Goal: Task Accomplishment & Management: Manage account settings

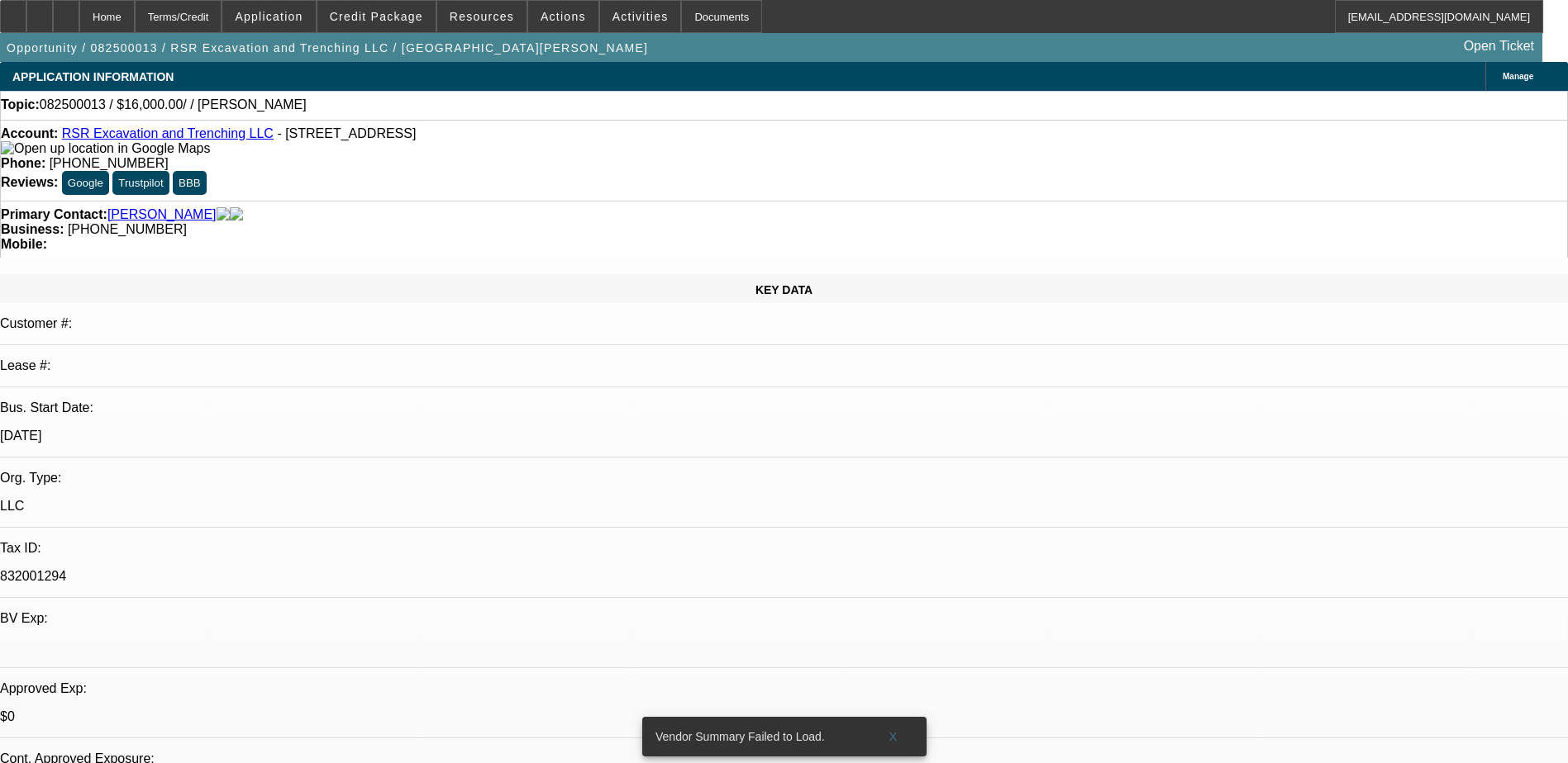
select select "0"
select select "2"
select select "0.1"
select select "4"
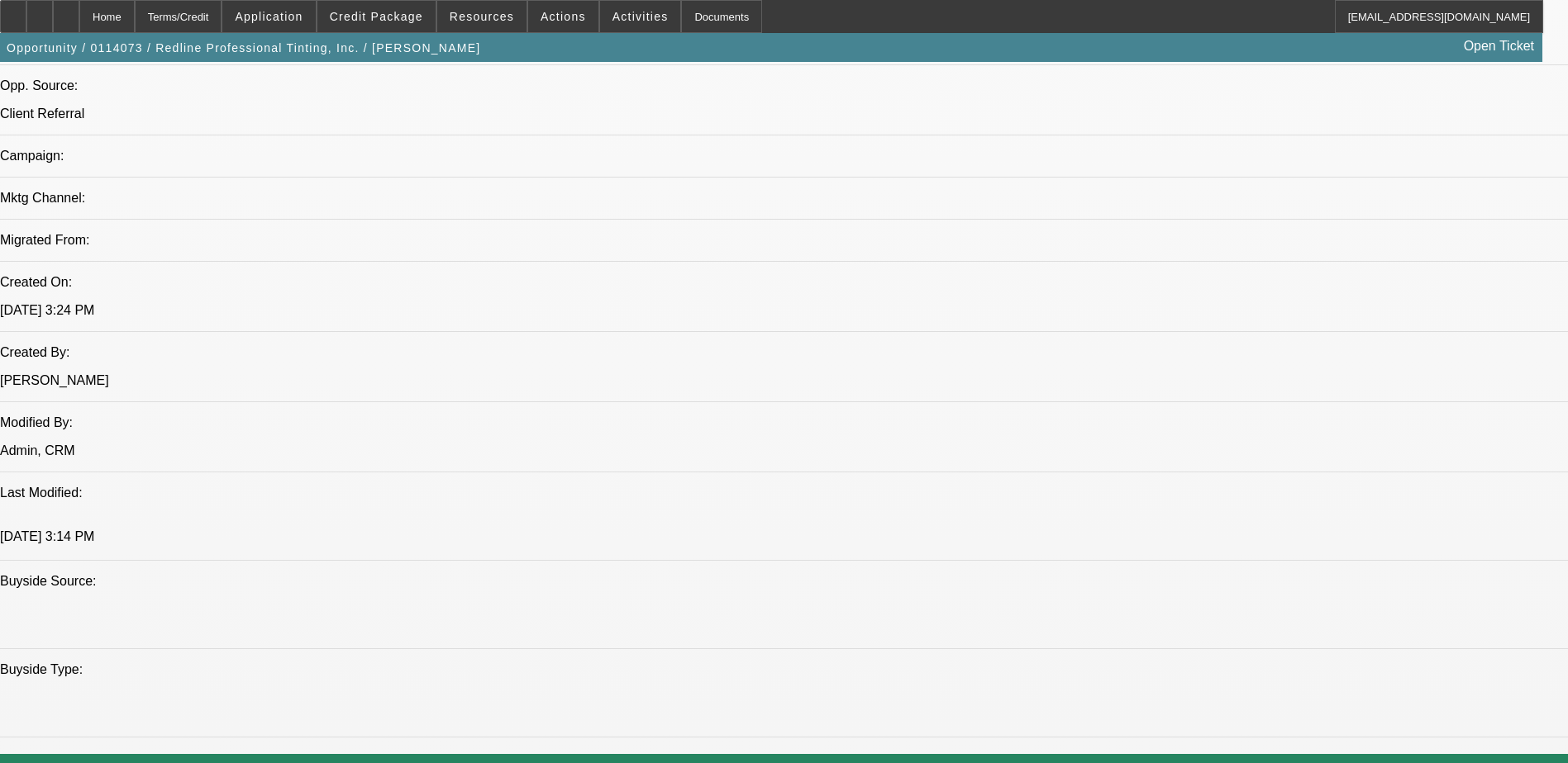
select select "0"
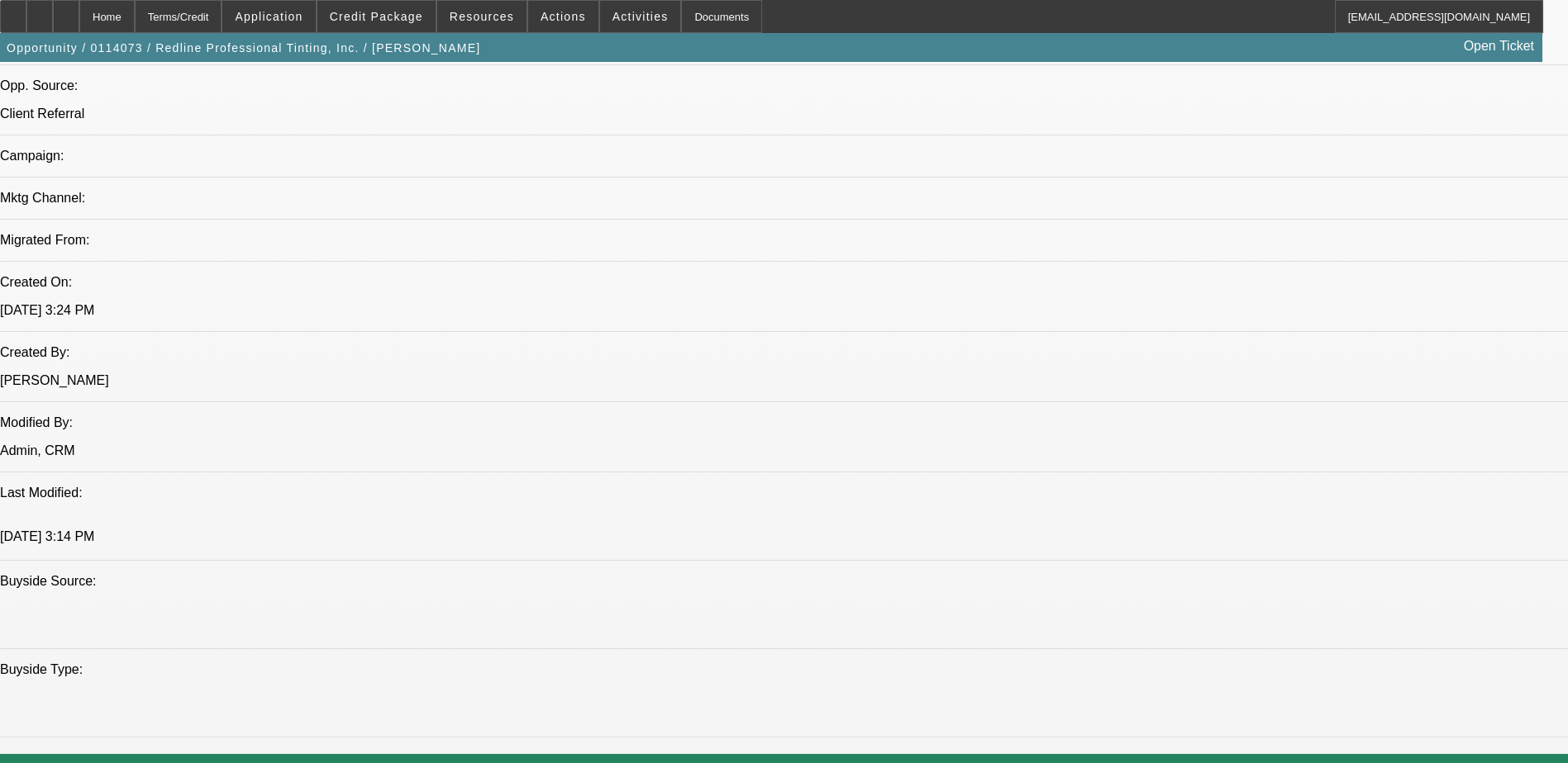
select select "0"
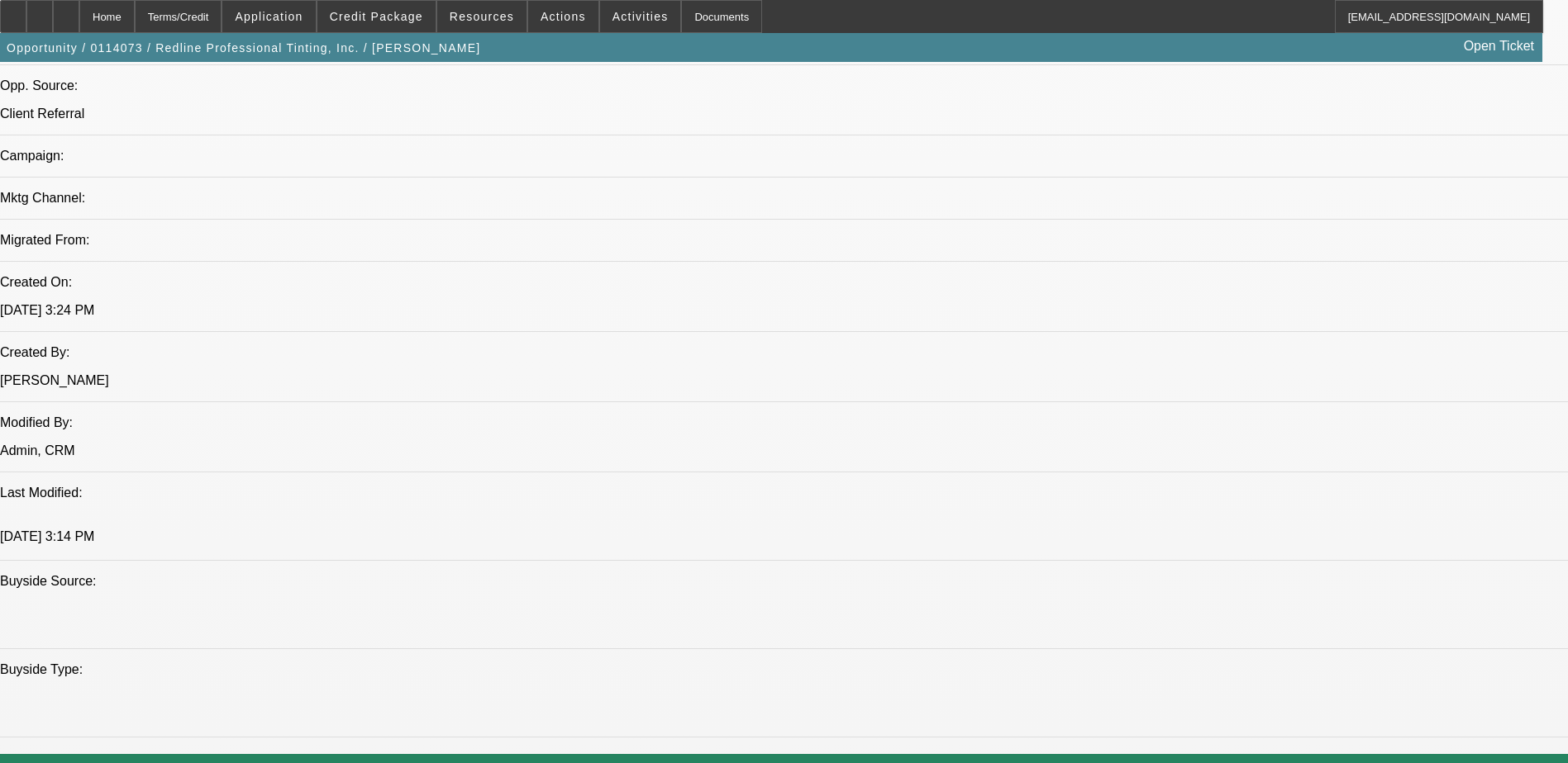
select select "0"
select select "1"
select select "2"
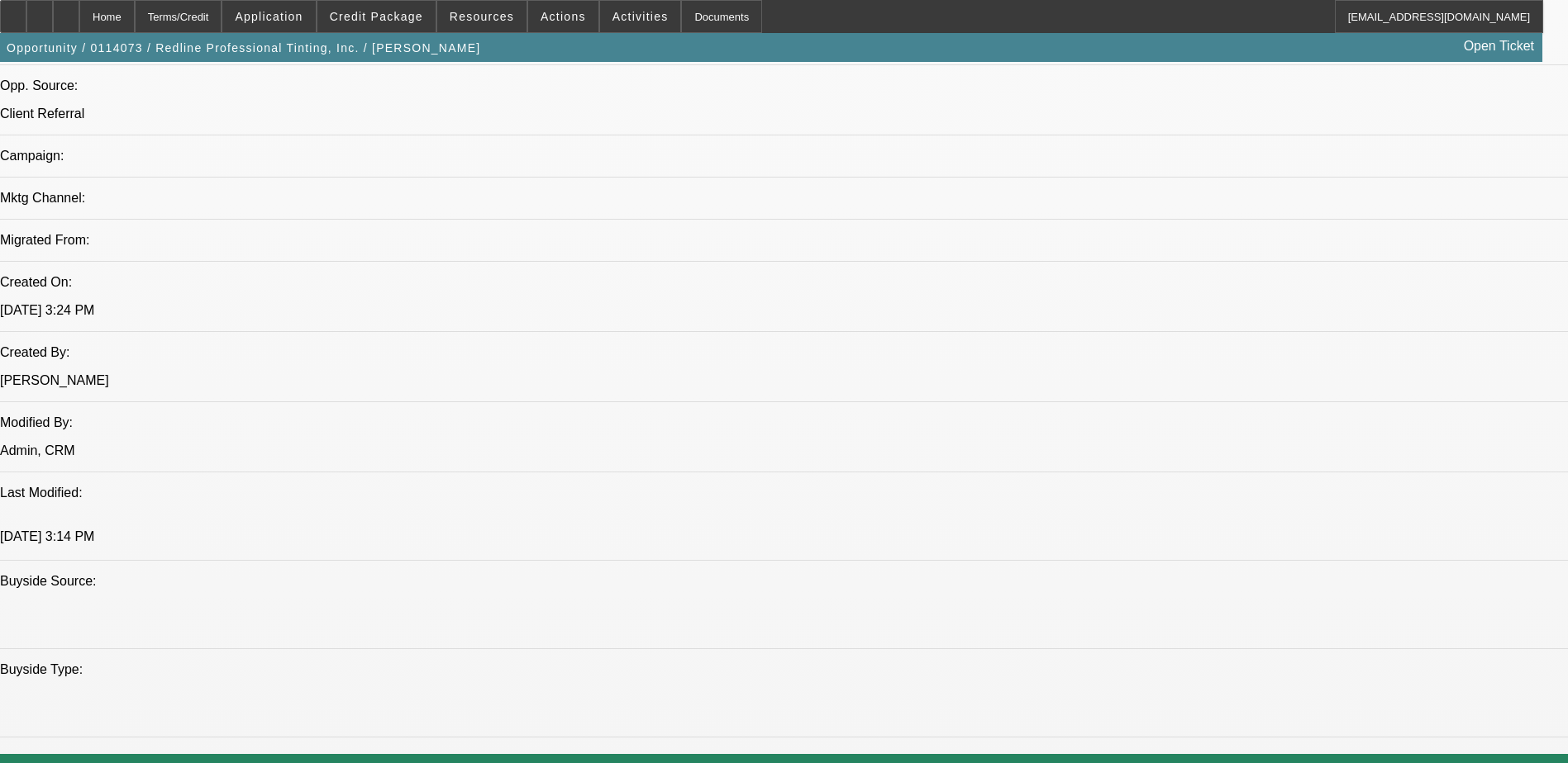
select select "1"
select select "2"
select select "1"
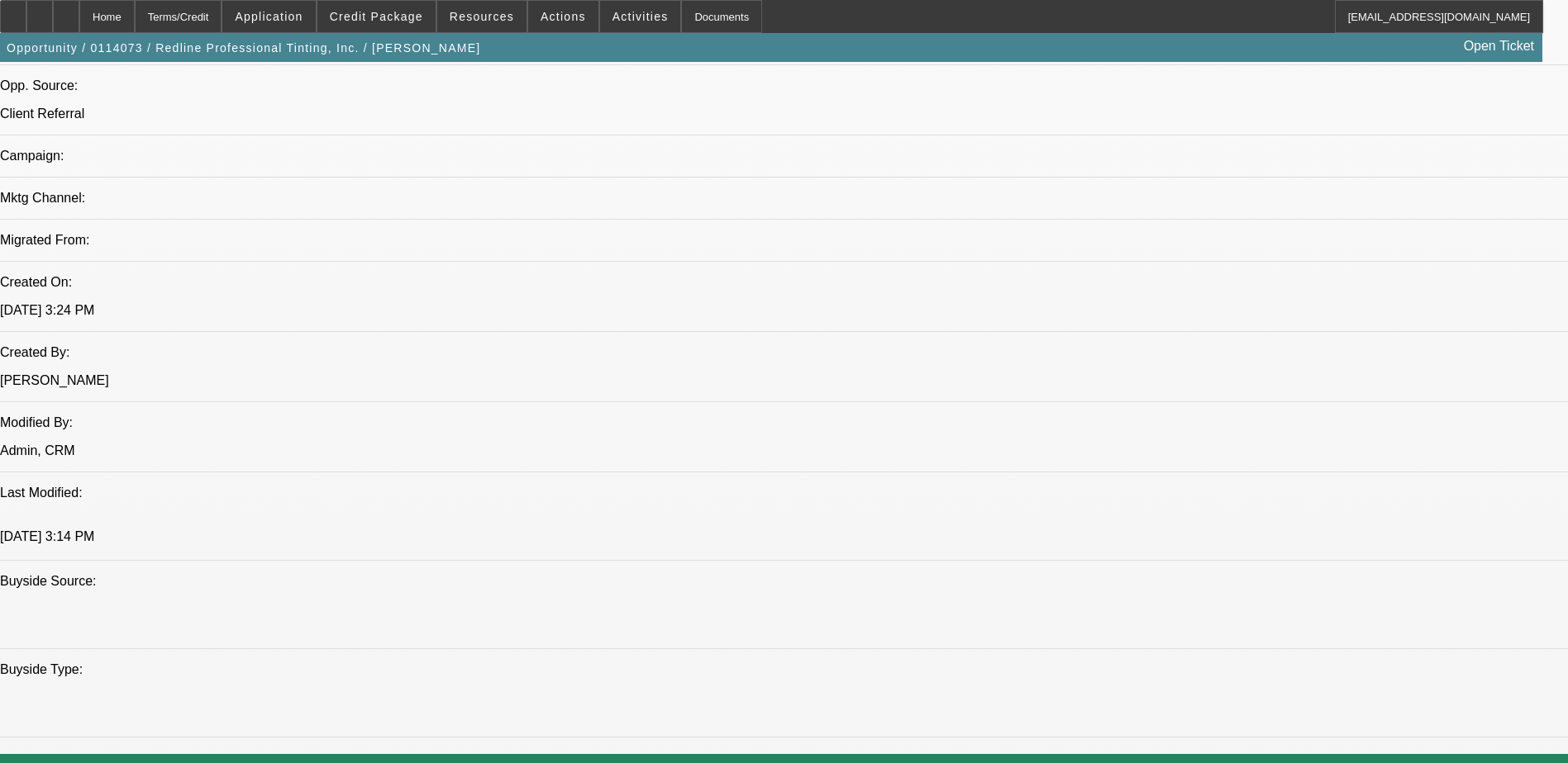
select select "2"
select select "1"
select select "2"
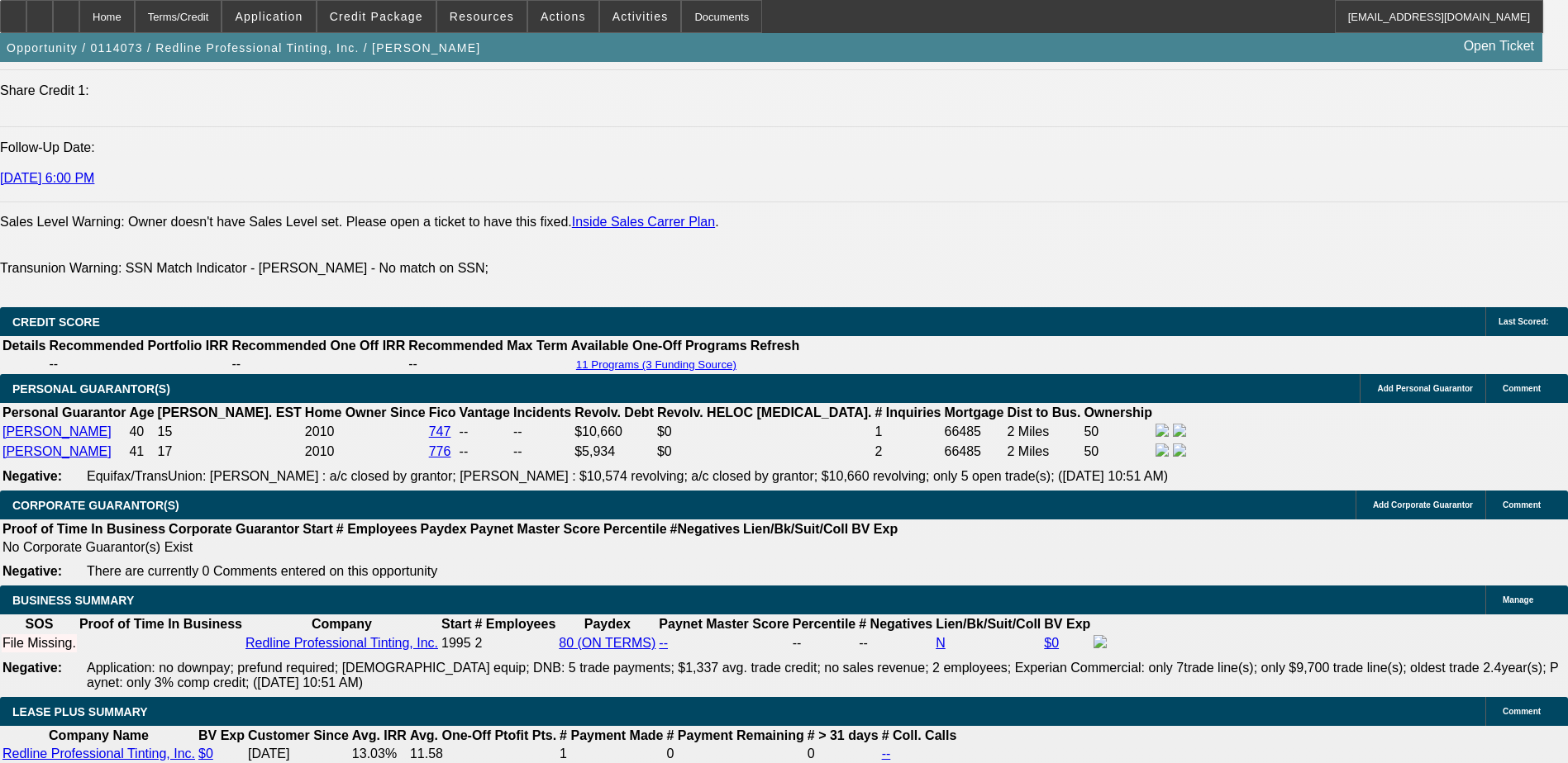
scroll to position [1239, 0]
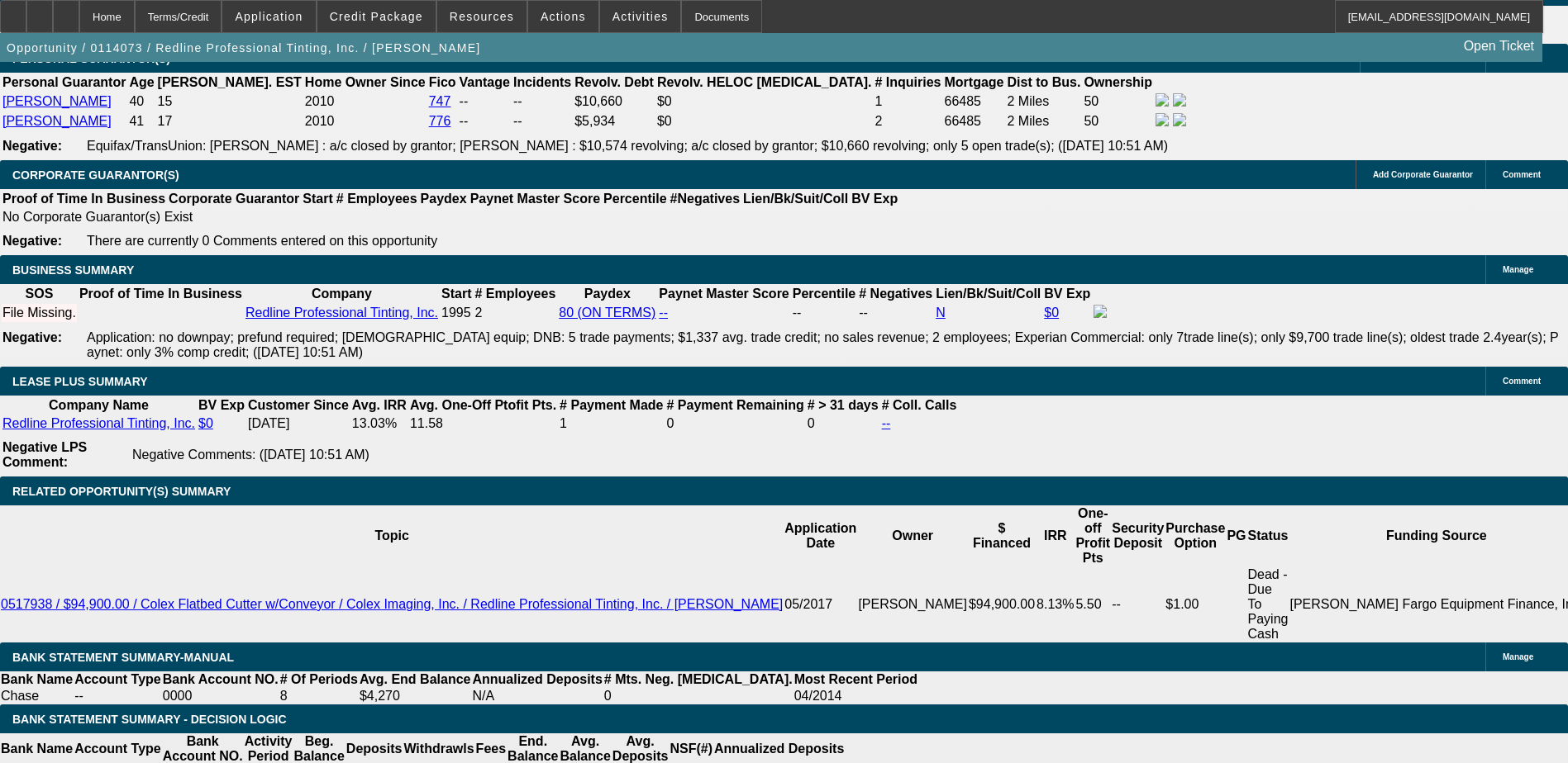
scroll to position [1399, 0]
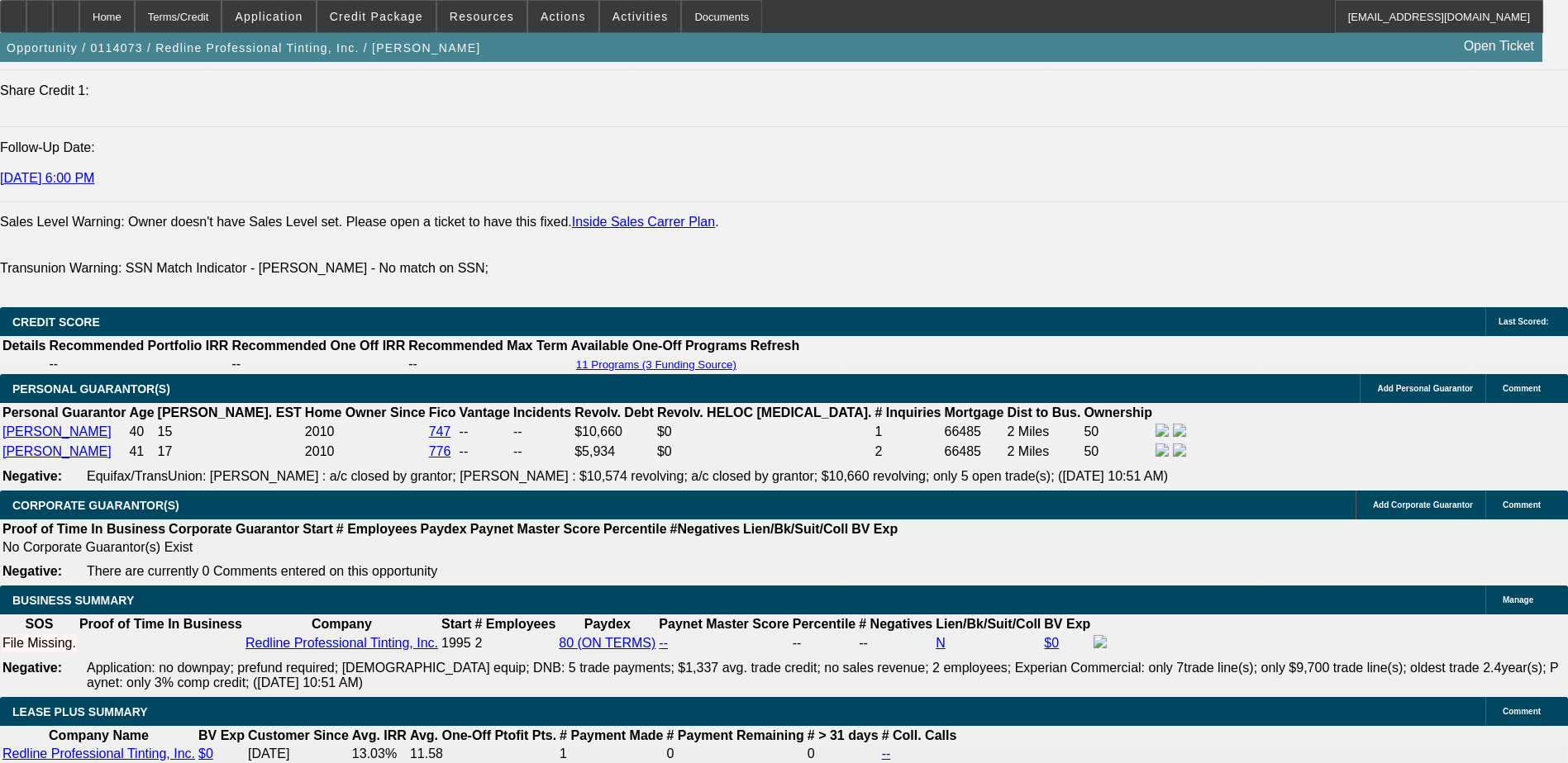
scroll to position [1152, 0]
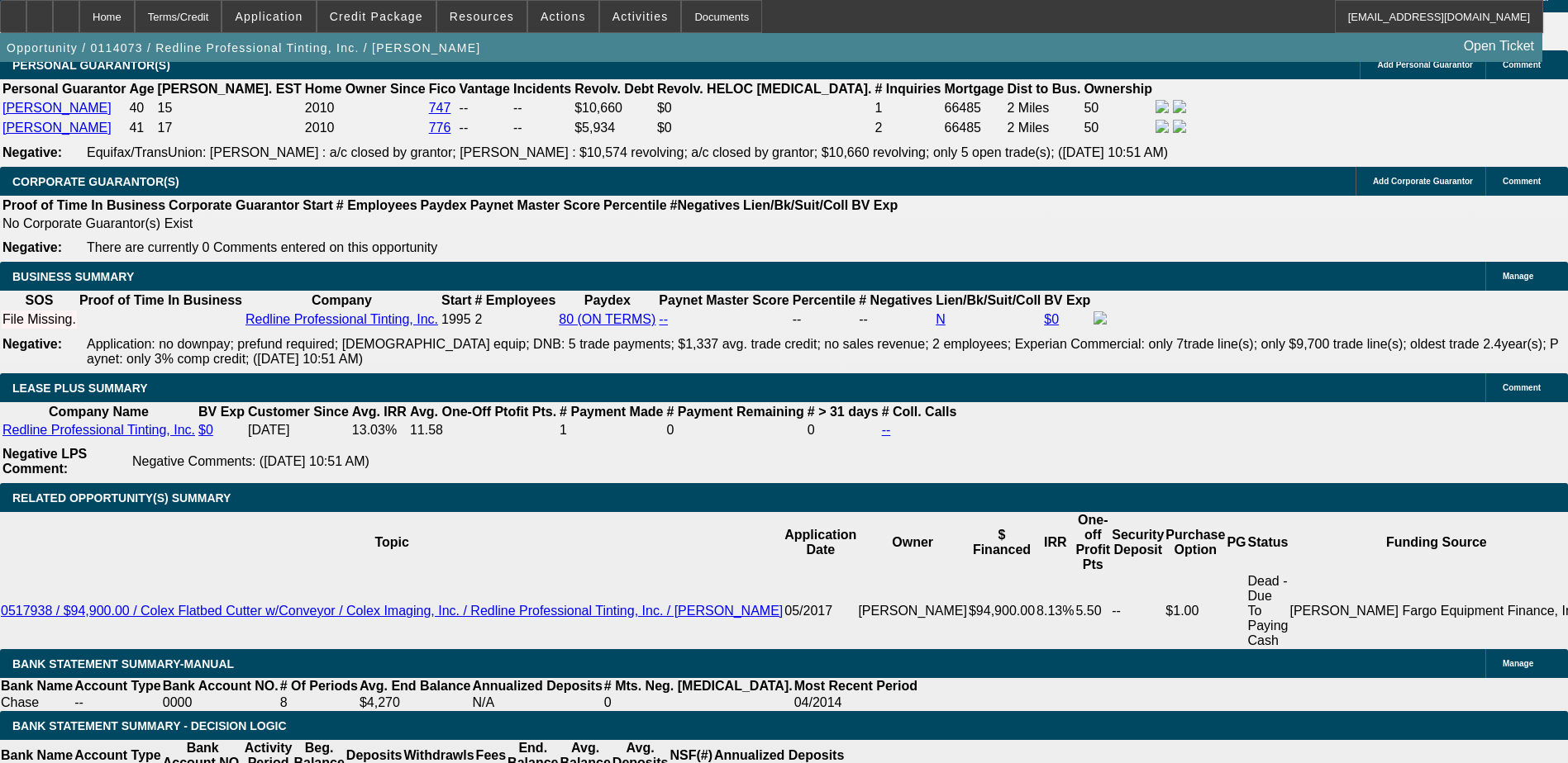
scroll to position [2809, 0]
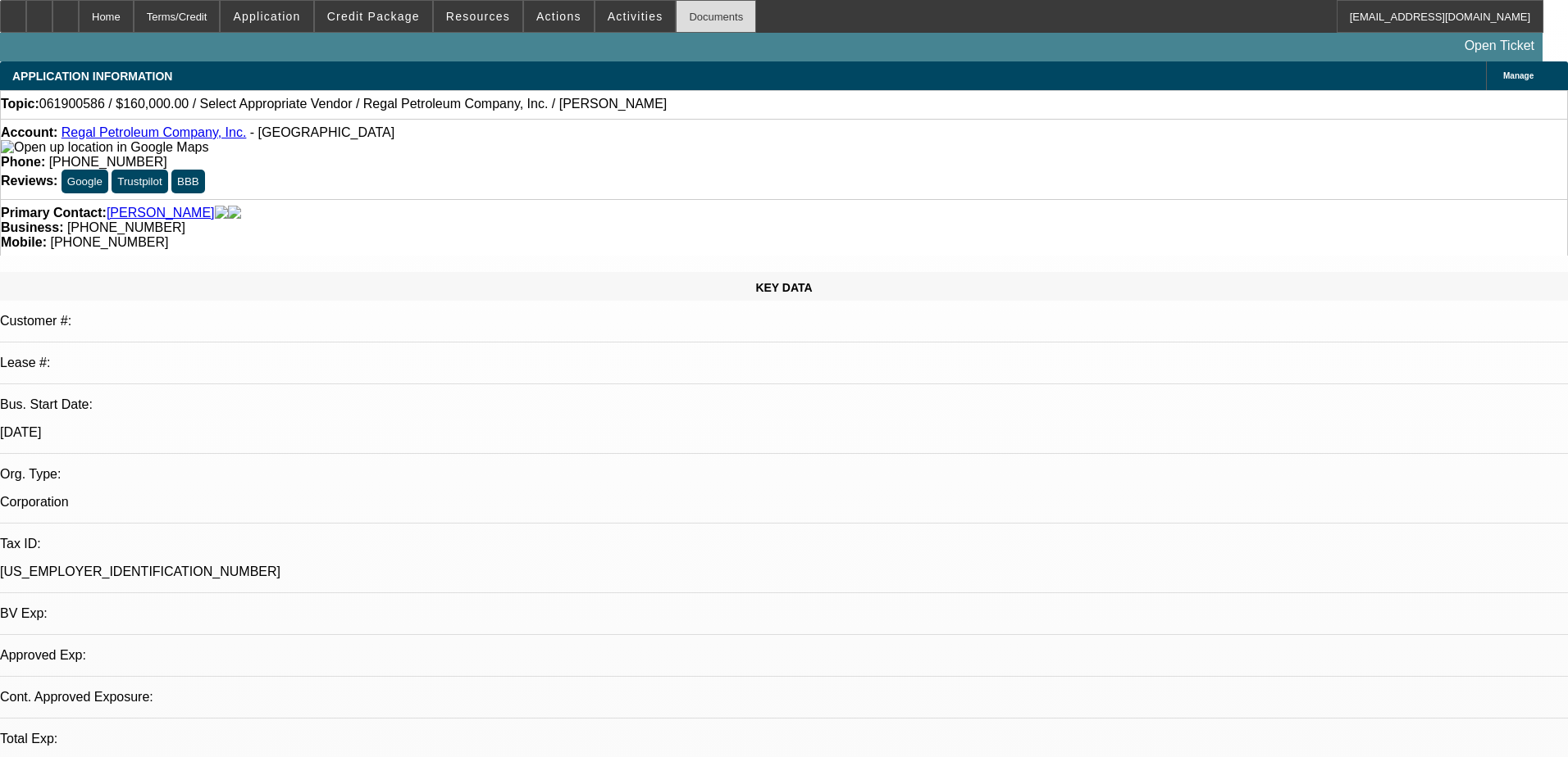
select select "0"
select select "2"
select select "0.1"
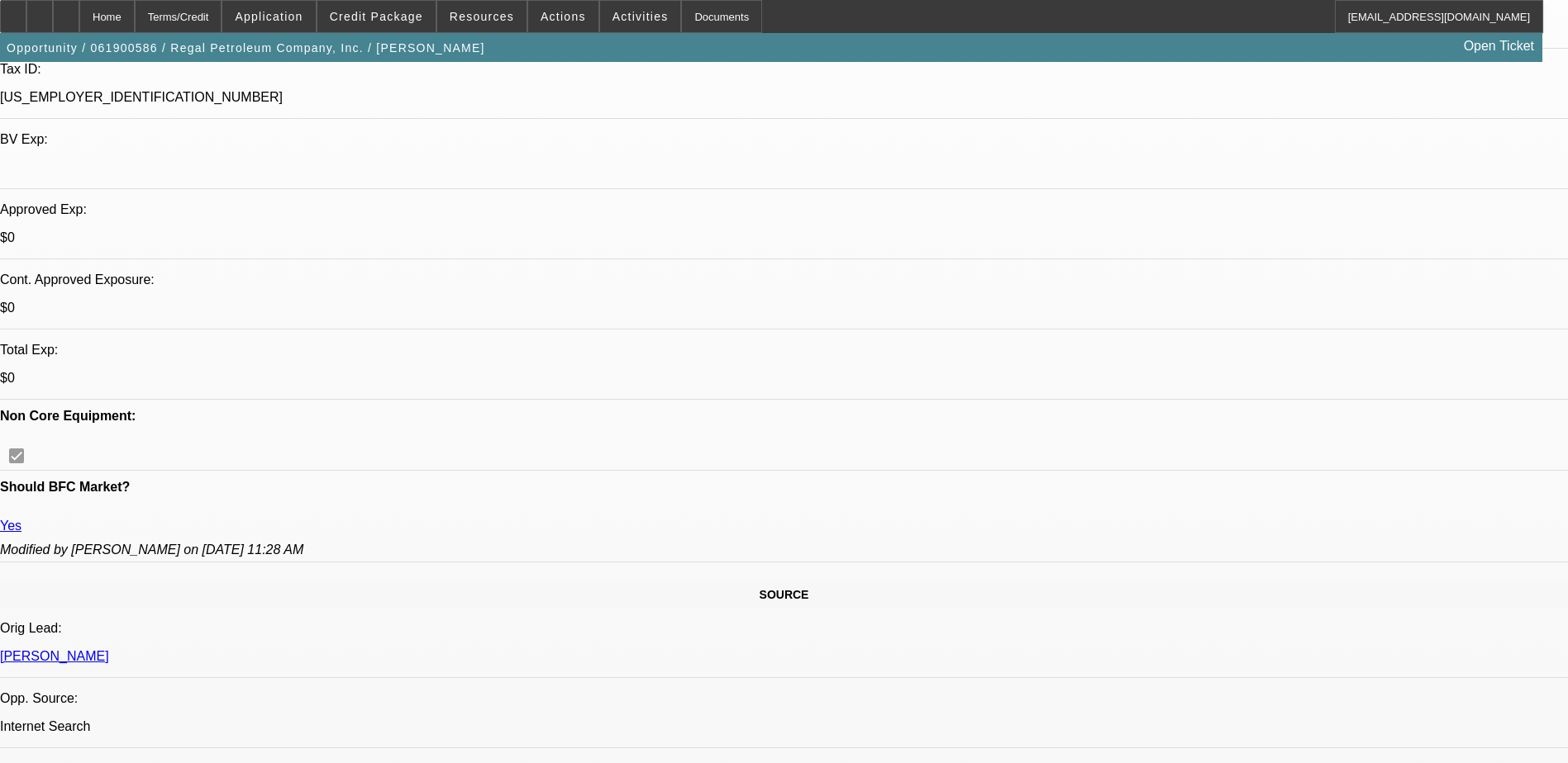
scroll to position [578, 0]
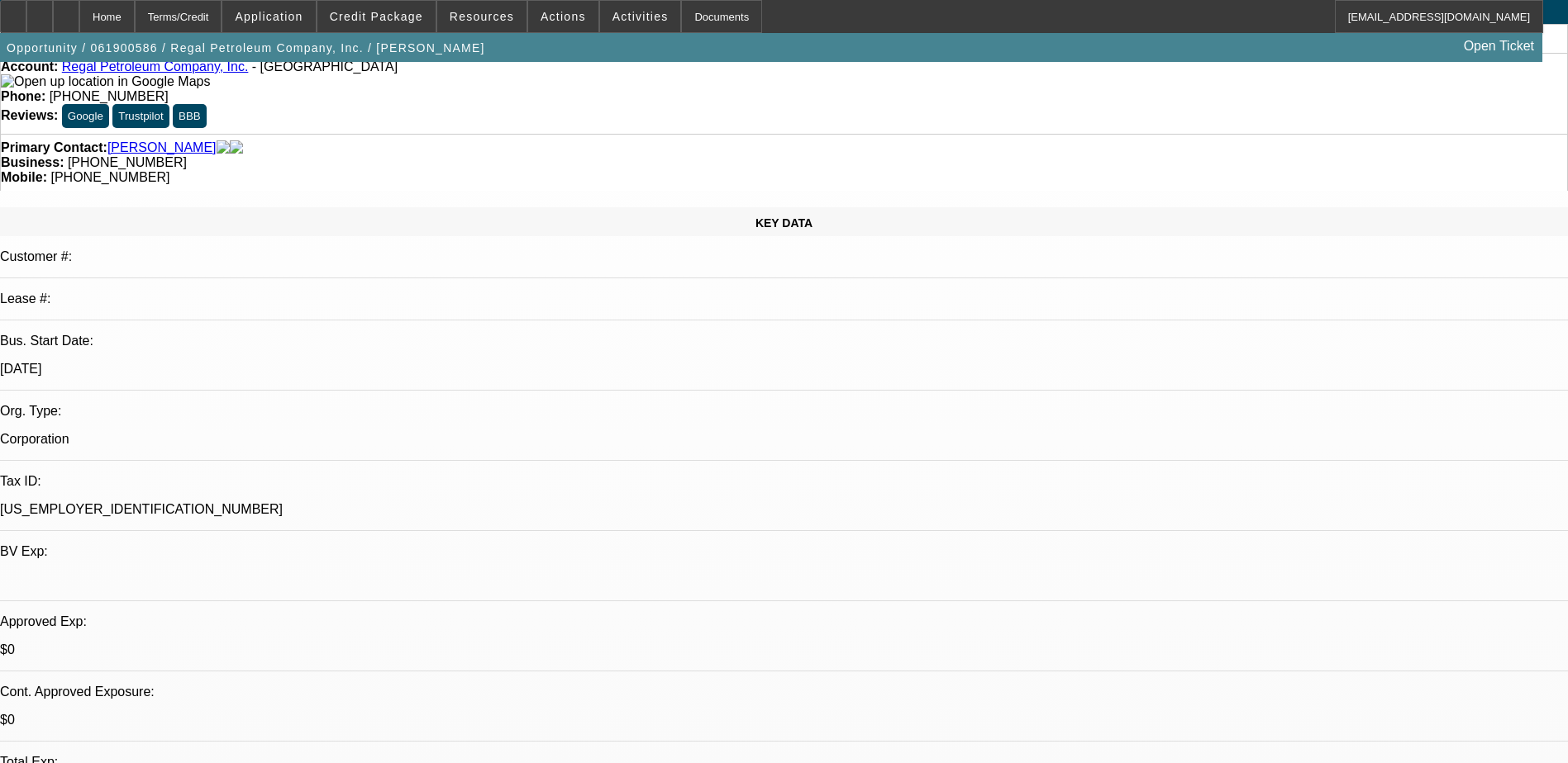
scroll to position [0, 0]
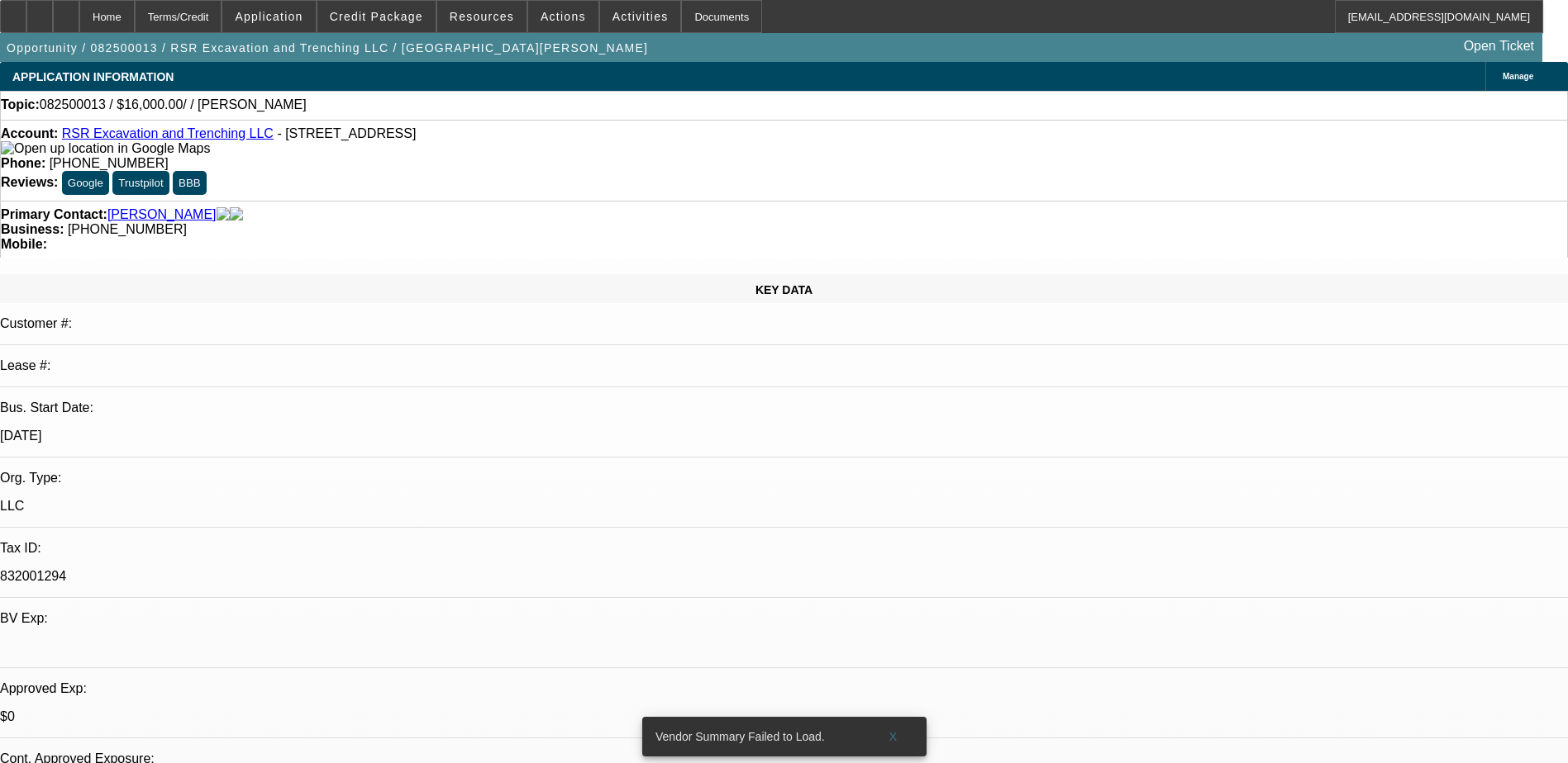
select select "0"
select select "2"
select select "0.1"
select select "4"
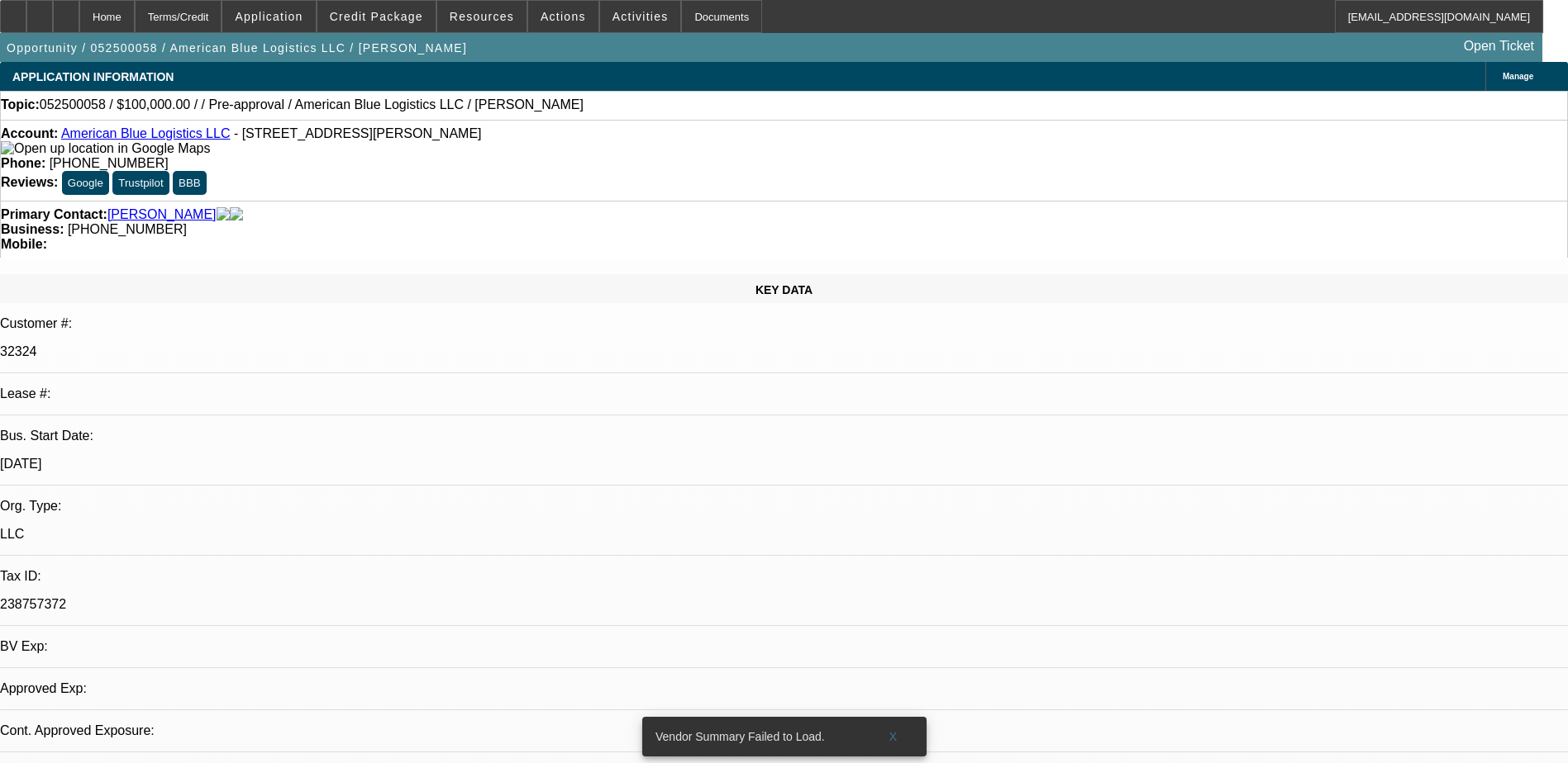
select select "0"
select select "2"
select select "0.1"
select select "1"
select select "2"
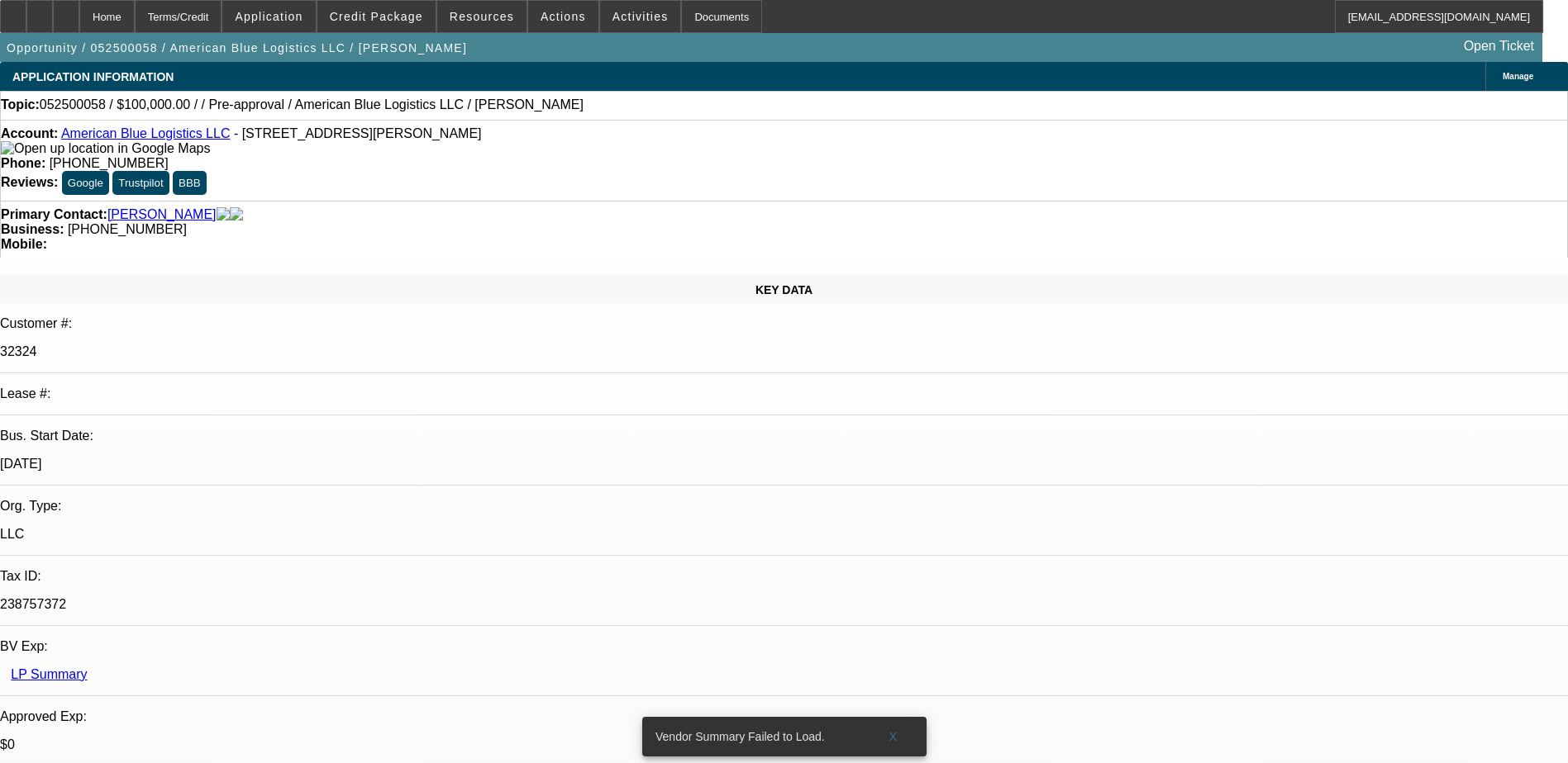
select select "4"
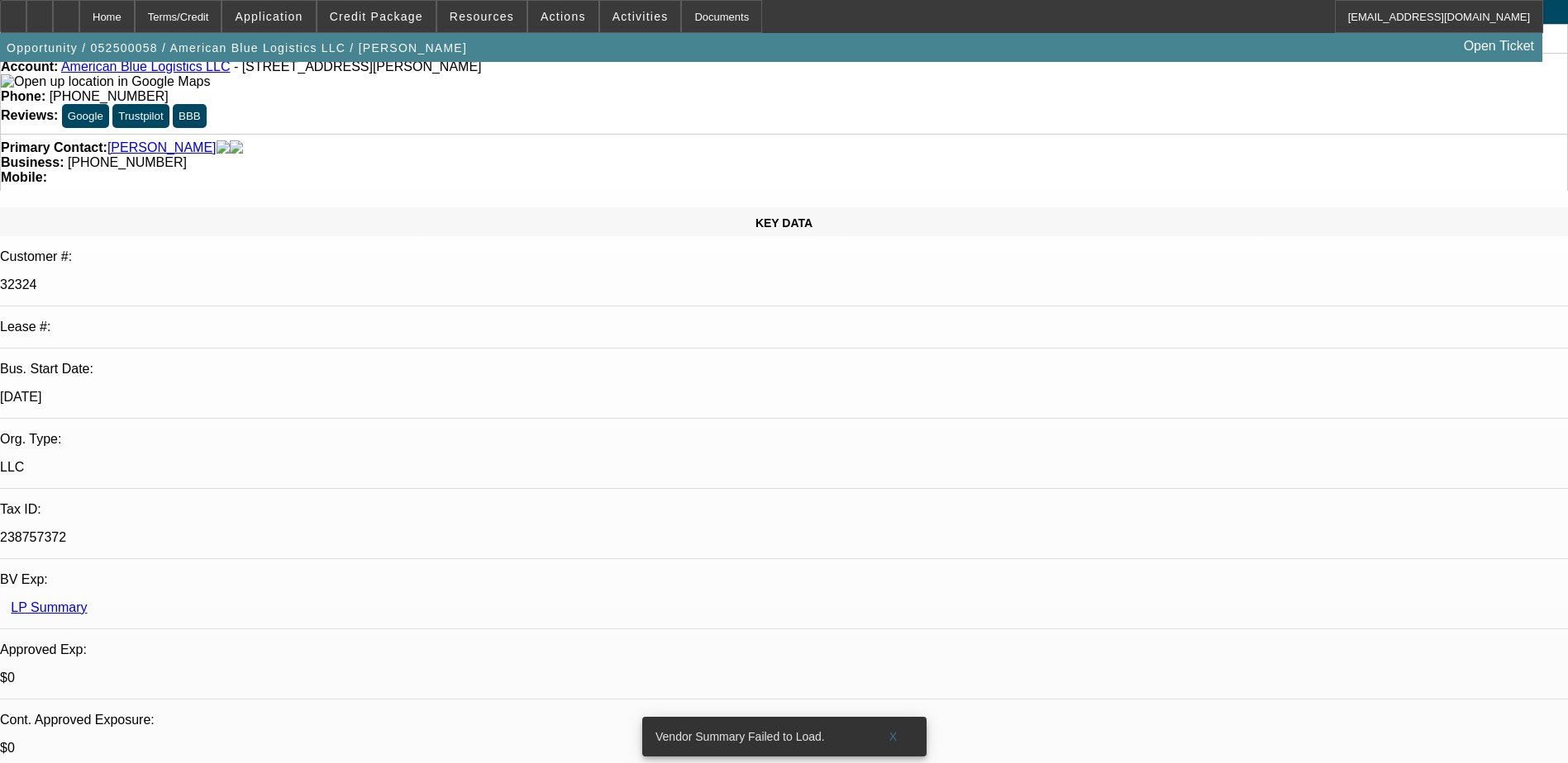
scroll to position [165, 0]
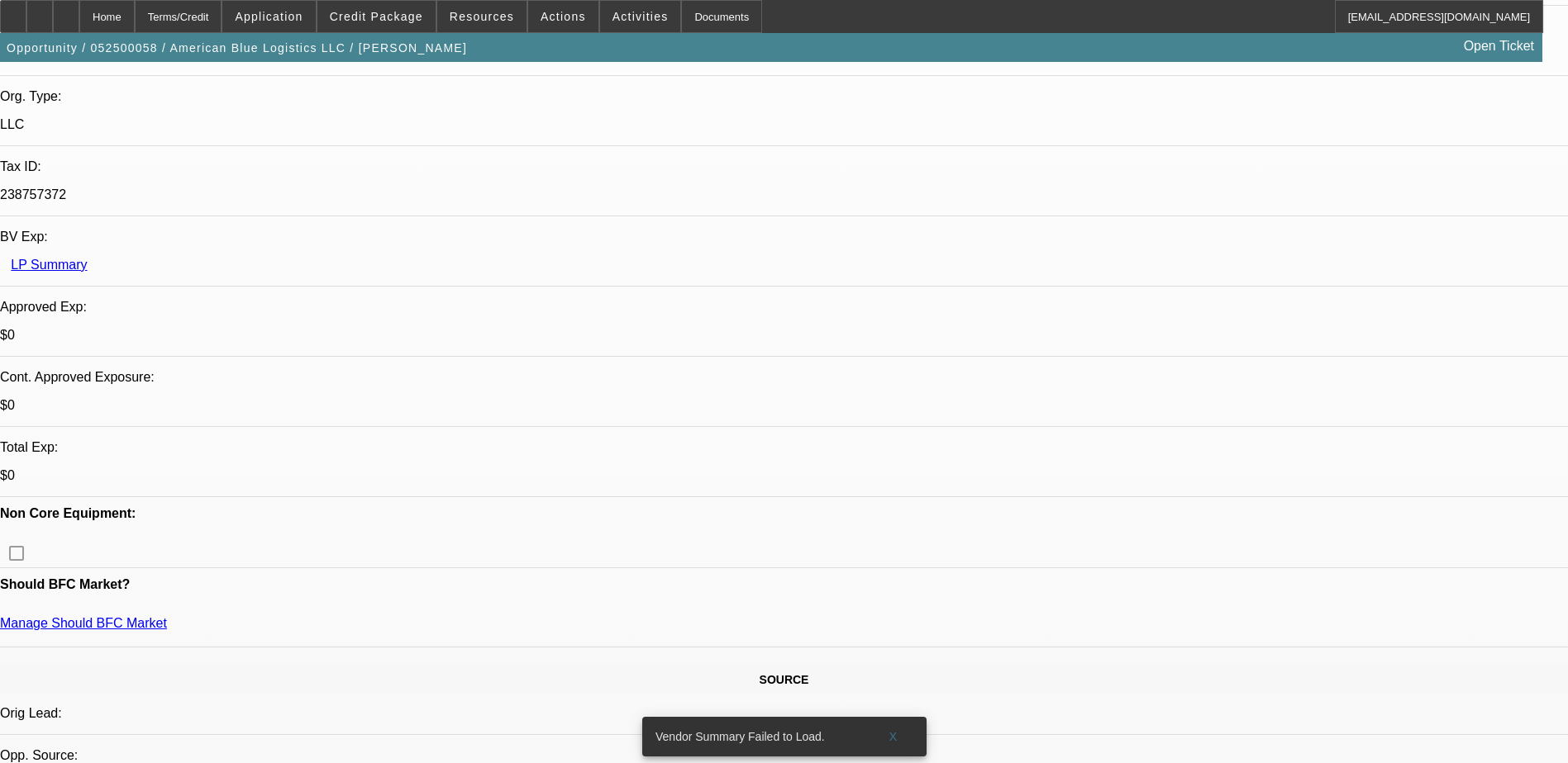
scroll to position [413, 0]
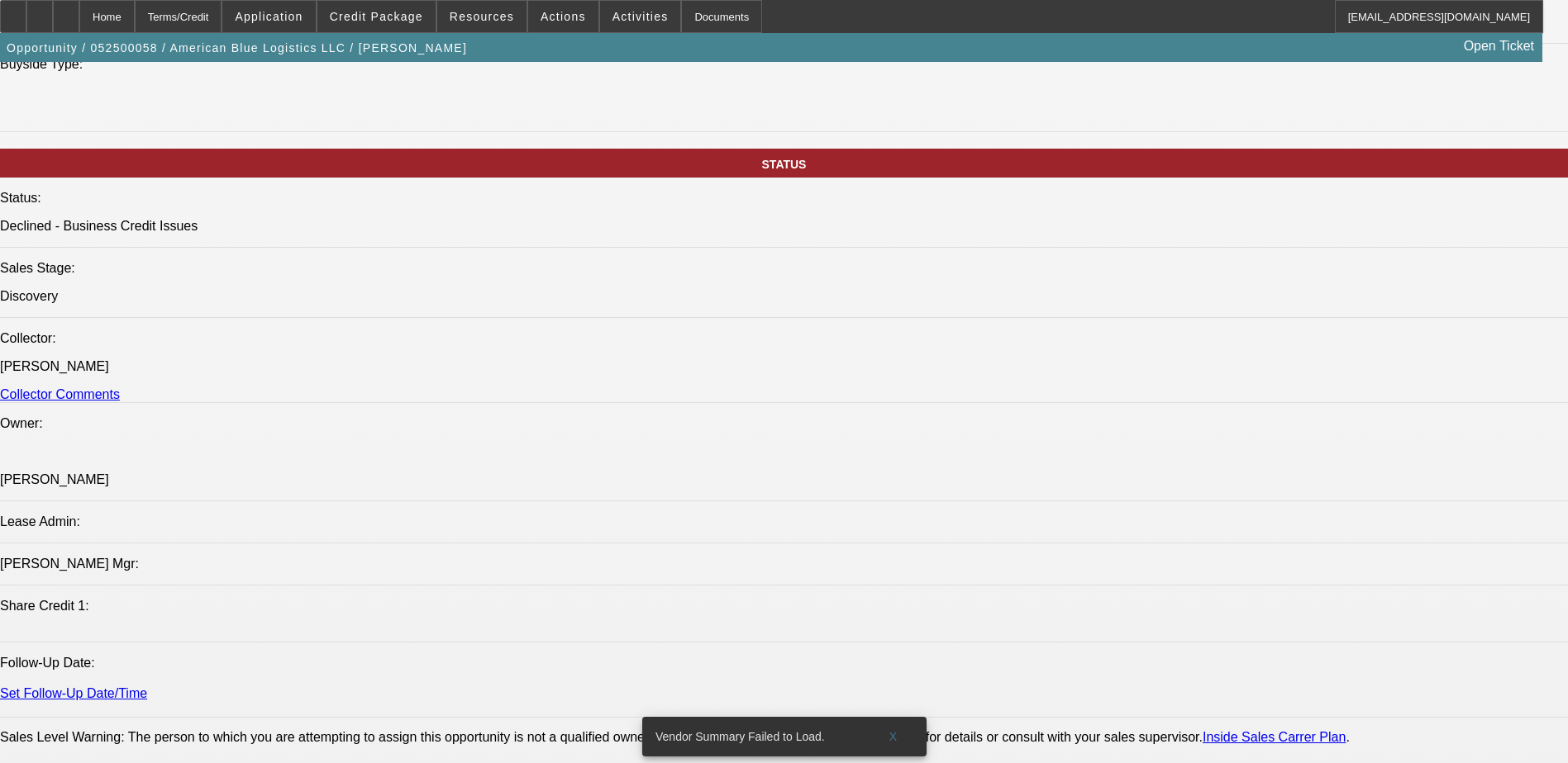
scroll to position [1569, 0]
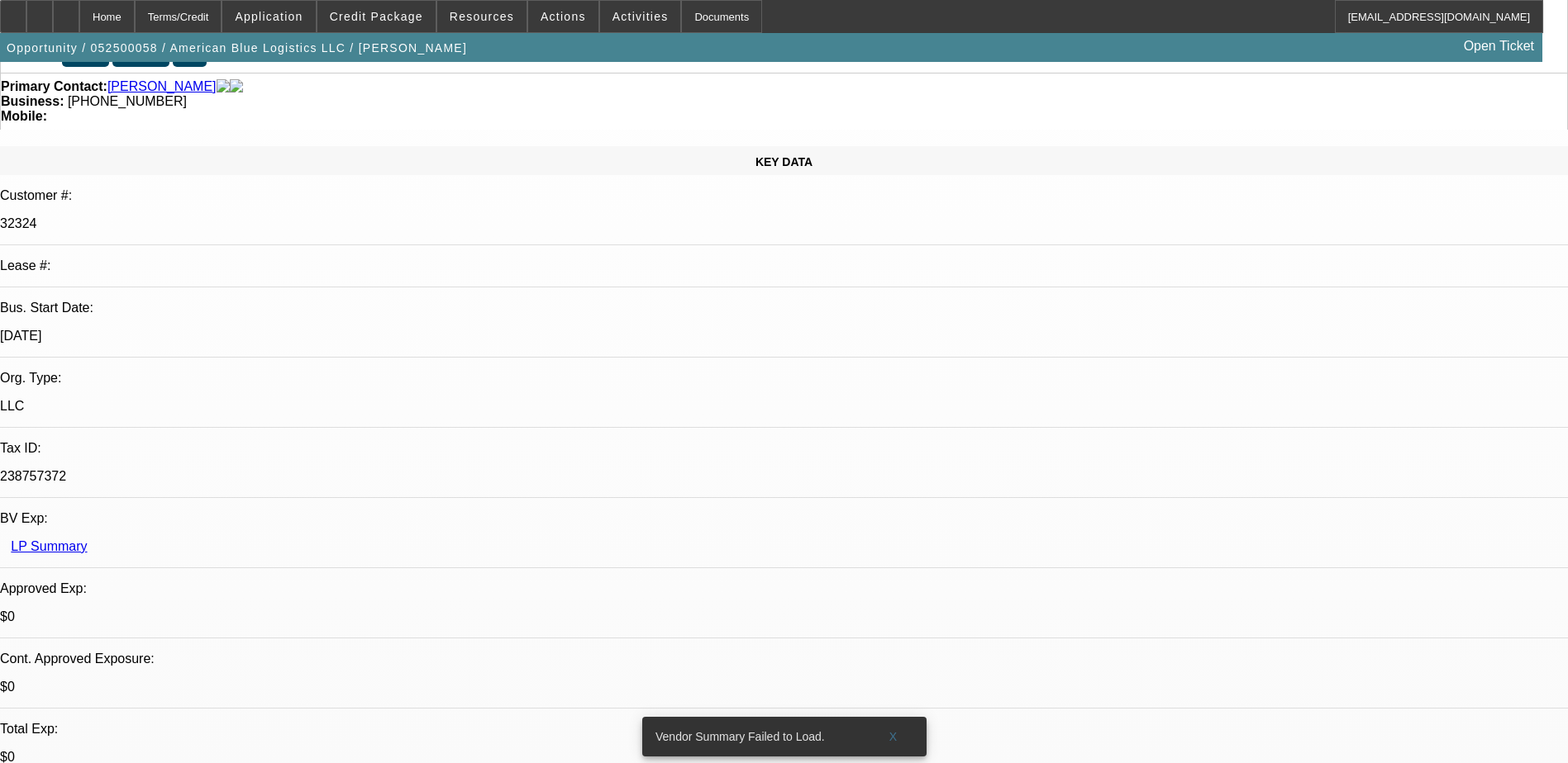
scroll to position [0, 0]
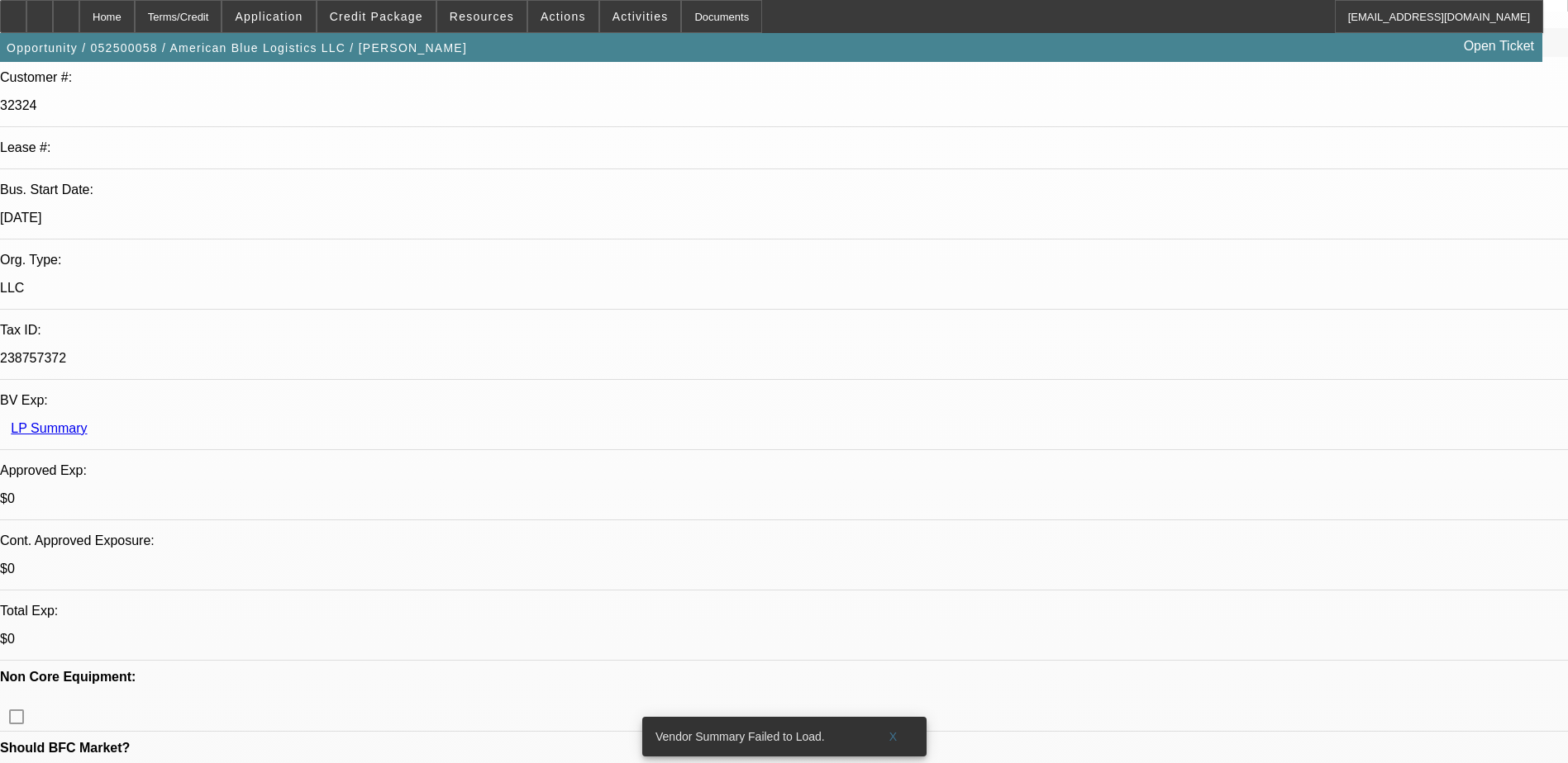
scroll to position [248, 0]
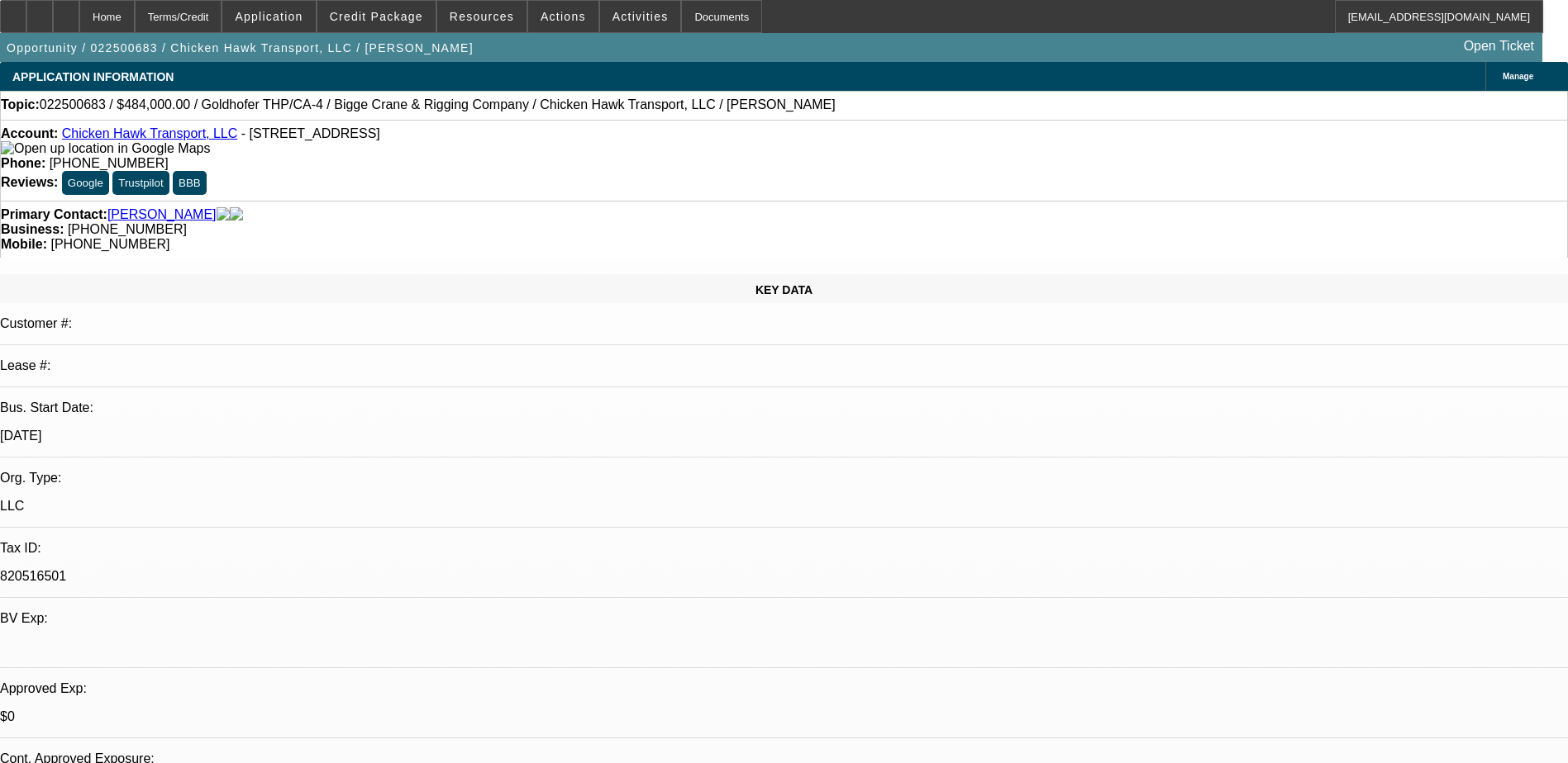
select select "0"
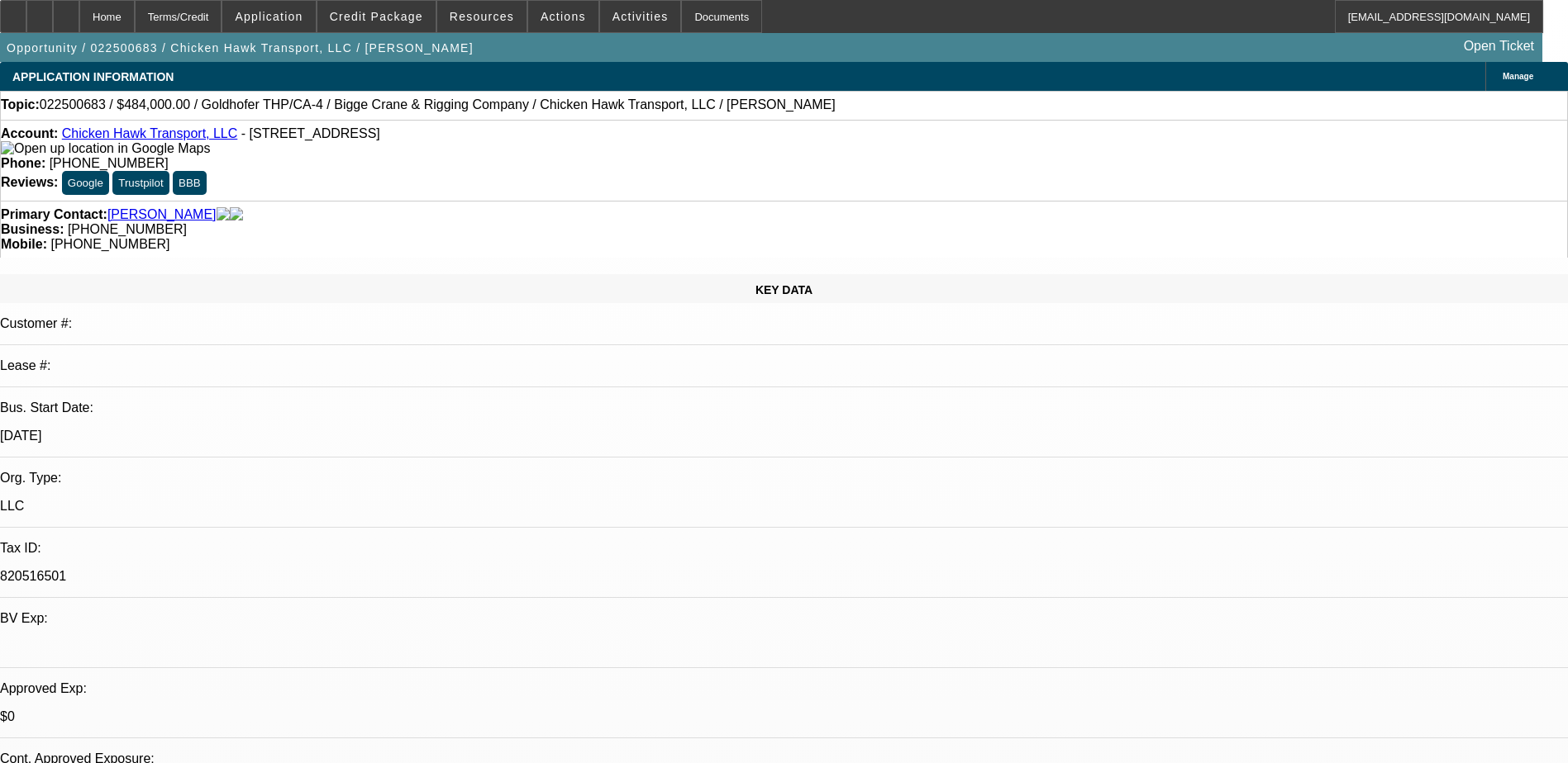
select select "0"
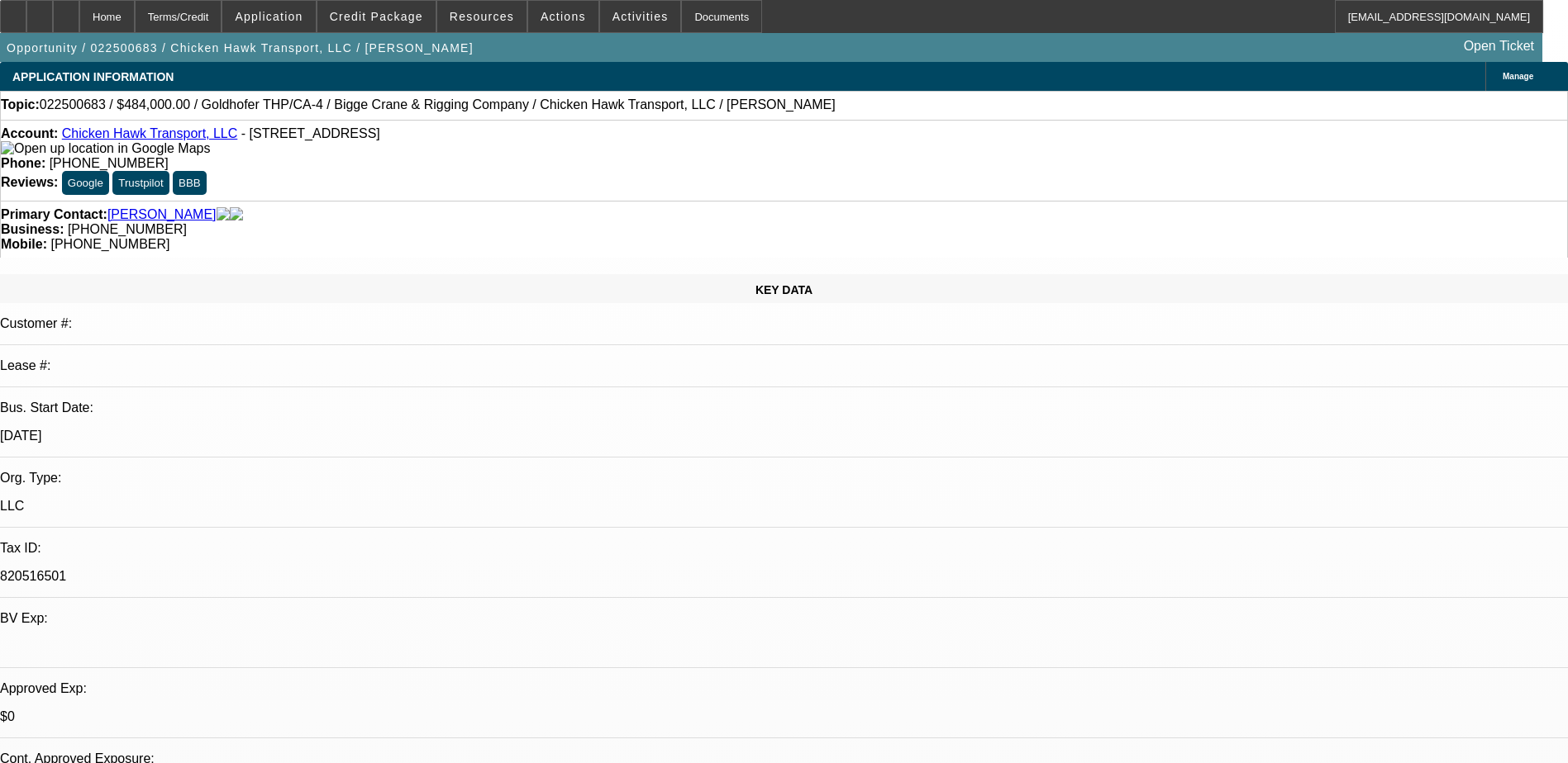
select select "0"
select select "1"
select select "6"
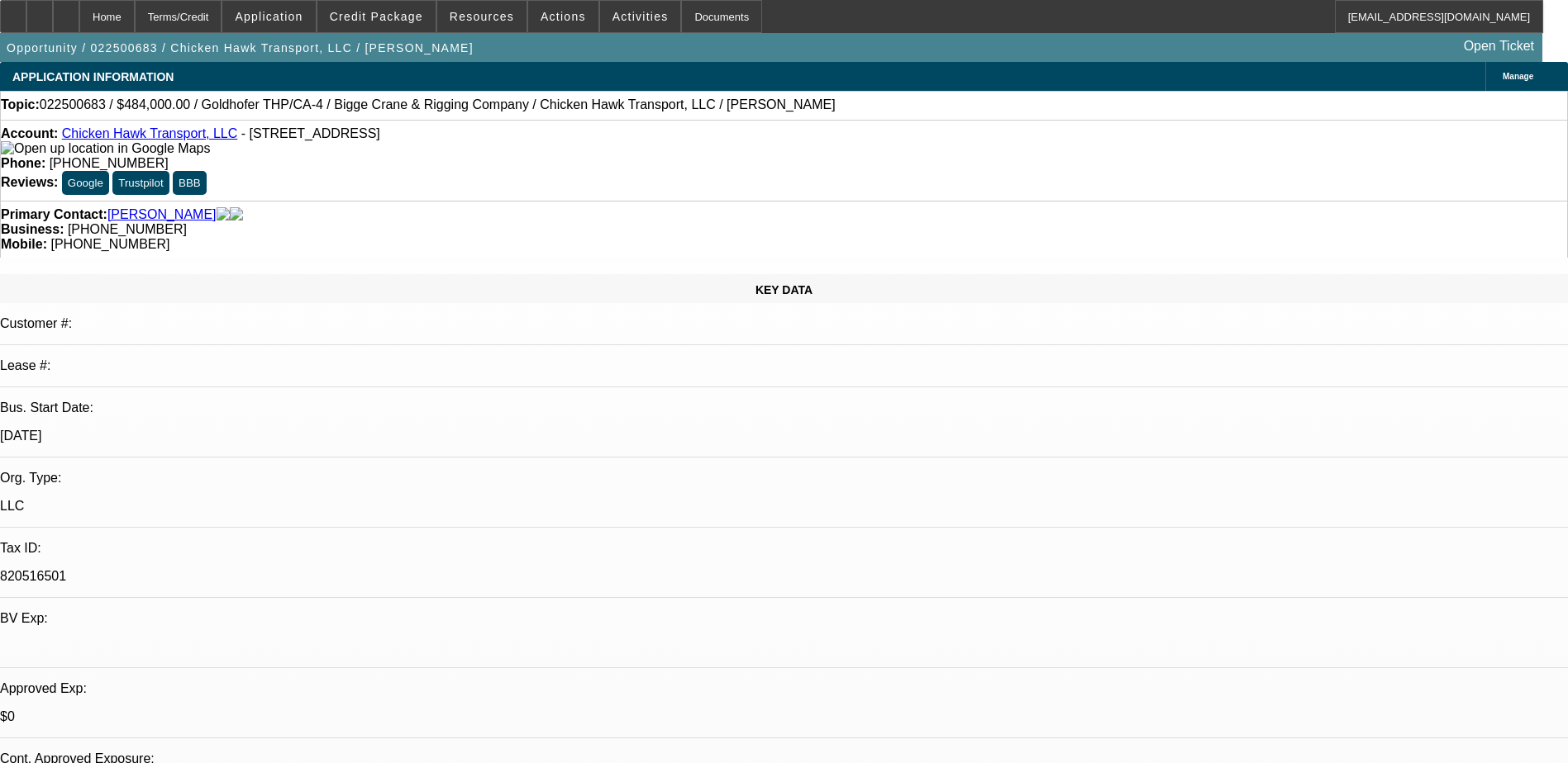
select select "1"
select select "6"
select select "1"
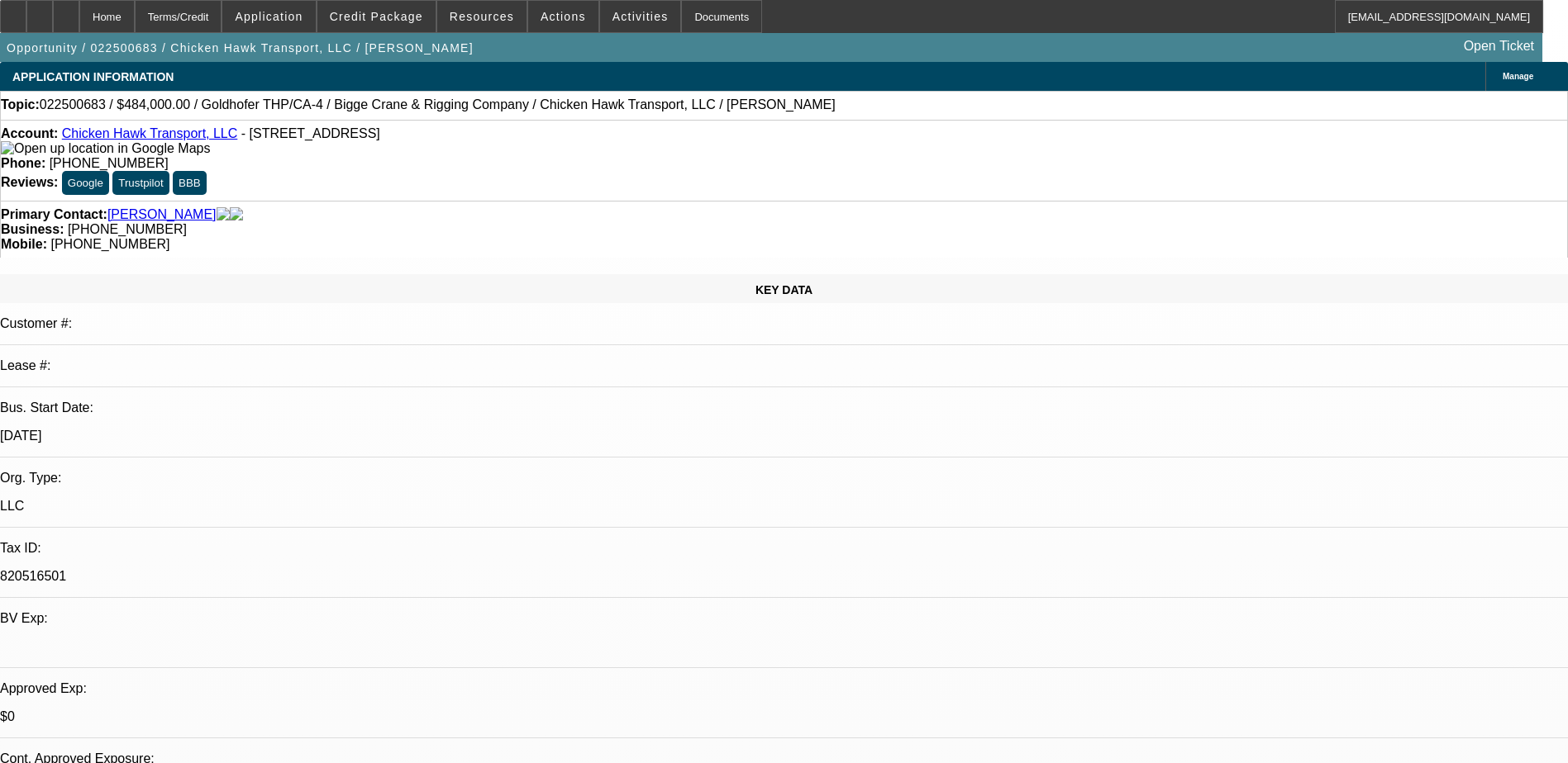
select select "6"
select select "1"
select select "6"
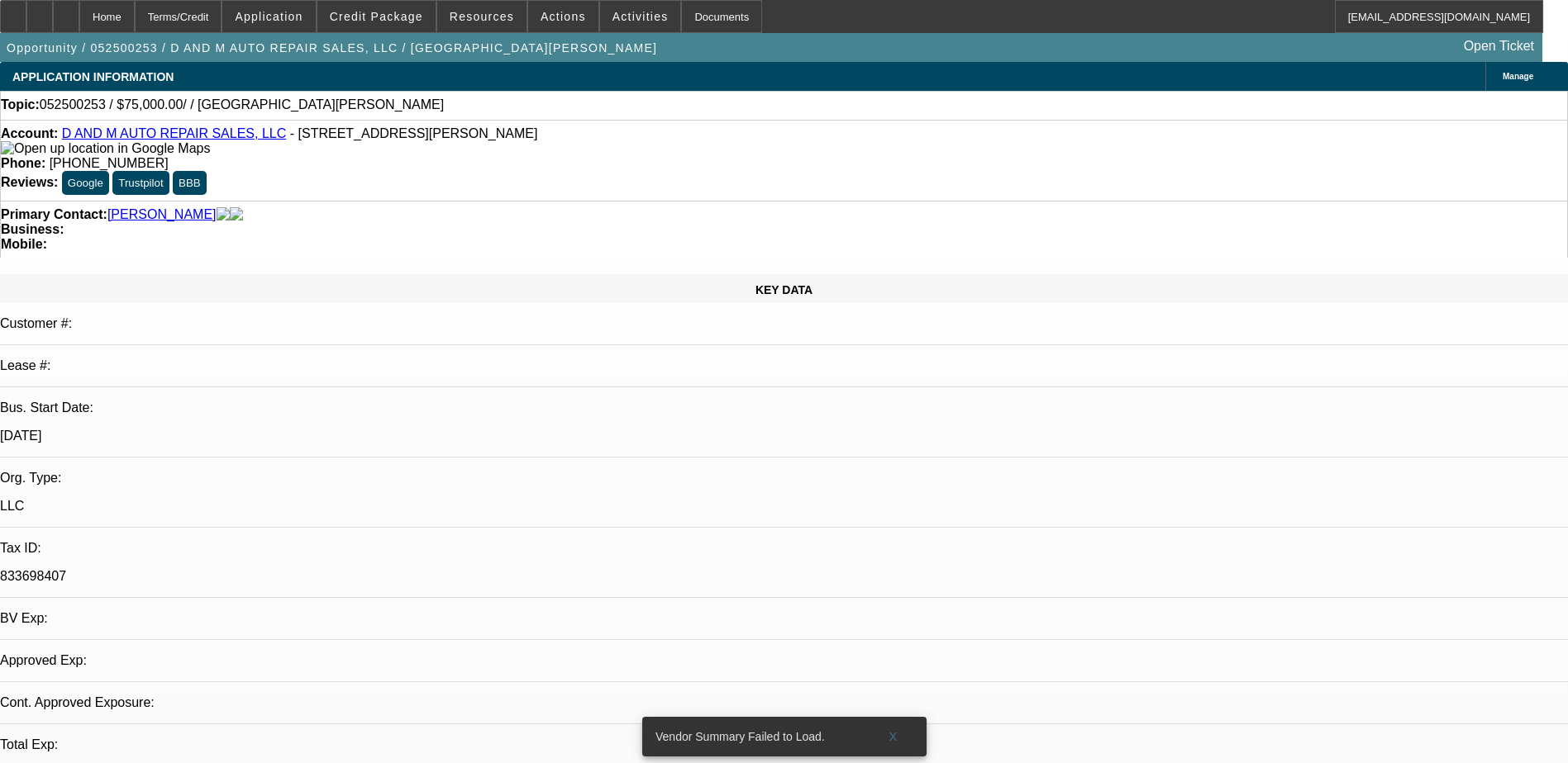
select select "0"
select select "2"
select select "0.1"
select select "1"
select select "2"
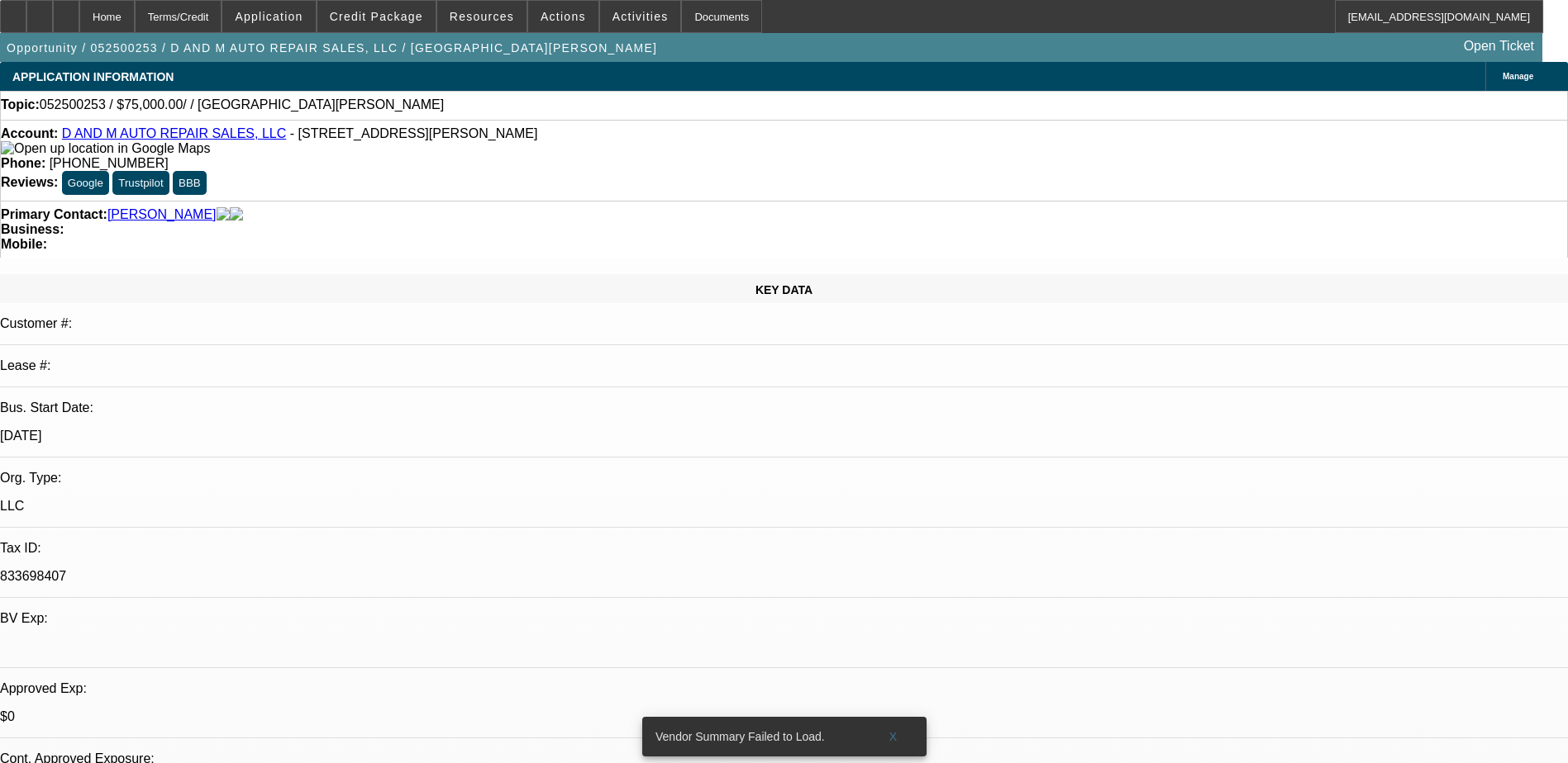
select select "4"
click at [407, 21] on span "Credit Package" at bounding box center [377, 16] width 93 height 13
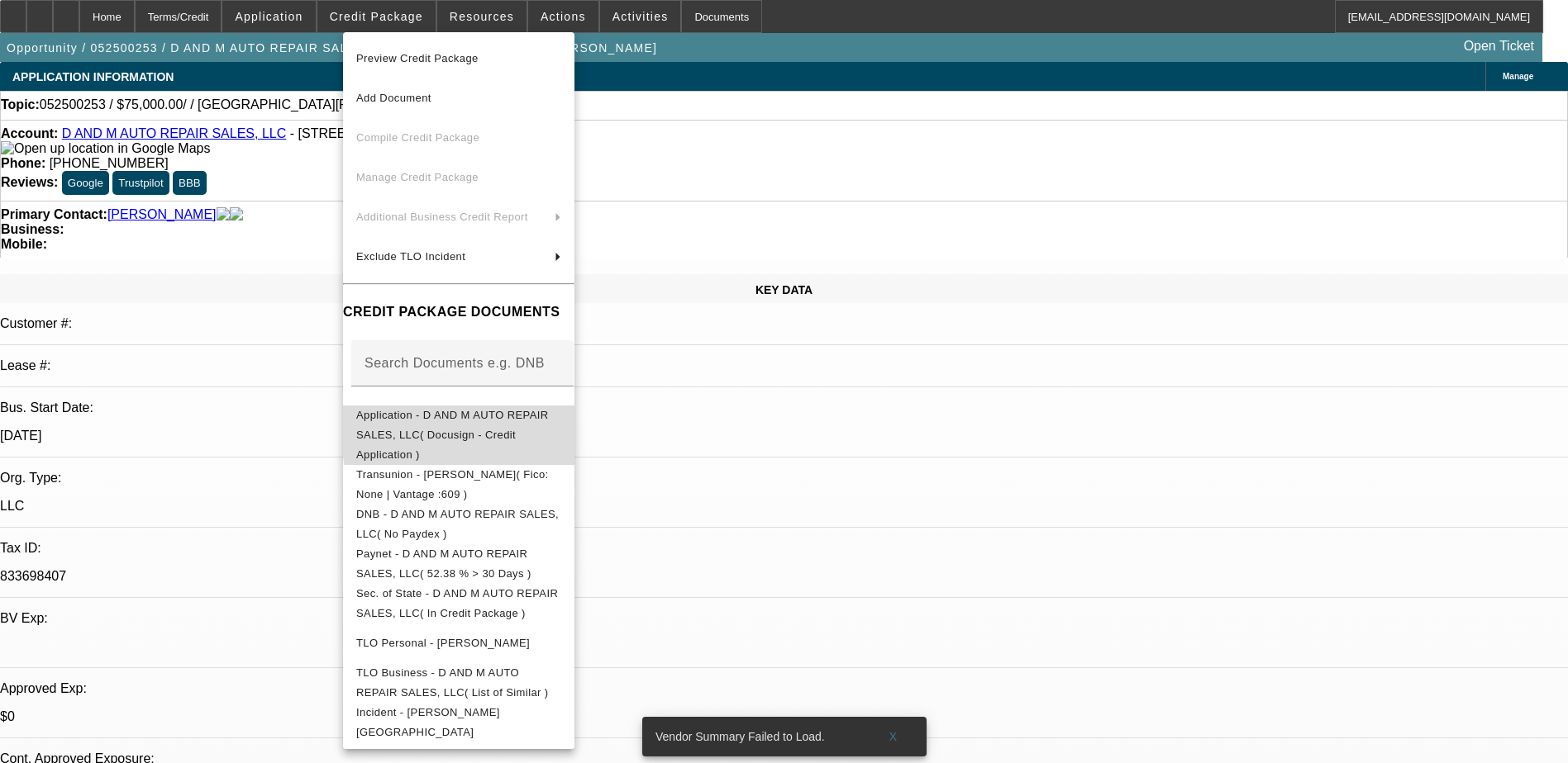
click at [548, 424] on span "Application - D AND M AUTO REPAIR SALES, LLC( Docusign - Credit Application )" at bounding box center [453, 435] width 193 height 52
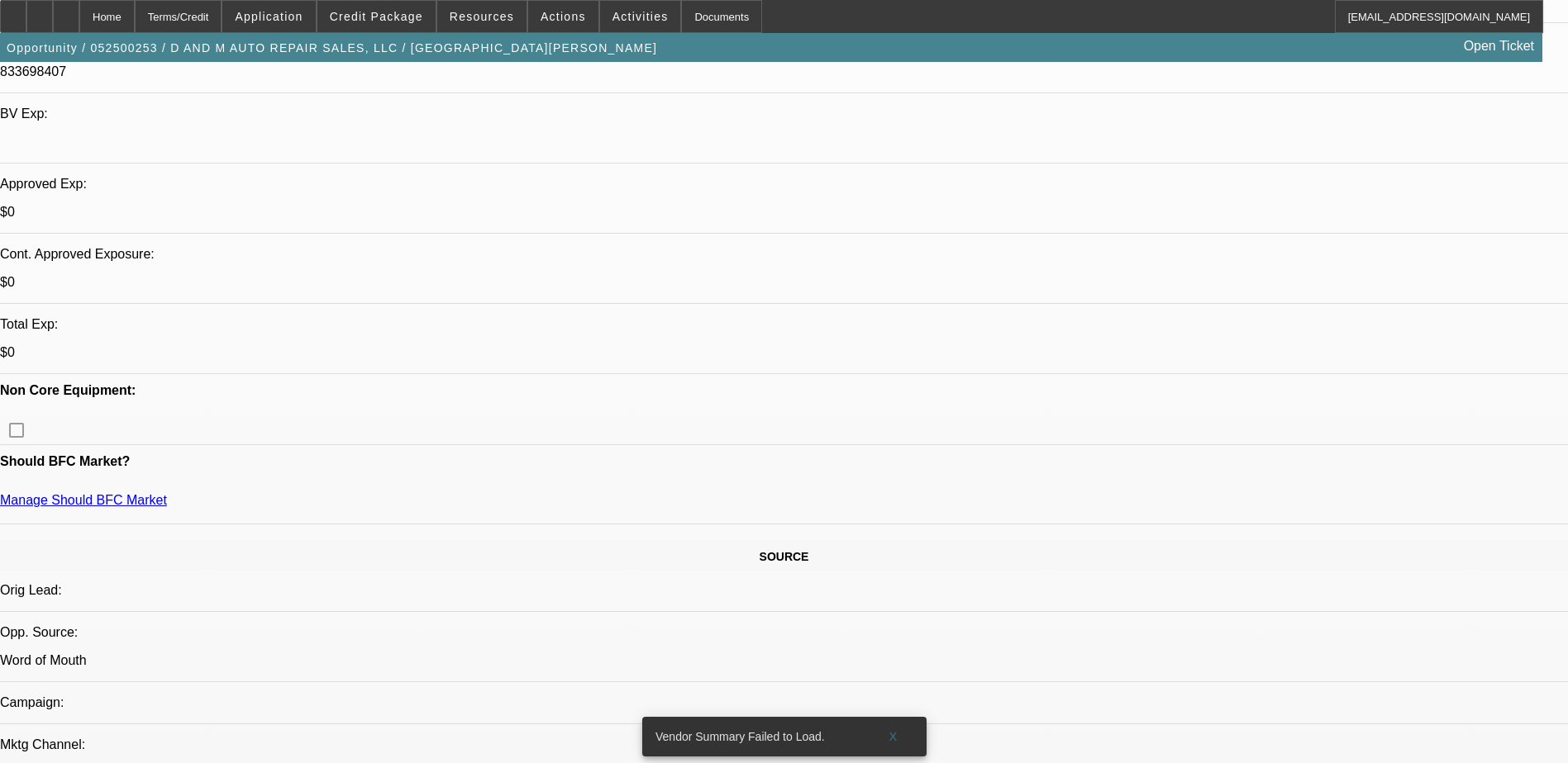
scroll to position [413, 0]
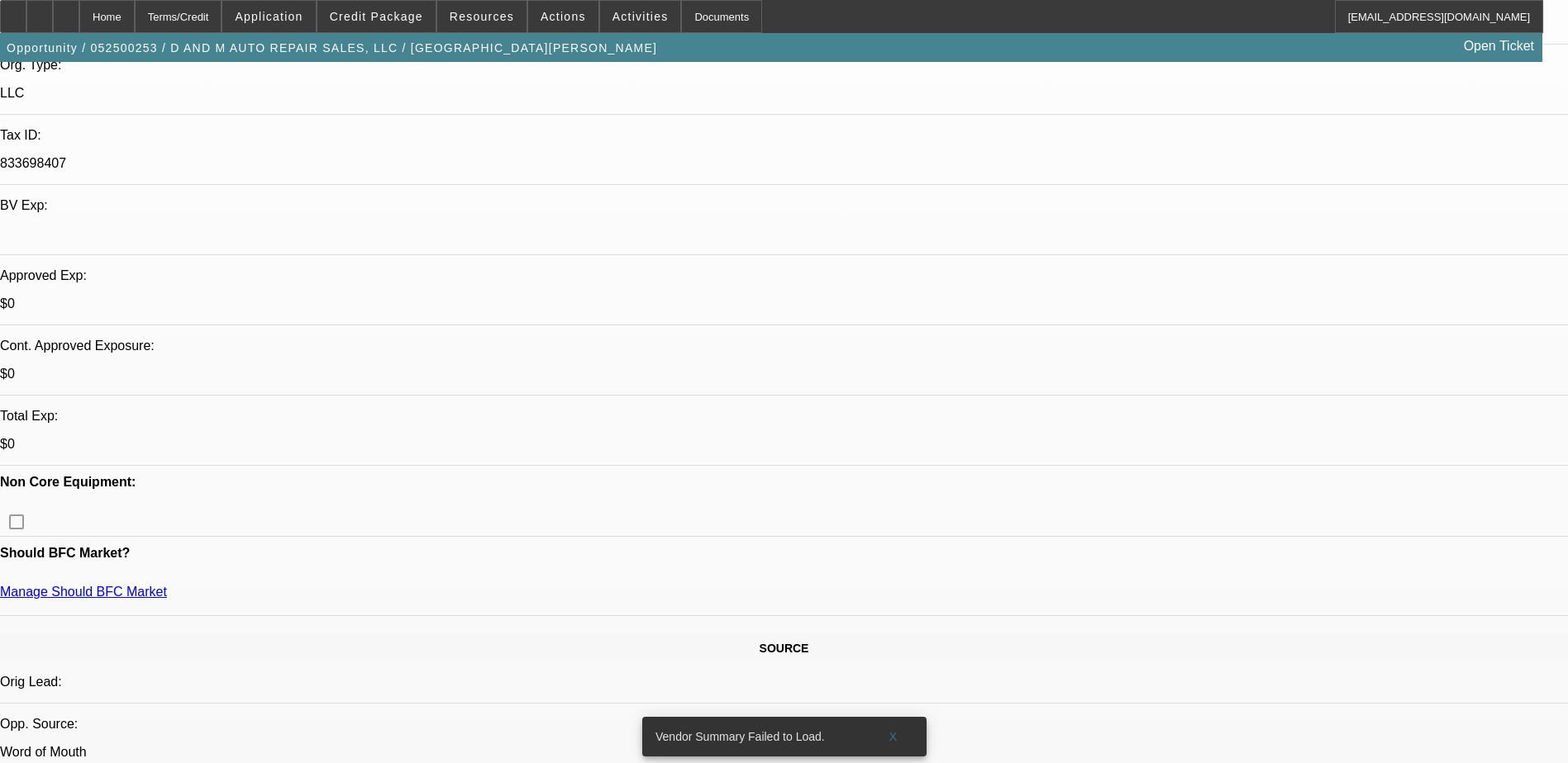
drag, startPoint x: 1297, startPoint y: 241, endPoint x: 1280, endPoint y: 241, distance: 17.0
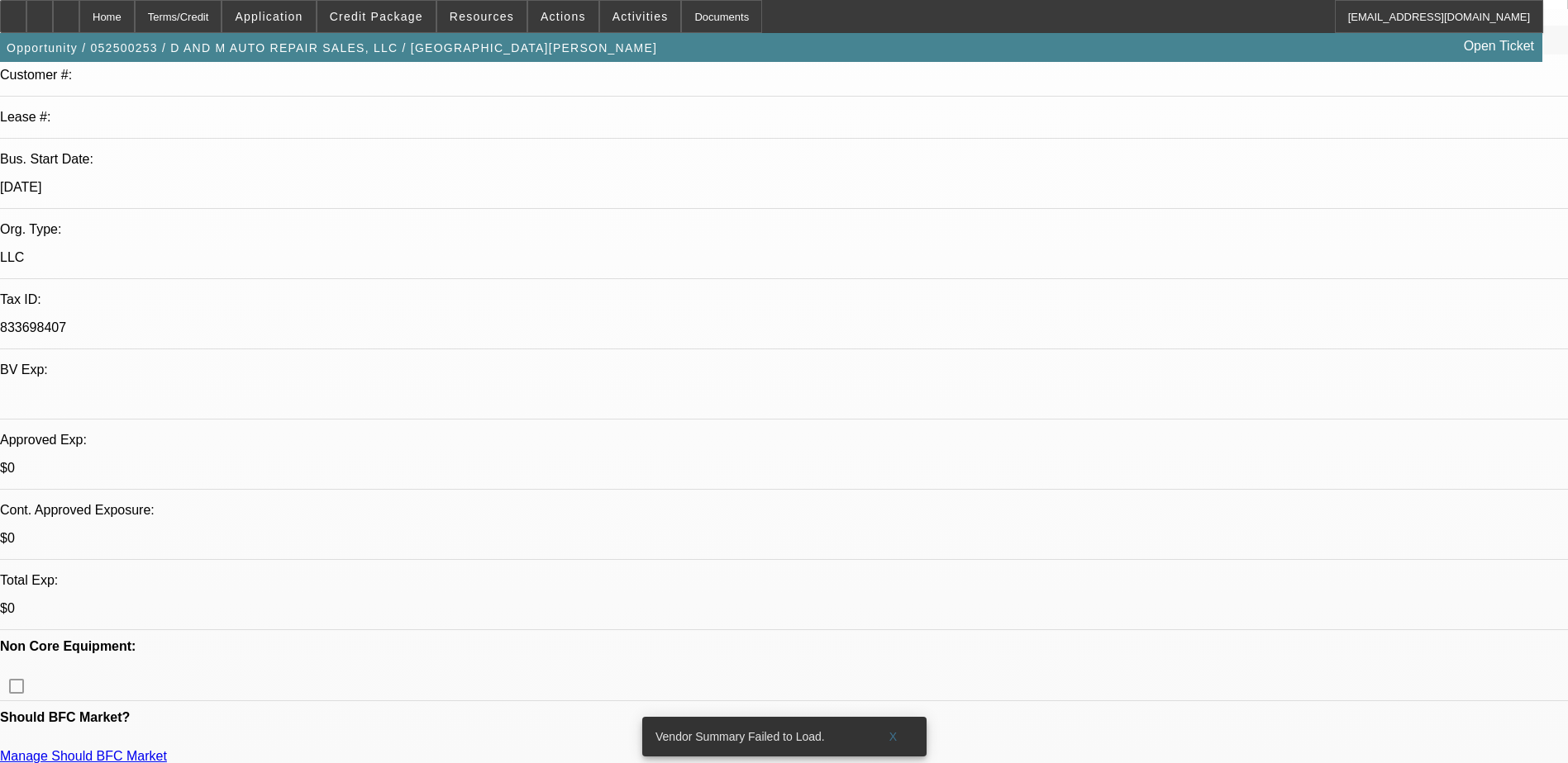
scroll to position [248, 0]
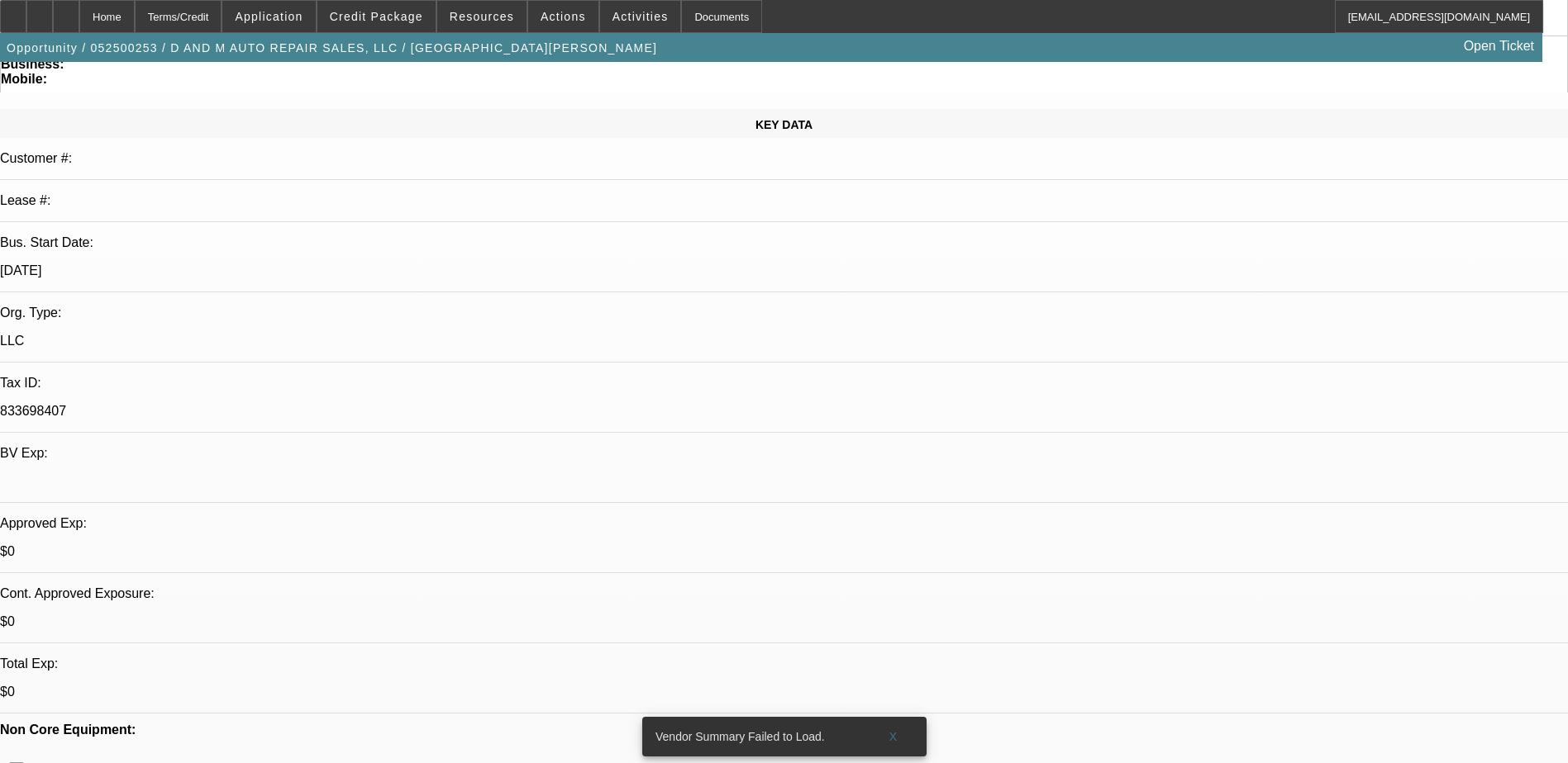
scroll to position [661, 0]
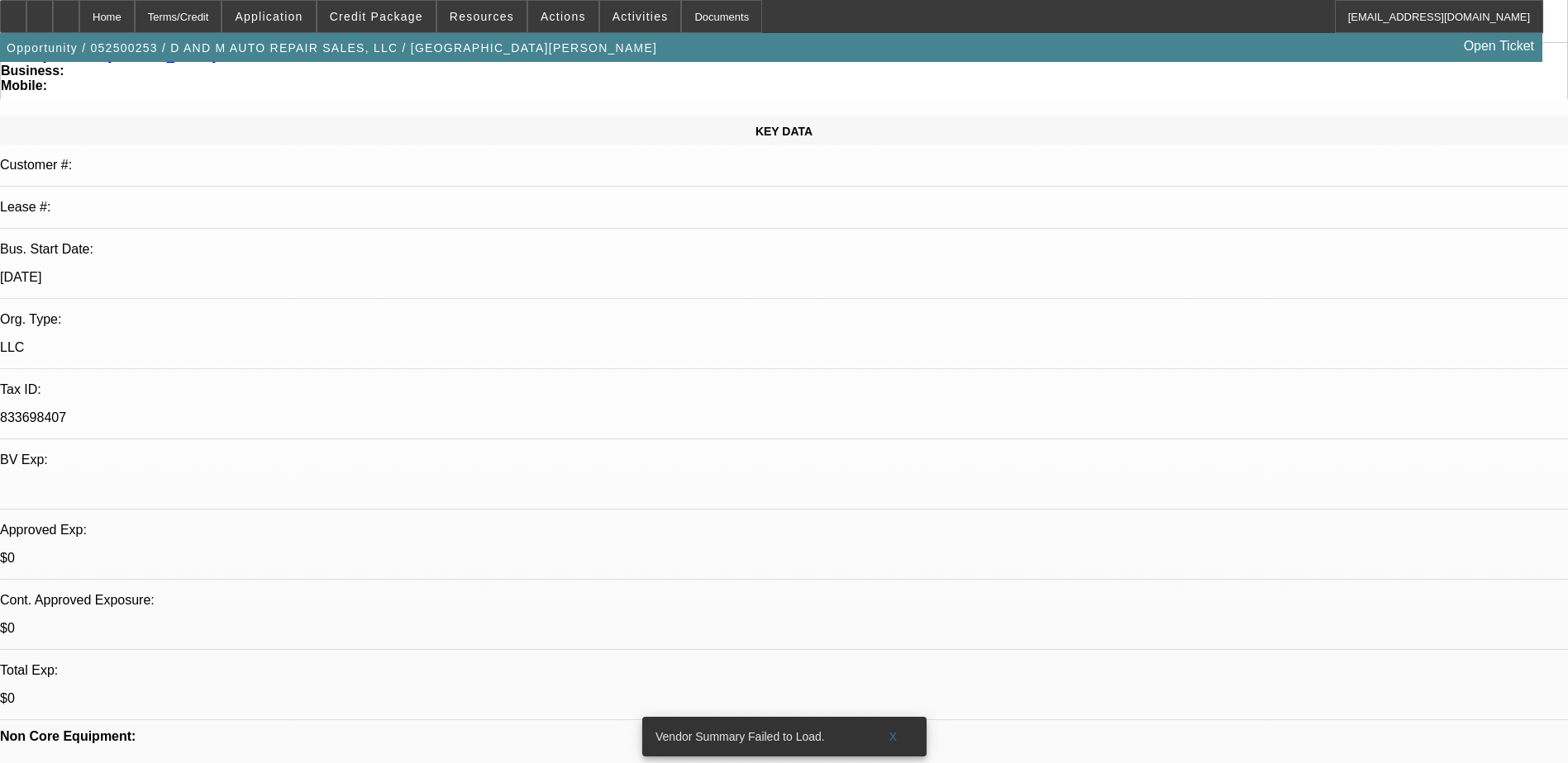
scroll to position [0, 0]
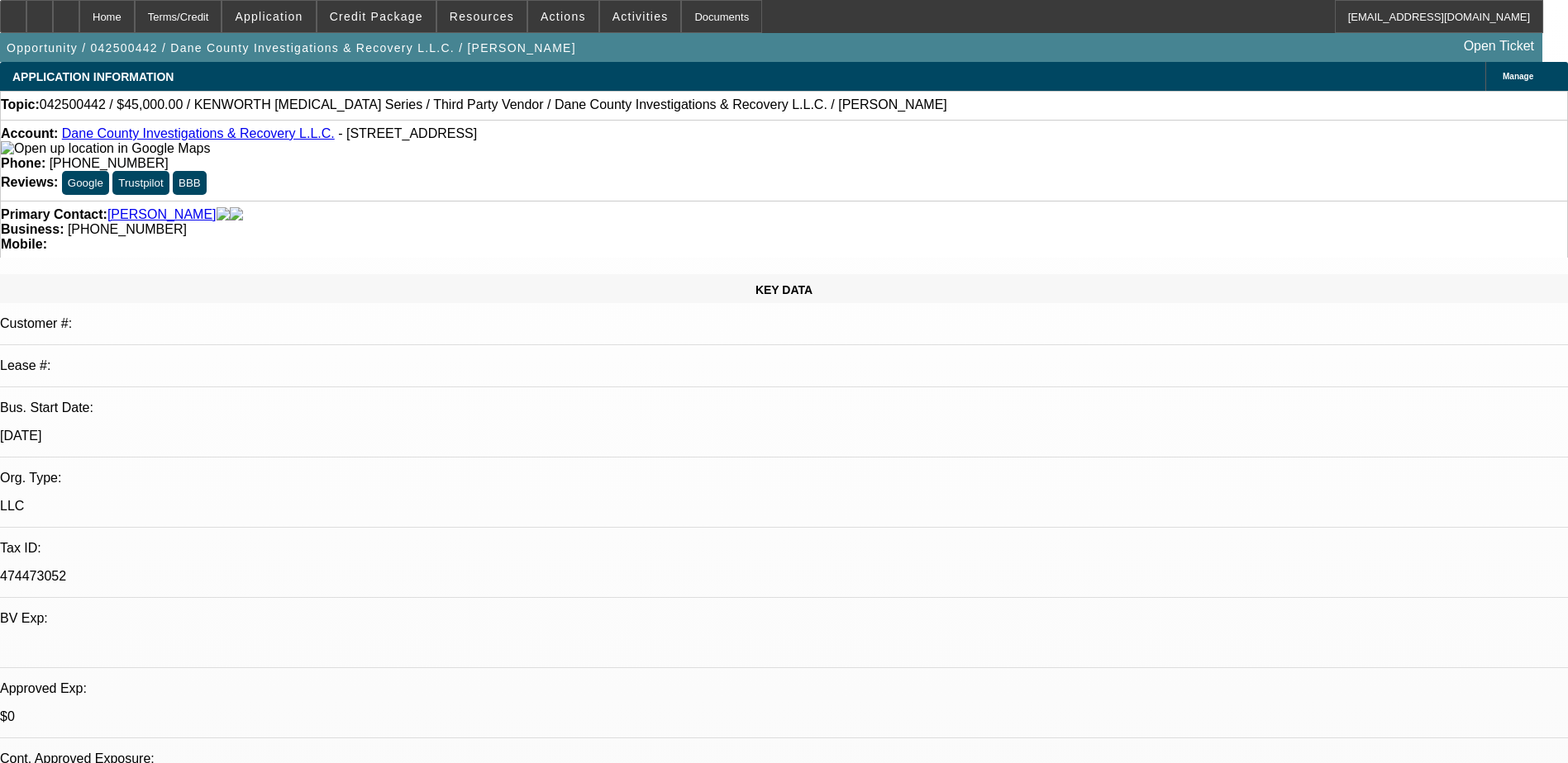
select select "0"
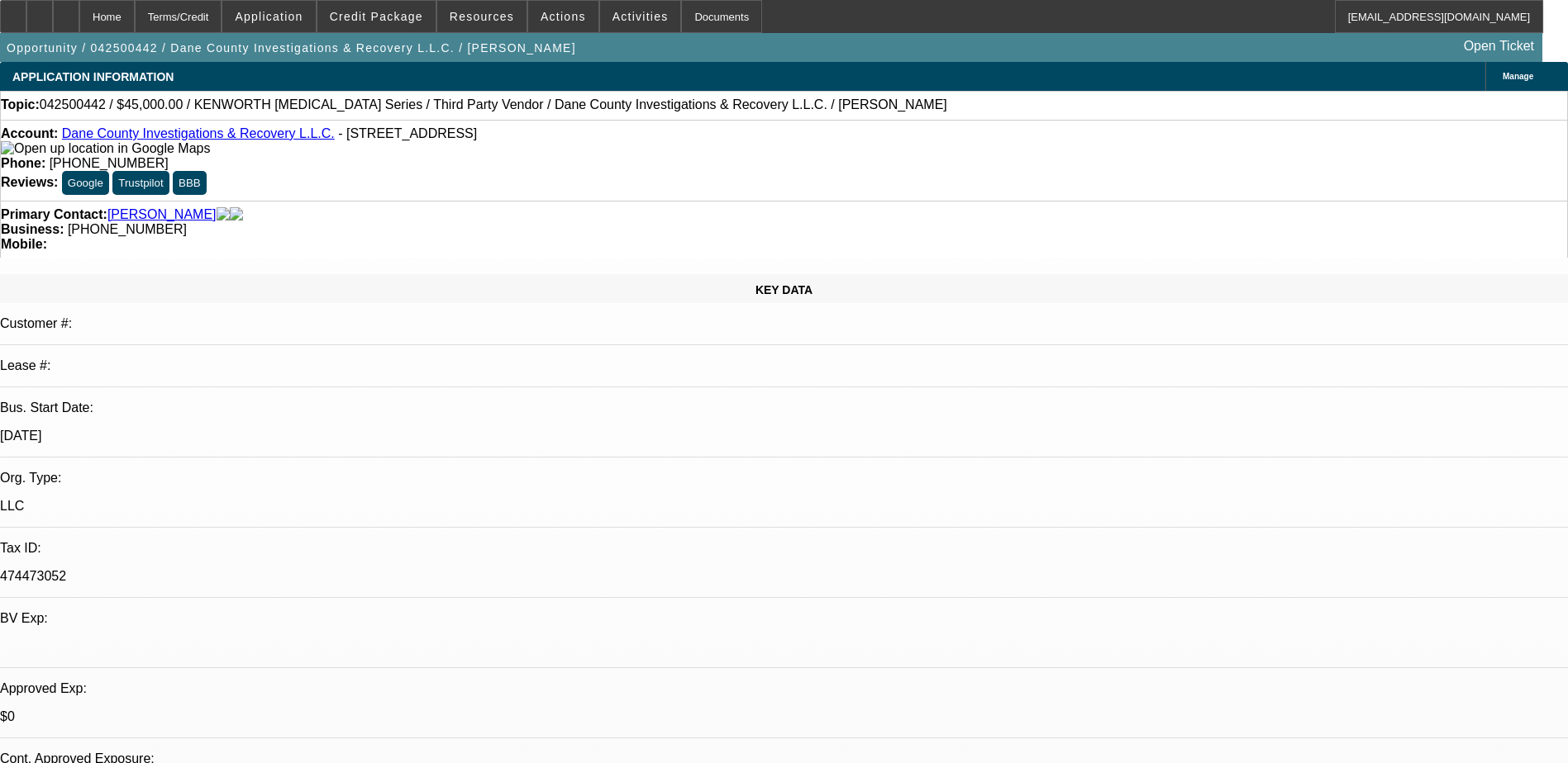
select select "0"
select select "0.1"
select select "0"
select select "0.1"
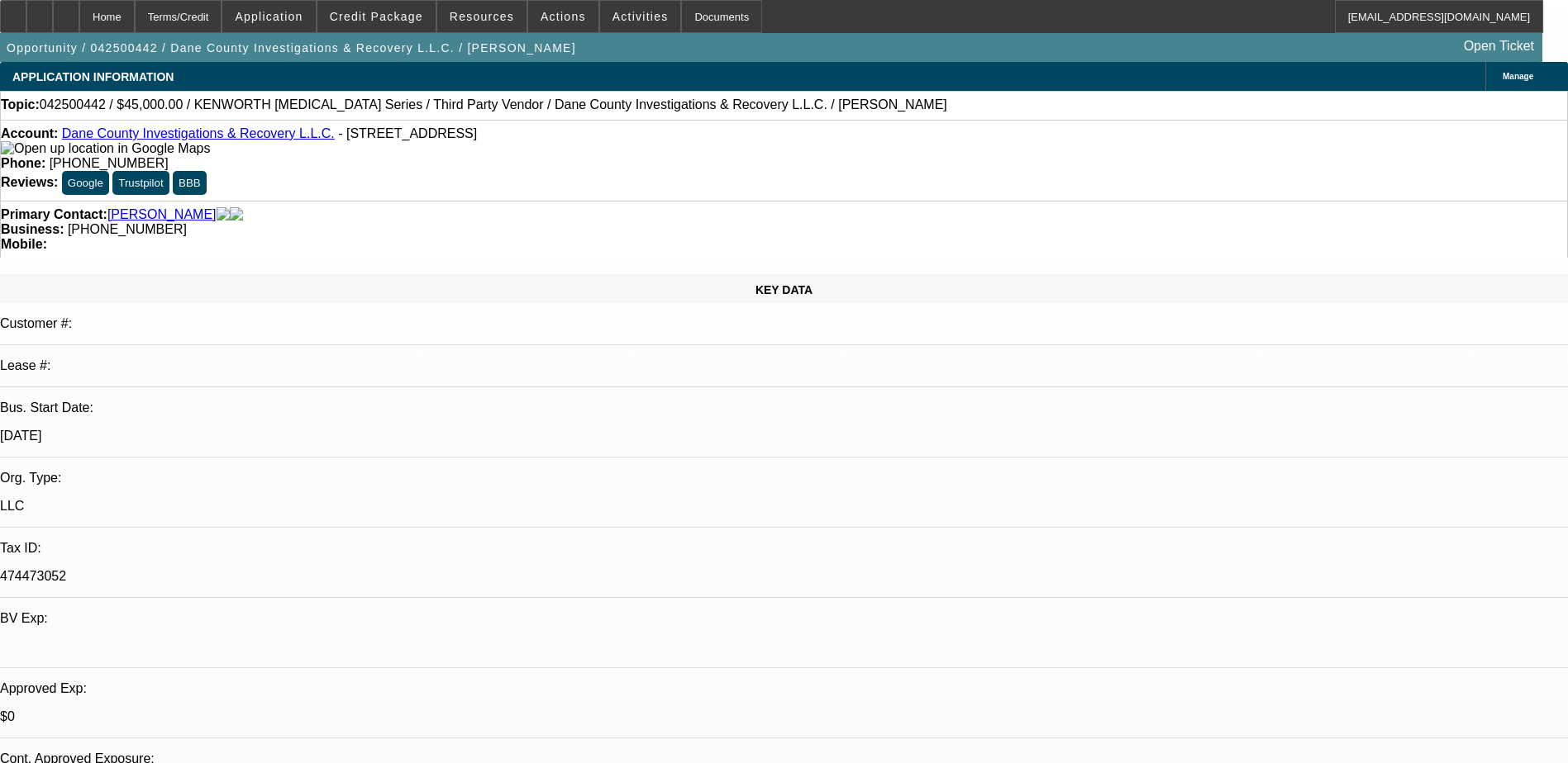
select select "0"
select select "1"
select select "6"
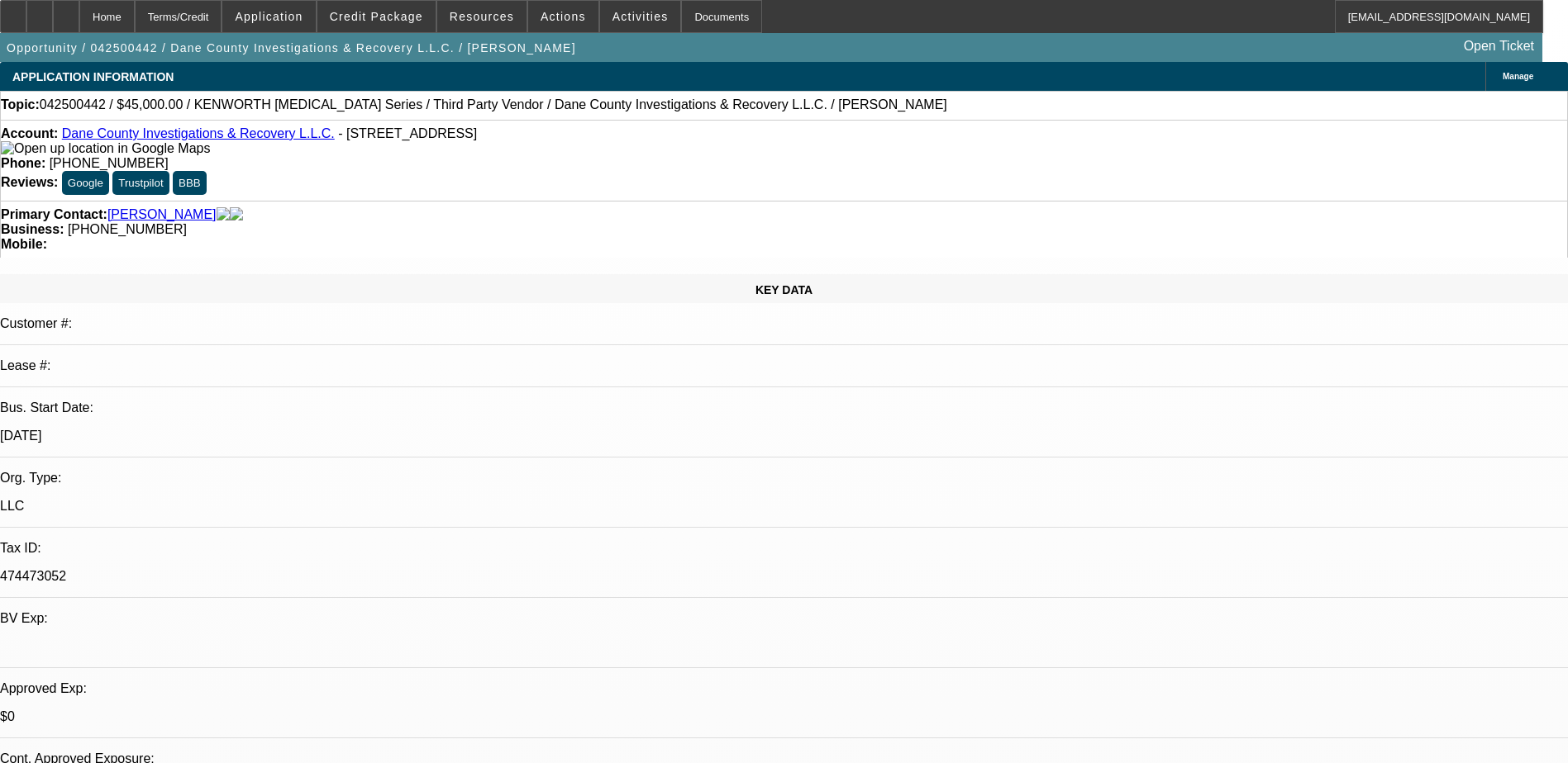
select select "1"
select select "6"
select select "1"
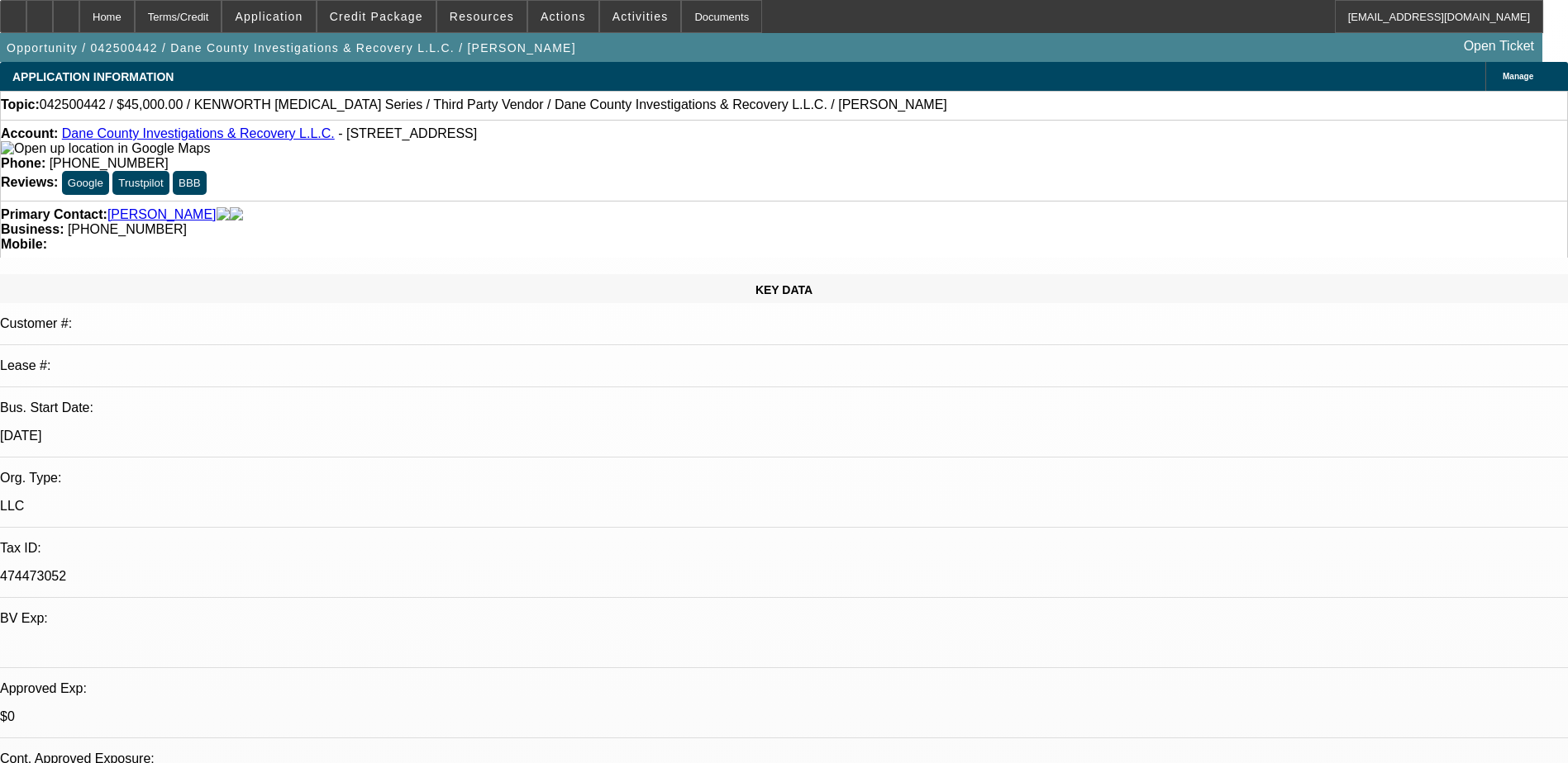
select select "6"
select select "1"
select select "6"
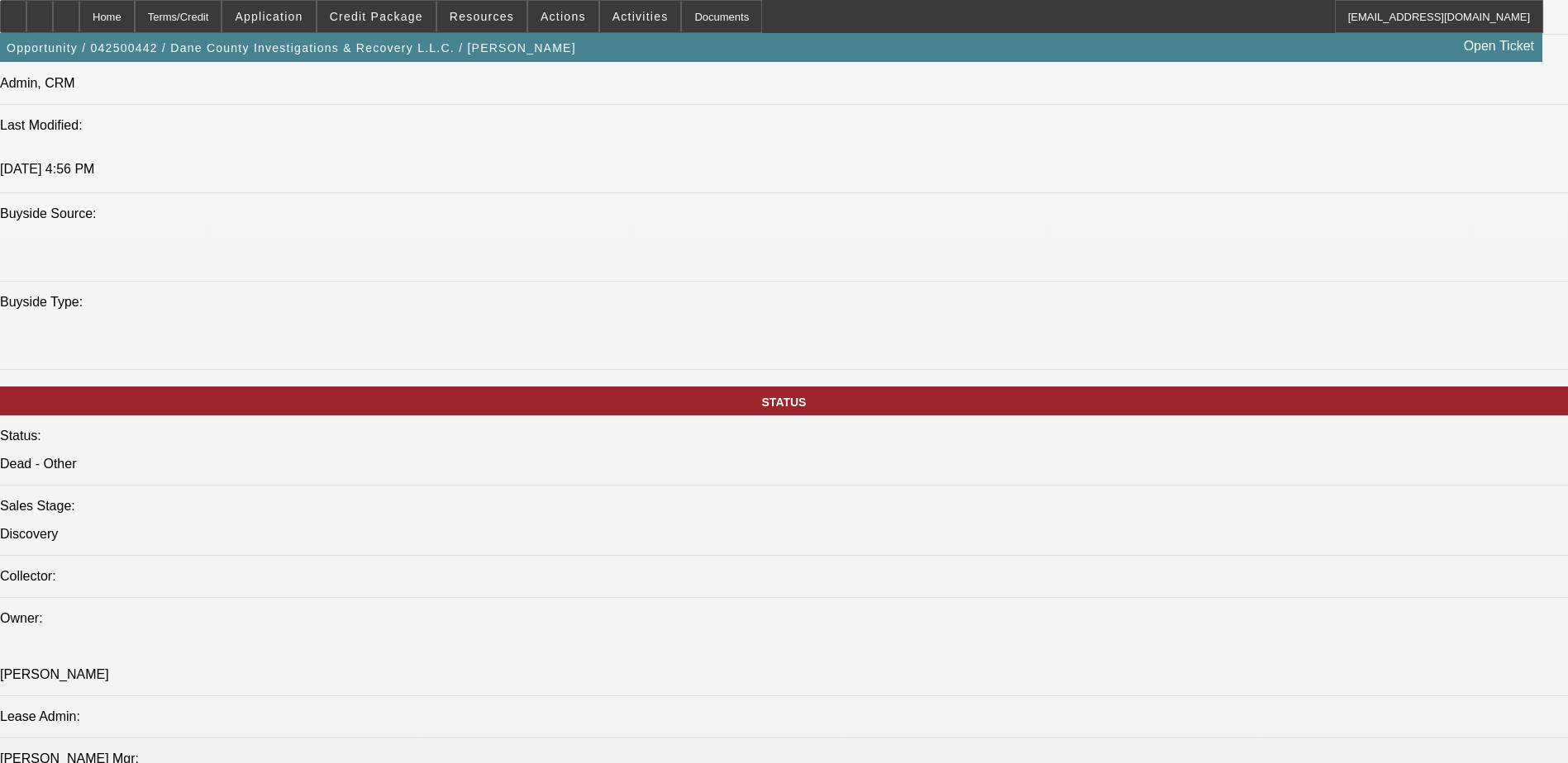
scroll to position [1569, 0]
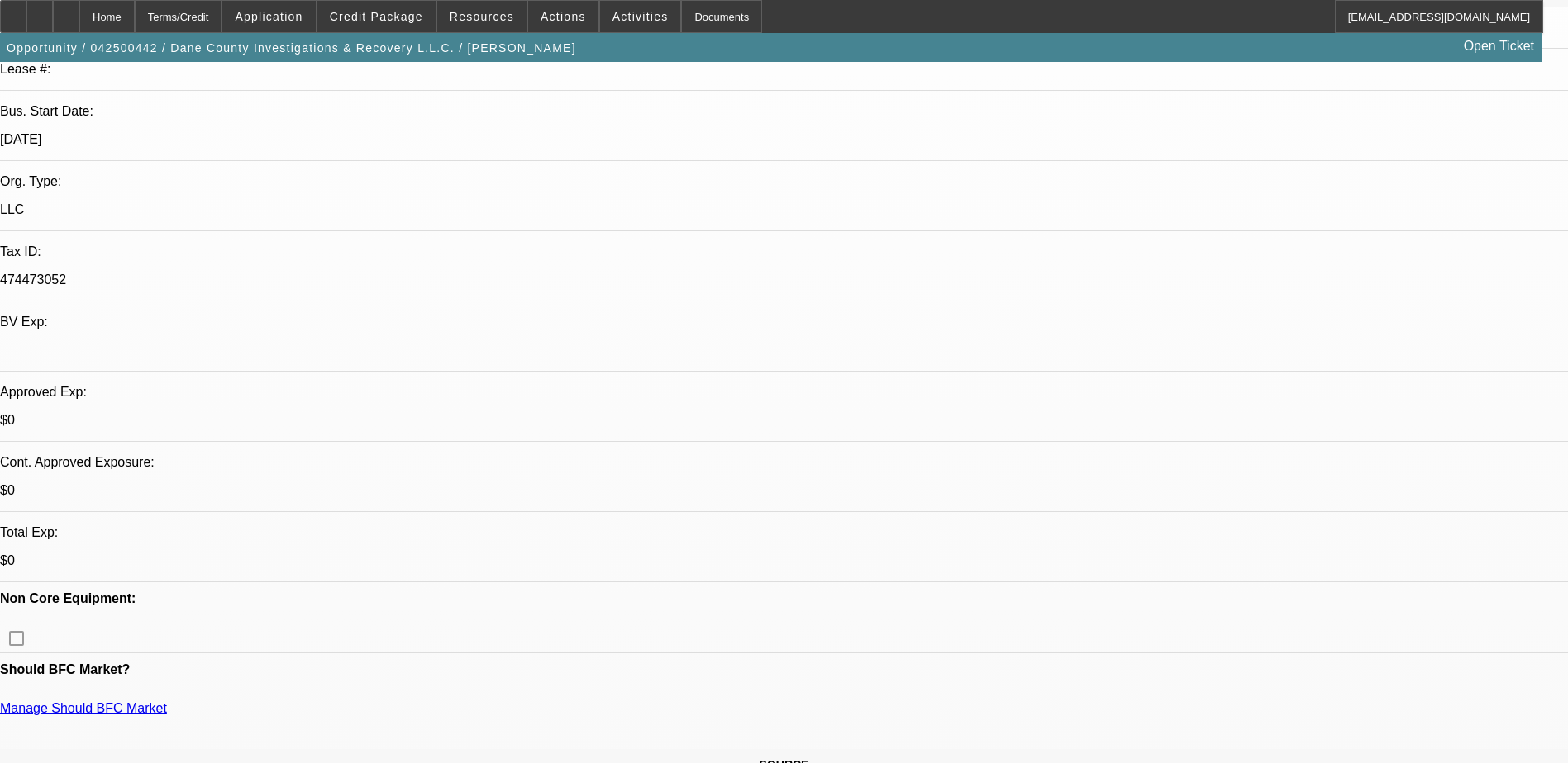
scroll to position [0, 0]
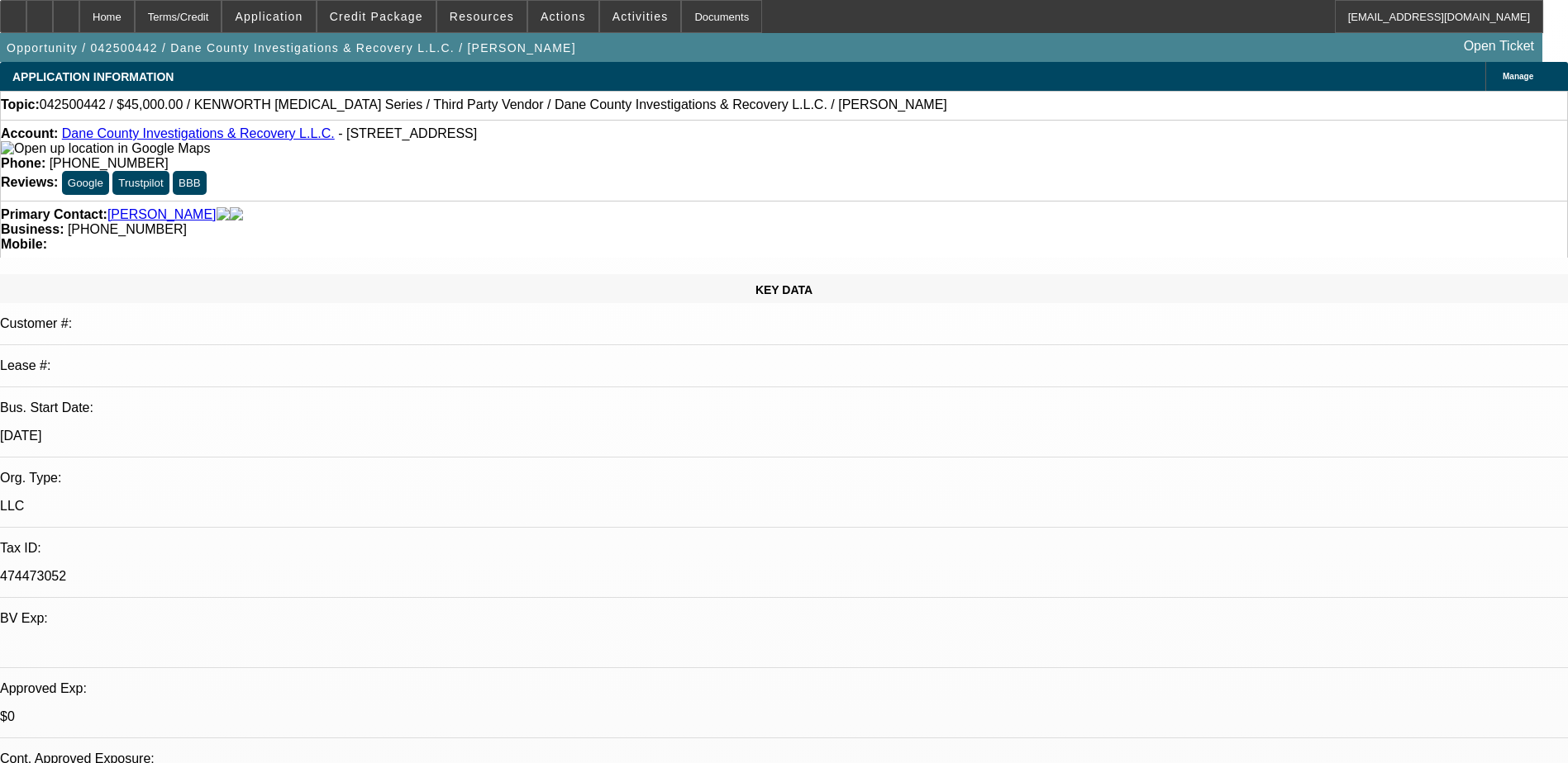
drag, startPoint x: 443, startPoint y: 393, endPoint x: 438, endPoint y: 197, distance: 196.1
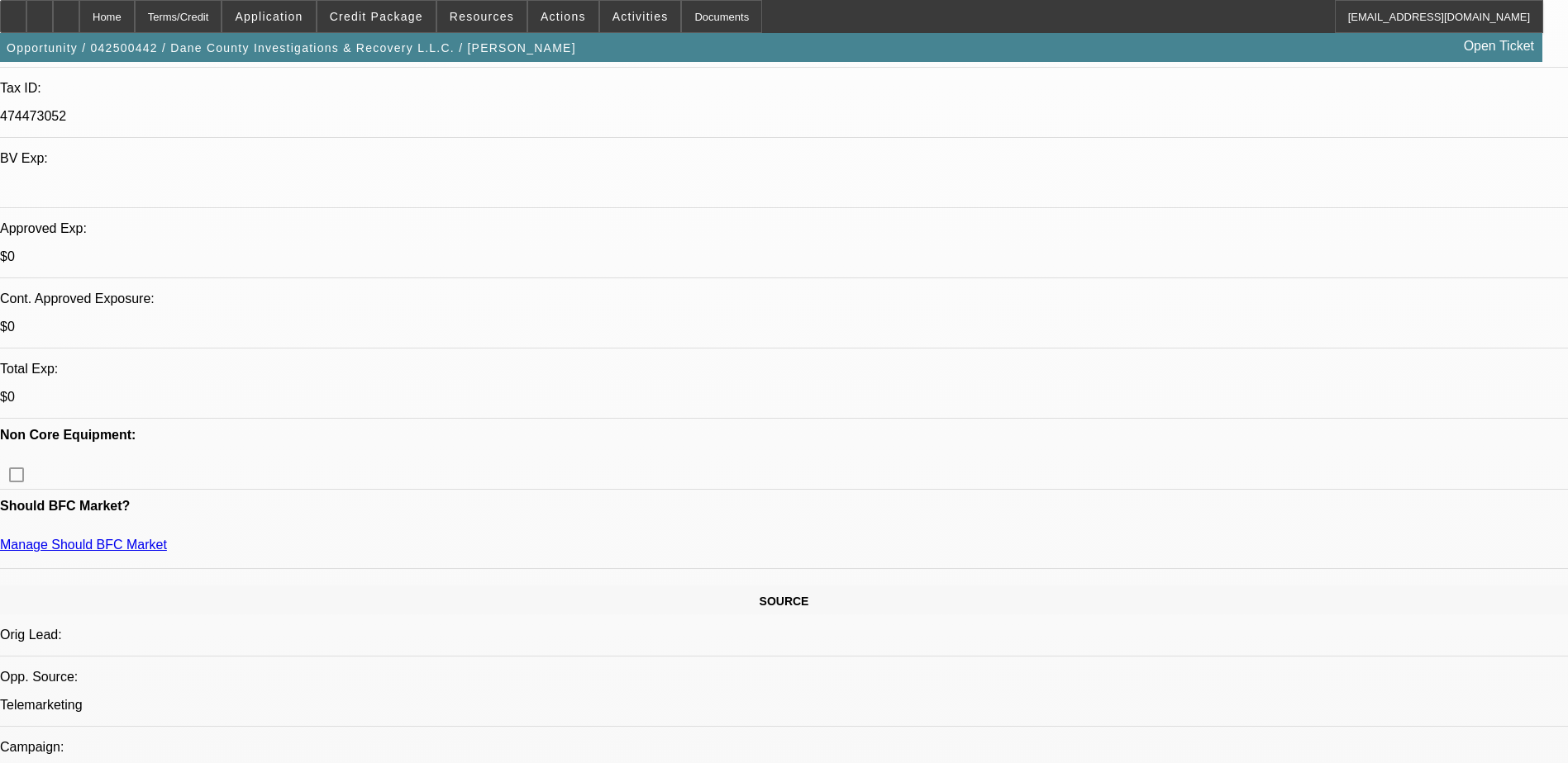
scroll to position [578, 0]
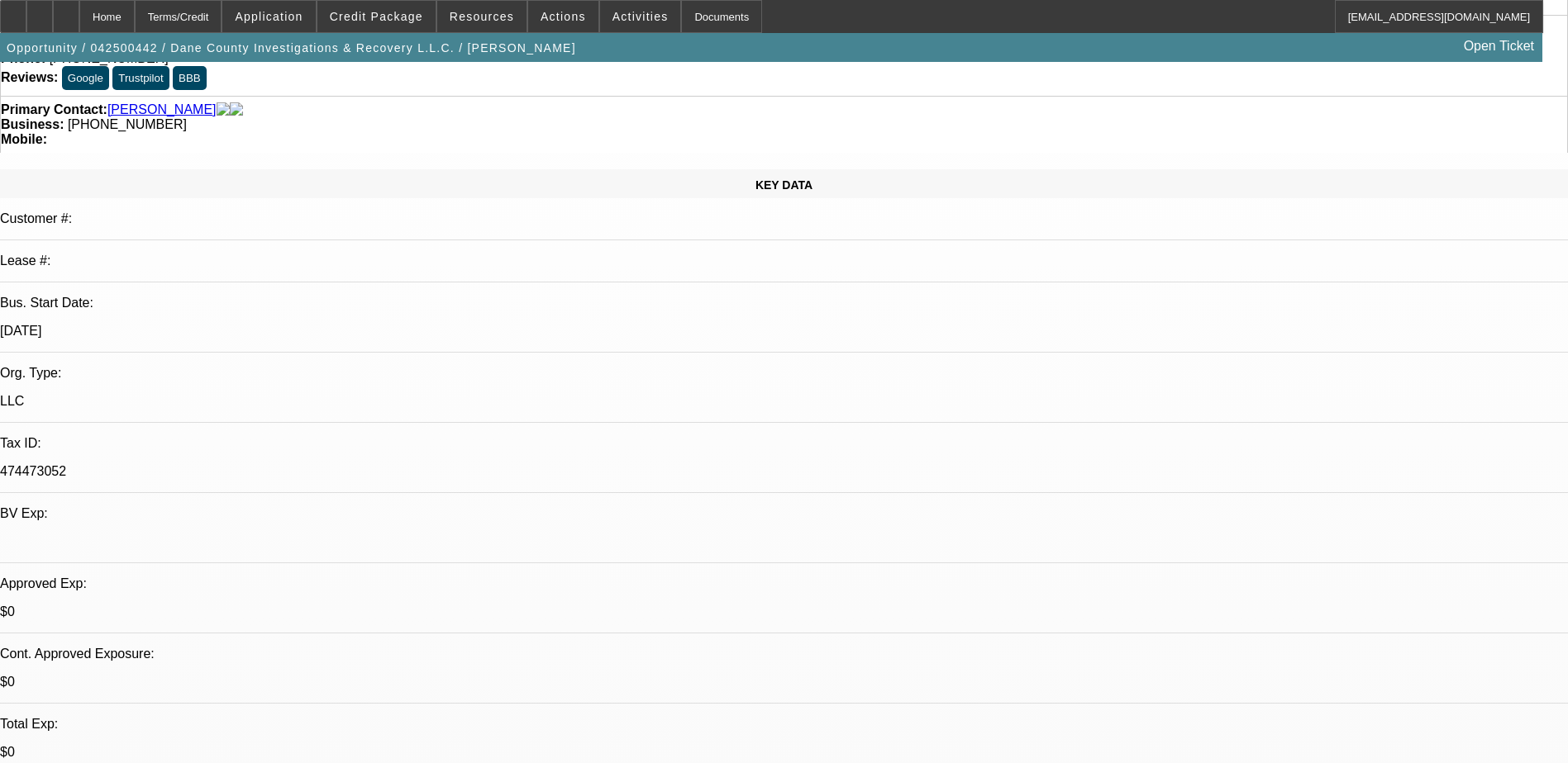
scroll to position [0, 0]
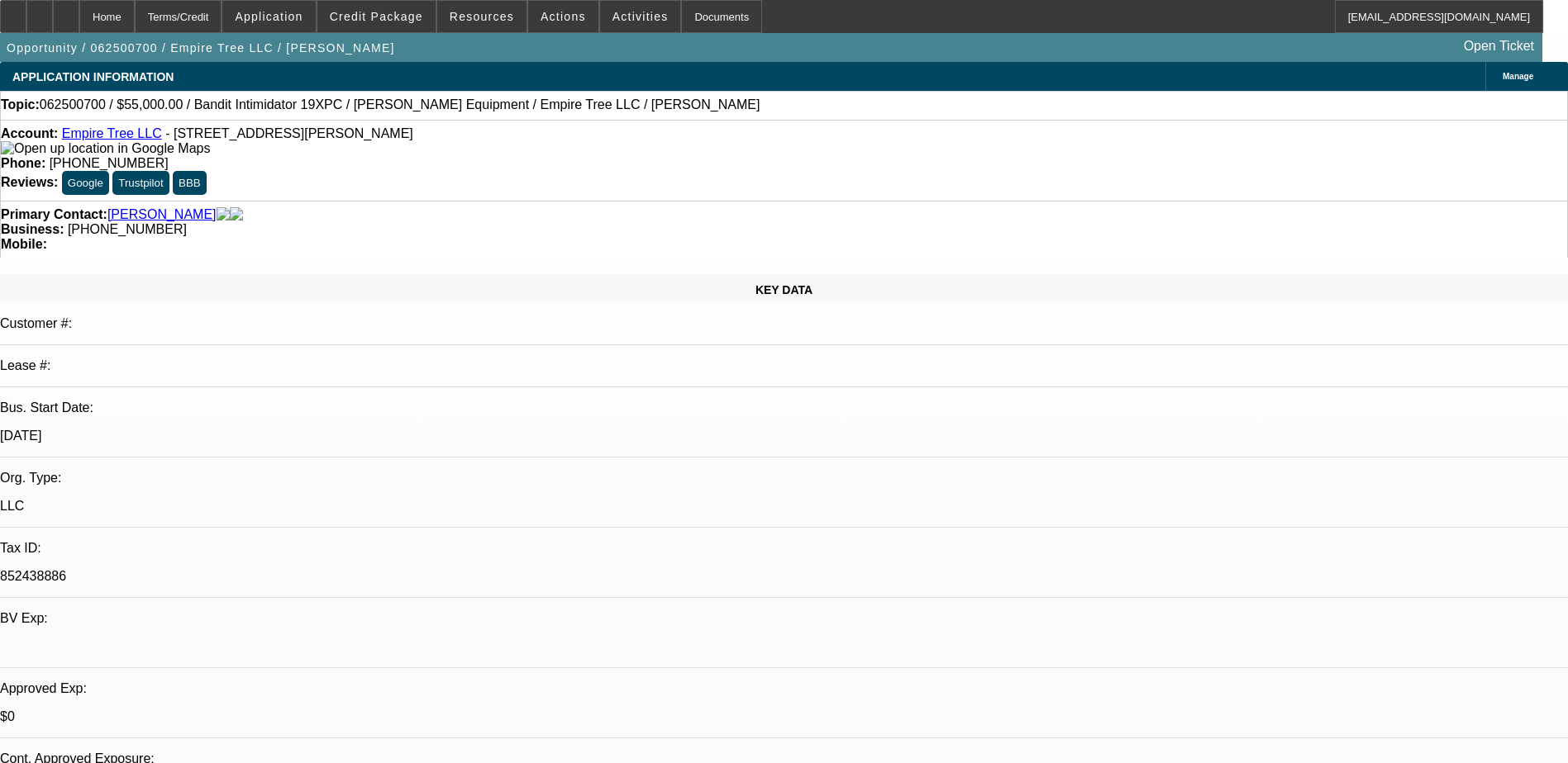
select select "0"
select select "2"
select select "0"
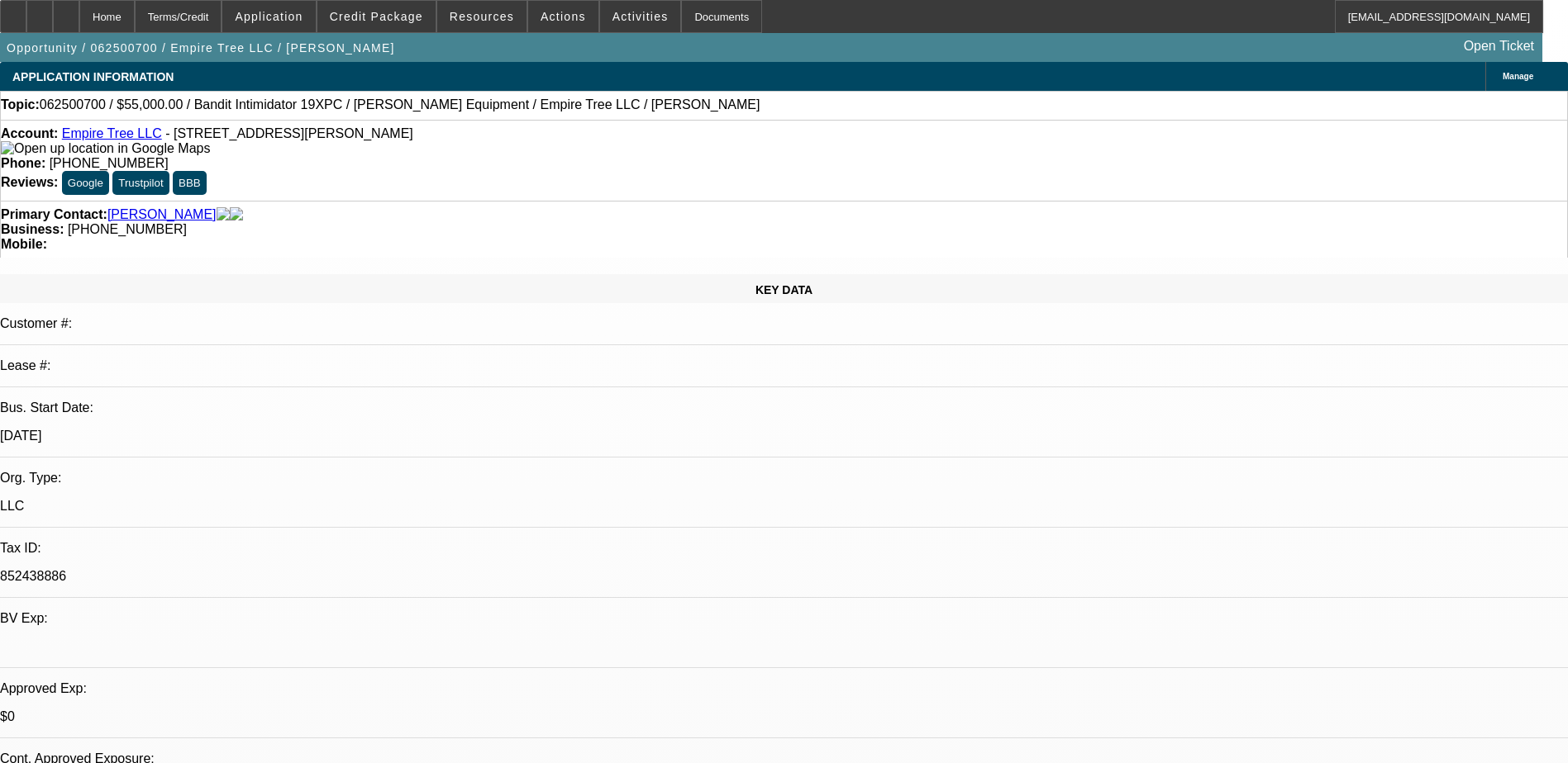
select select "0"
select select "0.1"
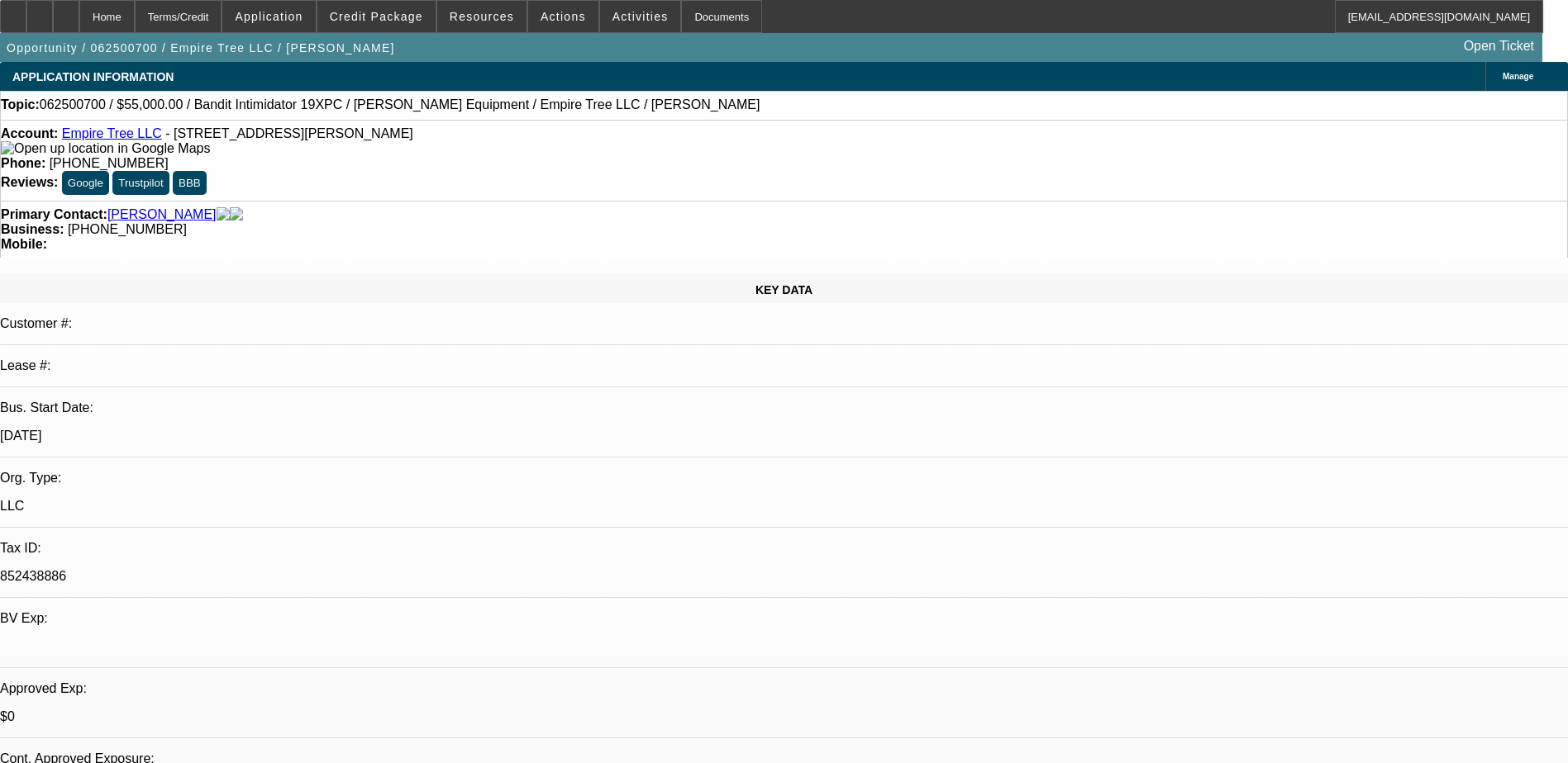
select select "0"
select select "1"
select select "2"
select select "6"
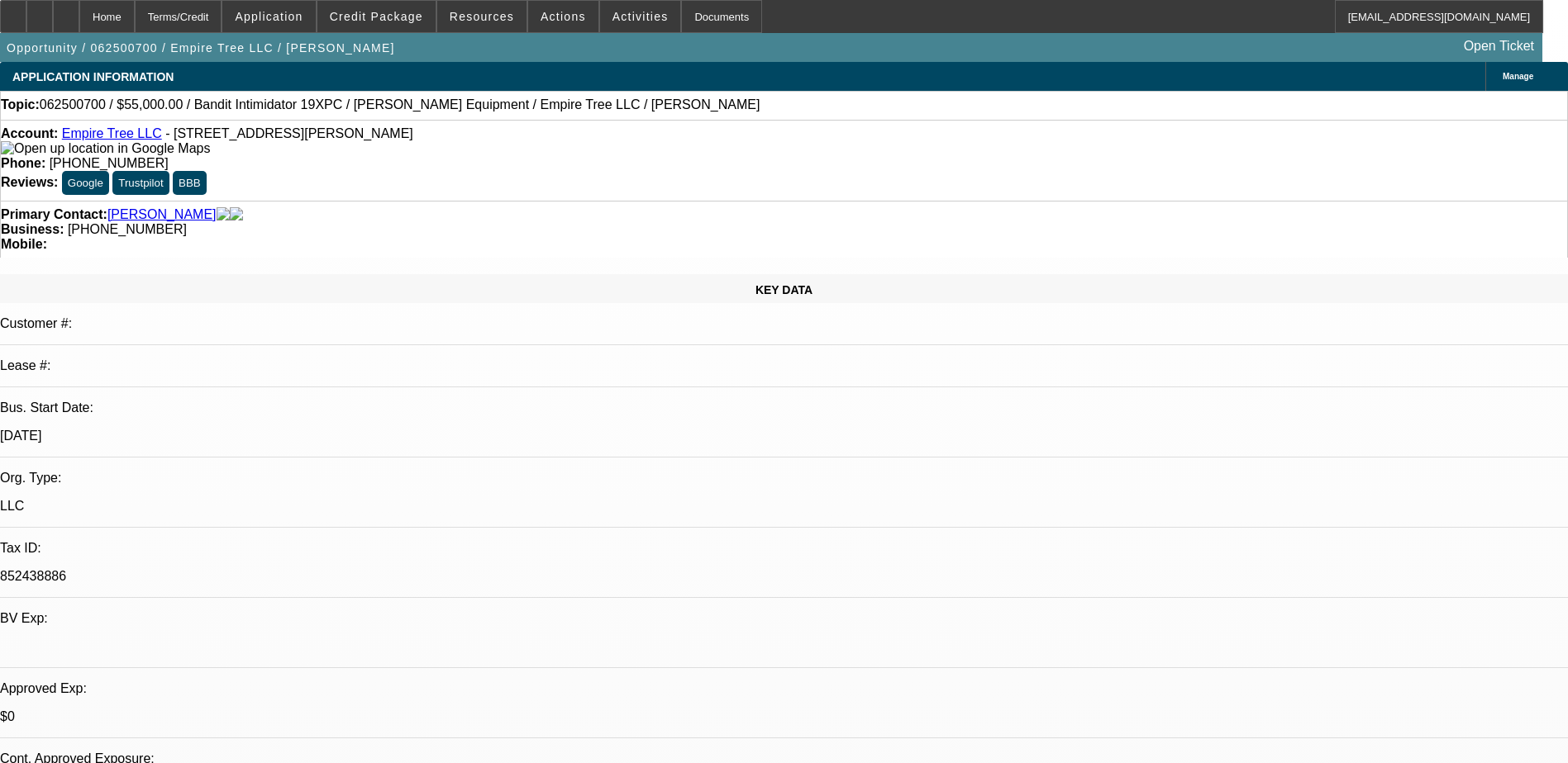
select select "1"
select select "3"
select select "6"
select select "1"
select select "2"
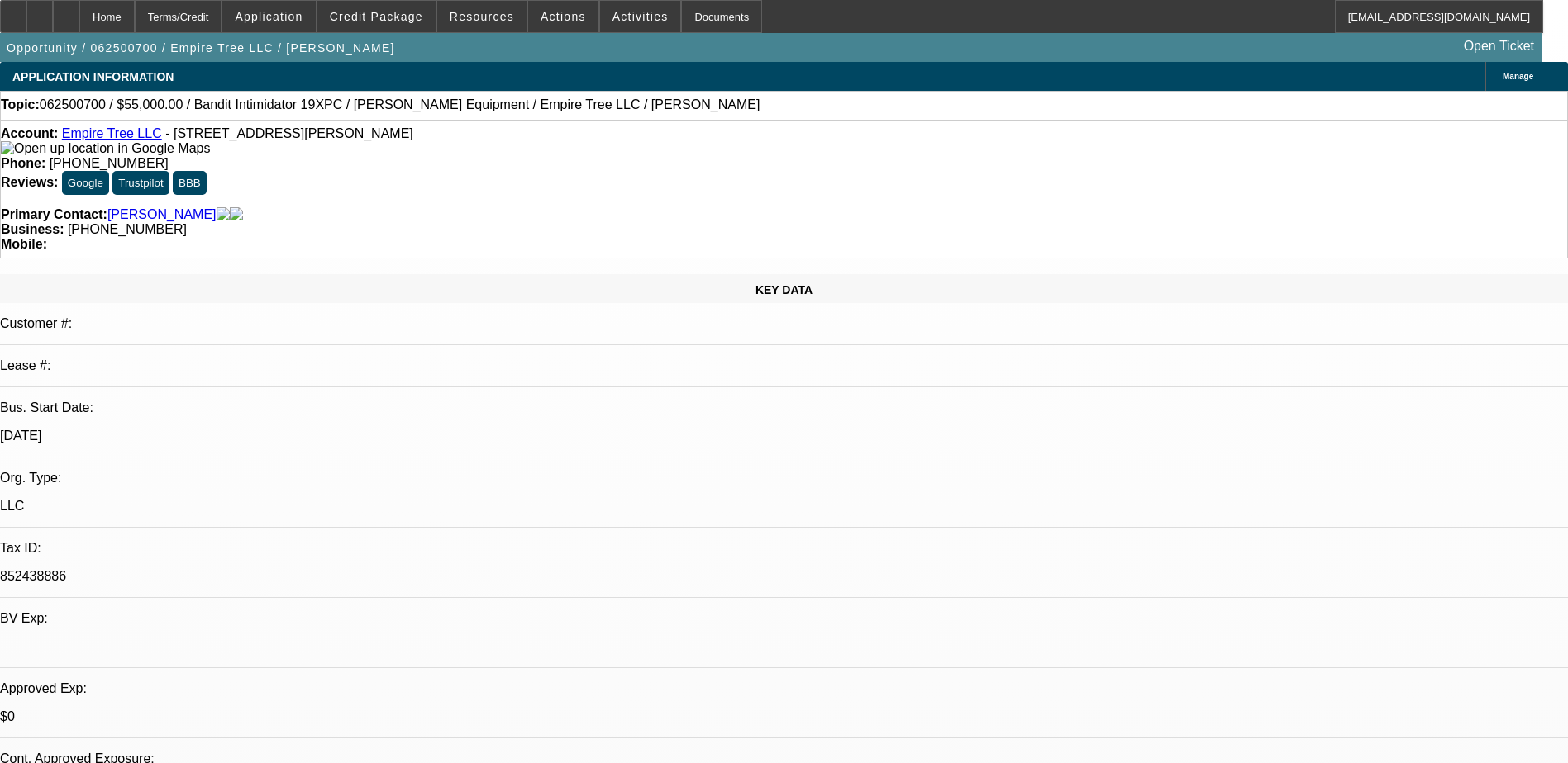
select select "6"
select select "1"
select select "6"
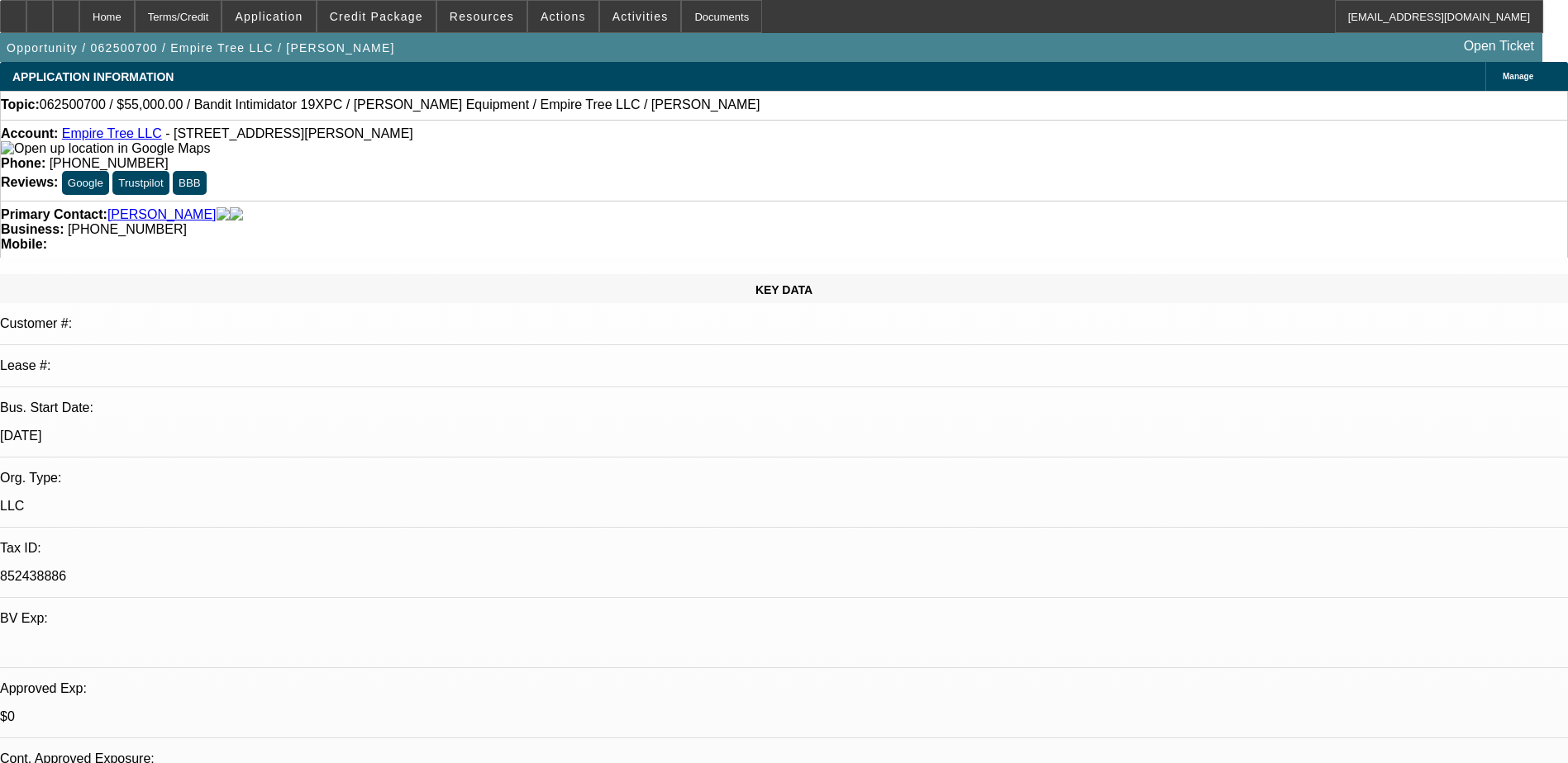
select select "0"
select select "2"
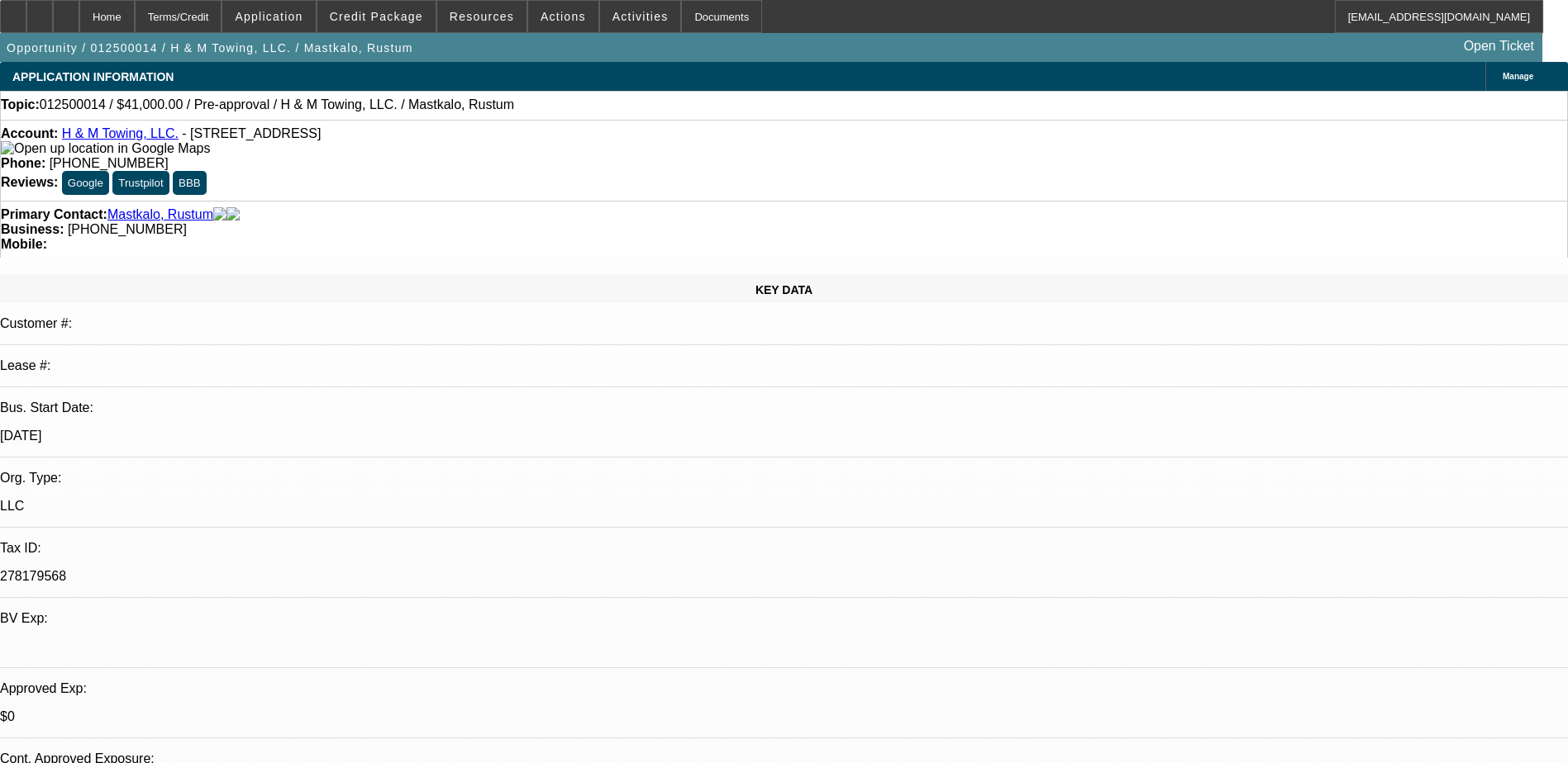
select select "0.1"
select select "0"
select select "2"
select select "0.1"
select select "0"
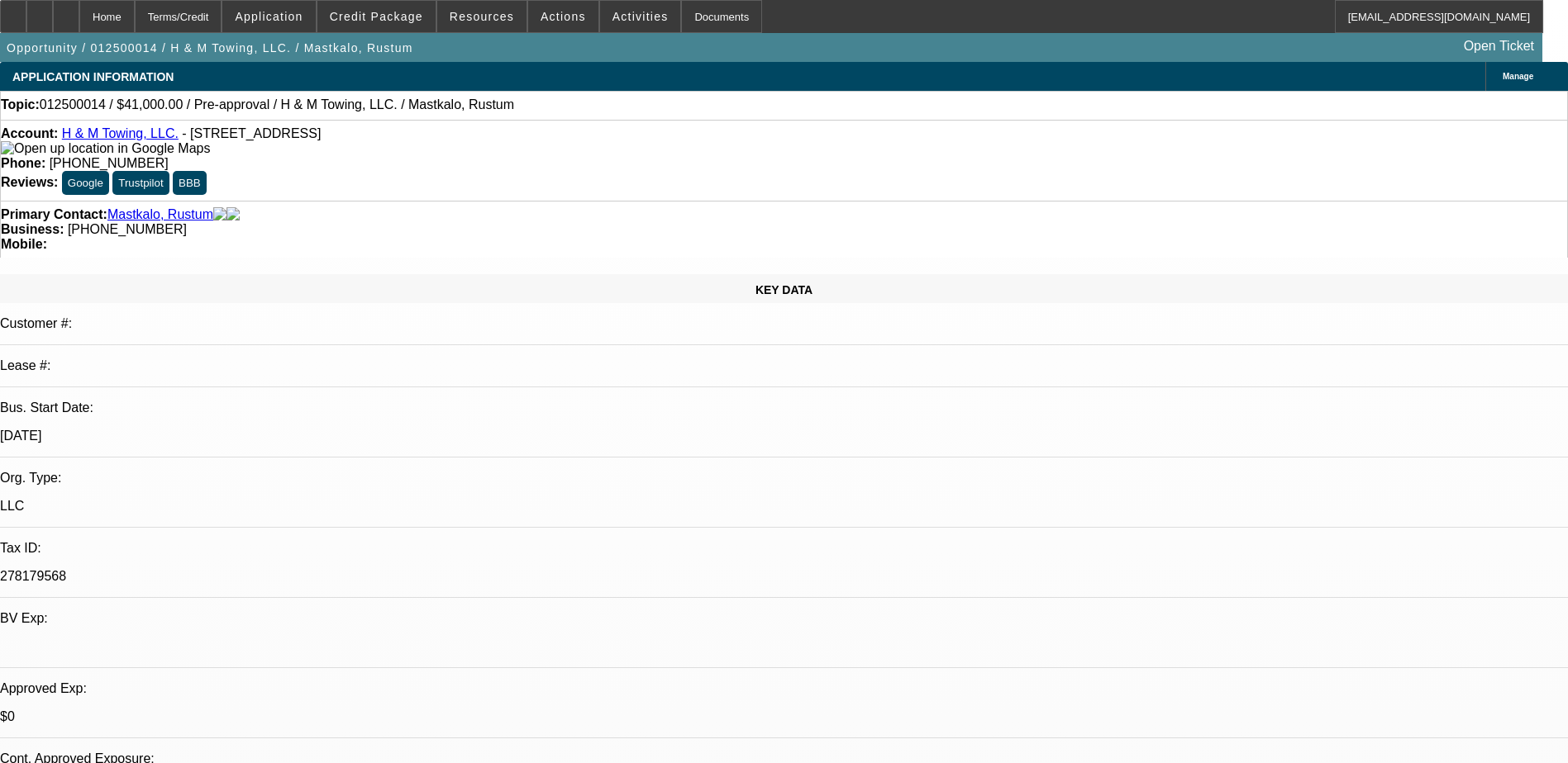
select select "0"
select select "0.1"
select select "0"
select select "0.1"
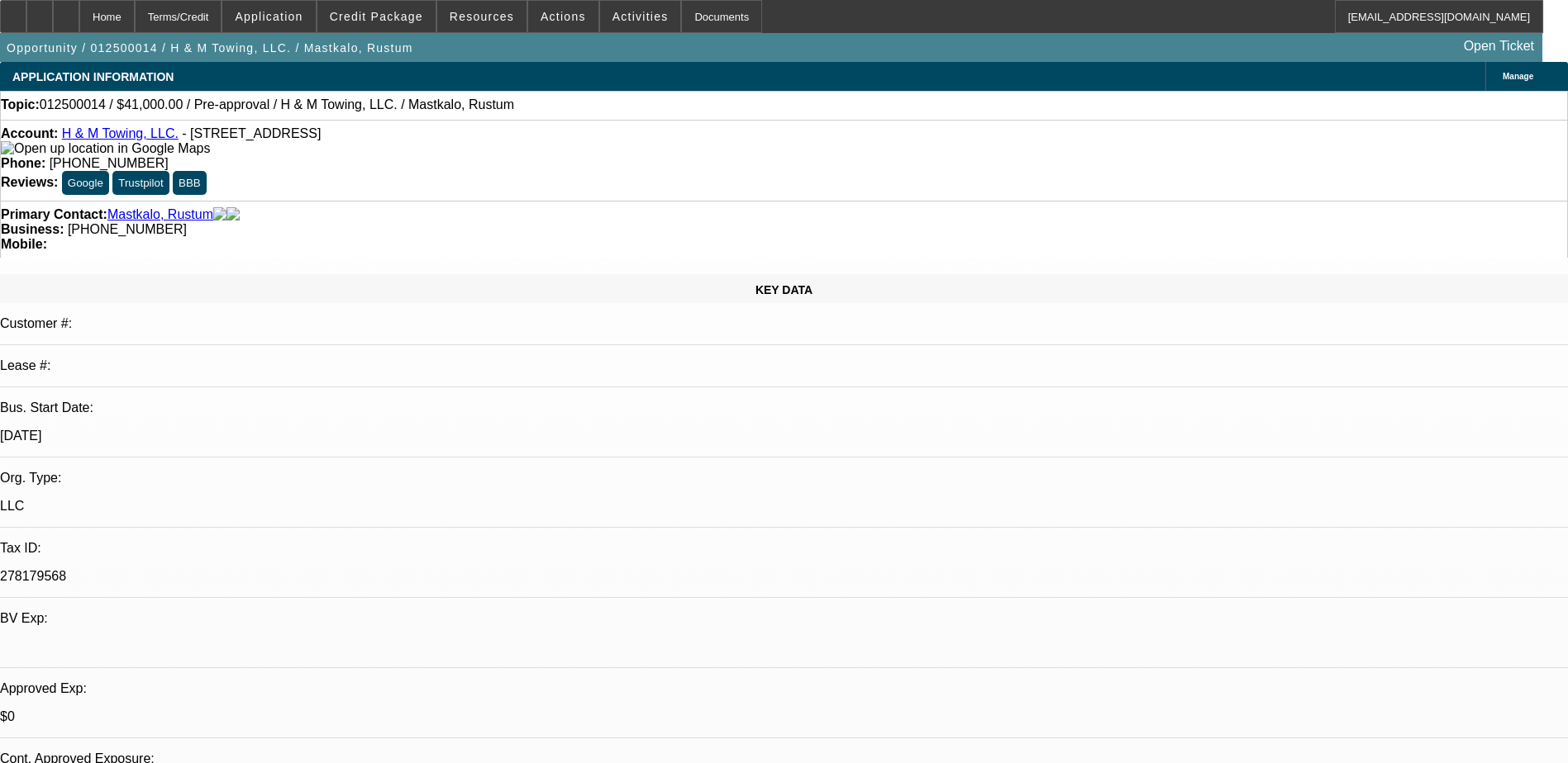
select select "1"
select select "2"
select select "4"
select select "1"
select select "2"
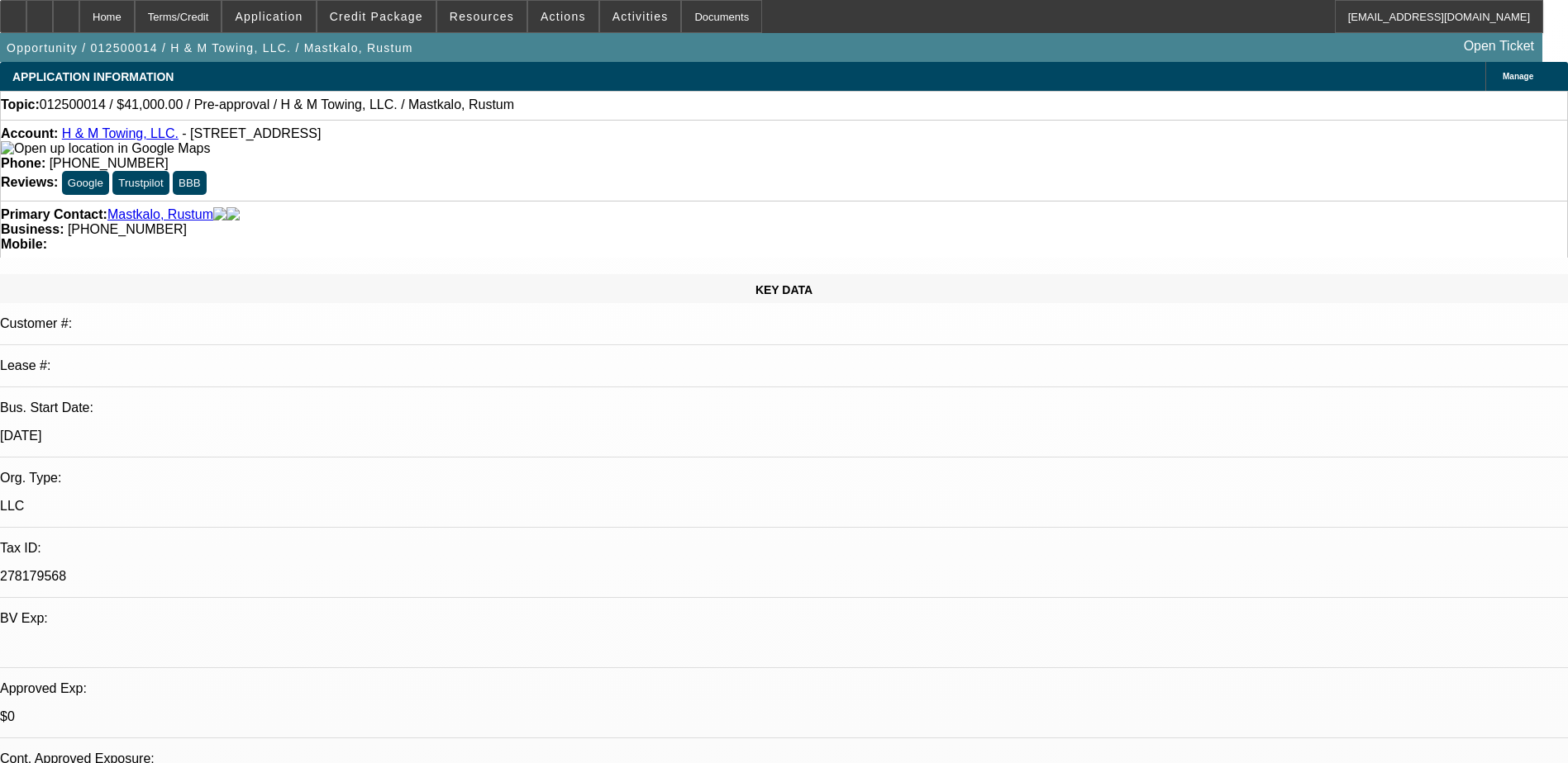
select select "4"
select select "1"
select select "4"
select select "1"
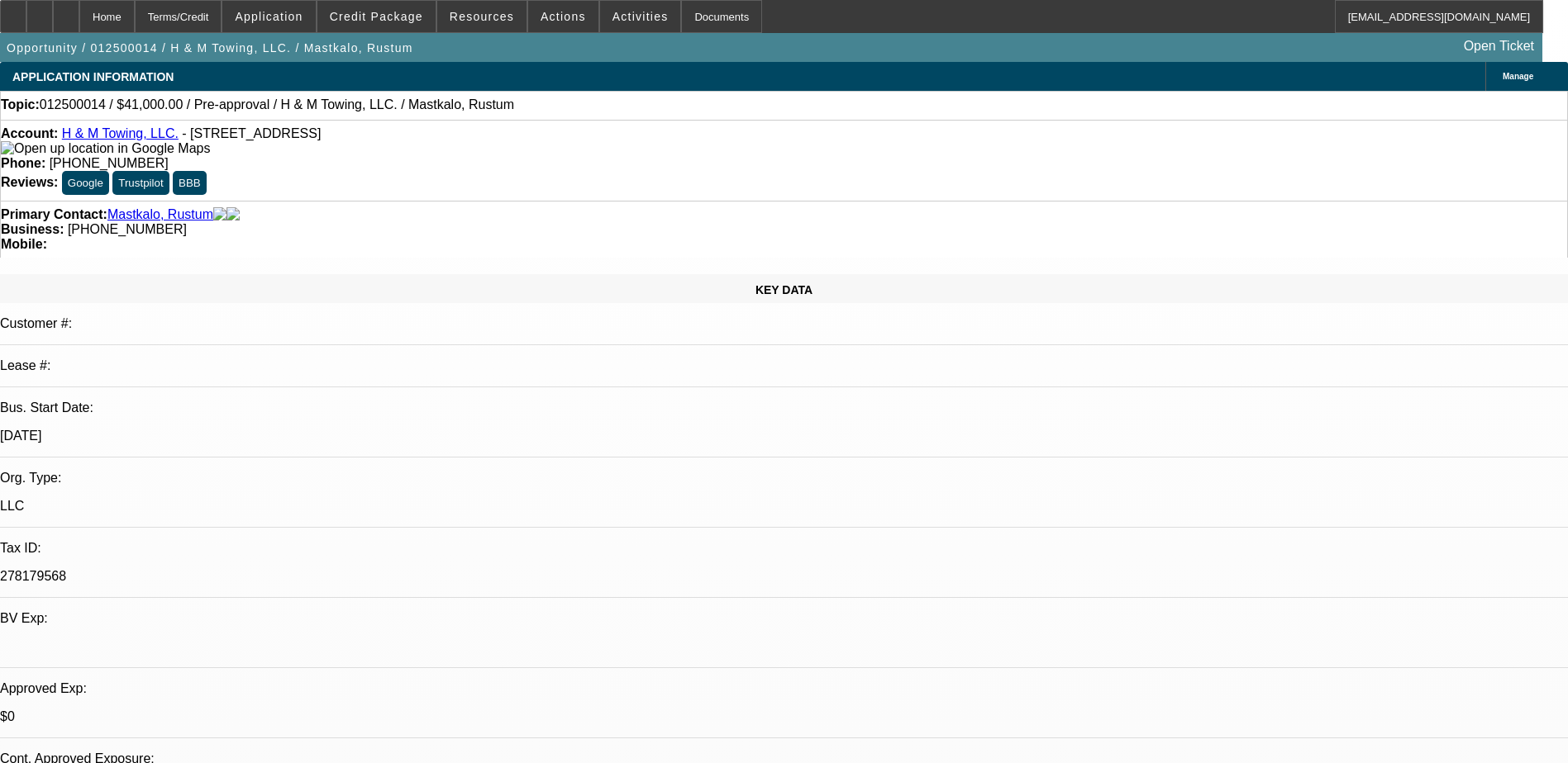
select select "1"
select select "4"
drag, startPoint x: 1276, startPoint y: 232, endPoint x: 826, endPoint y: 351, distance: 465.5
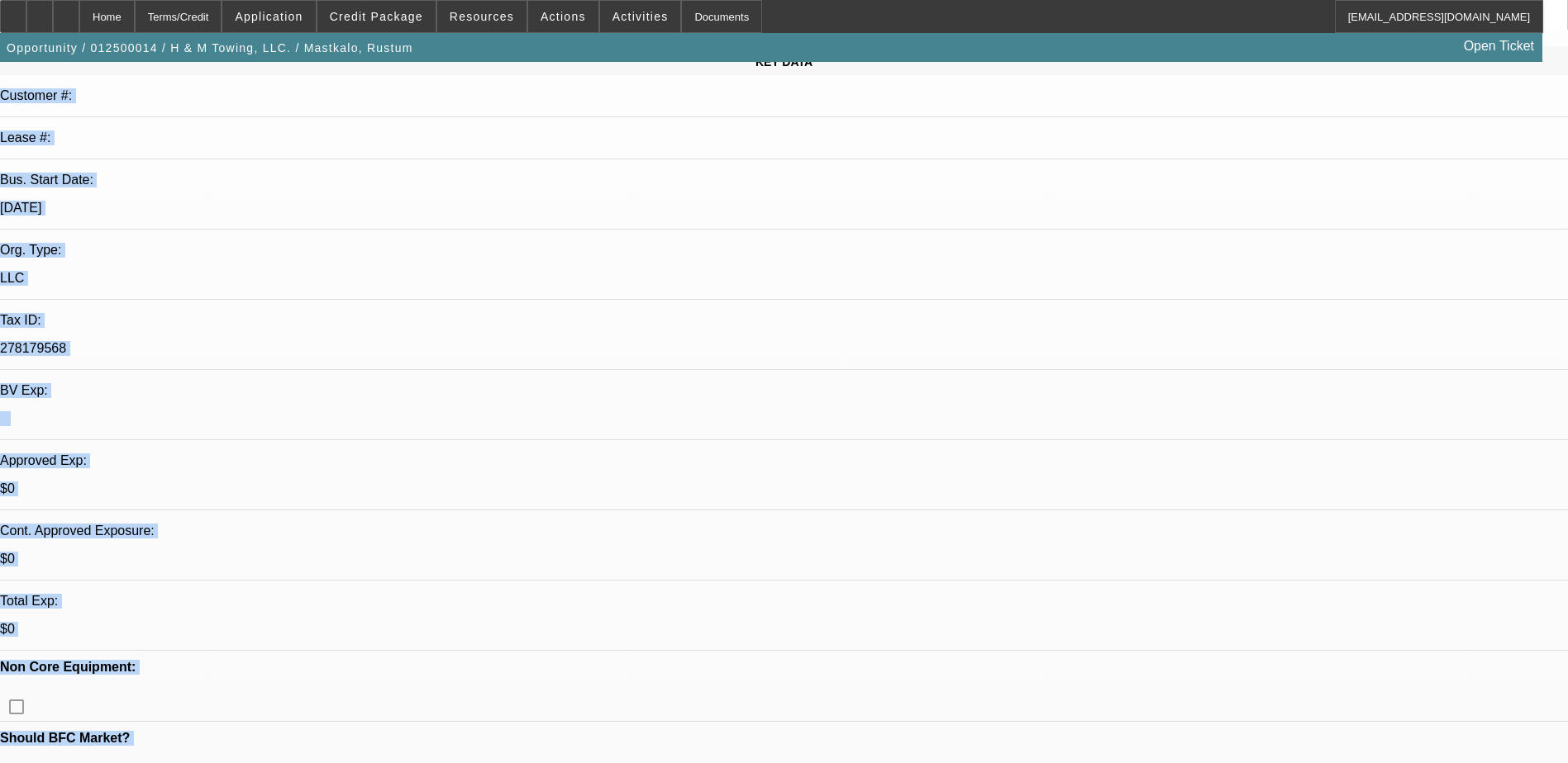
scroll to position [83, 0]
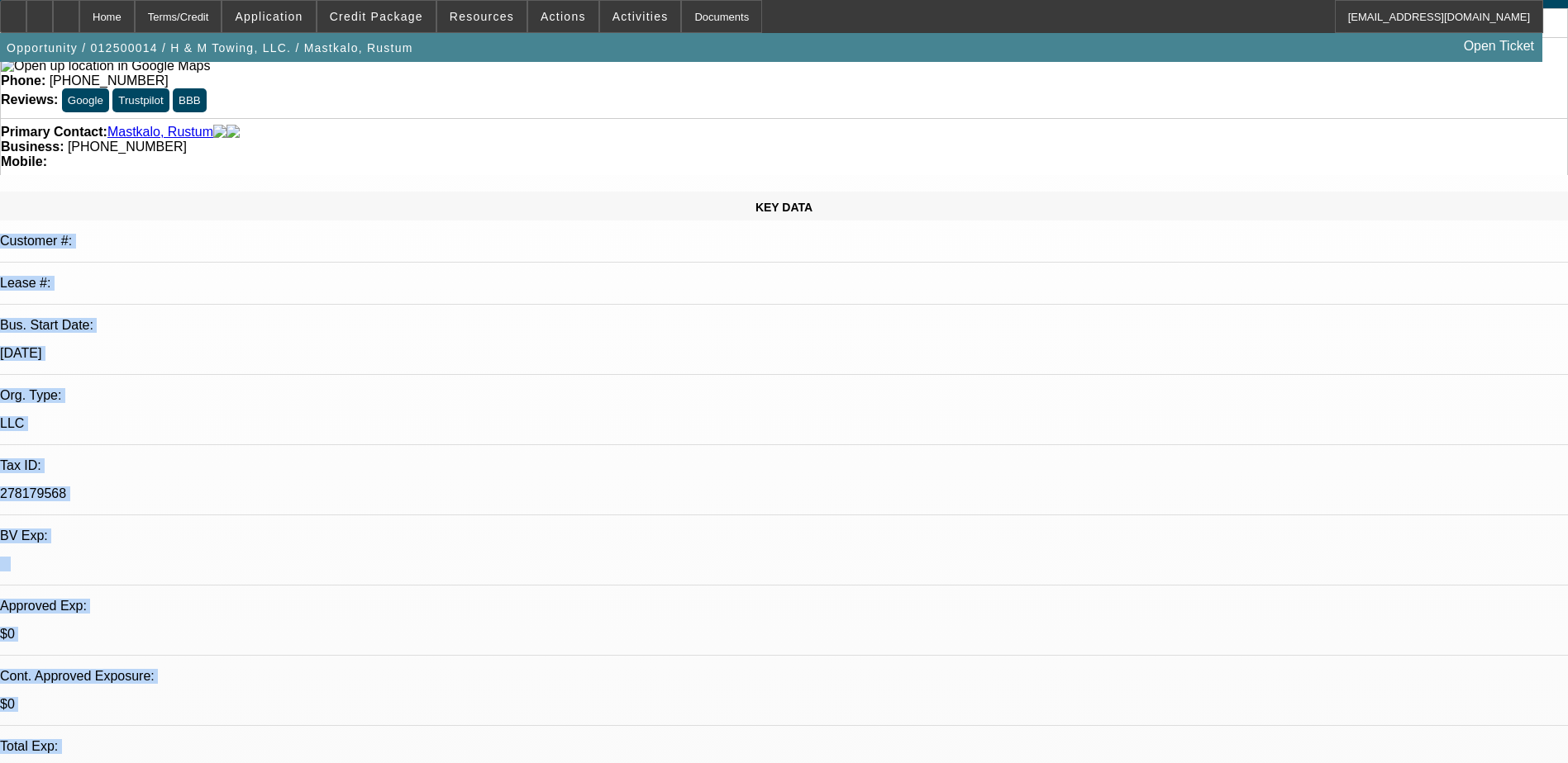
click at [347, 487] on div "278179568" at bounding box center [784, 494] width 1568 height 15
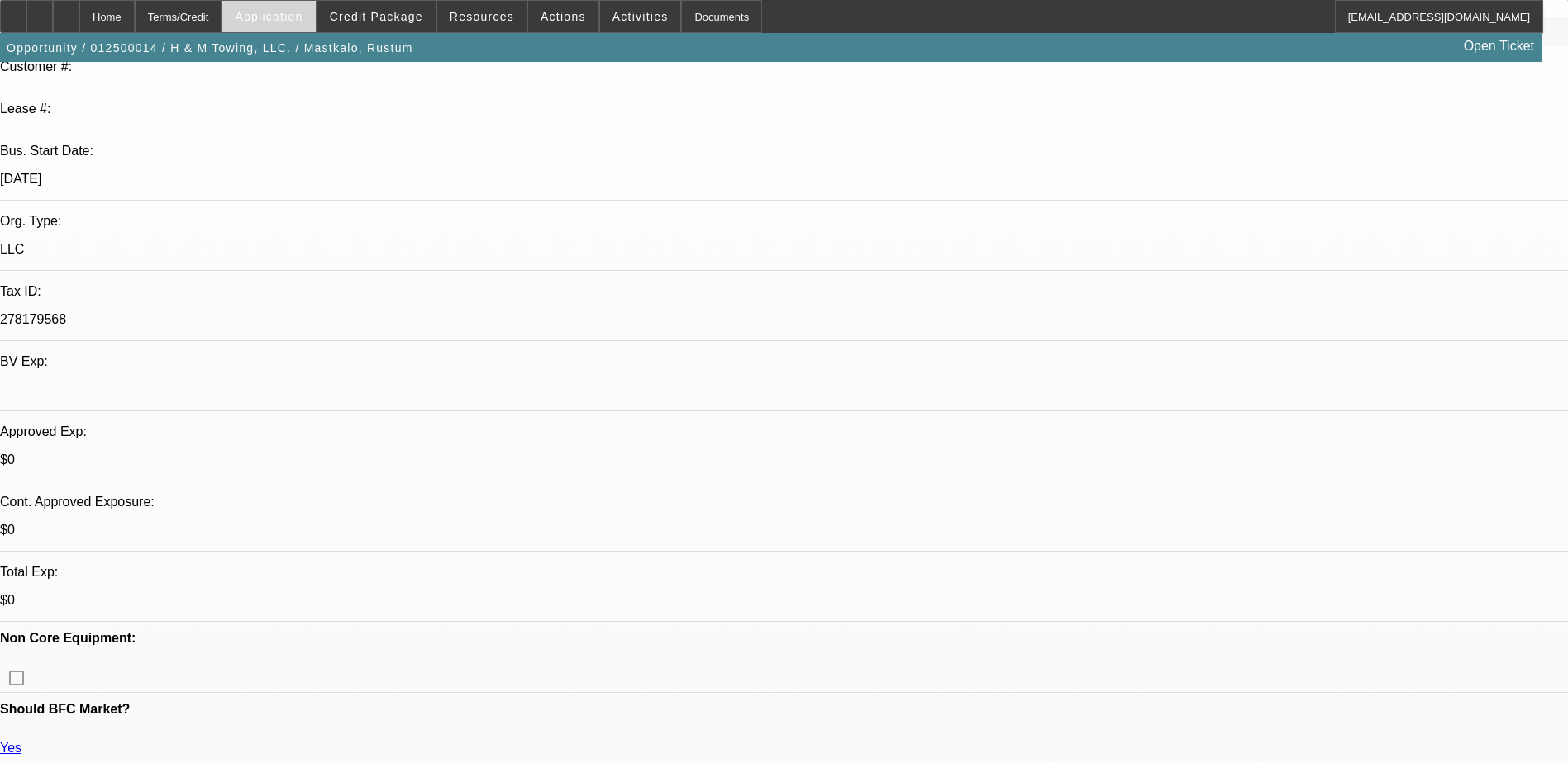
scroll to position [248, 0]
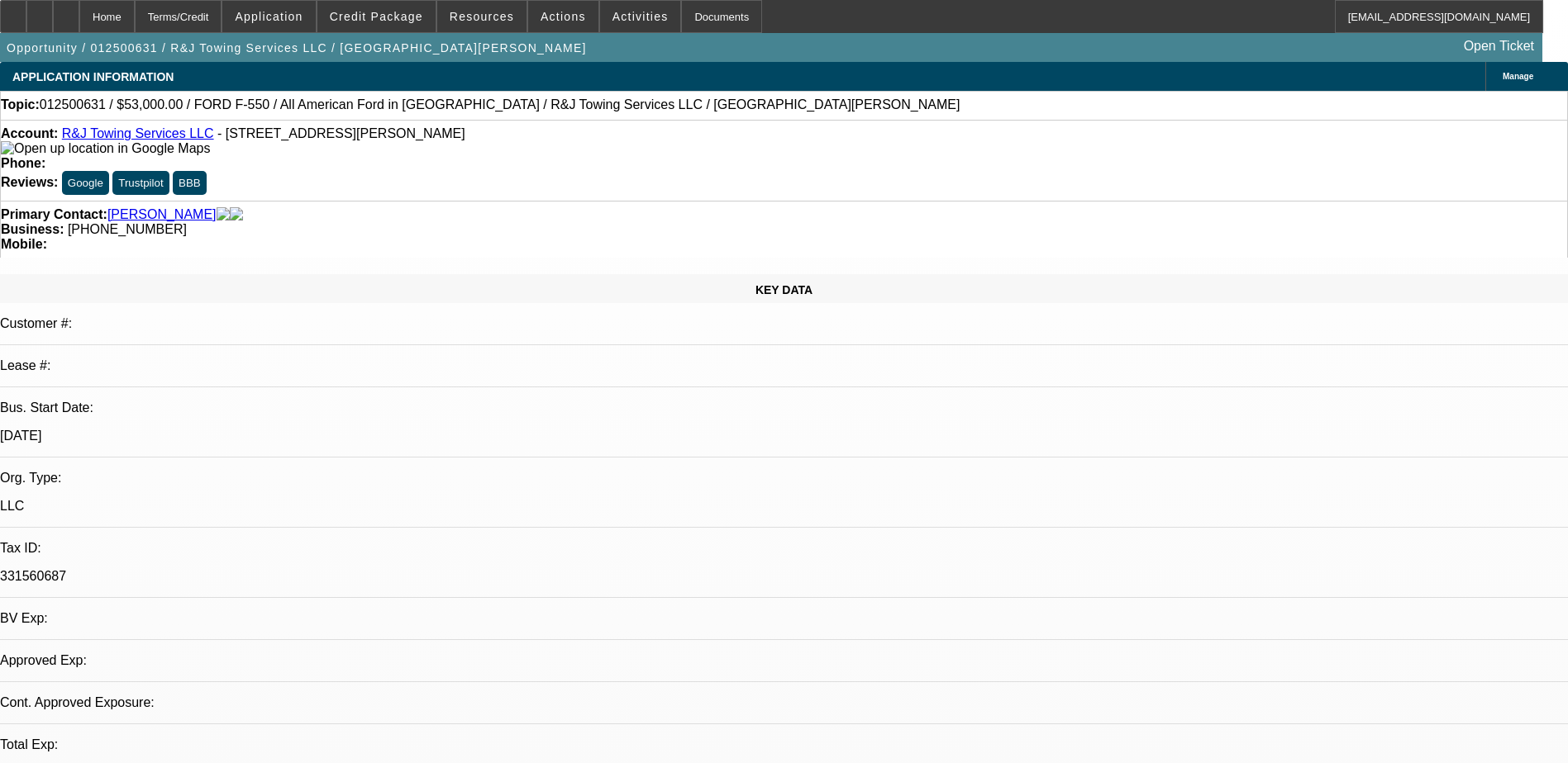
select select "0"
select select "2"
select select "0.1"
select select "1"
select select "2"
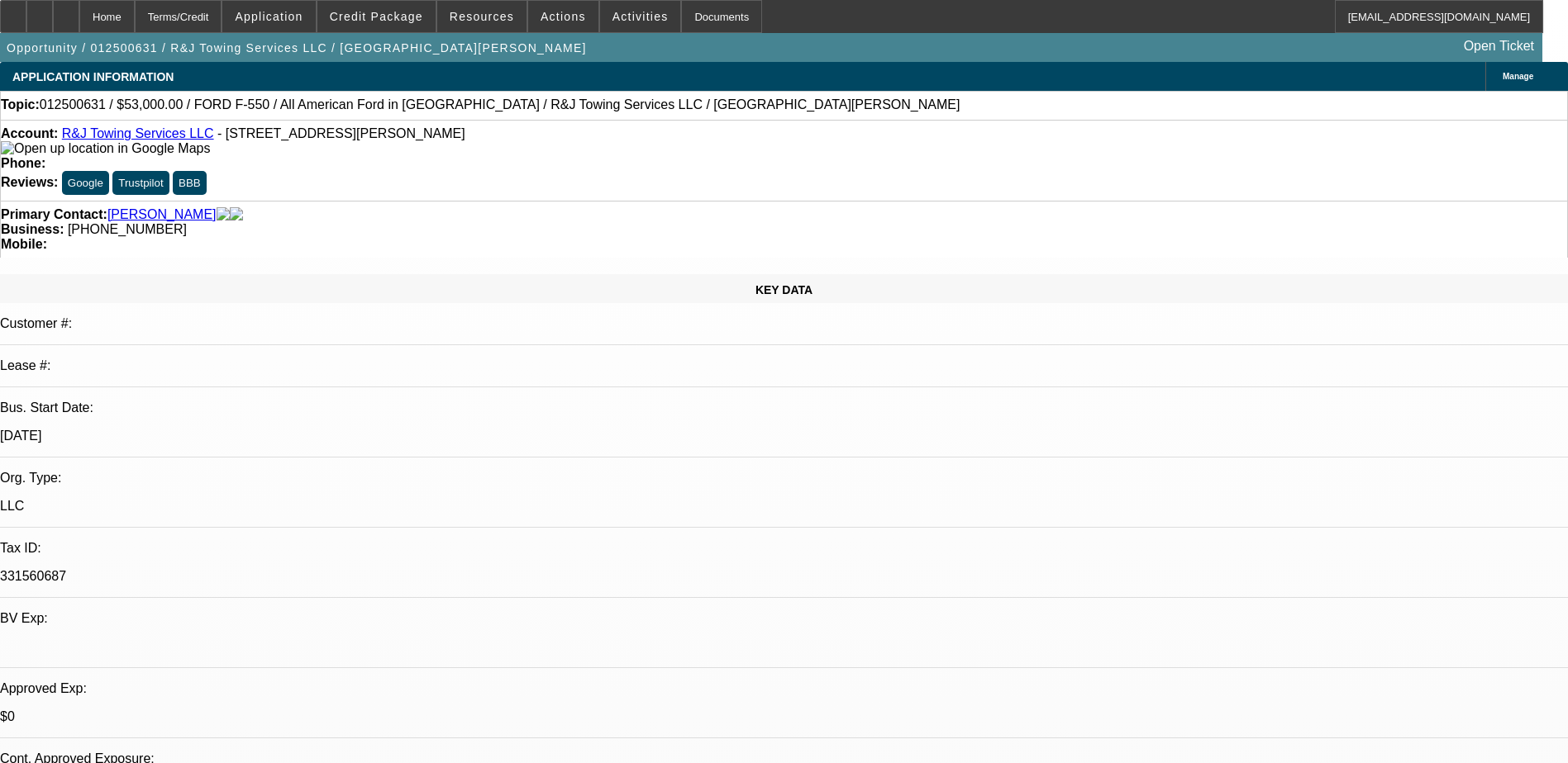
select select "4"
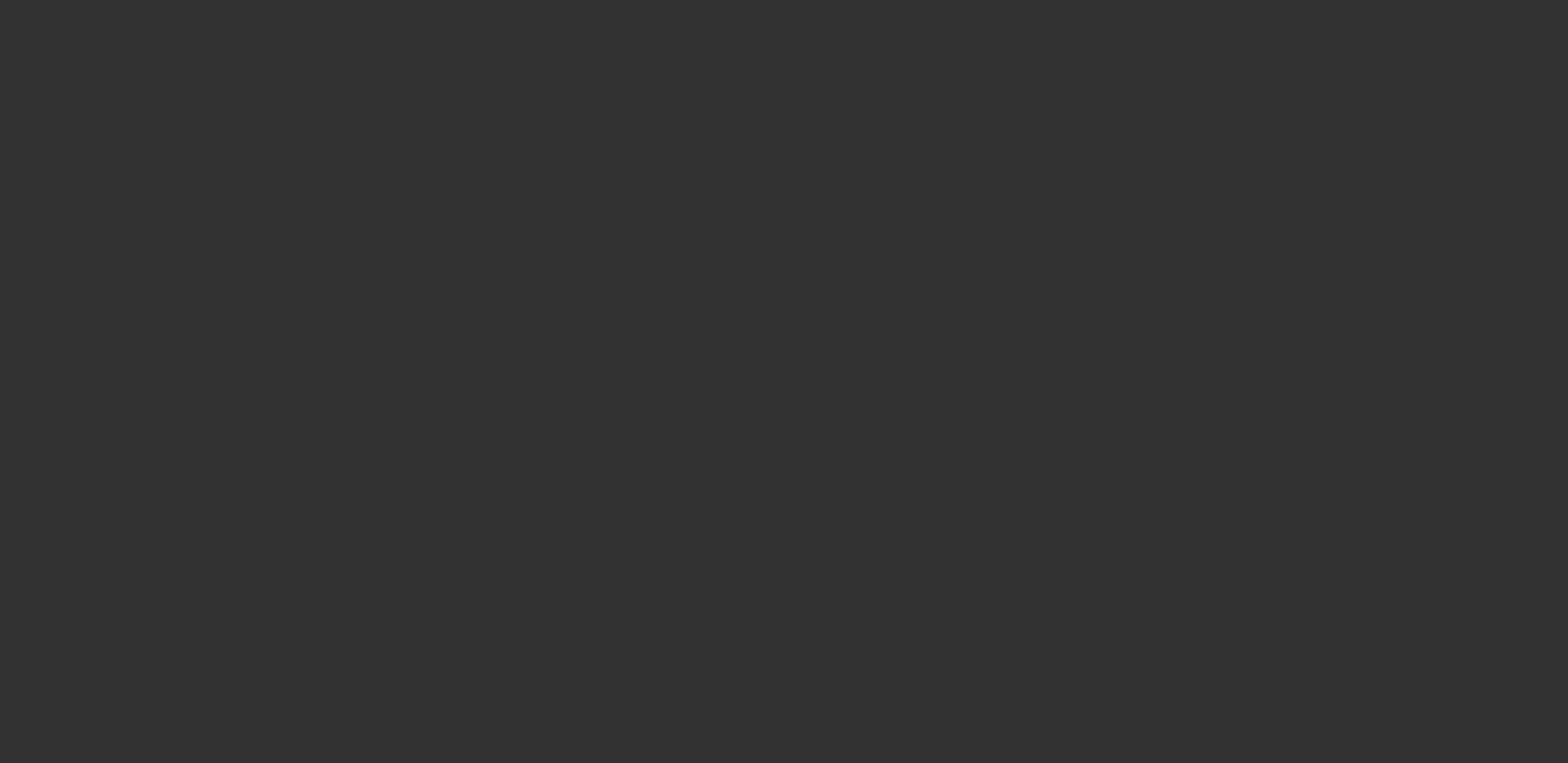
select select "0"
select select "2"
select select "0.1"
select select "1"
select select "2"
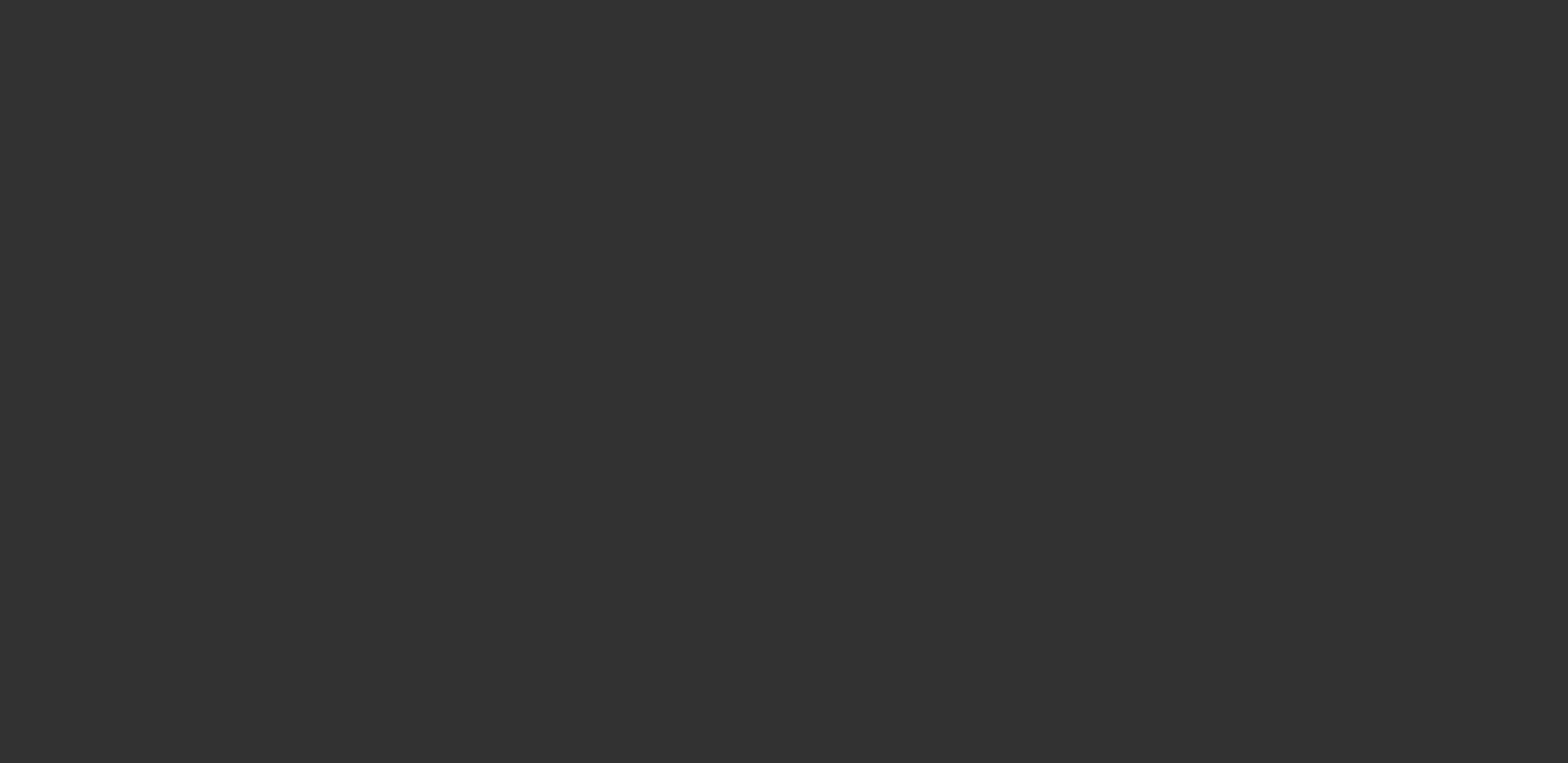
select select "4"
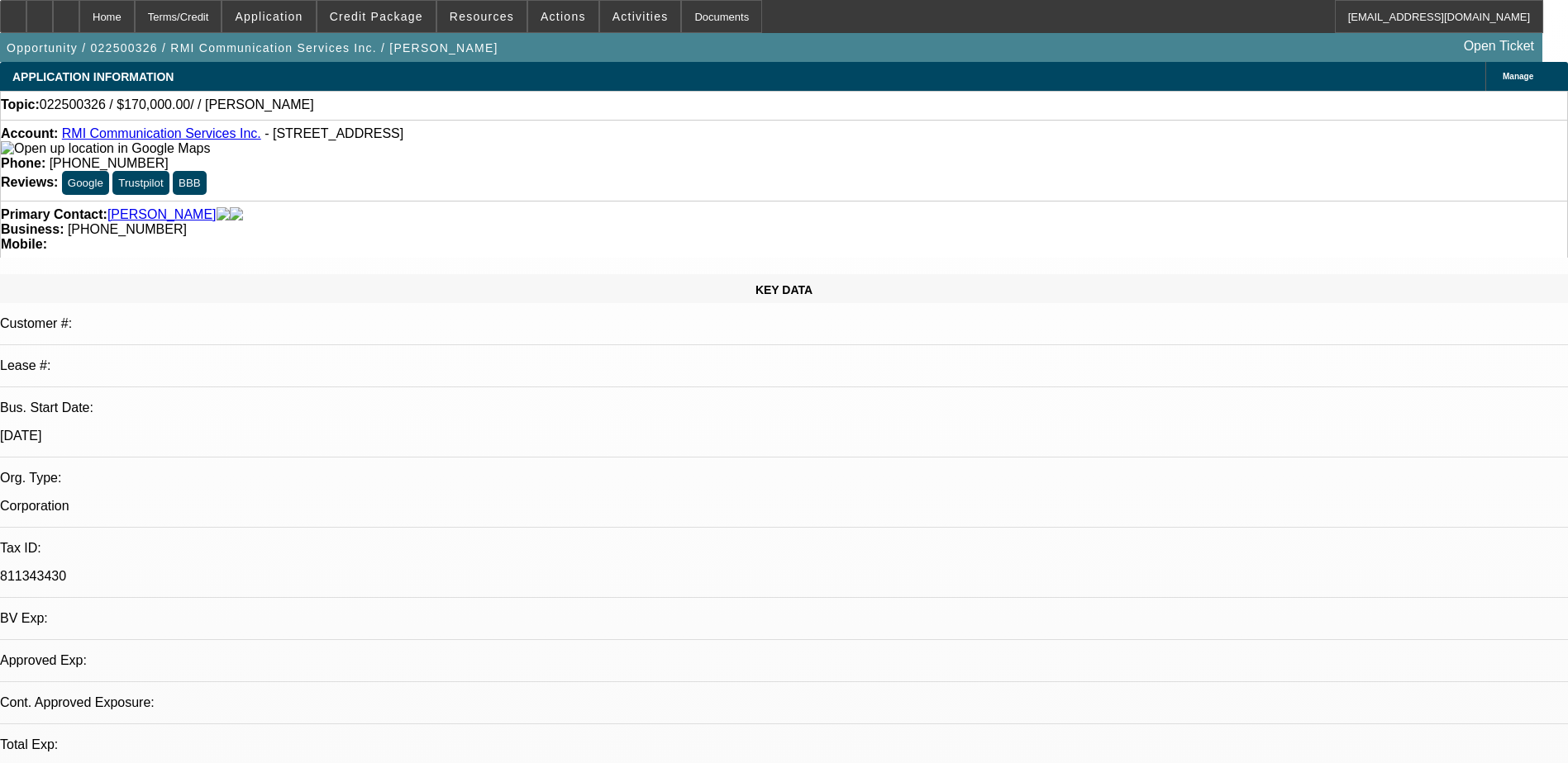
select select "0"
select select "2"
select select "0.1"
select select "4"
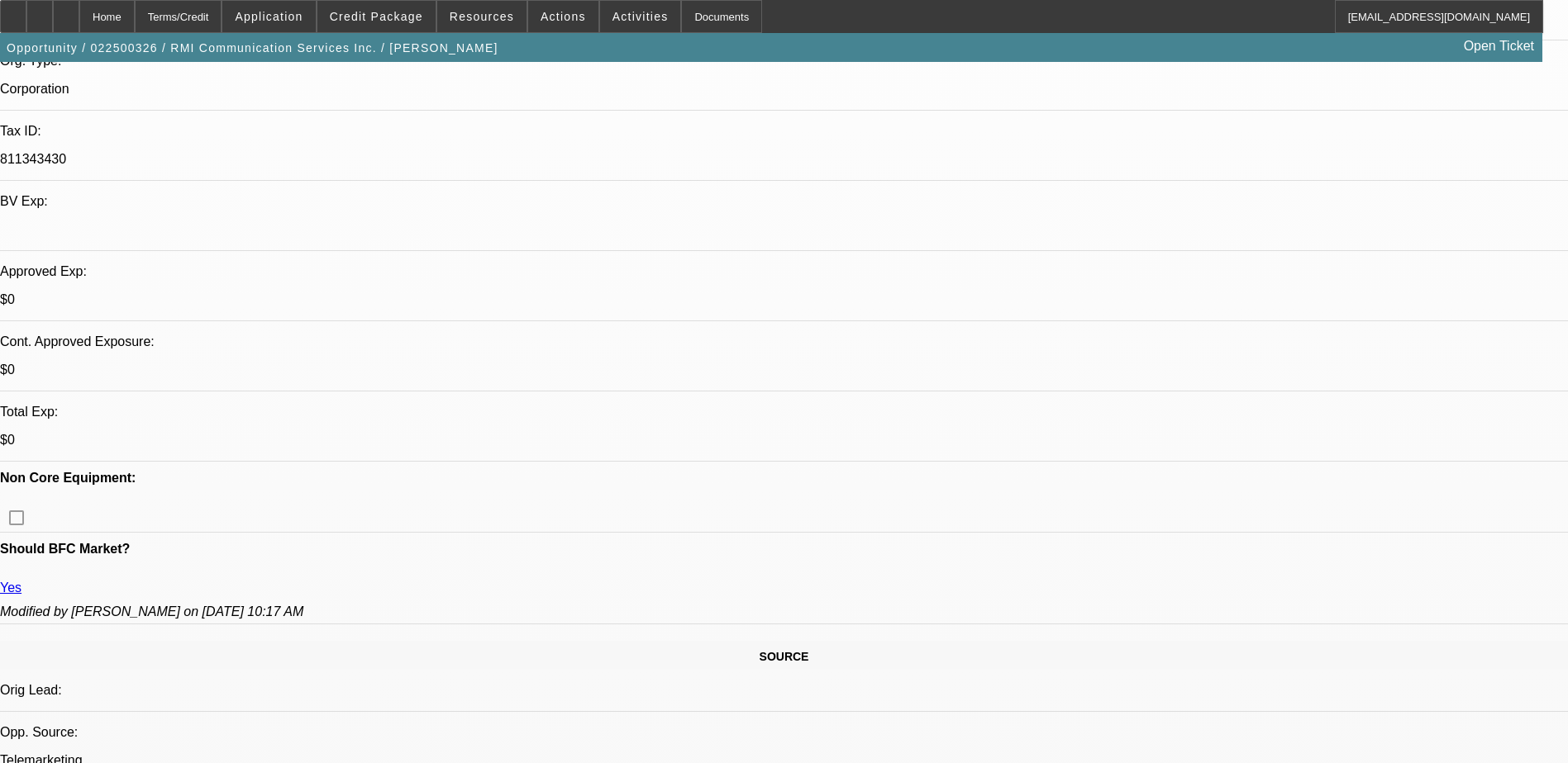
scroll to position [661, 0]
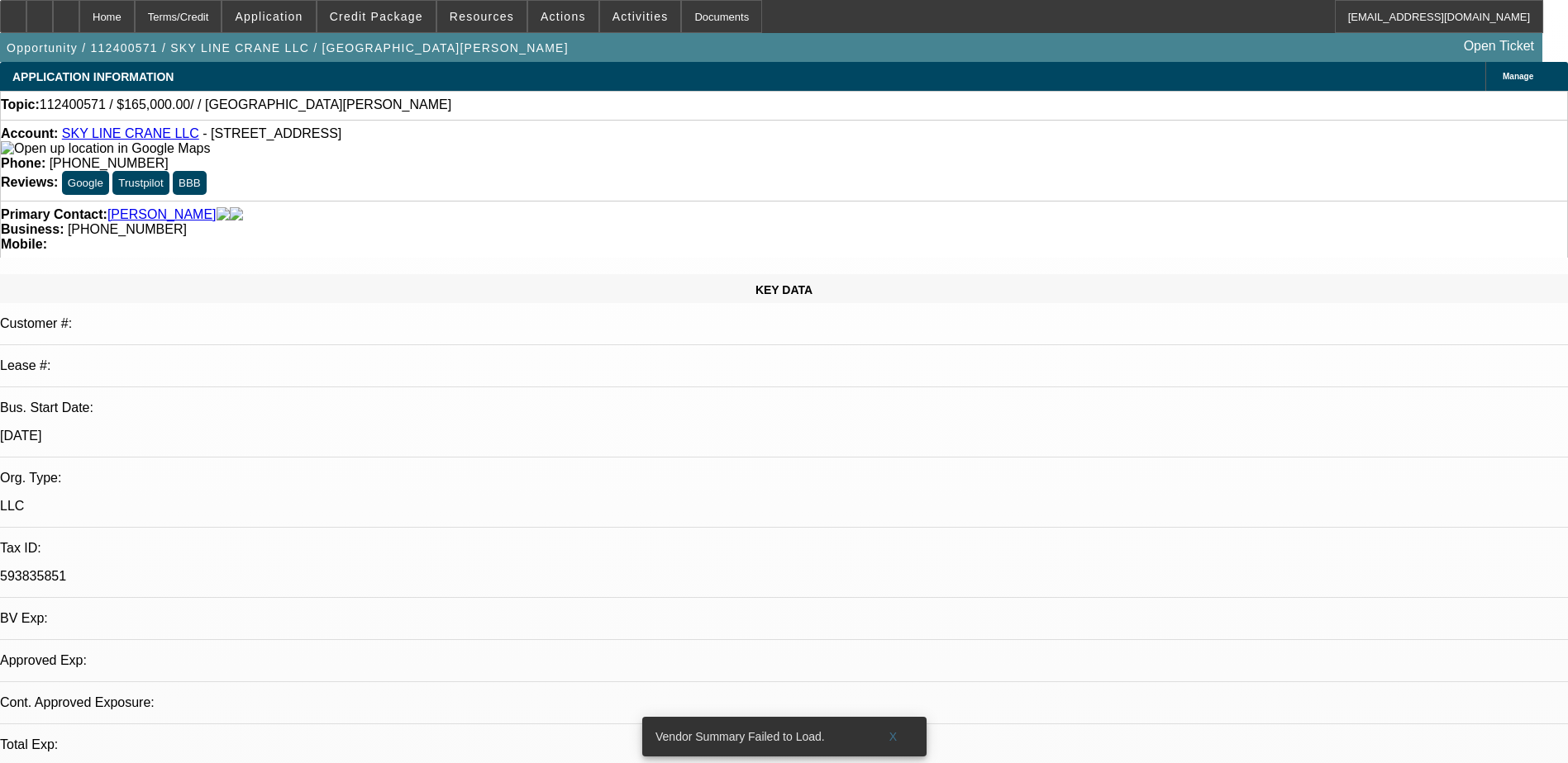
select select "0"
select select "2"
select select "0.1"
select select "1"
select select "2"
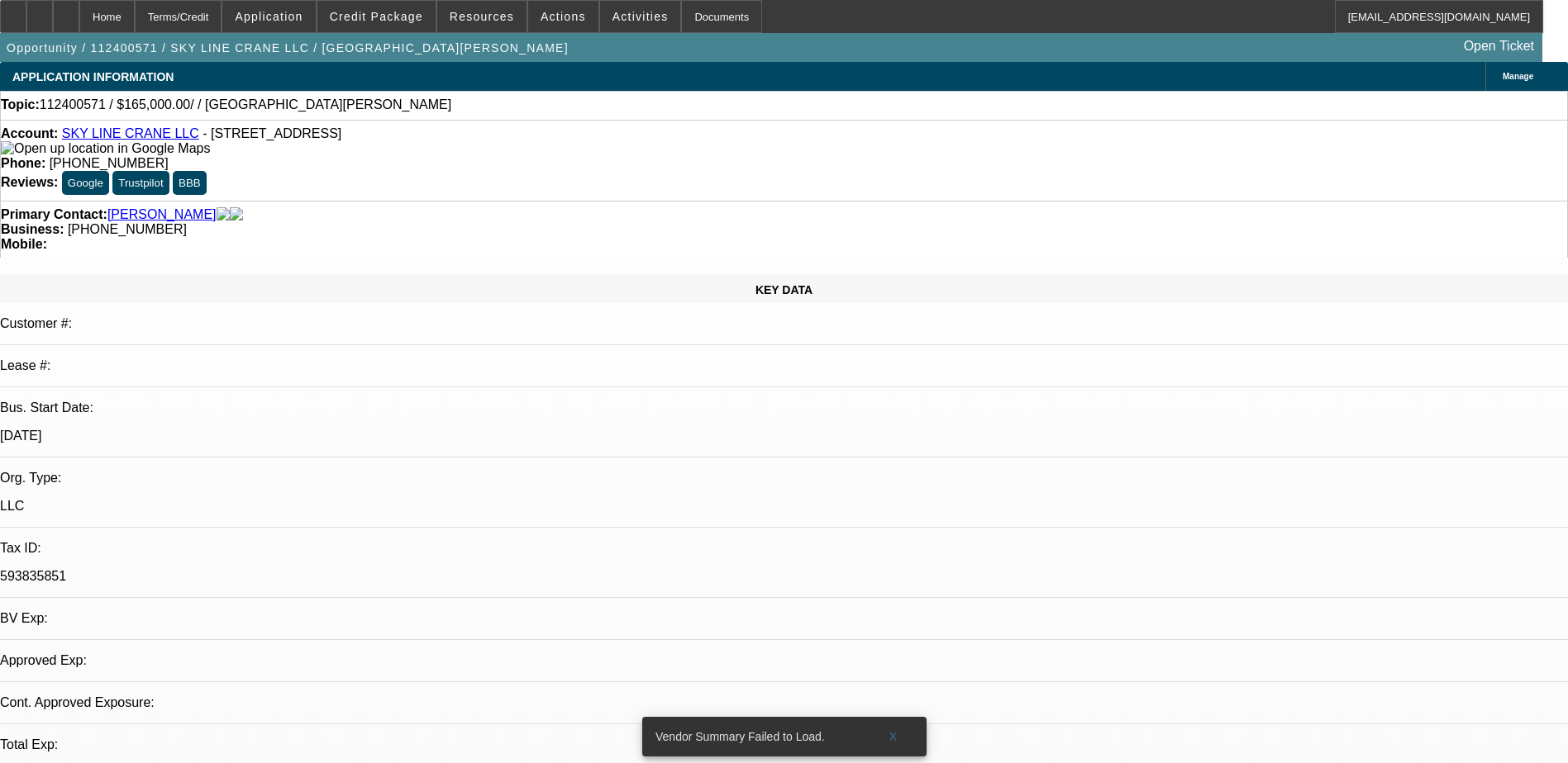
select select "4"
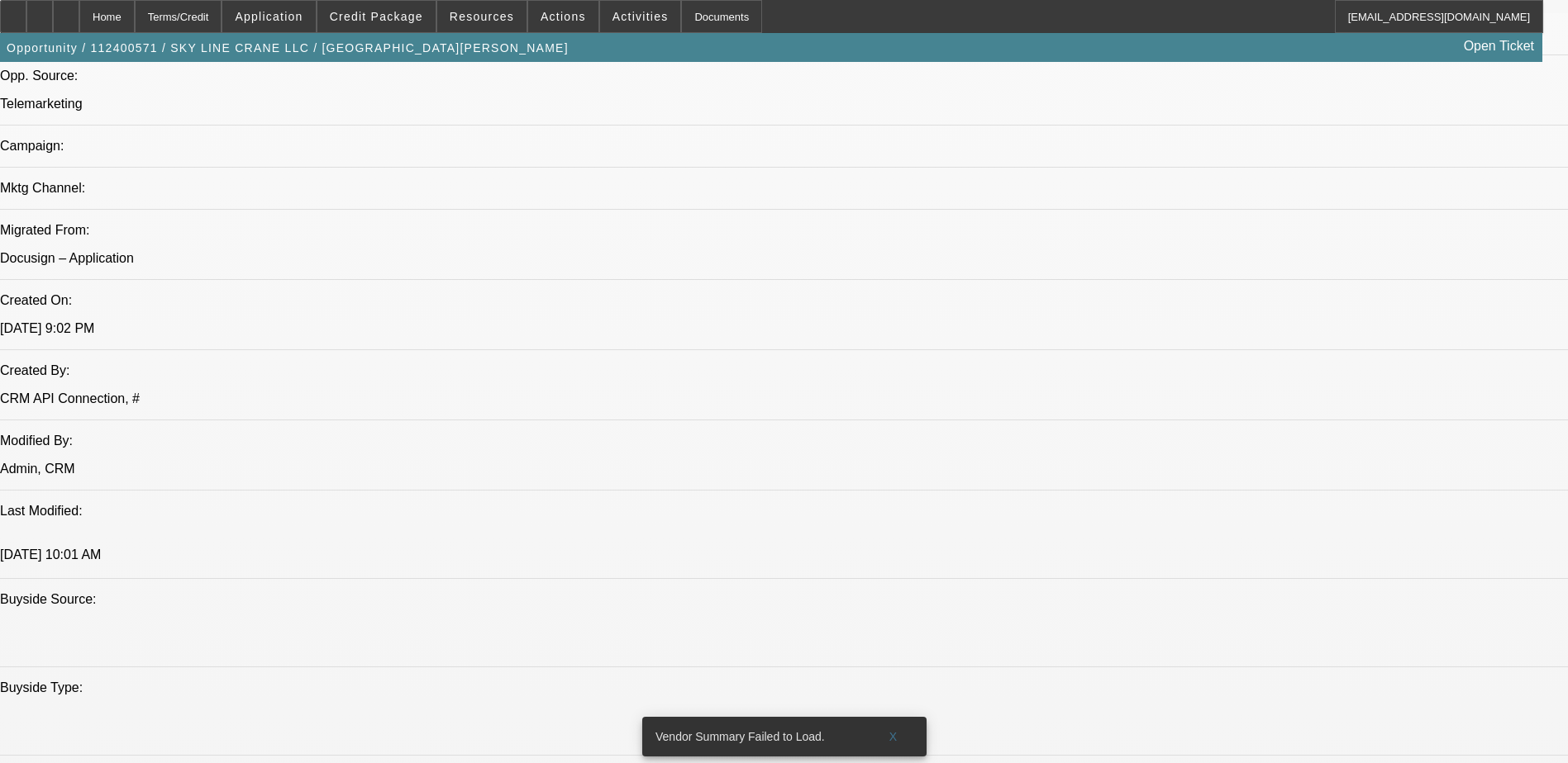
scroll to position [23, 0]
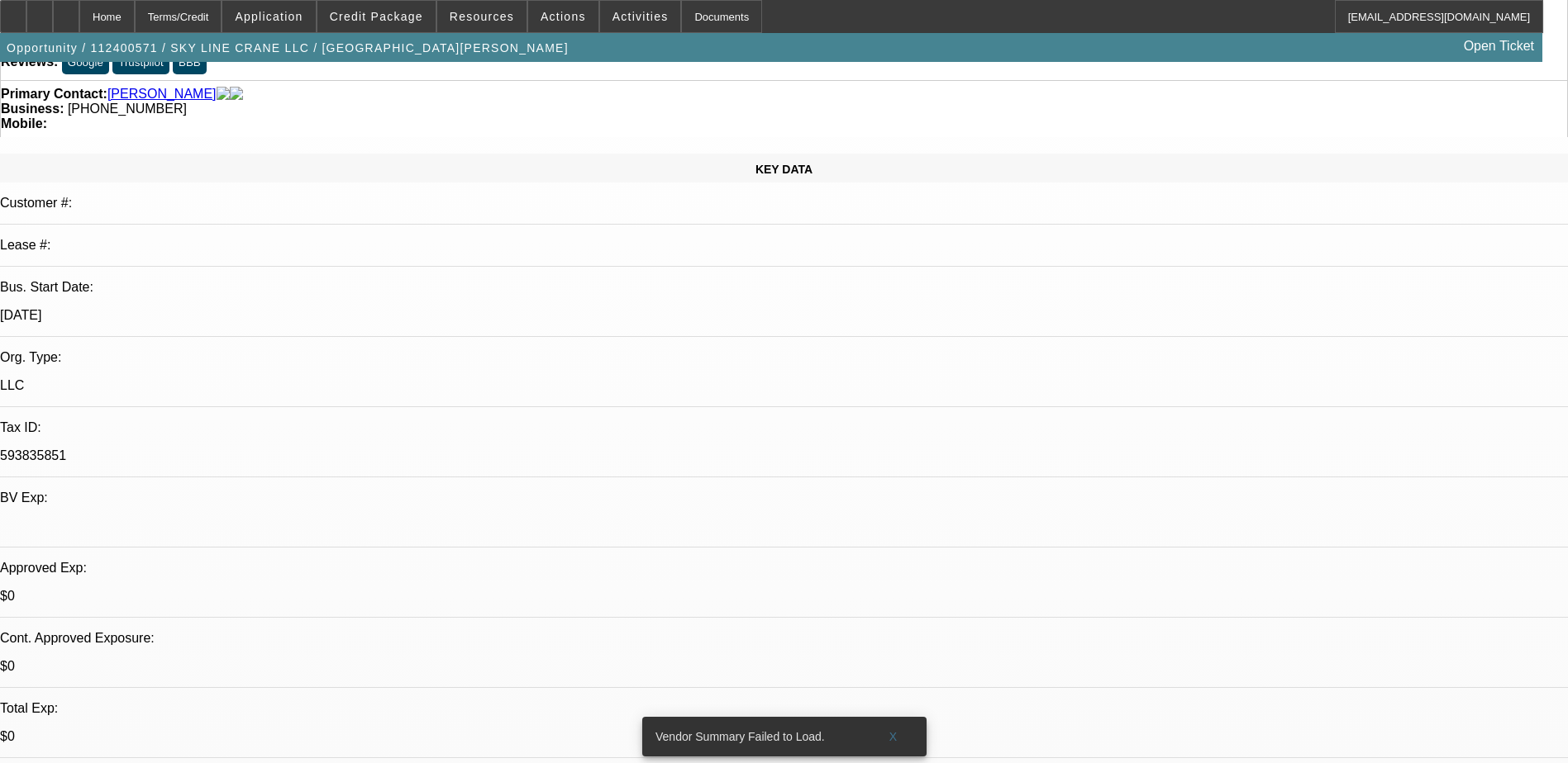
scroll to position [0, 0]
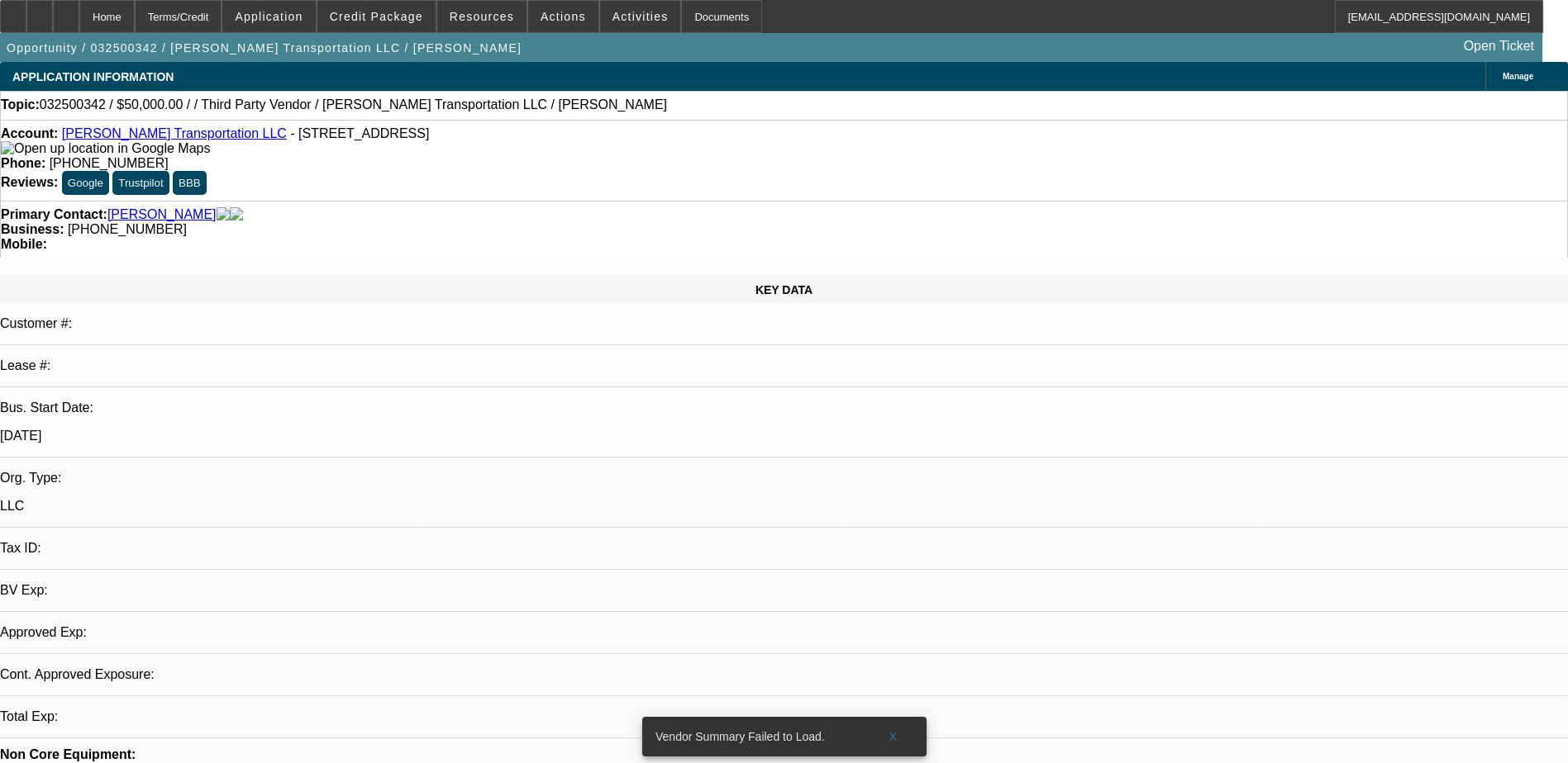
select select "0"
select select "2"
select select "0.1"
select select "1"
select select "2"
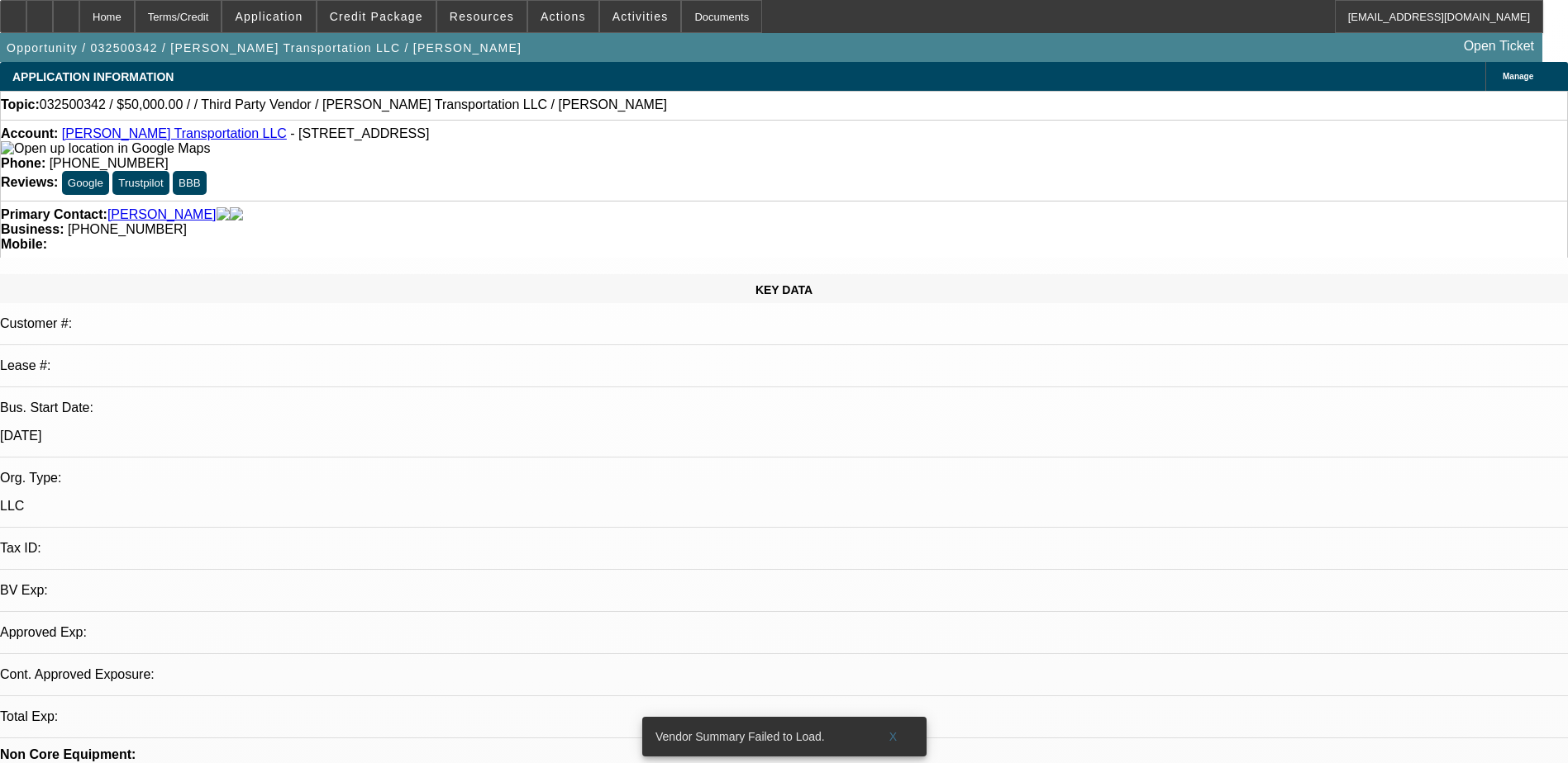
select select "4"
select select "0"
select select "2"
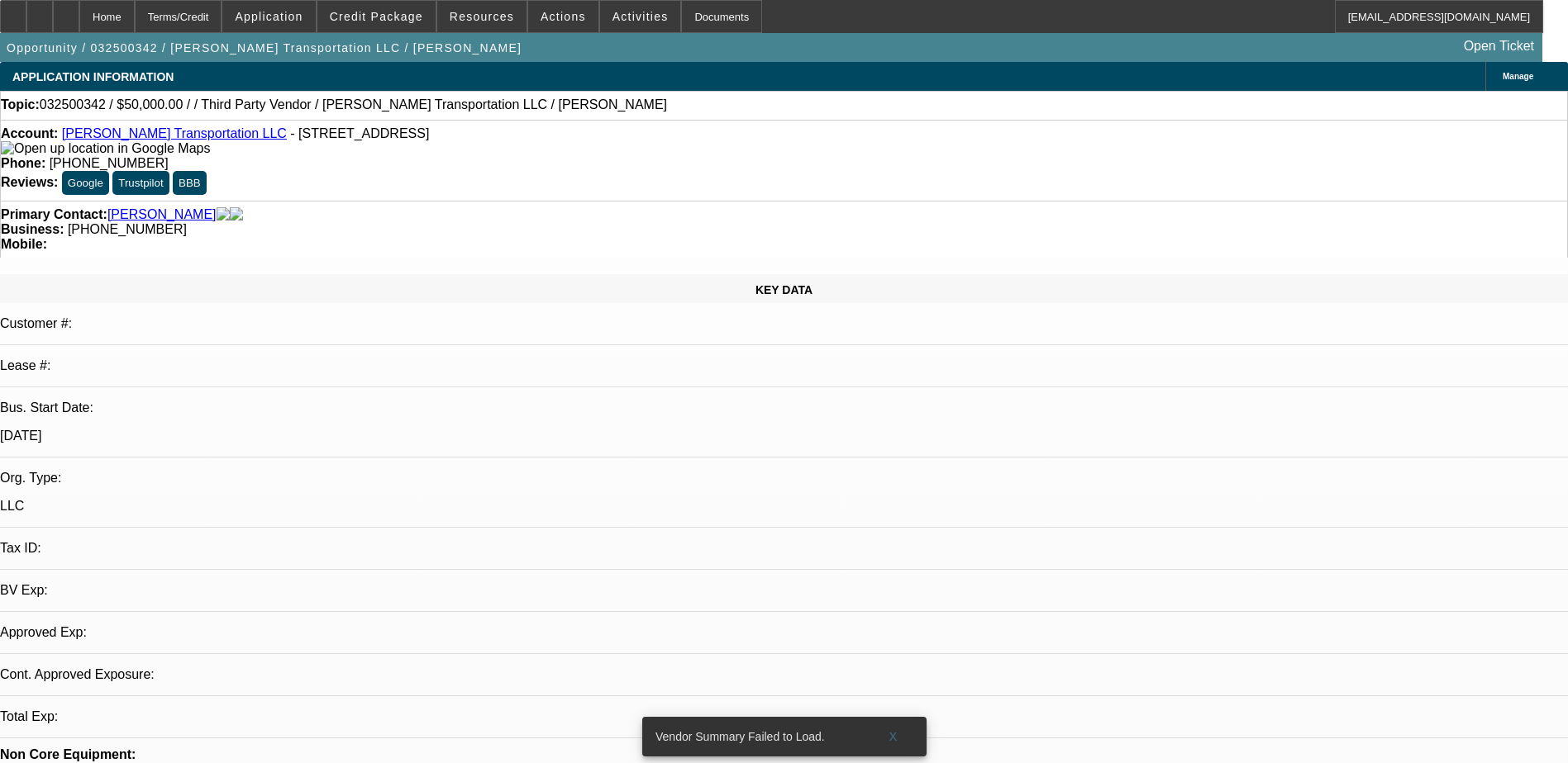
select select "0.1"
select select "4"
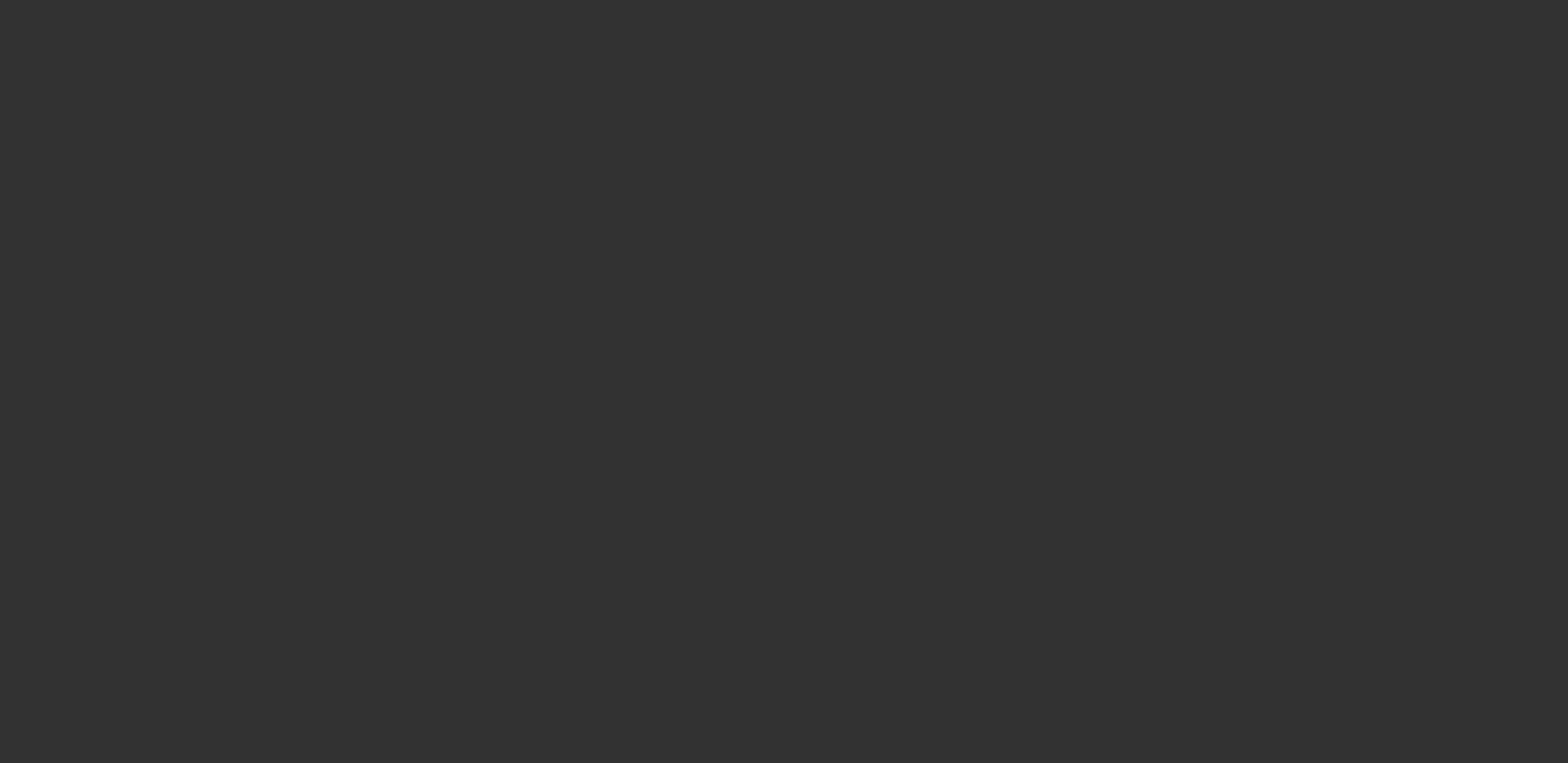
select select "0"
select select "6"
select select "0"
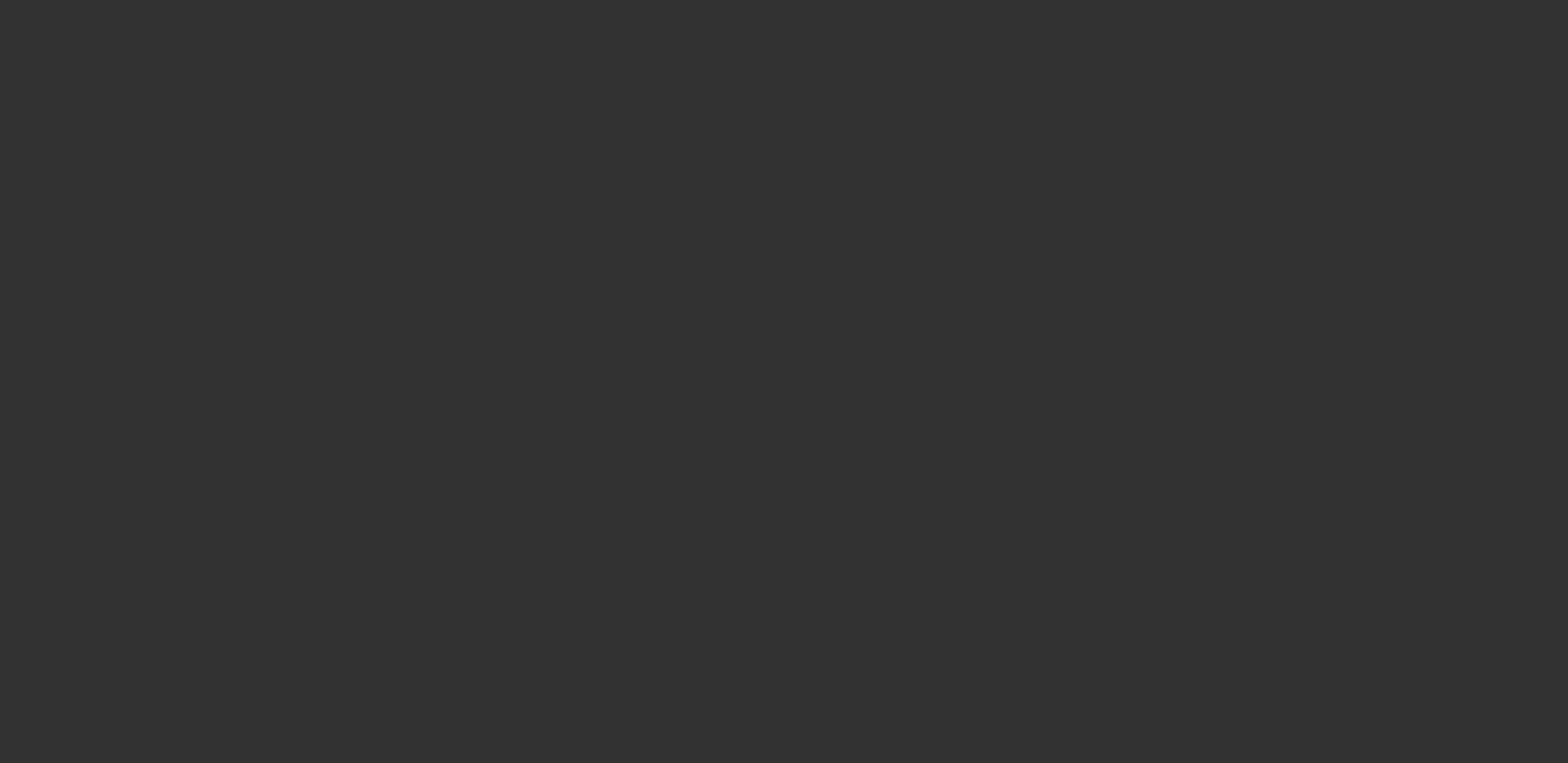
select select "0"
select select "3"
select select "0"
select select "6"
select select "0"
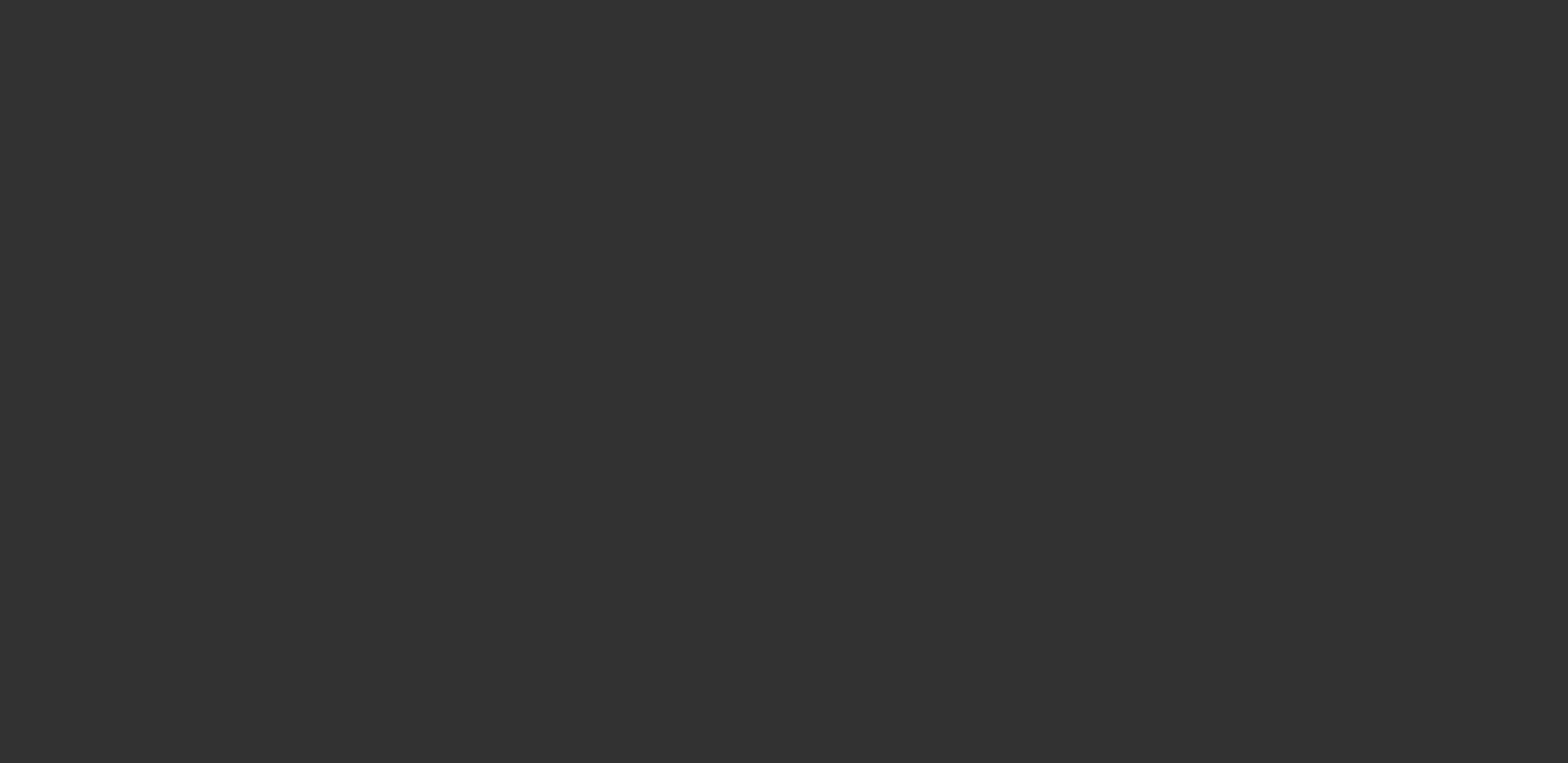
select select "0"
select select "6"
select select "0"
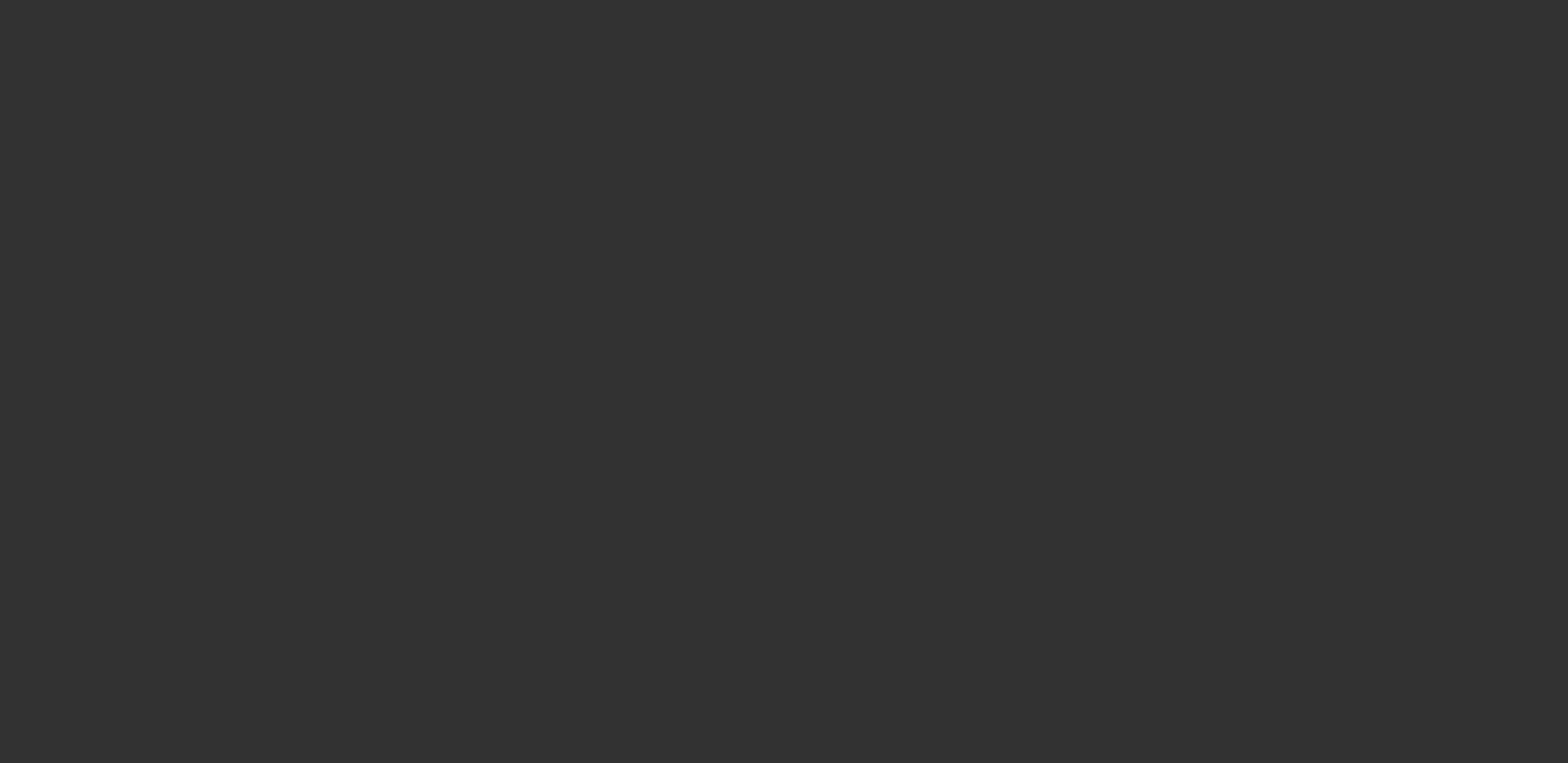
select select "3"
select select "0"
select select "6"
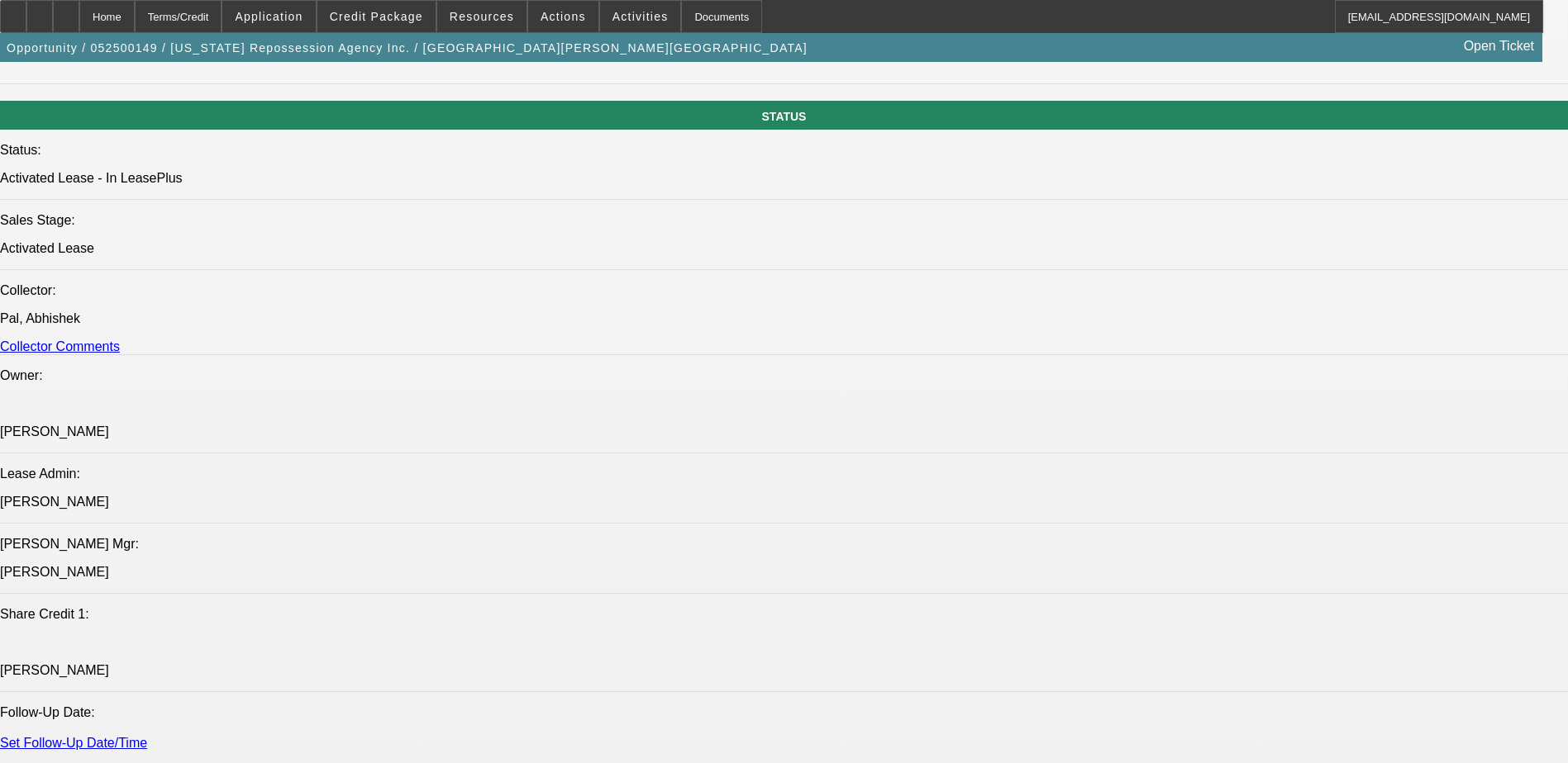
scroll to position [2478, 0]
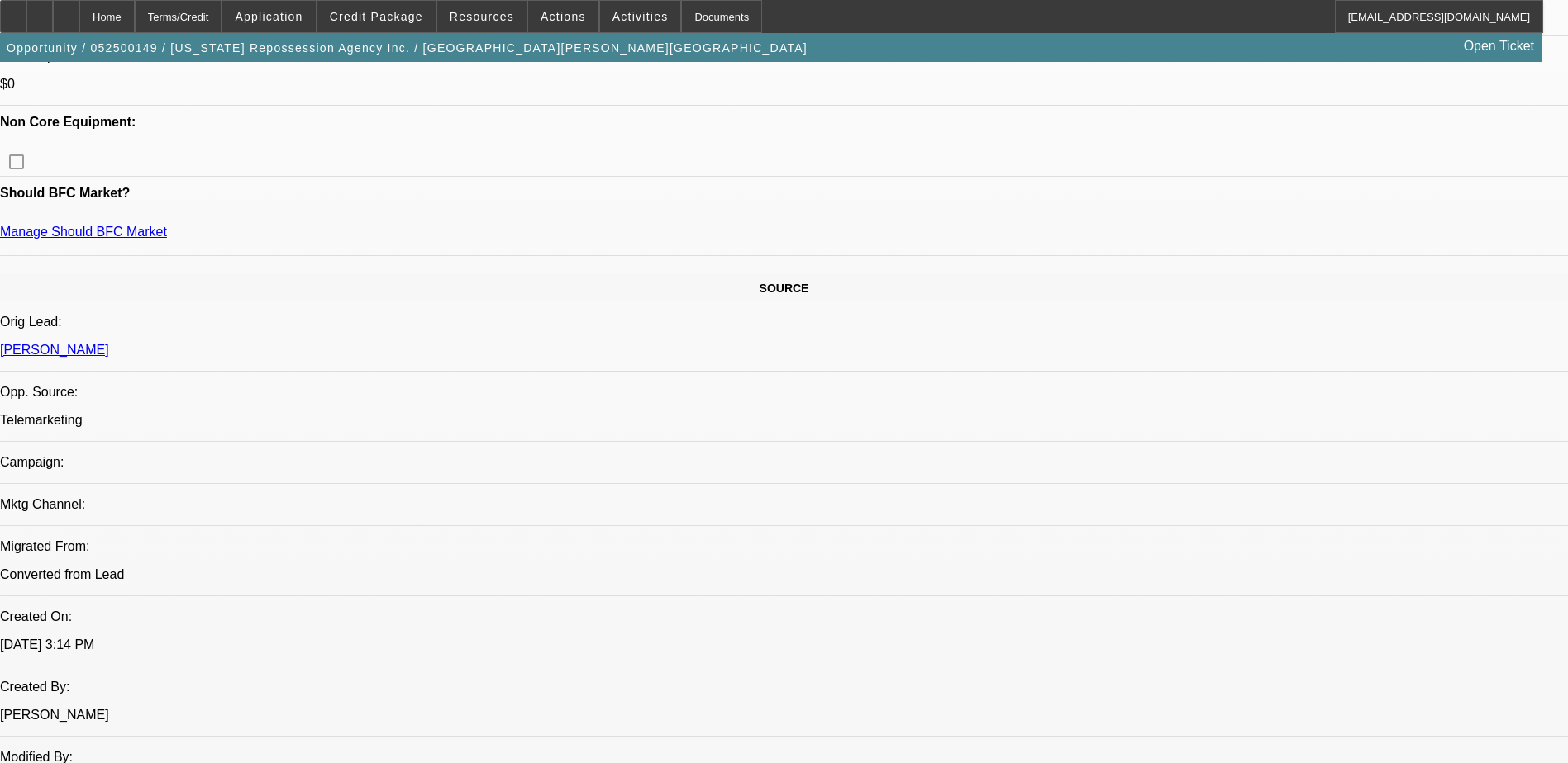
scroll to position [826, 0]
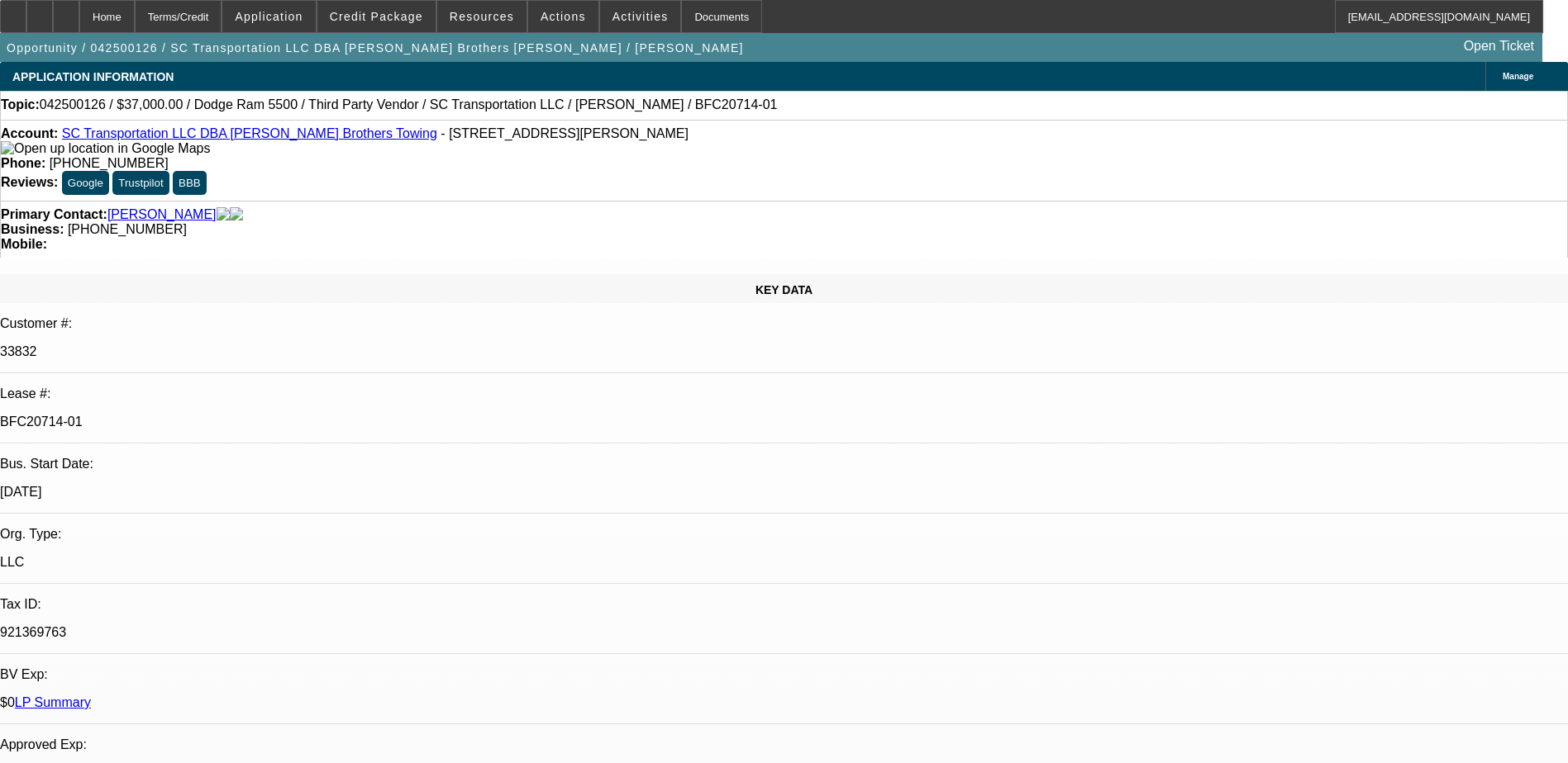
select select "0"
select select "6"
select select "0"
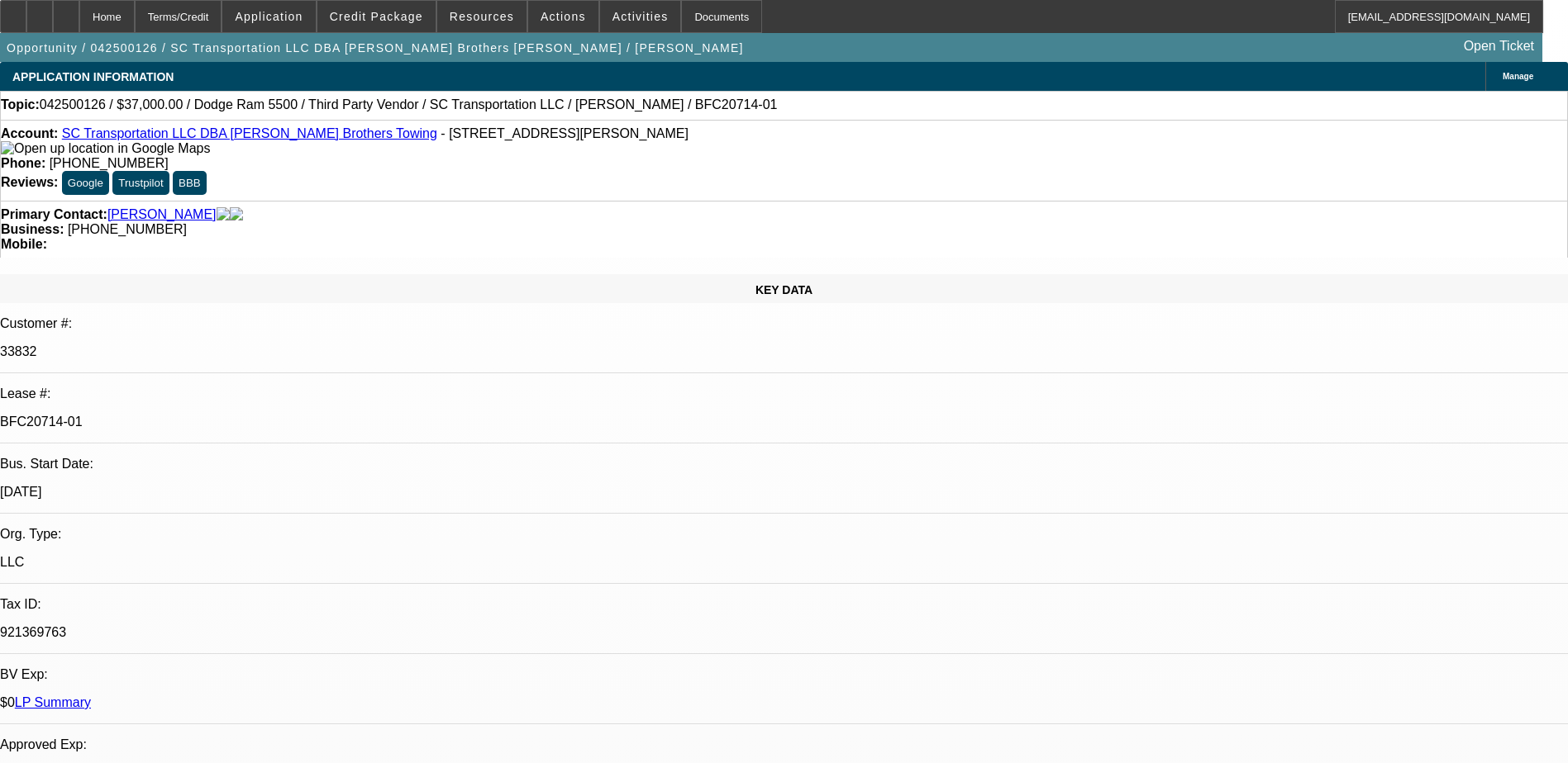
select select "0"
select select "6"
select select "0"
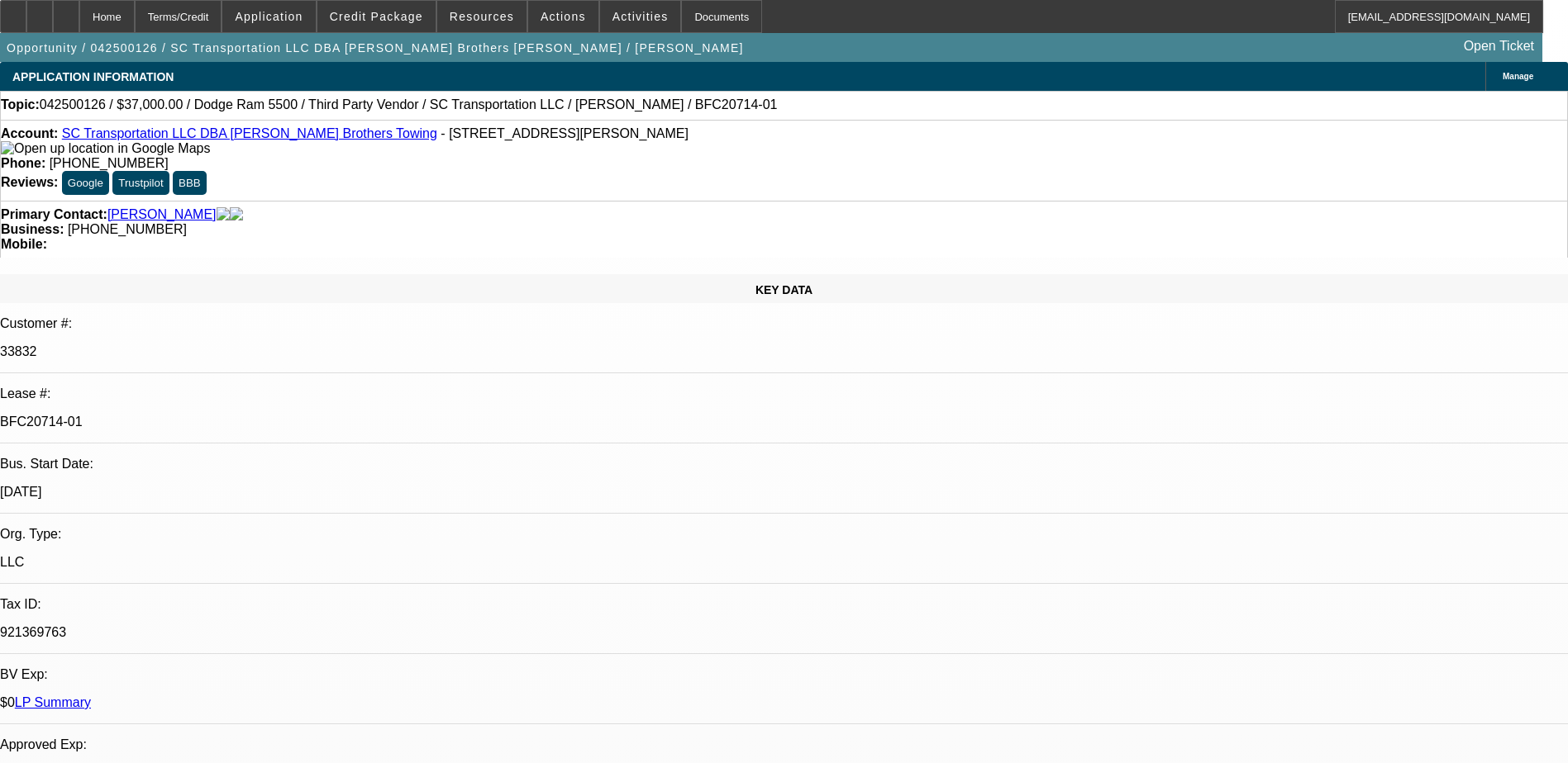
select select "0.1"
select select "4"
select select "0"
select select "0.1"
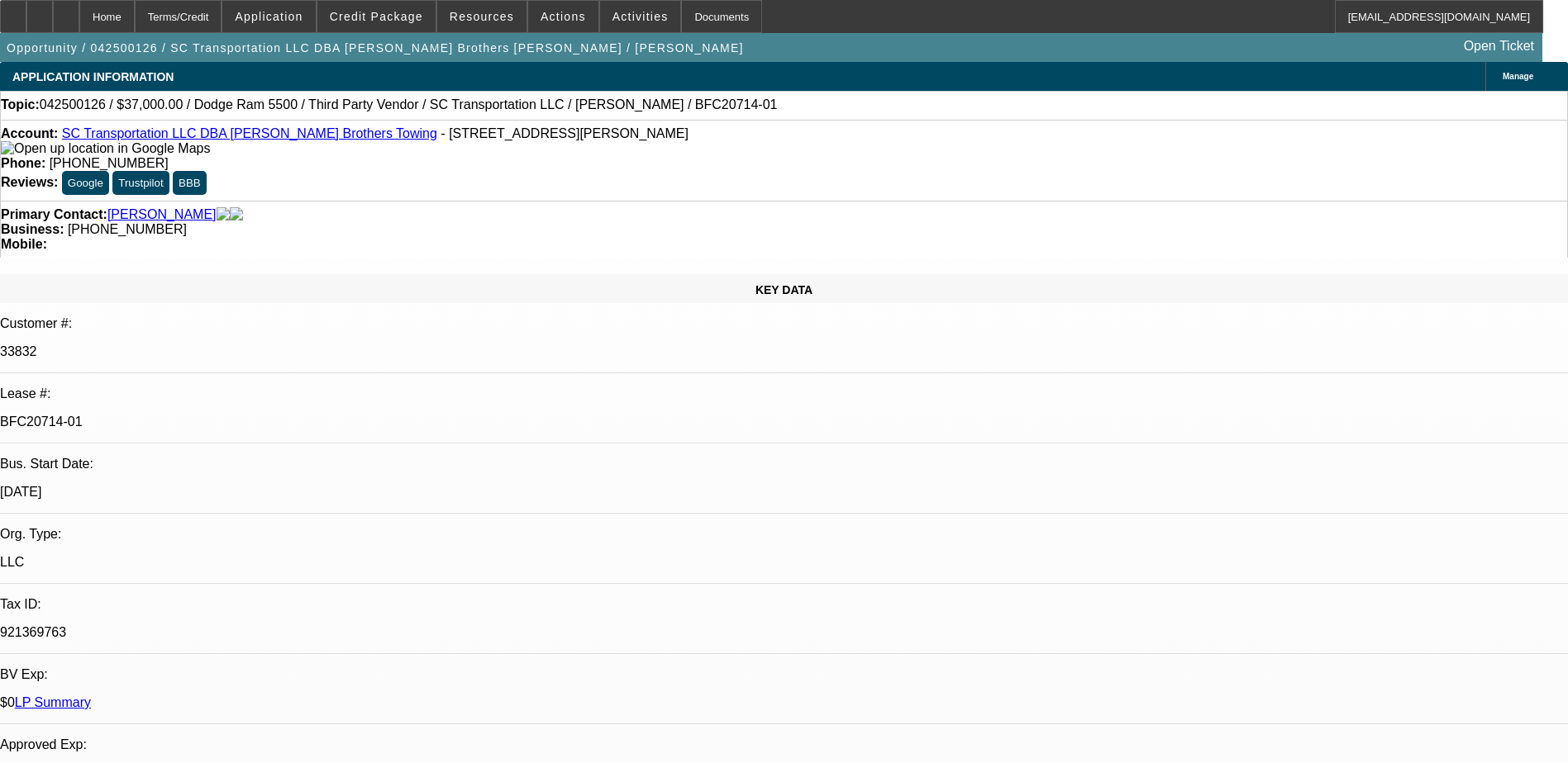
select select "4"
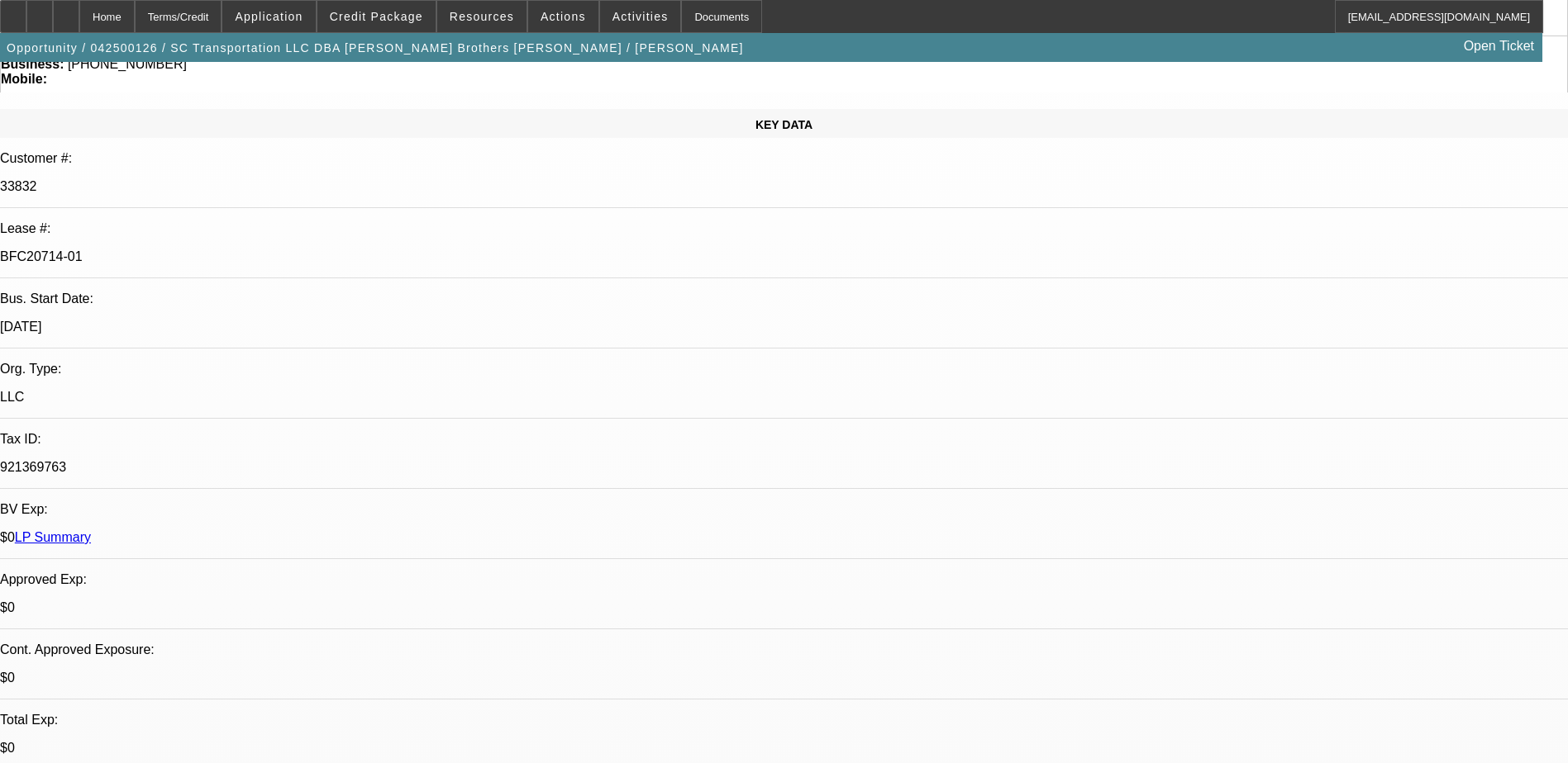
scroll to position [826, 0]
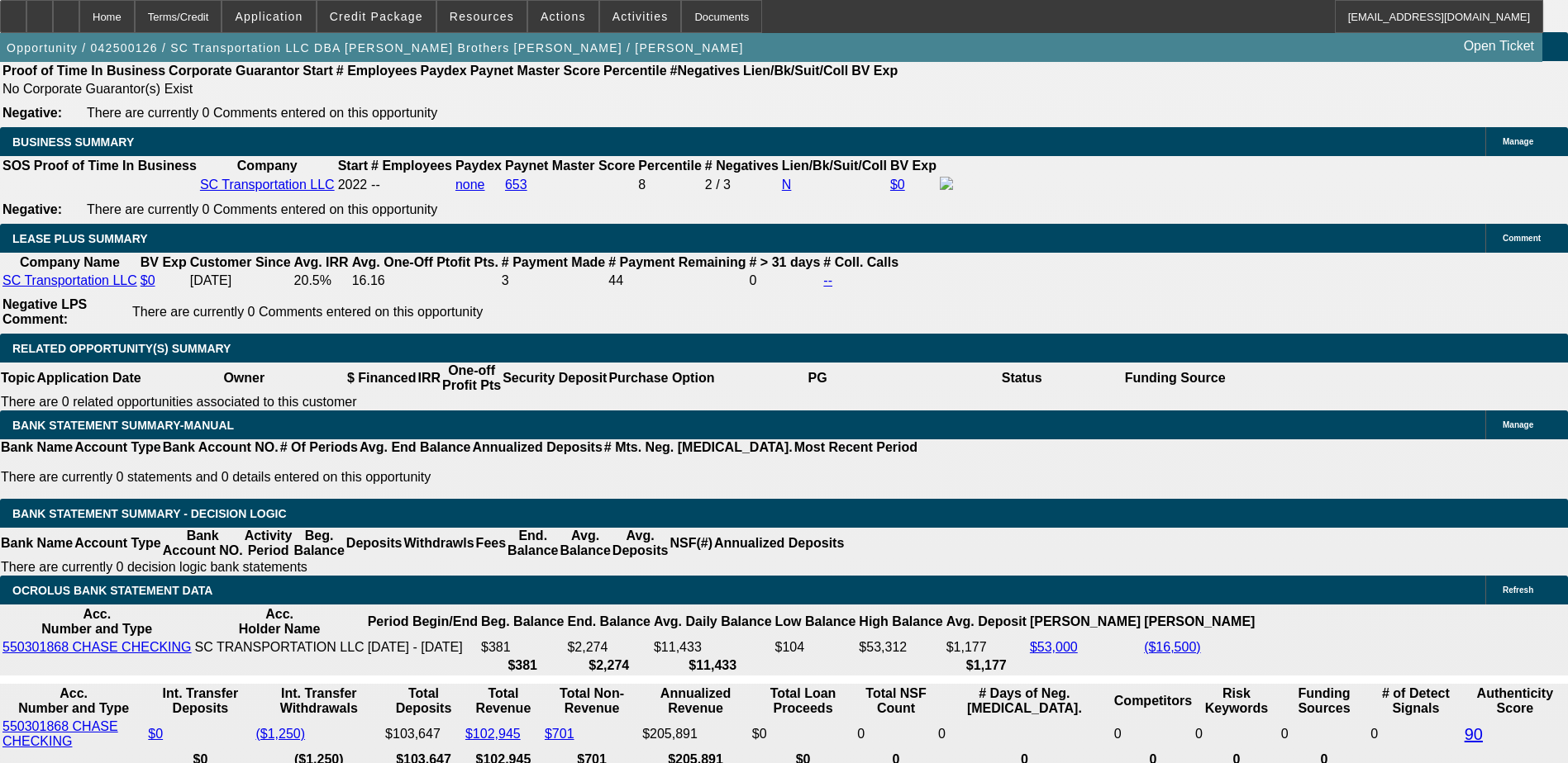
scroll to position [2891, 0]
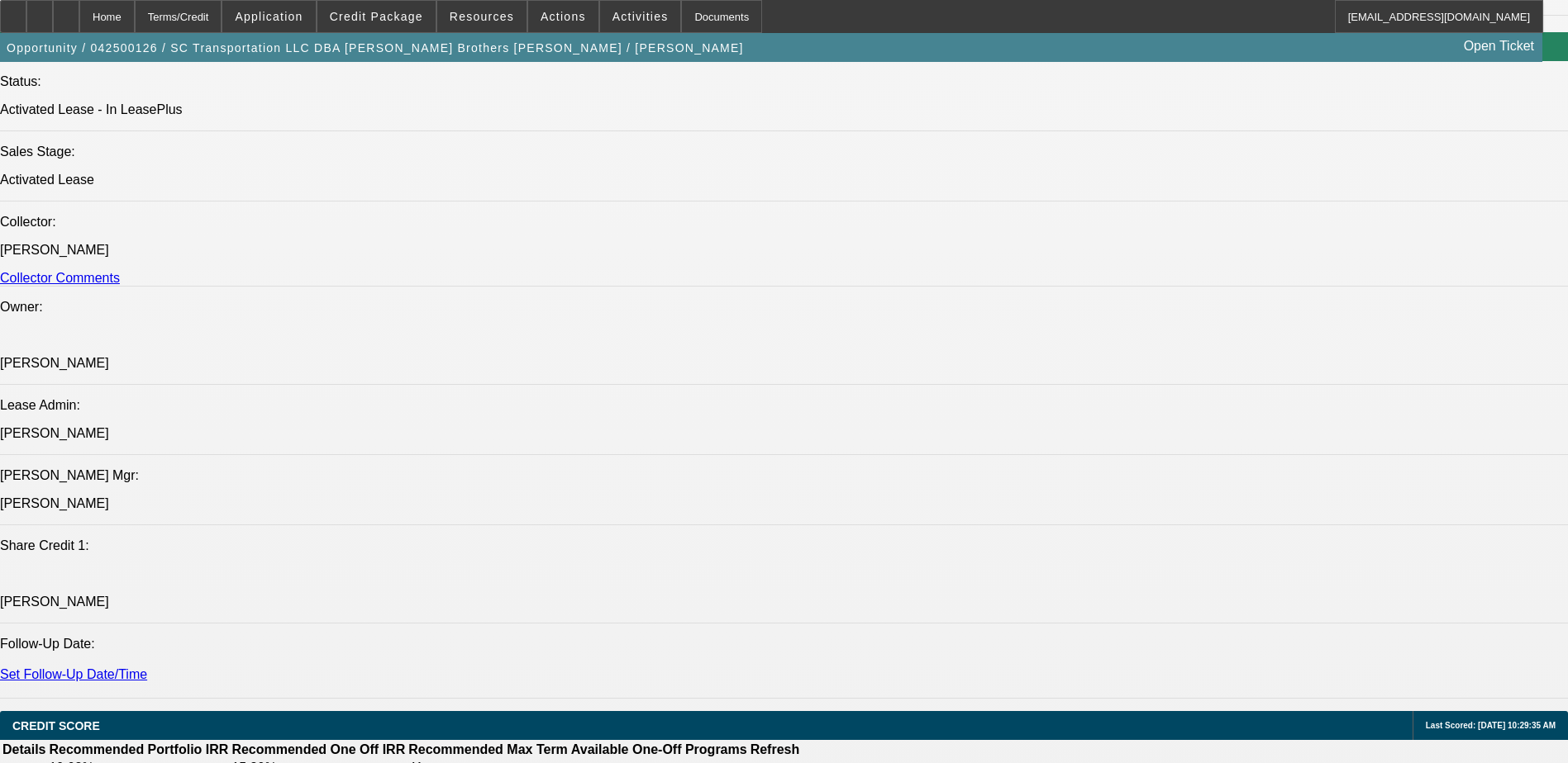
scroll to position [1652, 0]
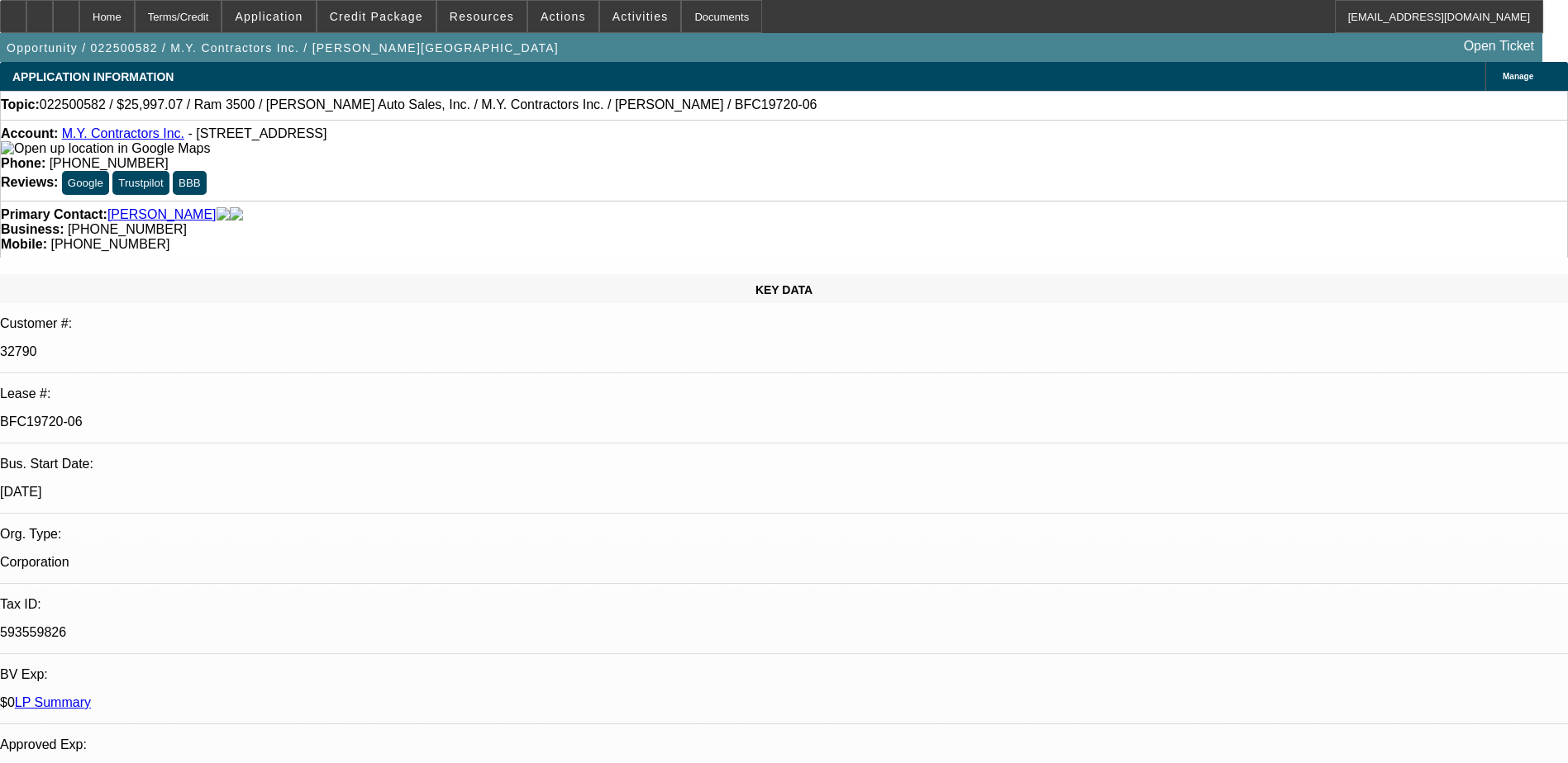
select select "0"
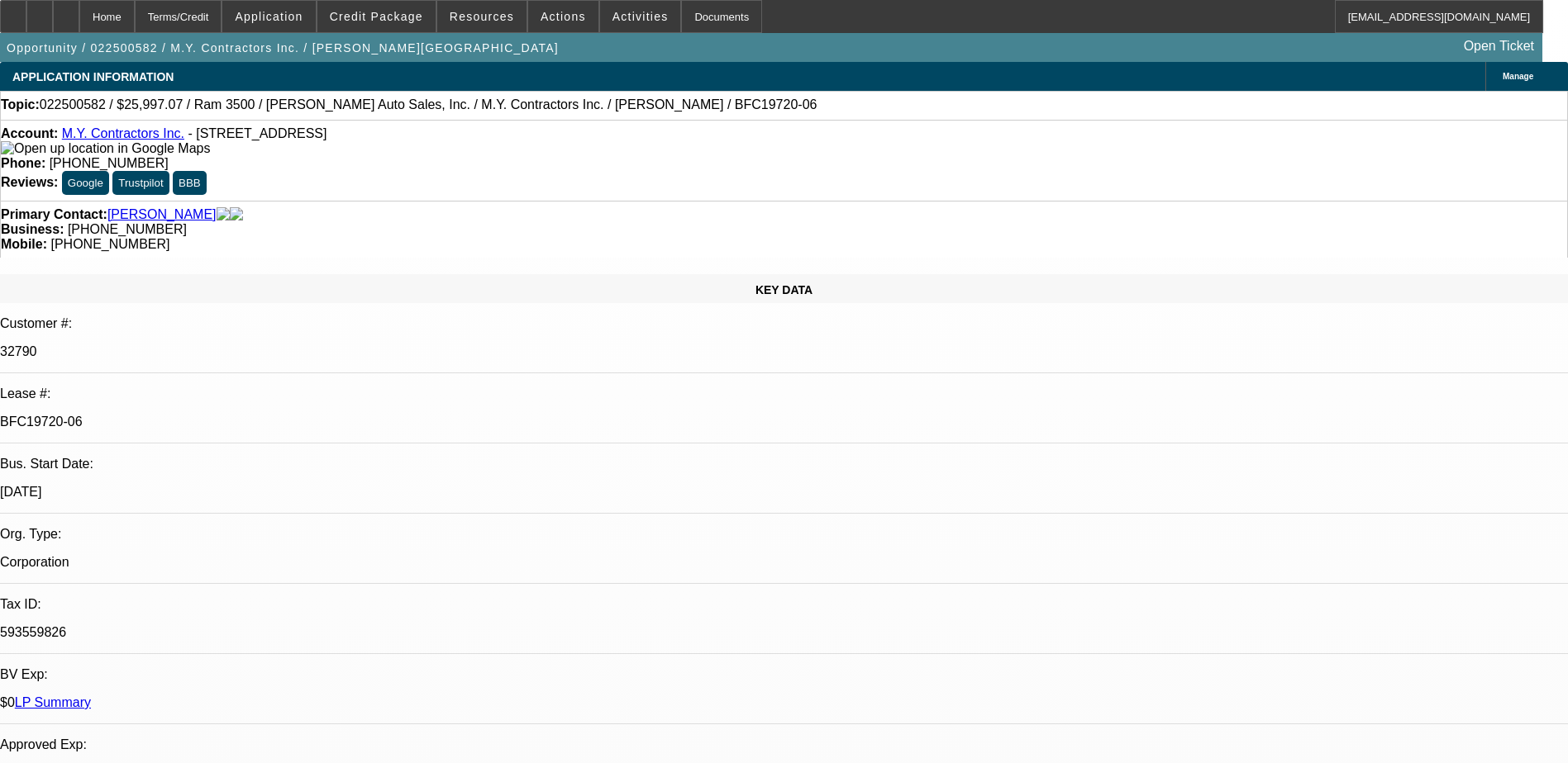
select select "0"
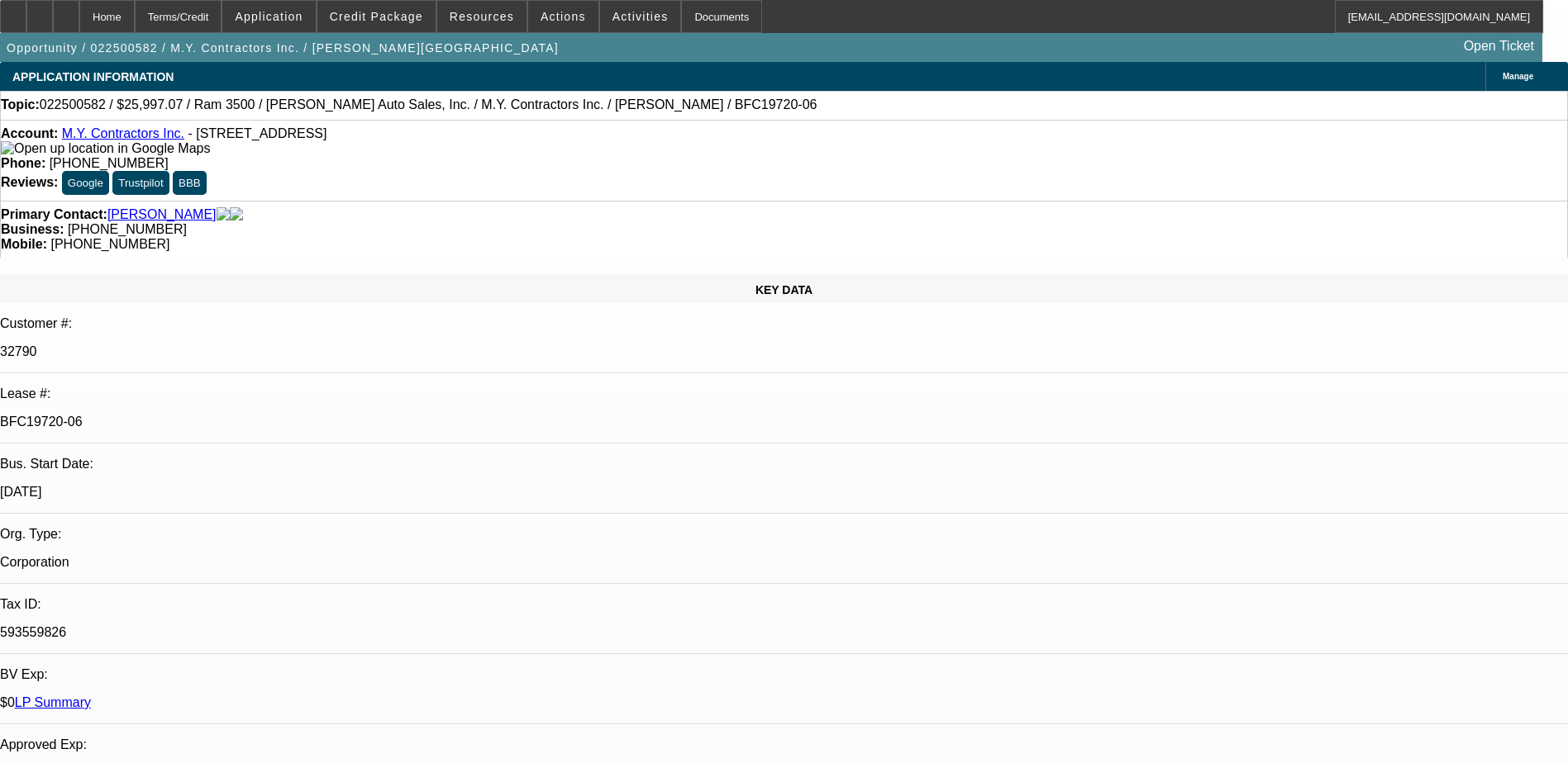
select select "0"
select select "1"
select select "3"
select select "6"
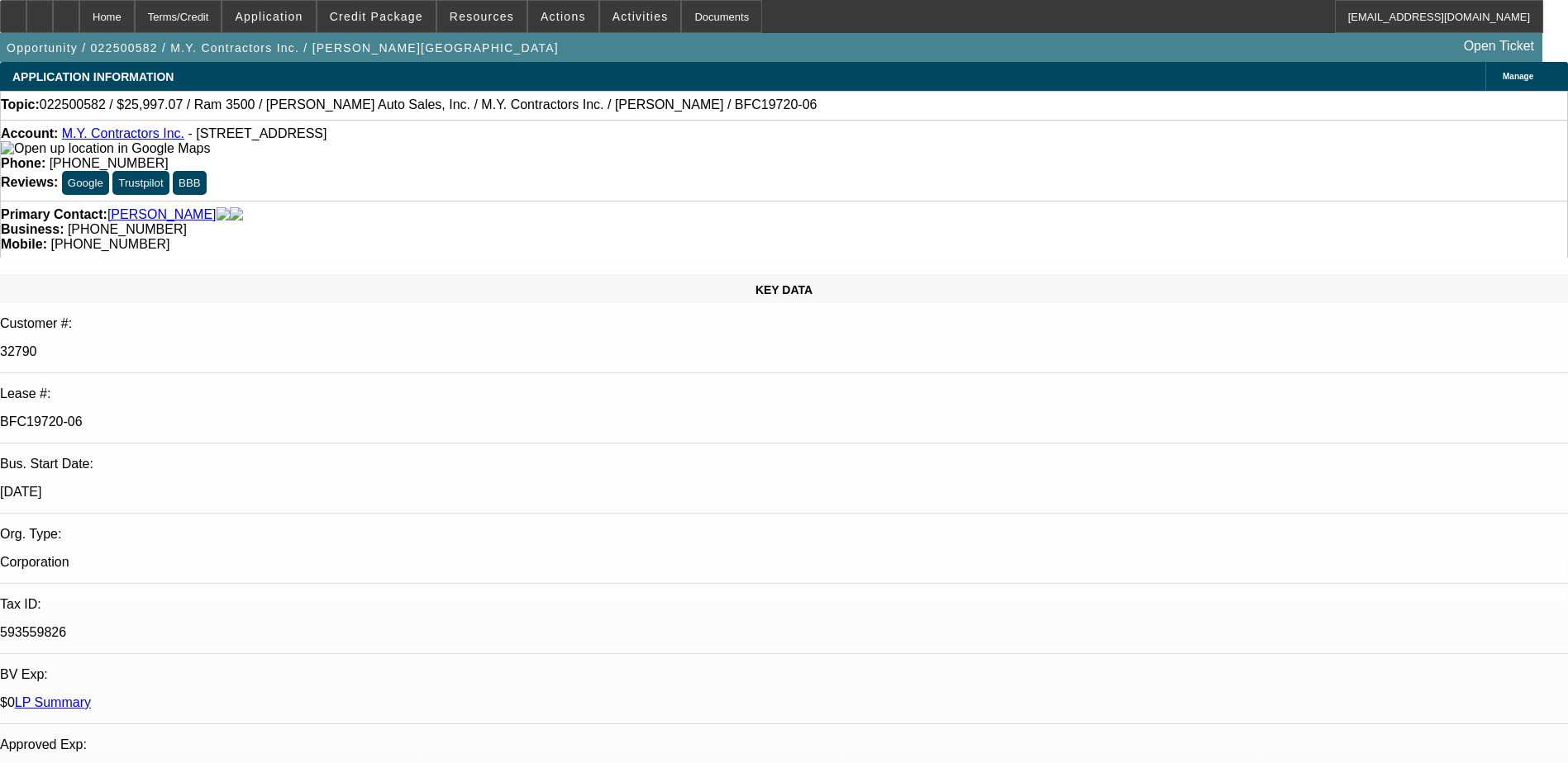
select select "1"
select select "6"
select select "1"
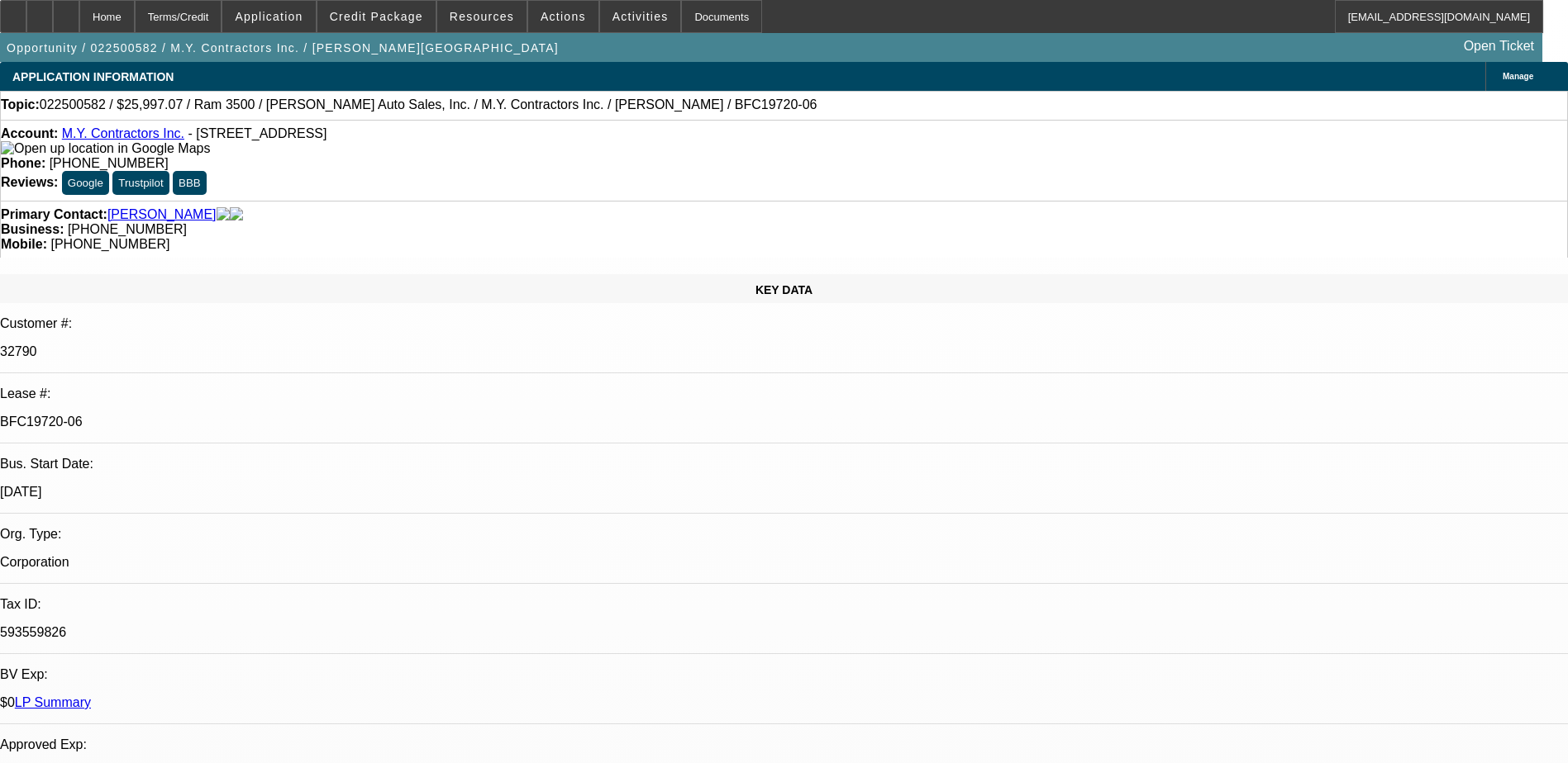
select select "6"
select select "1"
select select "6"
click at [369, 6] on span at bounding box center [376, 16] width 118 height 40
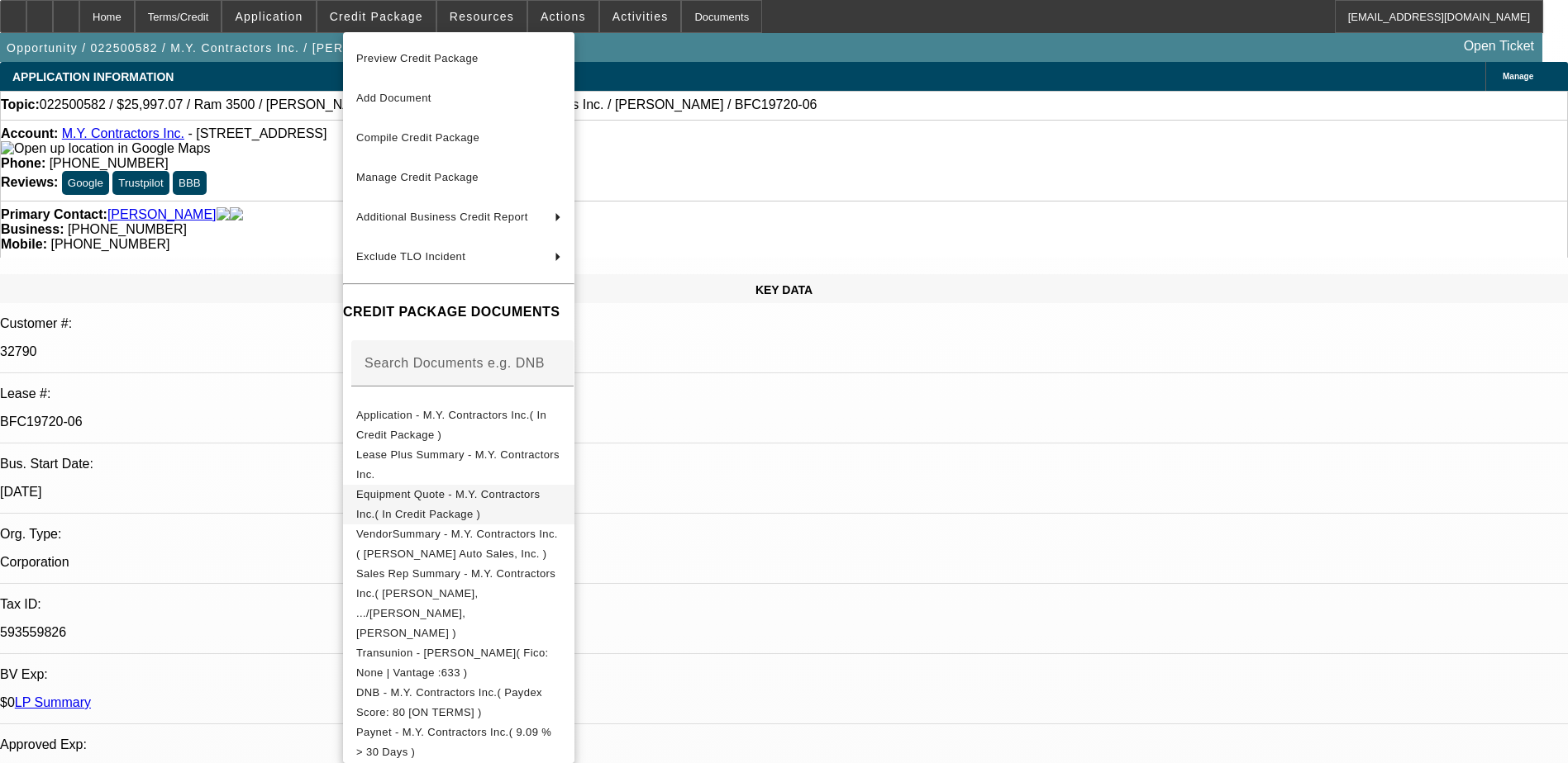
click at [539, 492] on span "Equipment Quote - M.Y. Contractors Inc.( In Credit Package )" at bounding box center [459, 504] width 205 height 40
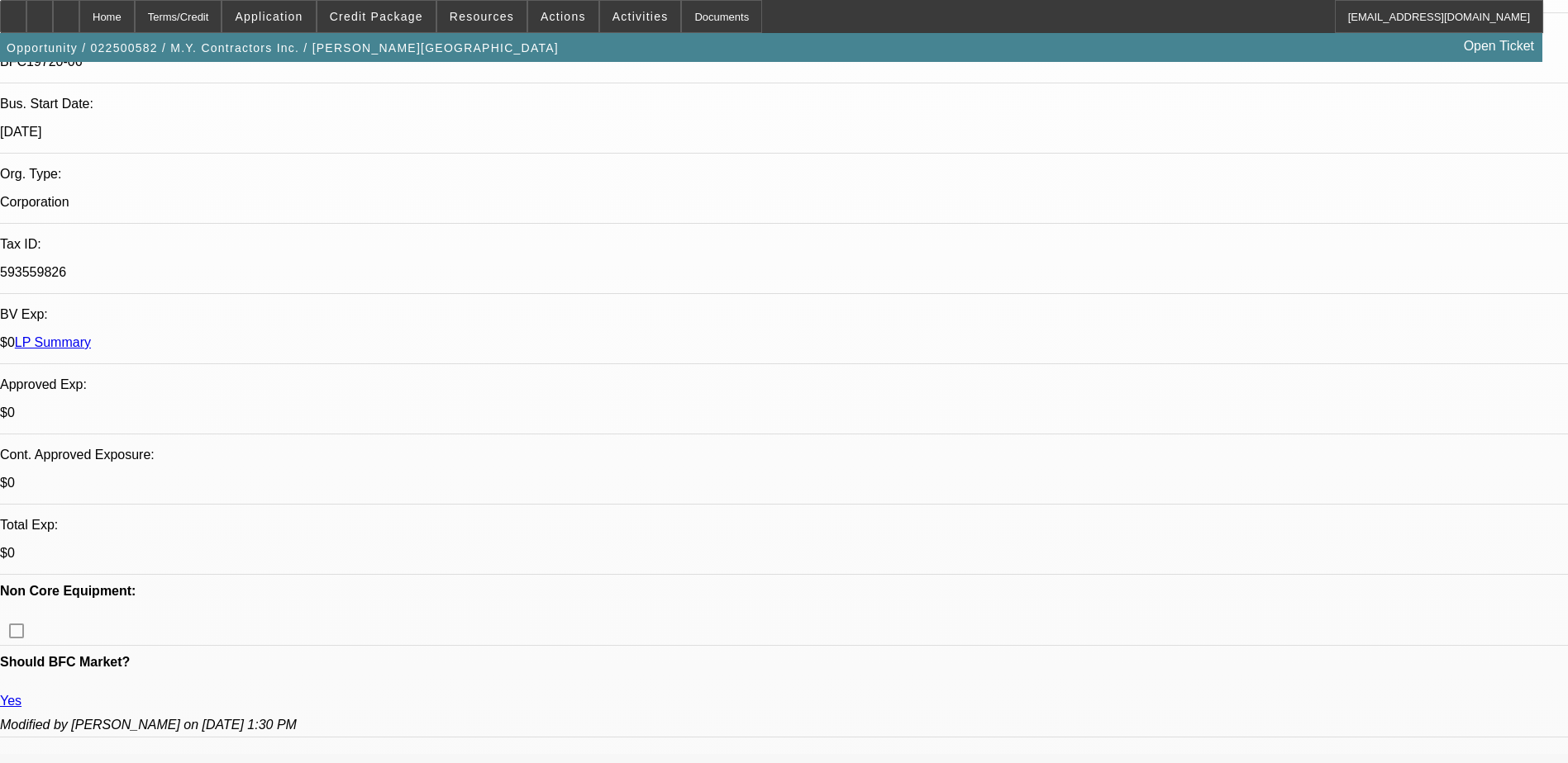
scroll to position [248, 0]
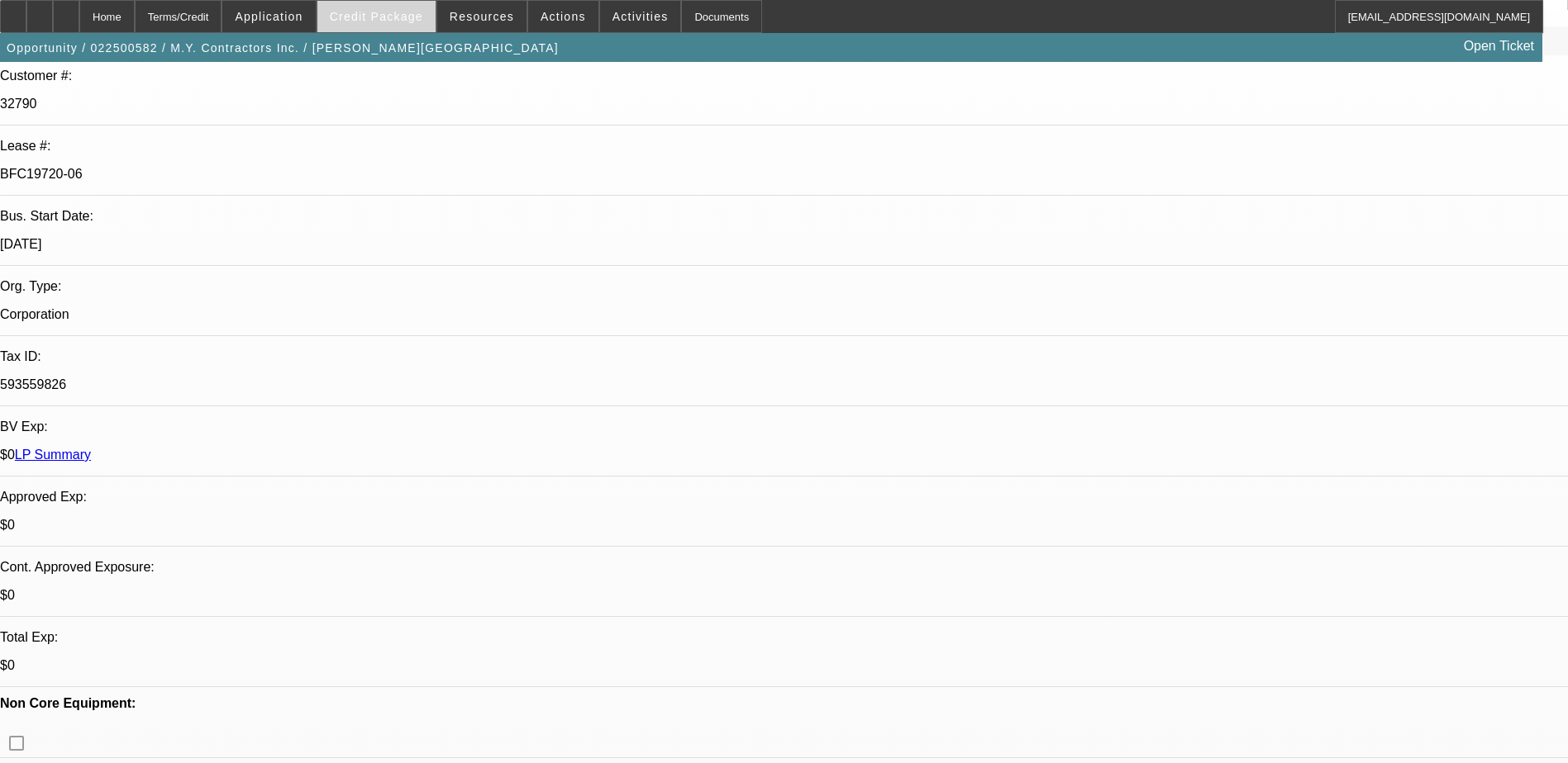
click at [419, 26] on span at bounding box center [376, 16] width 118 height 40
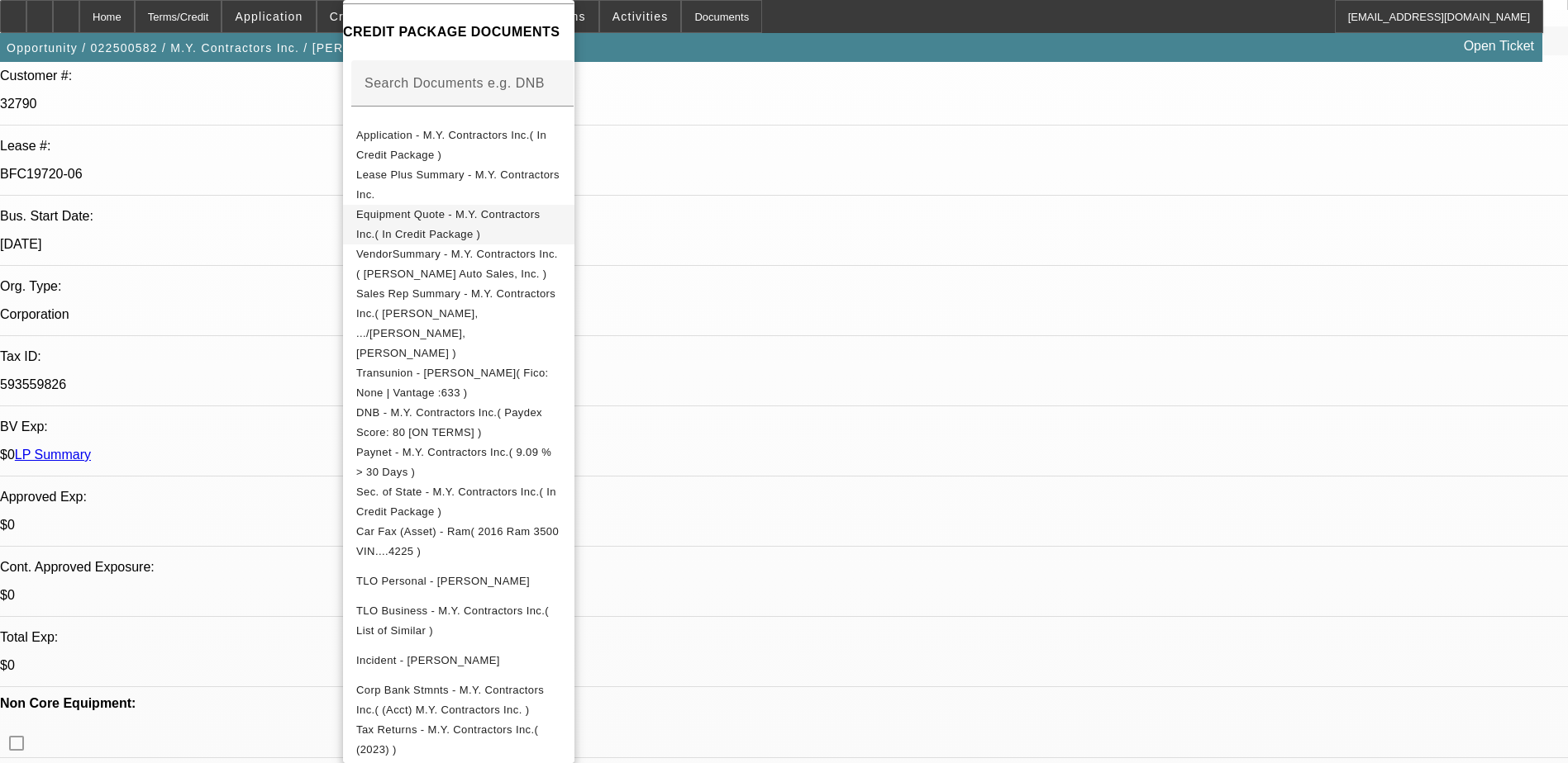
click at [519, 207] on button "Equipment Quote - M.Y. Contractors Inc.( In Credit Package )" at bounding box center [459, 224] width 232 height 40
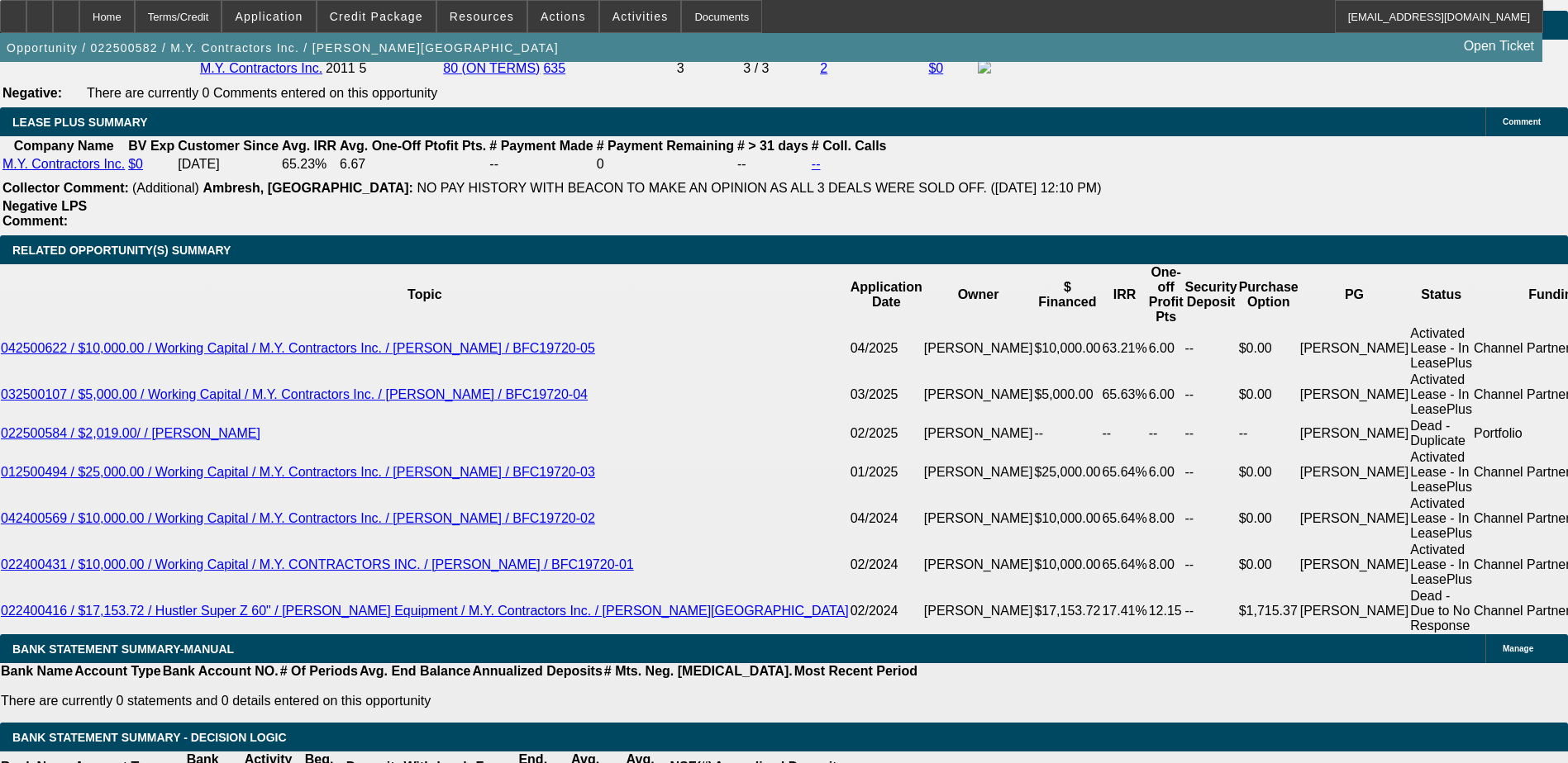
scroll to position [2849, 0]
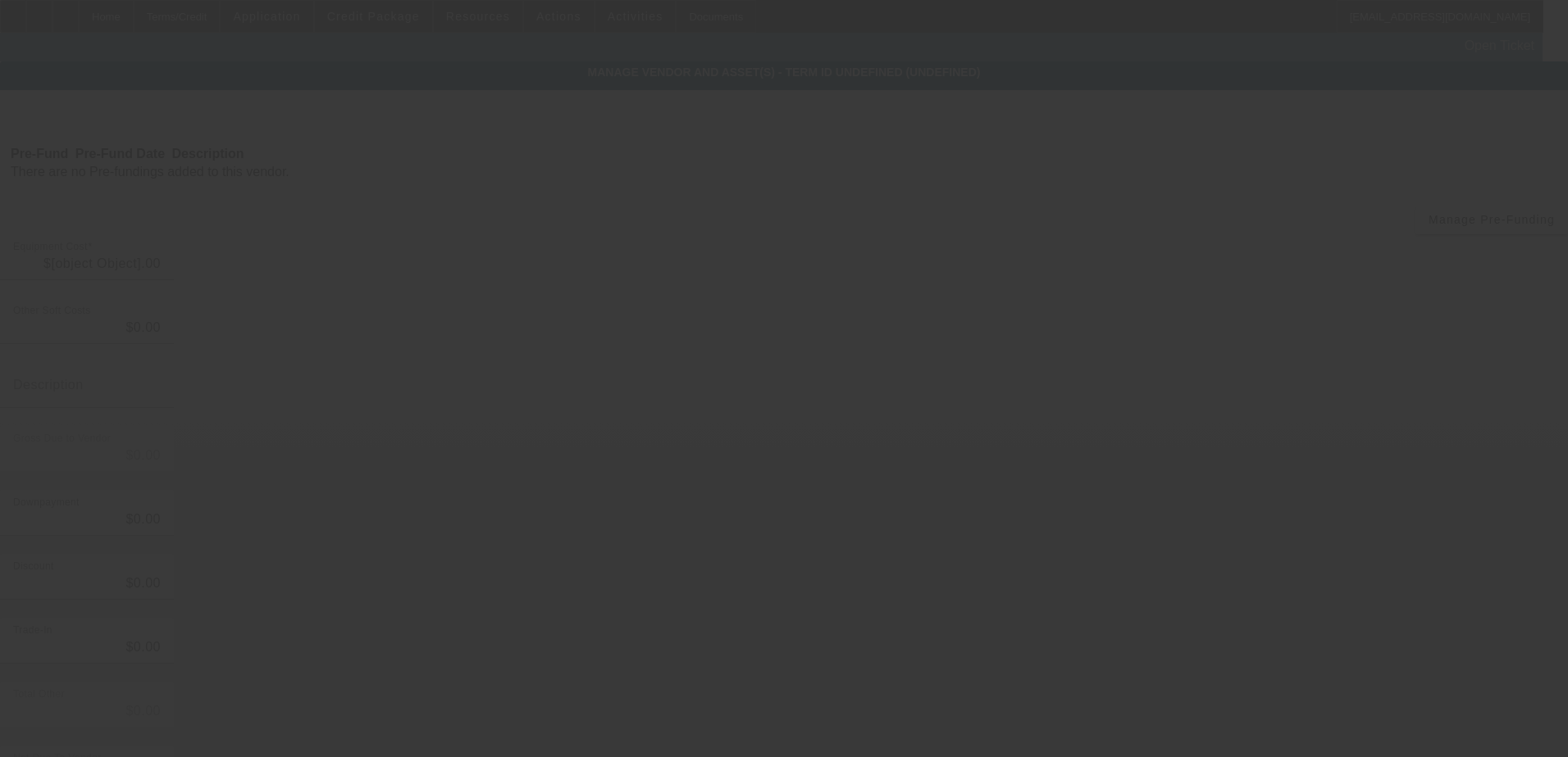
type input "$22,990.00"
type input "$3,007.07"
type input "Taxes and fees"
type input "$25,997.07"
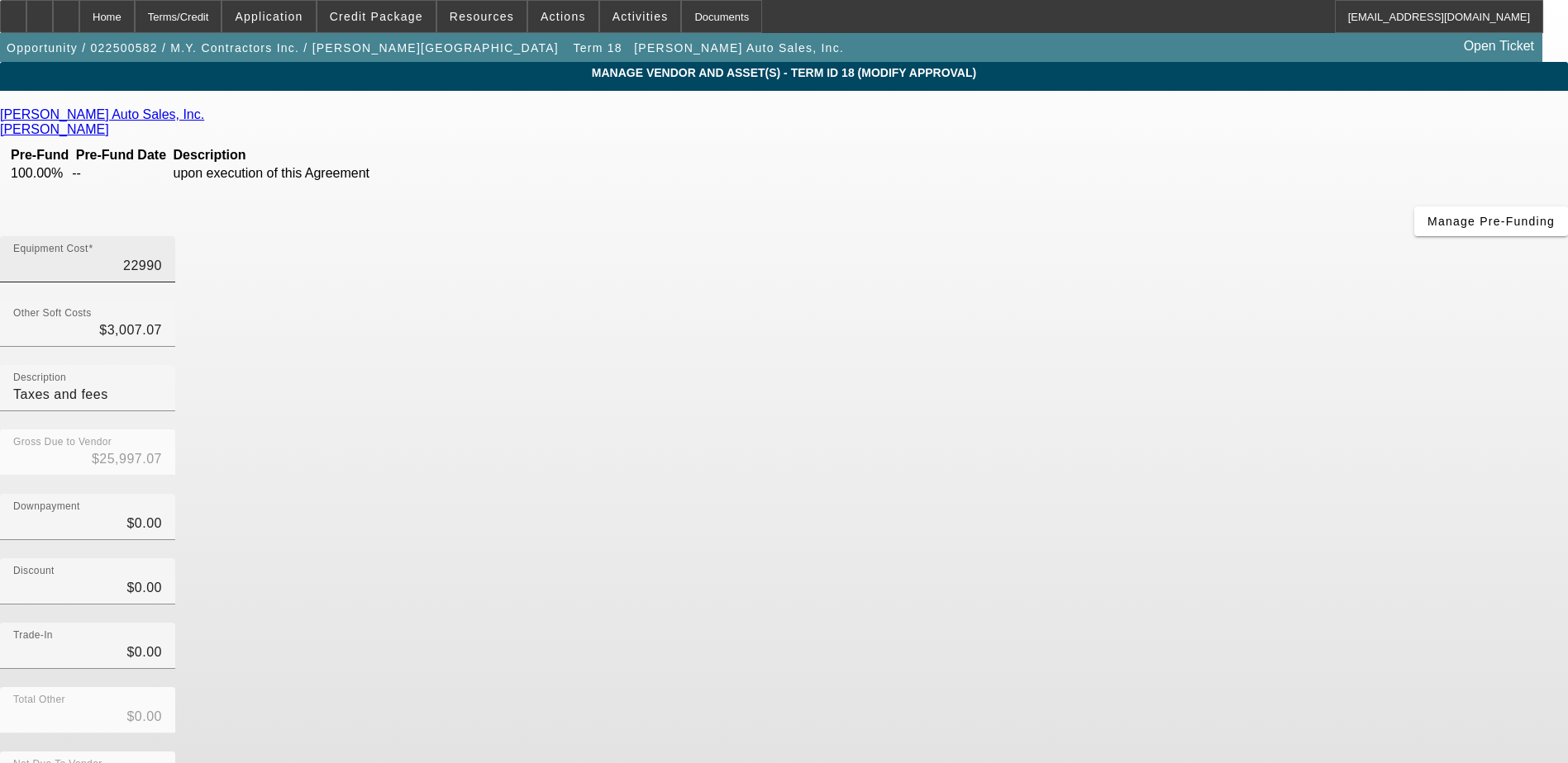
click at [162, 256] on input "22990" at bounding box center [87, 266] width 149 height 20
type input "1"
type input "$3,008.07"
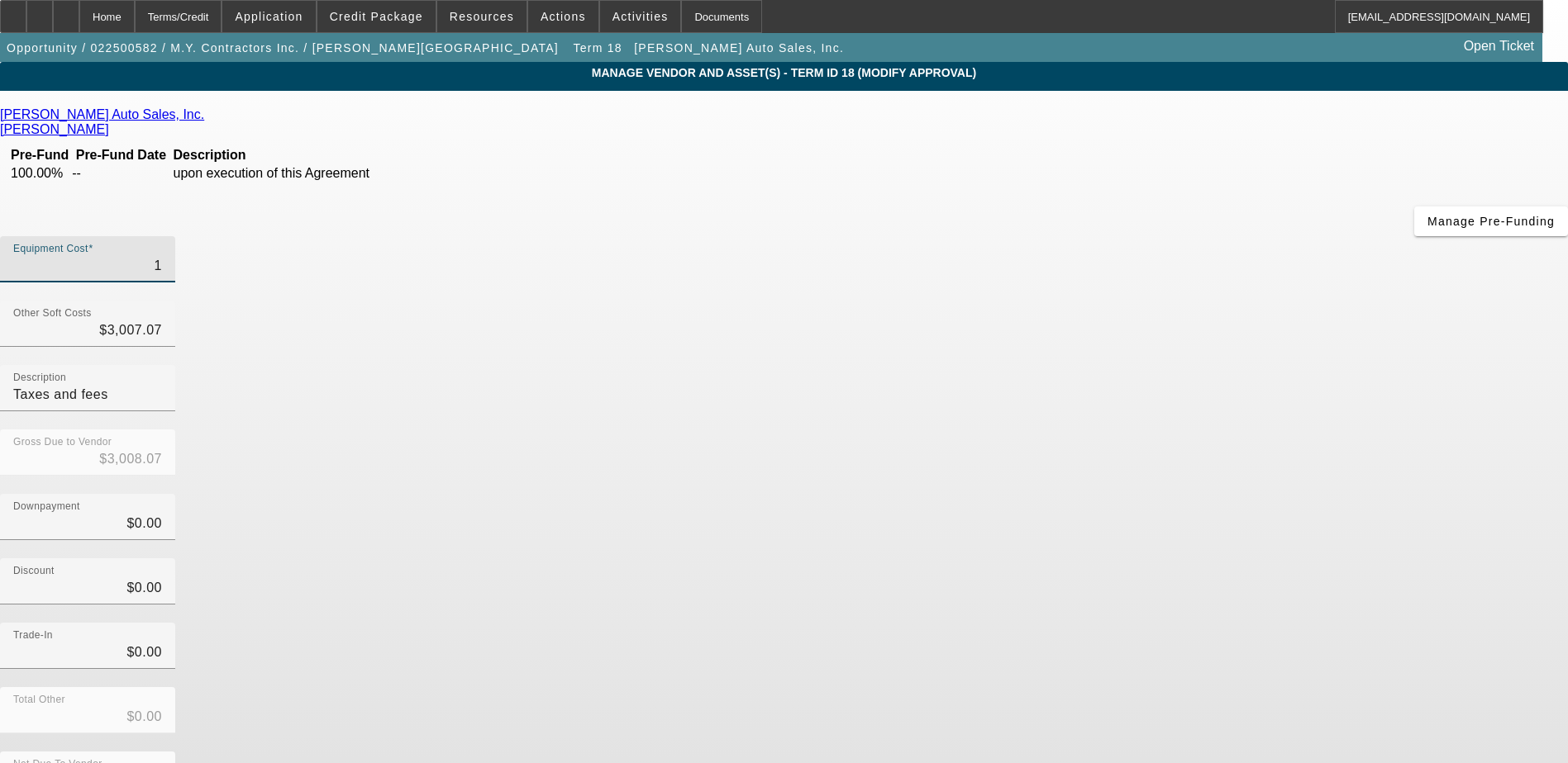
type input "13"
type input "$3,020.07"
type input "139"
type input "$3,146.07"
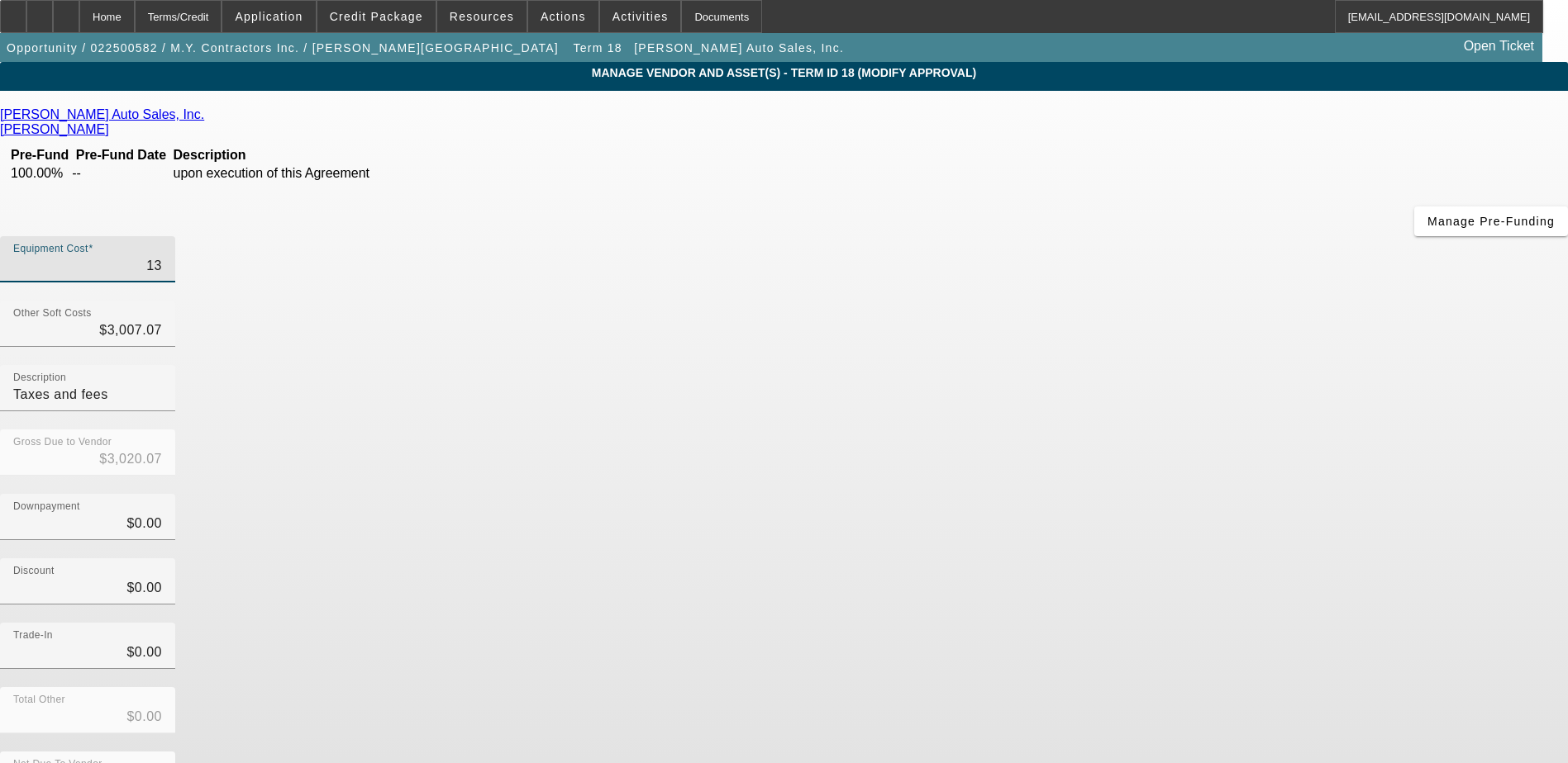
type input "$3,146.07"
type input "1399"
type input "$4,406.07"
type input "13990"
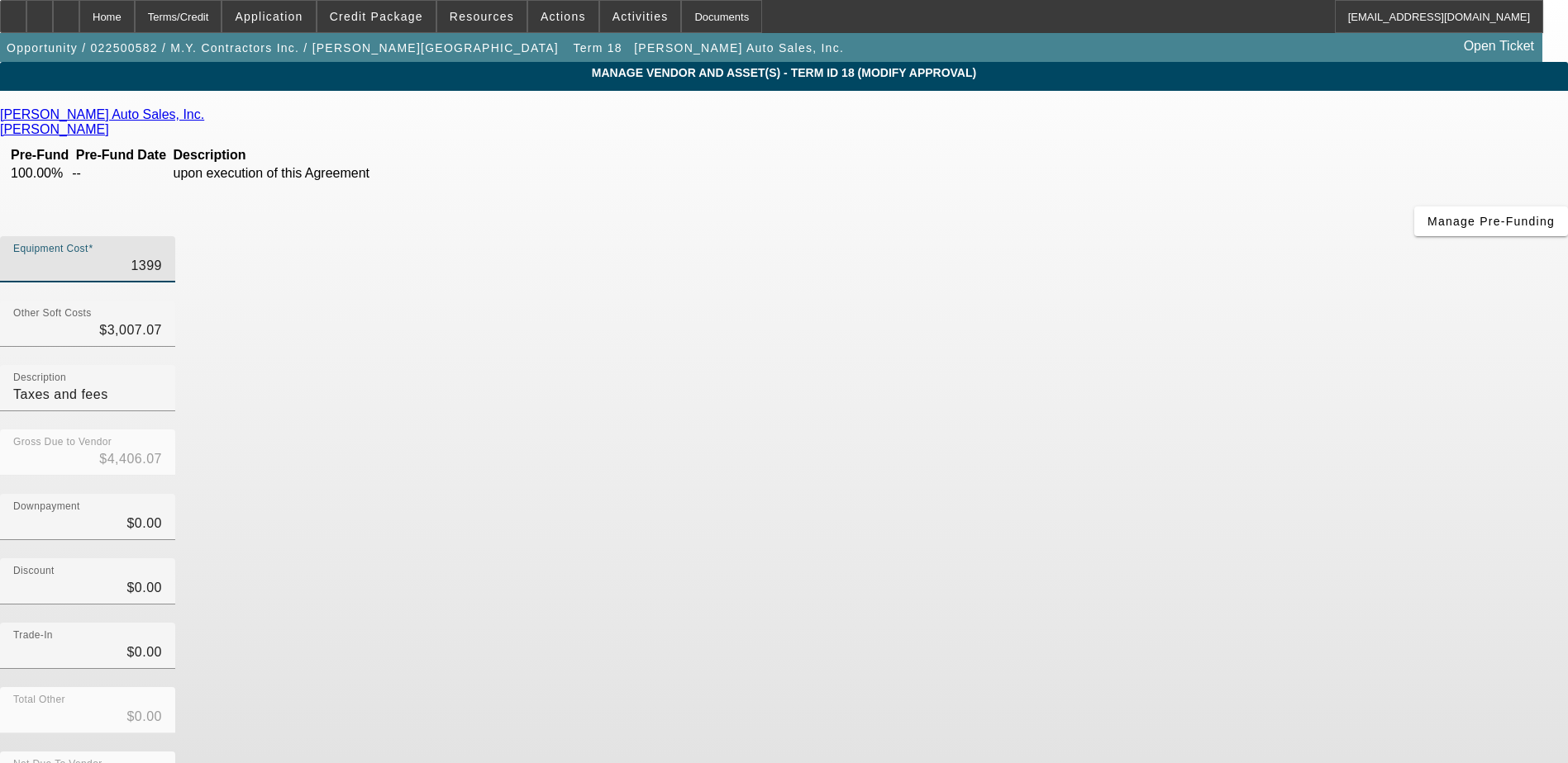
type input "$16,997.07"
type input "$13,990.00"
click at [1162, 429] on div "Gross Due to Vendor $16,997.07" at bounding box center [784, 461] width 1568 height 64
click at [162, 320] on input "3007.07" at bounding box center [87, 330] width 149 height 20
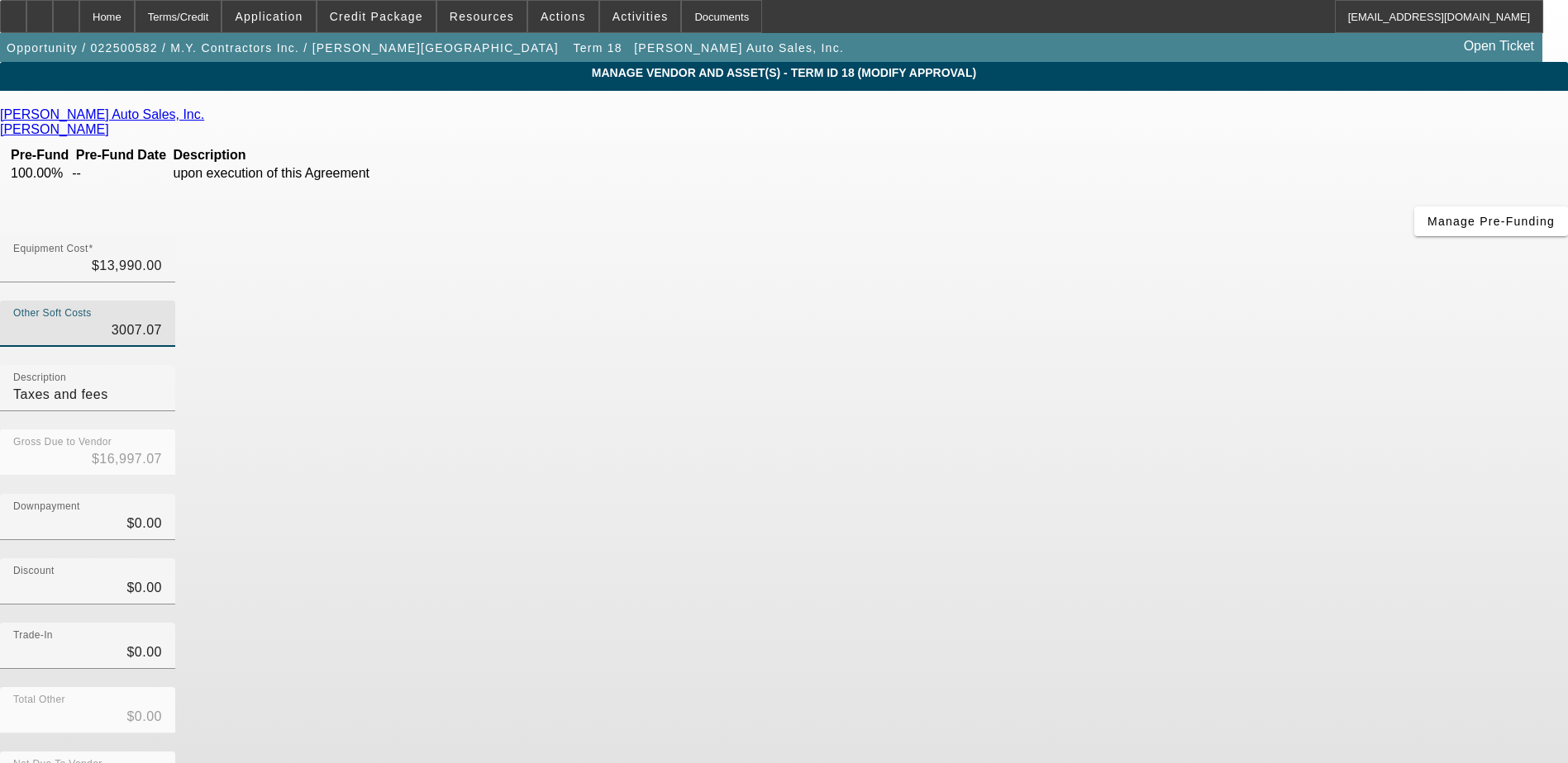
click at [162, 320] on input "3007.07" at bounding box center [87, 330] width 149 height 20
type input "2"
type input "$13,992.00"
type input "24"
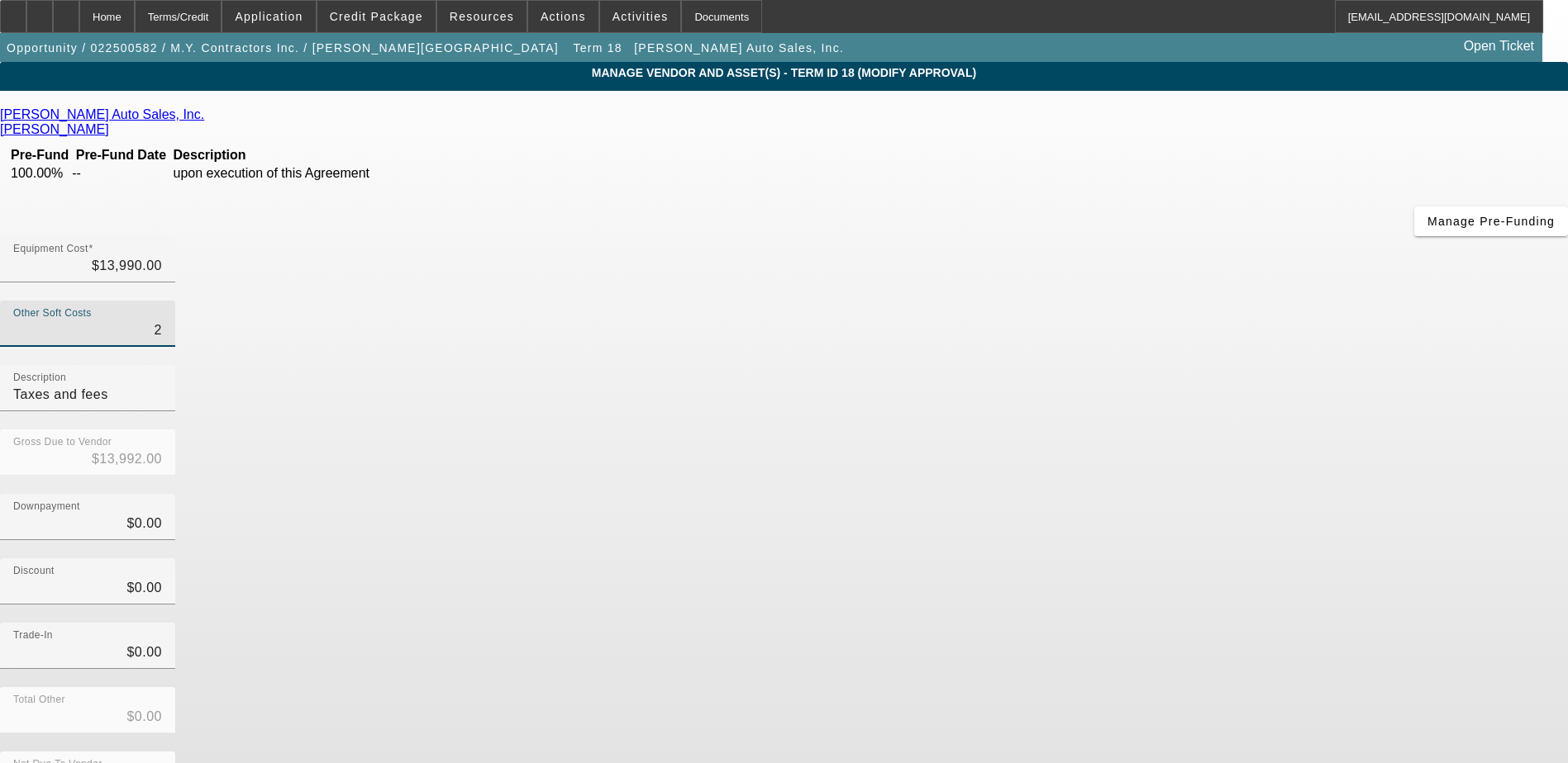
type input "$14,014.00"
type input "246"
type input "$14,236.00"
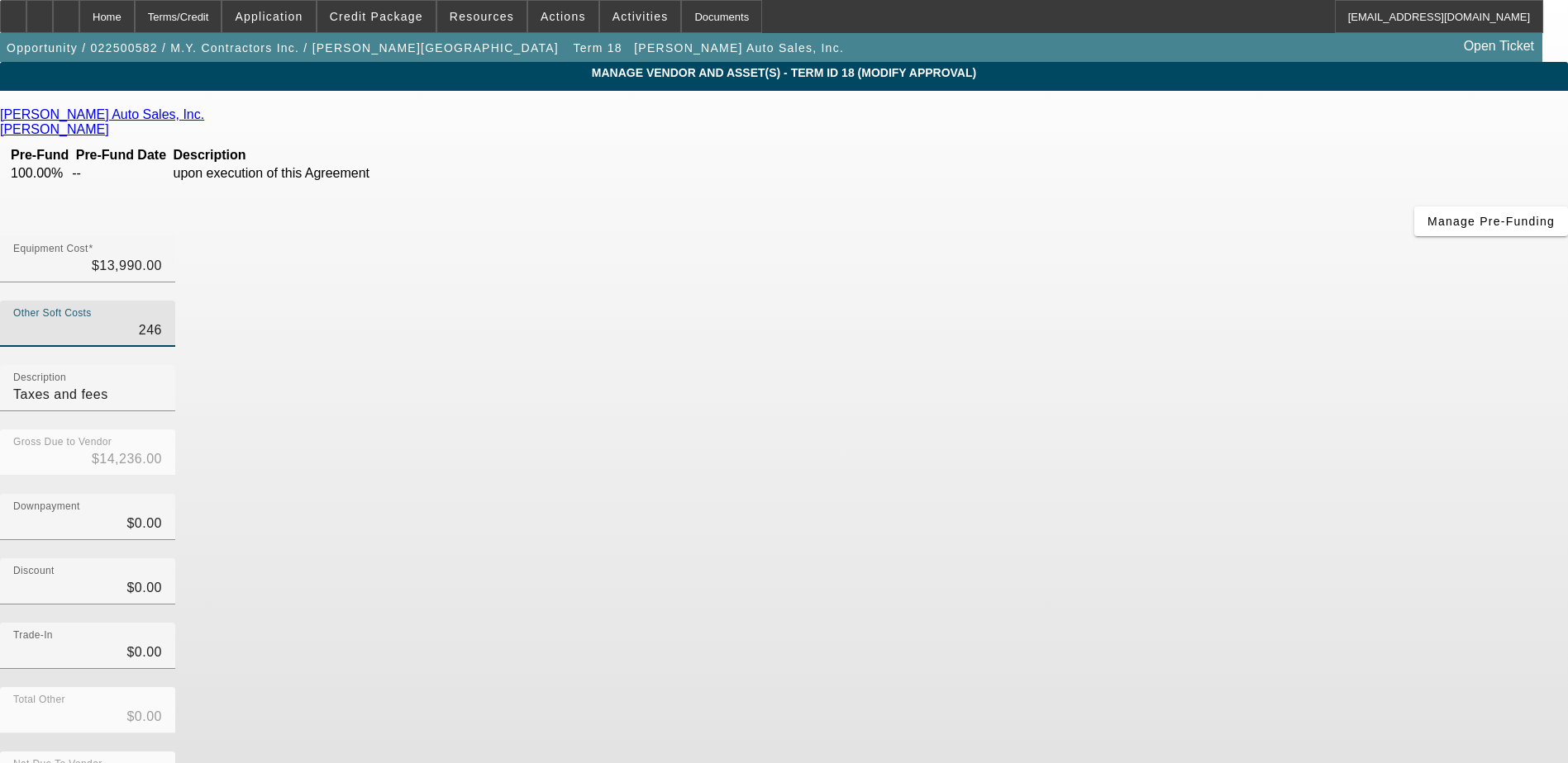
type input "2467"
type input "$16,457.00"
type input "2467.07"
type input "$16,457.07"
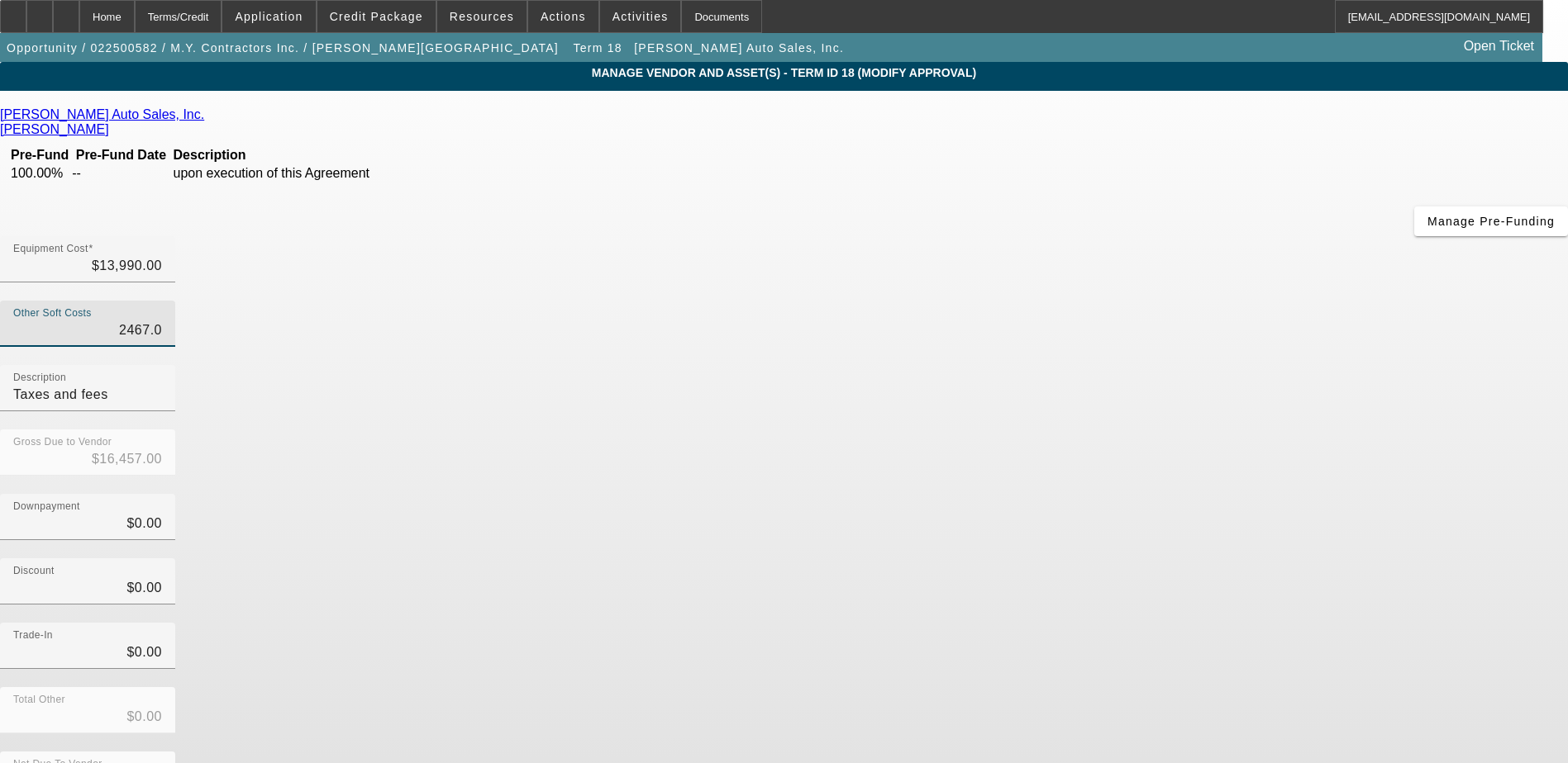
type input "$16,457.07"
type input "$2,467.07"
click at [1133, 623] on div "Trade-In $0.00" at bounding box center [784, 655] width 1568 height 64
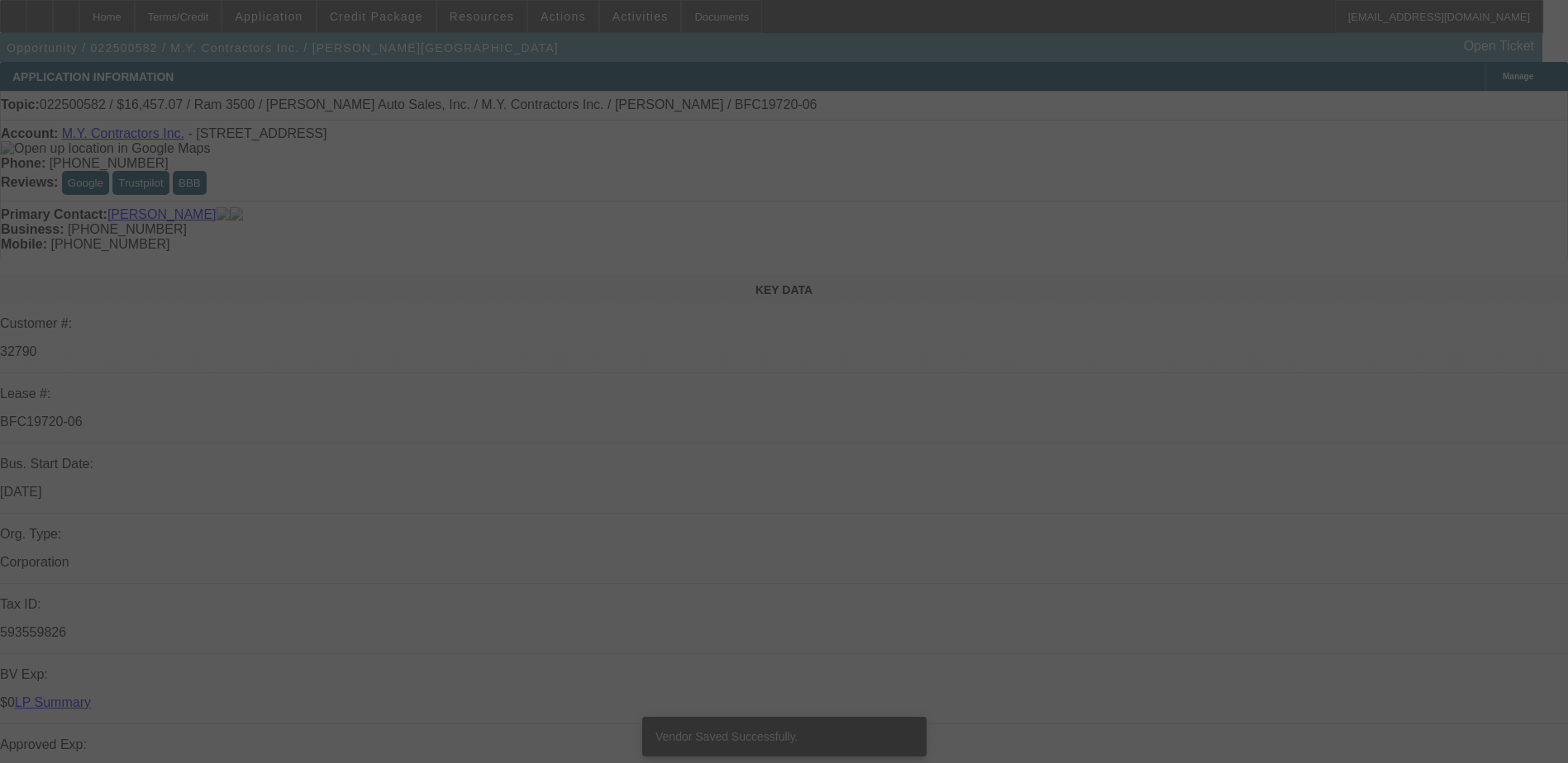
scroll to position [495, 0]
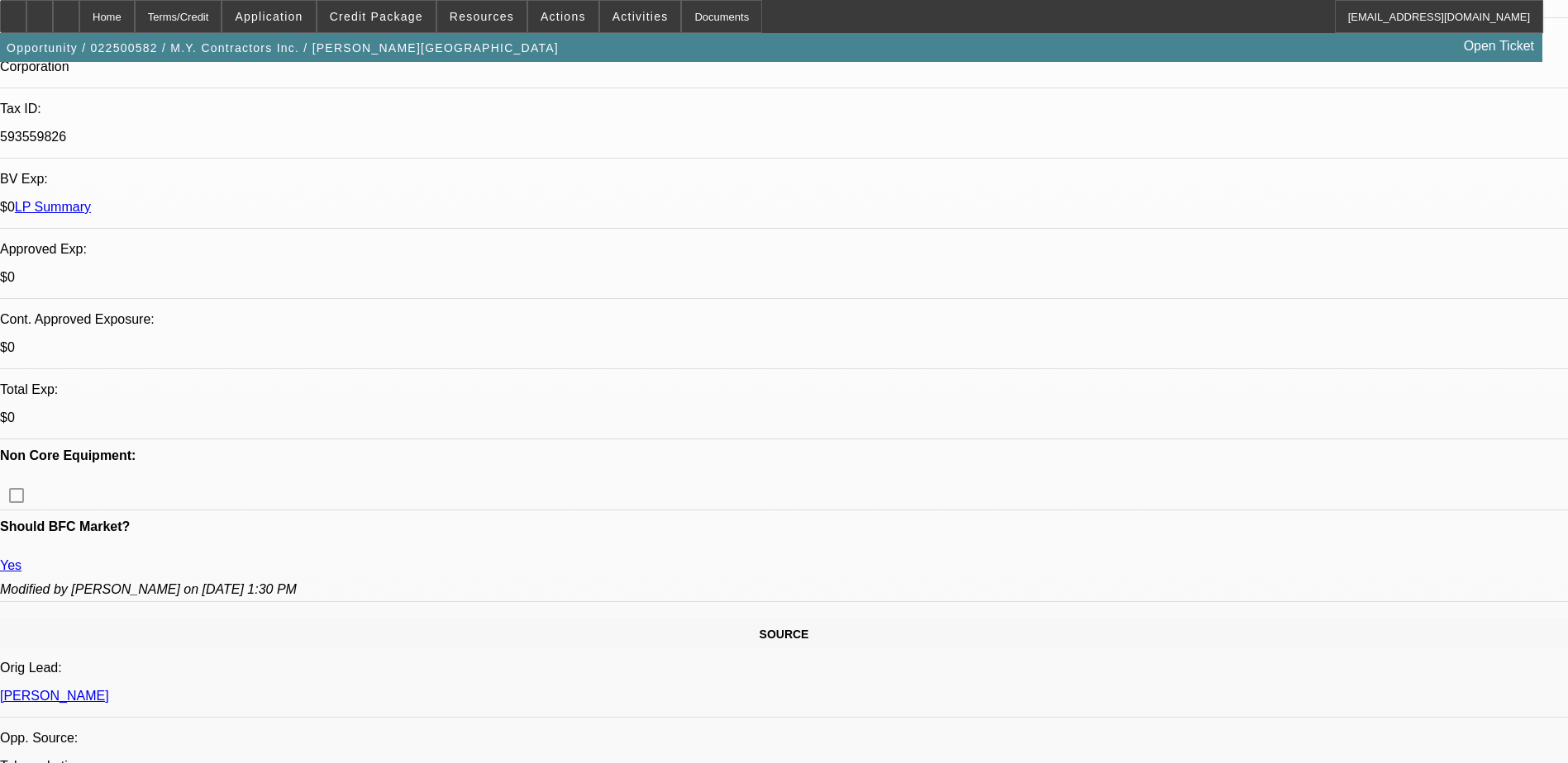
select select "0"
select select "3"
select select "0"
select select "6"
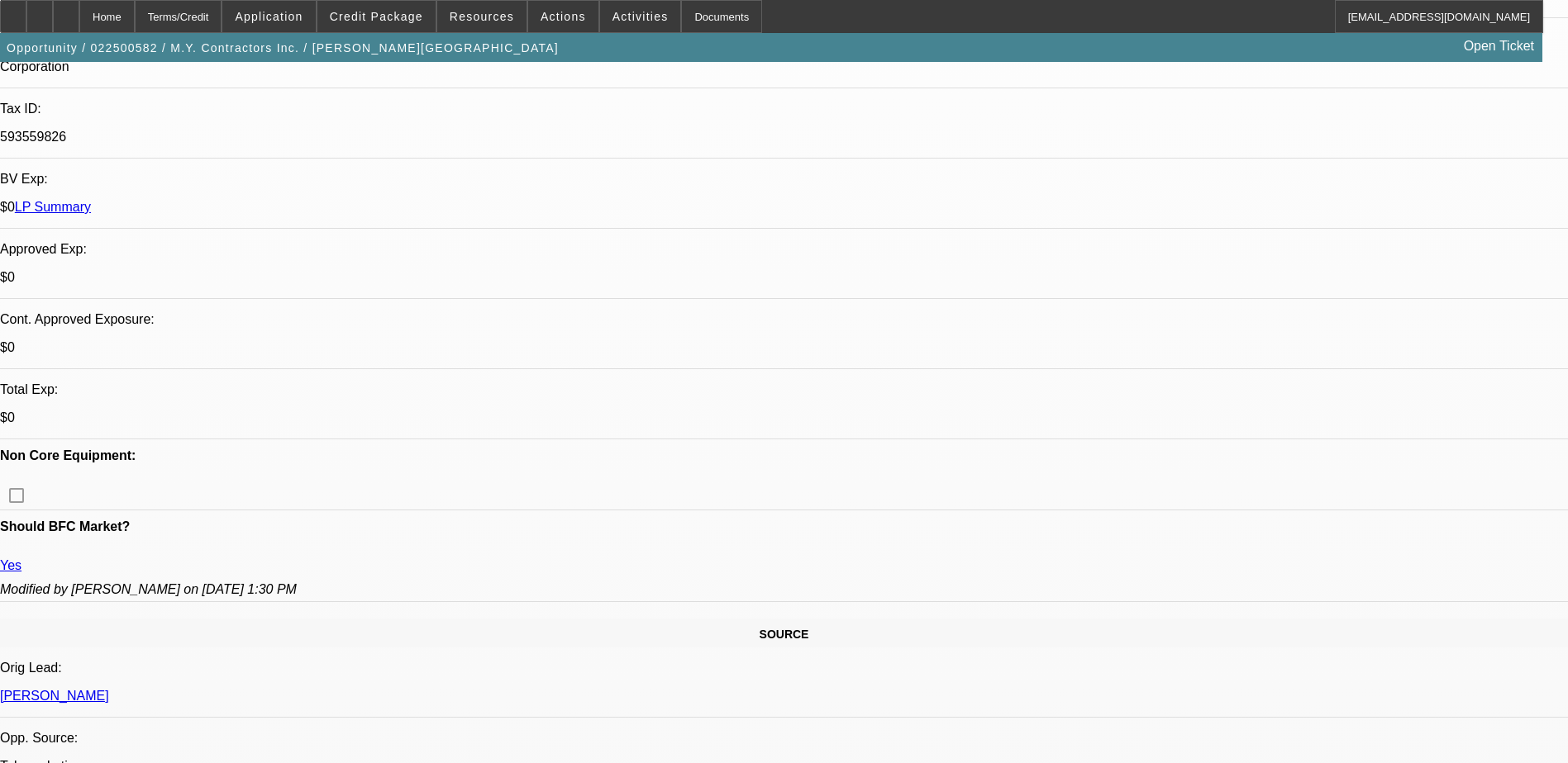
select select "0"
select select "6"
select select "0"
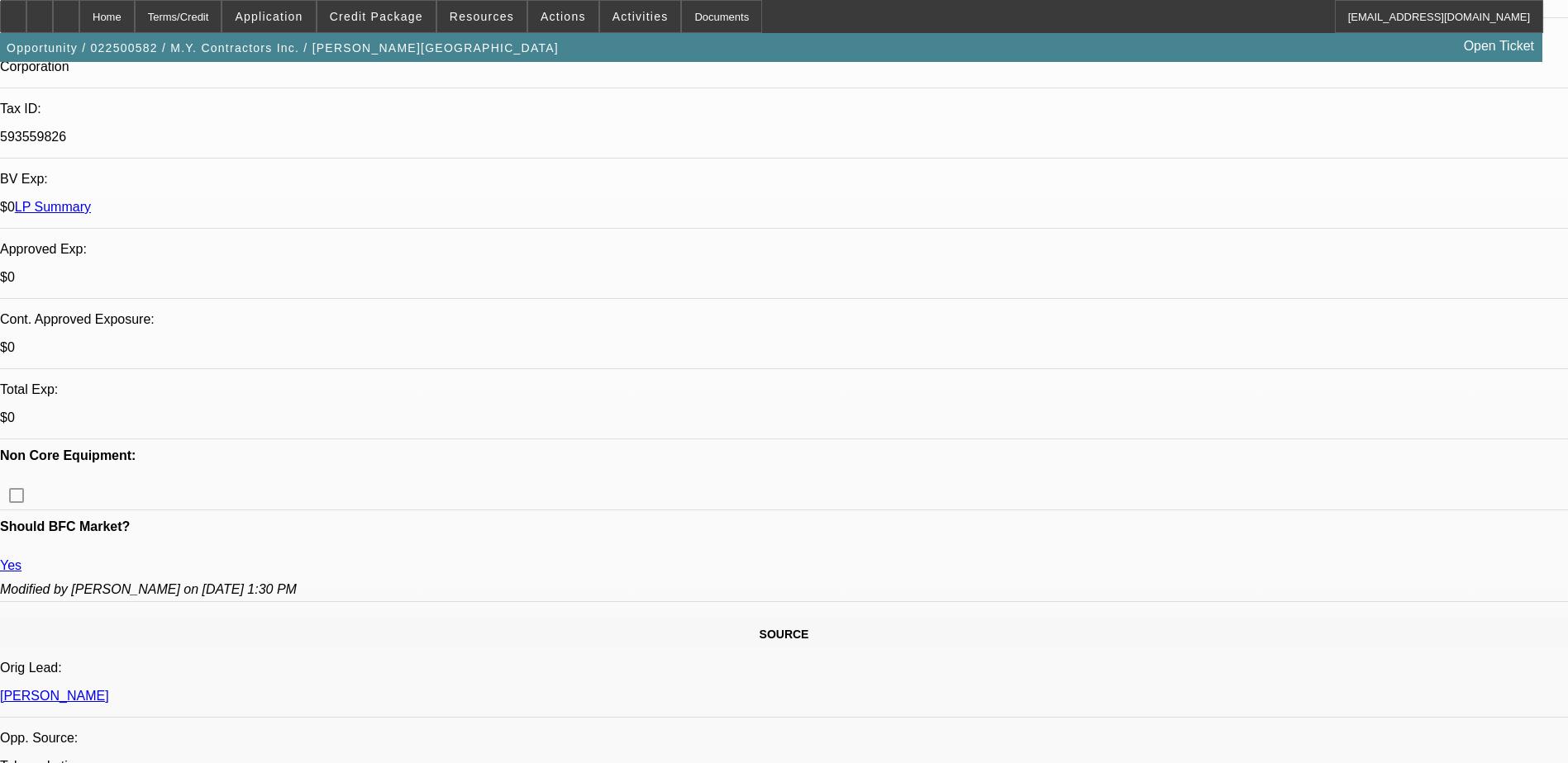
select select "0"
select select "6"
select select "0"
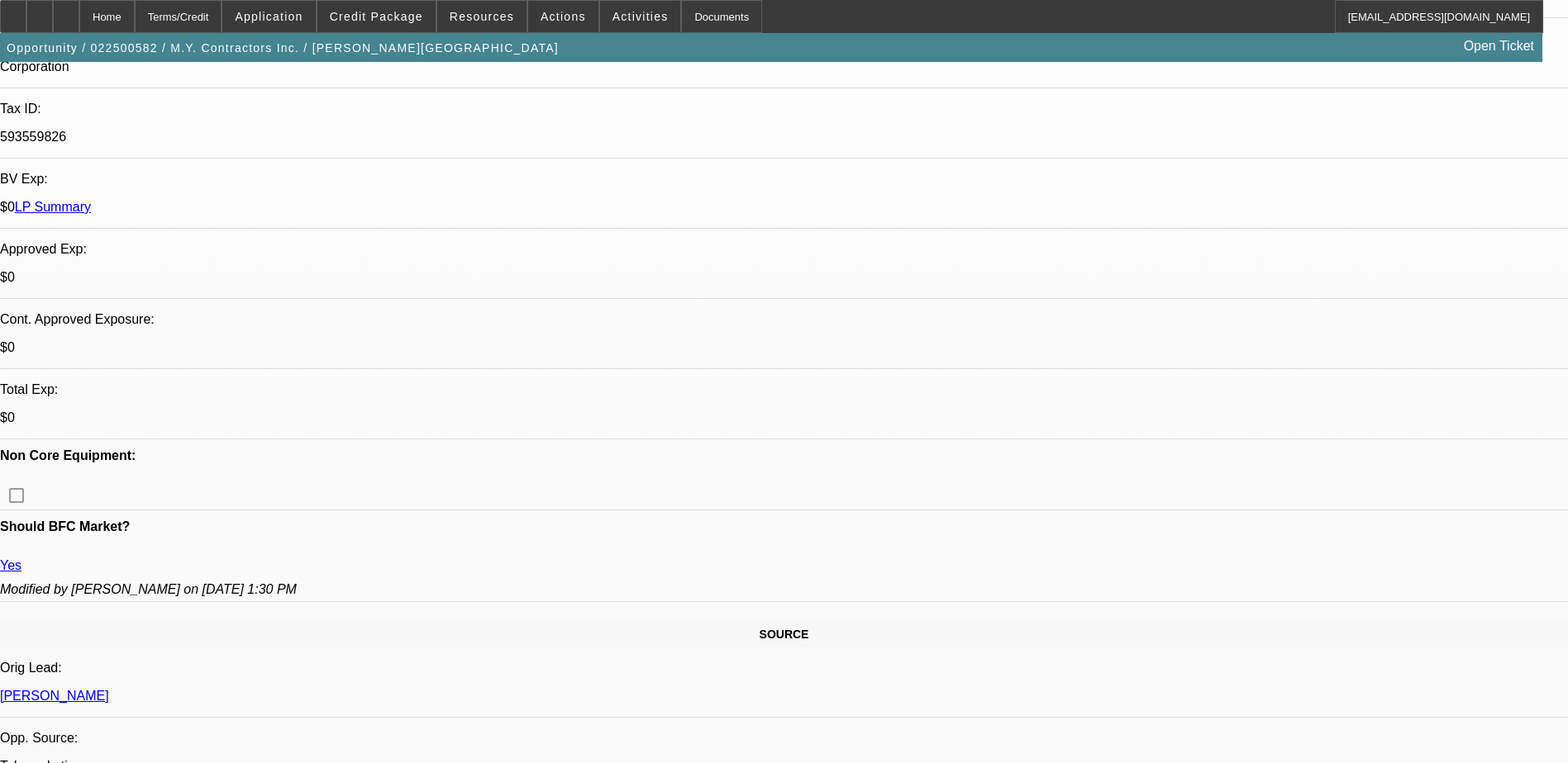
select select "0"
select select "6"
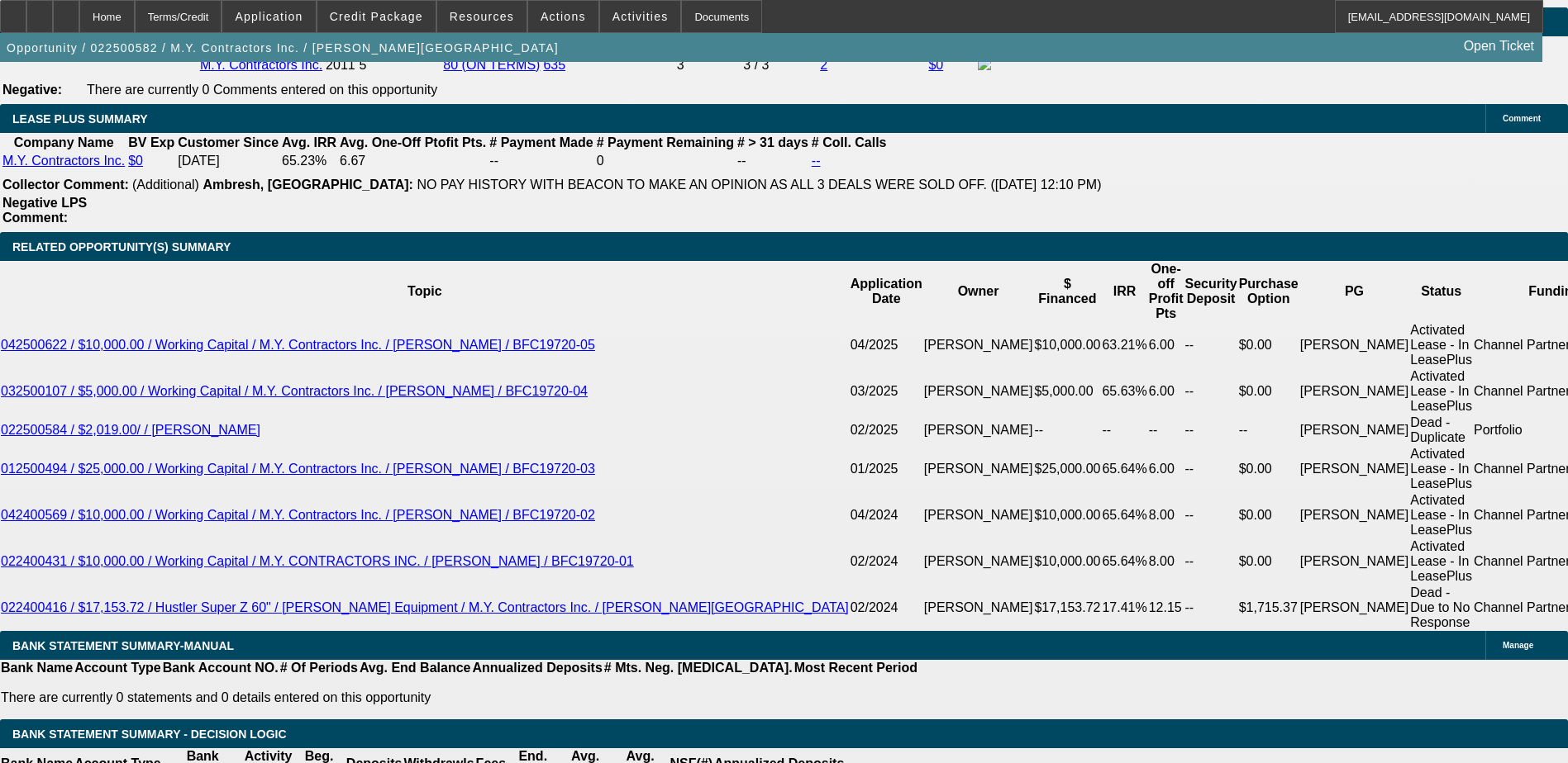
scroll to position [2974, 0]
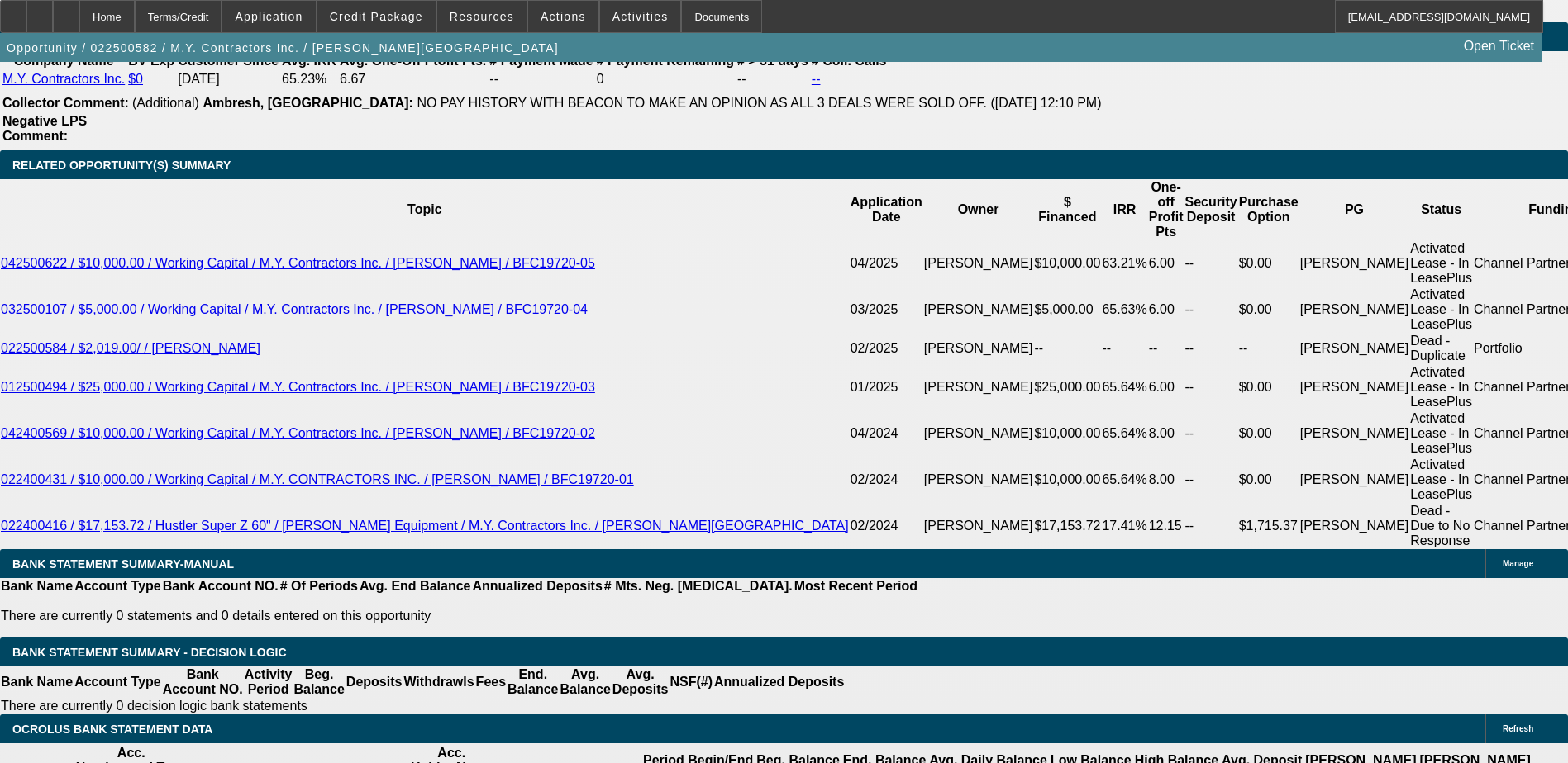
type input "15."
type input "UNKNOWN"
type input "$458.01"
type input "15.3"
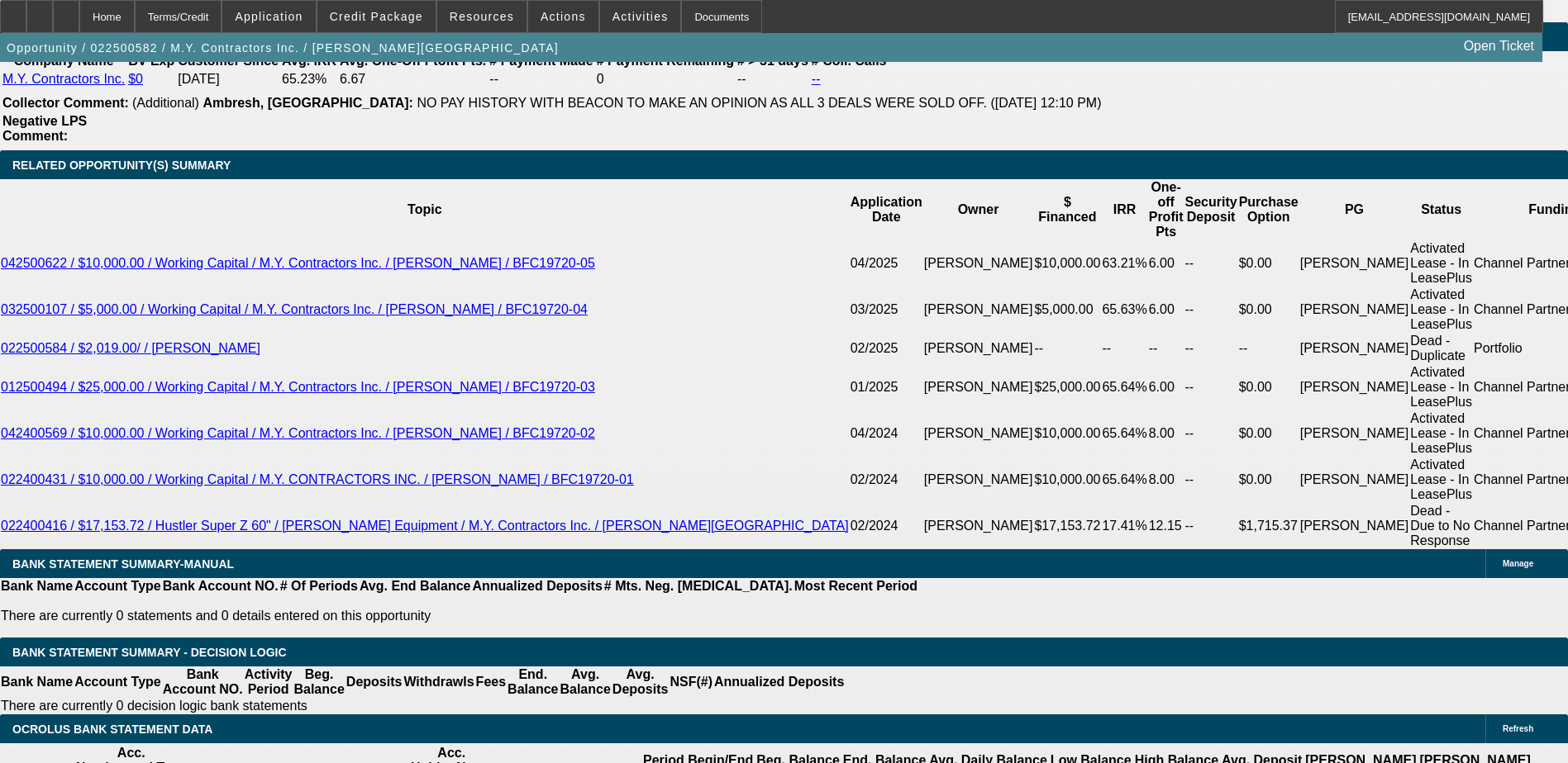
type input "$460.52"
type input "15.3"
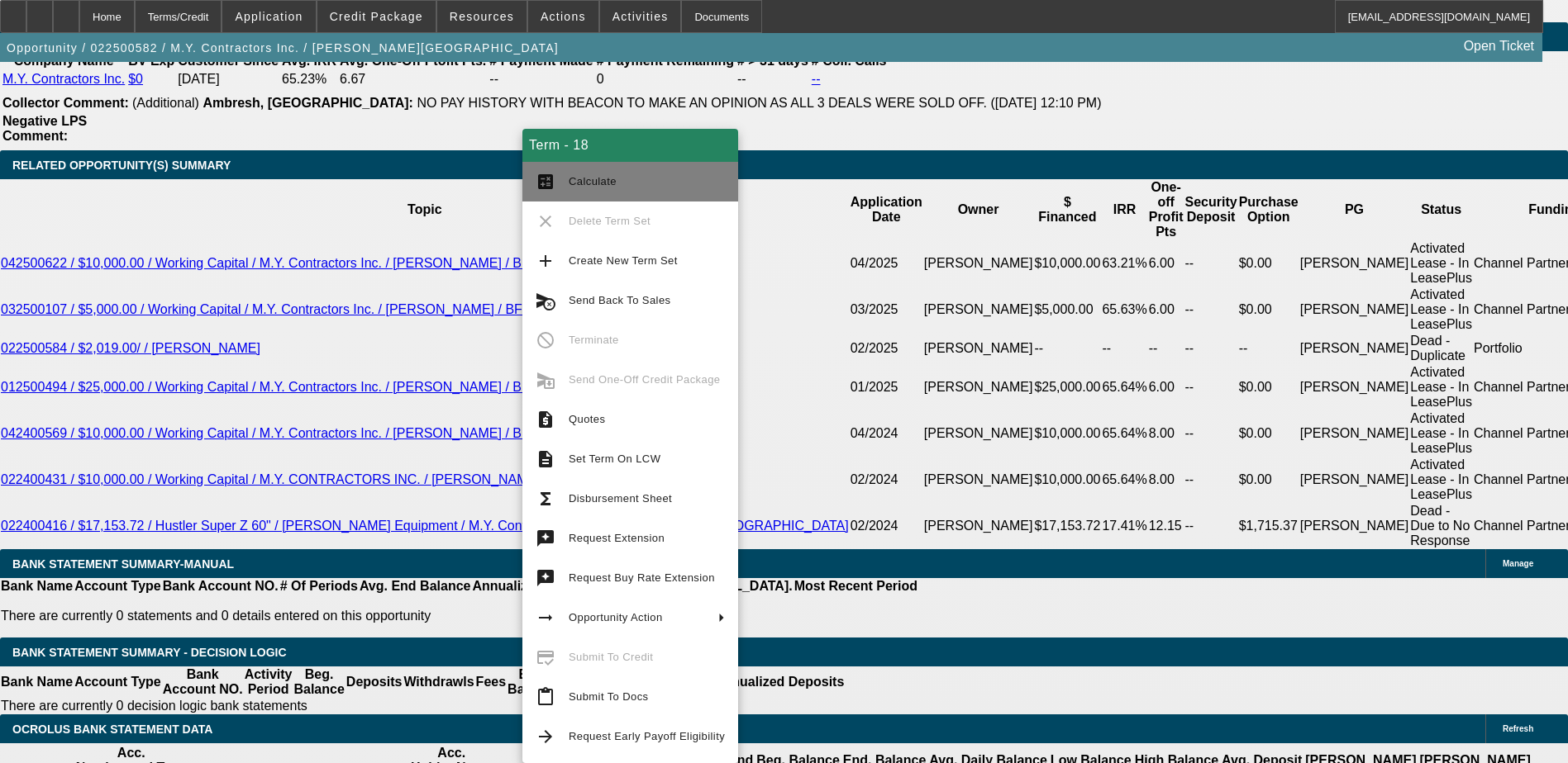
click at [572, 195] on button "calculate Calculate" at bounding box center [629, 181] width 216 height 40
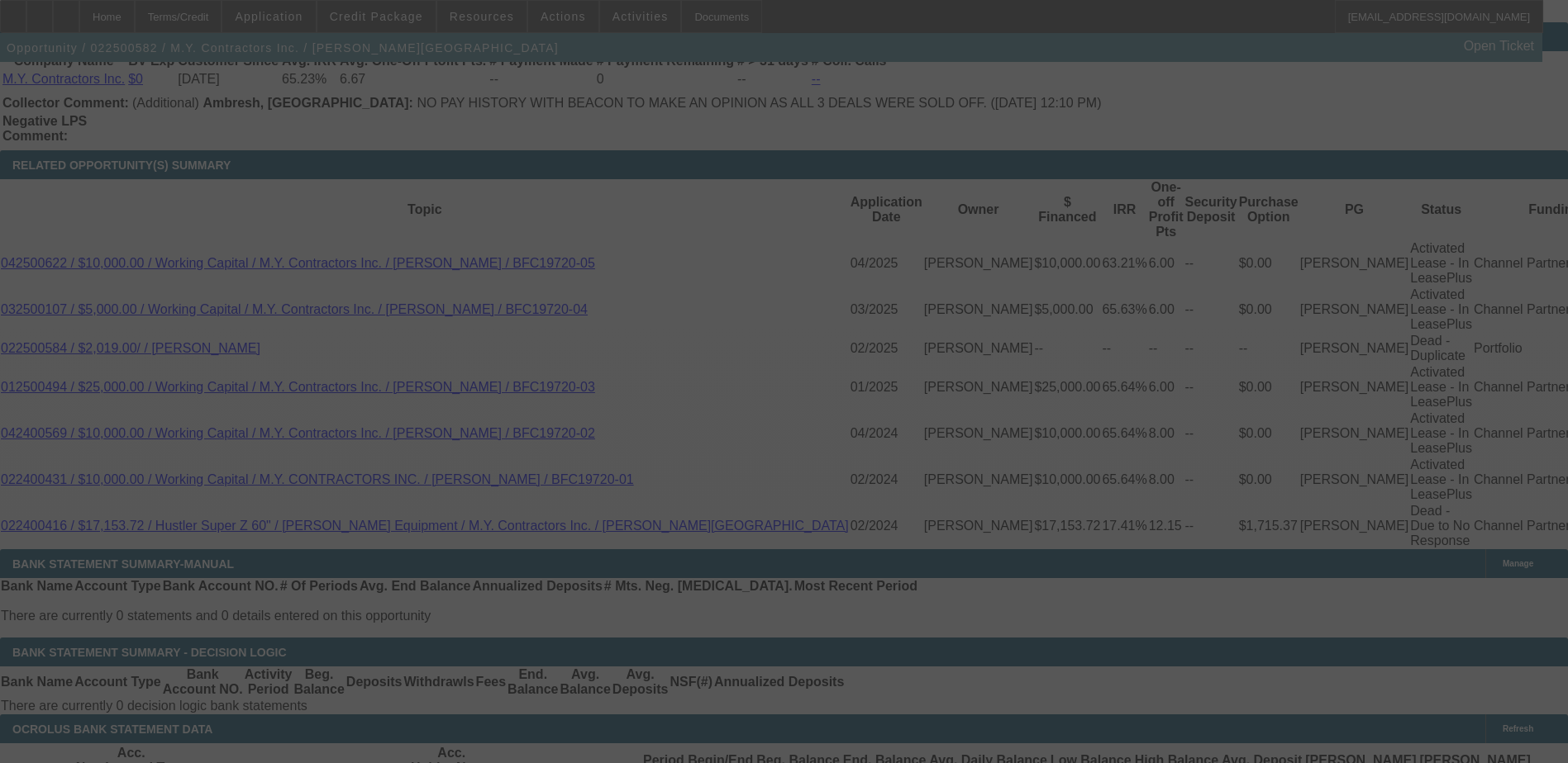
select select "0"
select select "6"
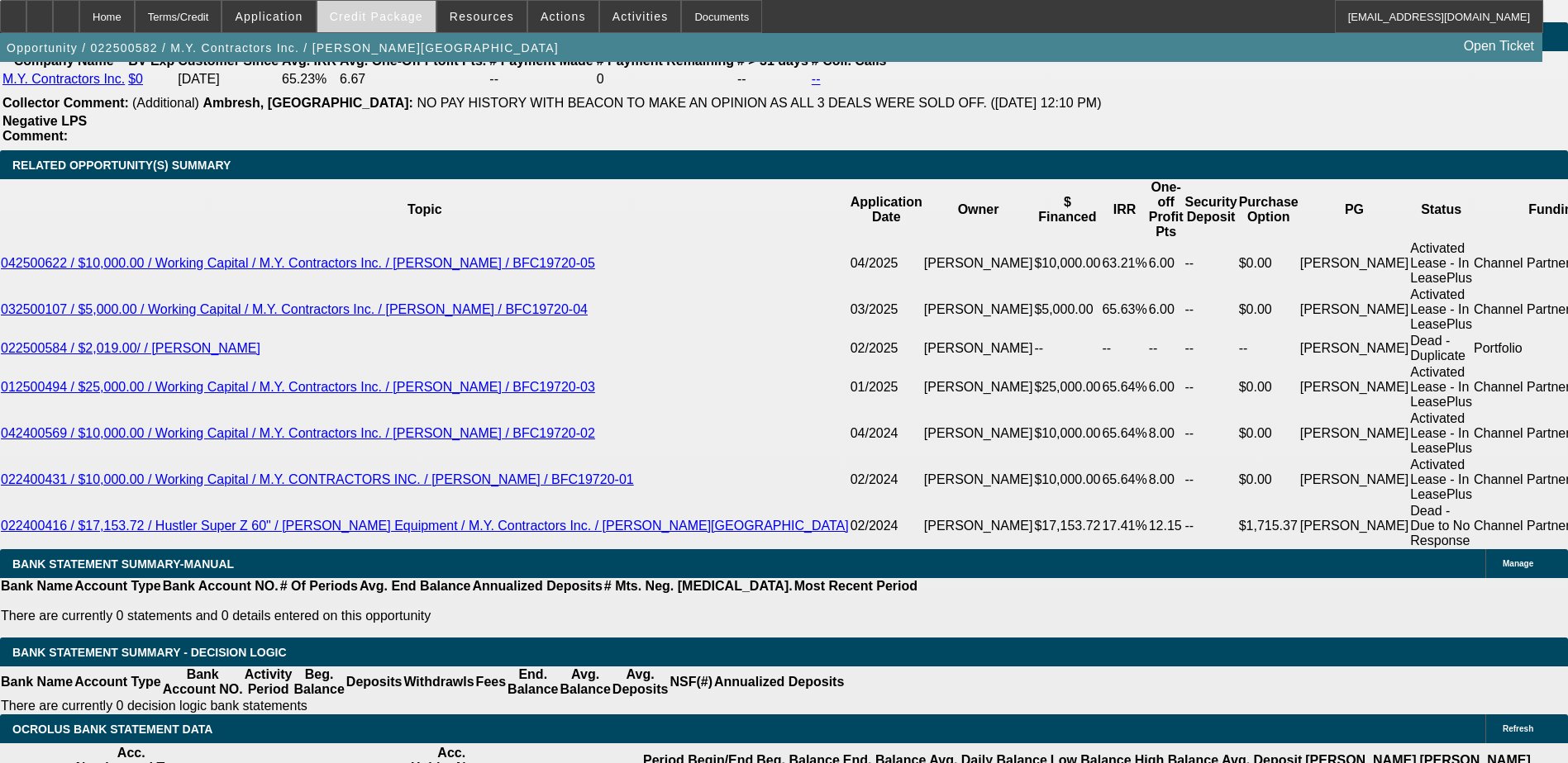
click at [403, 18] on span "Credit Package" at bounding box center [377, 16] width 93 height 13
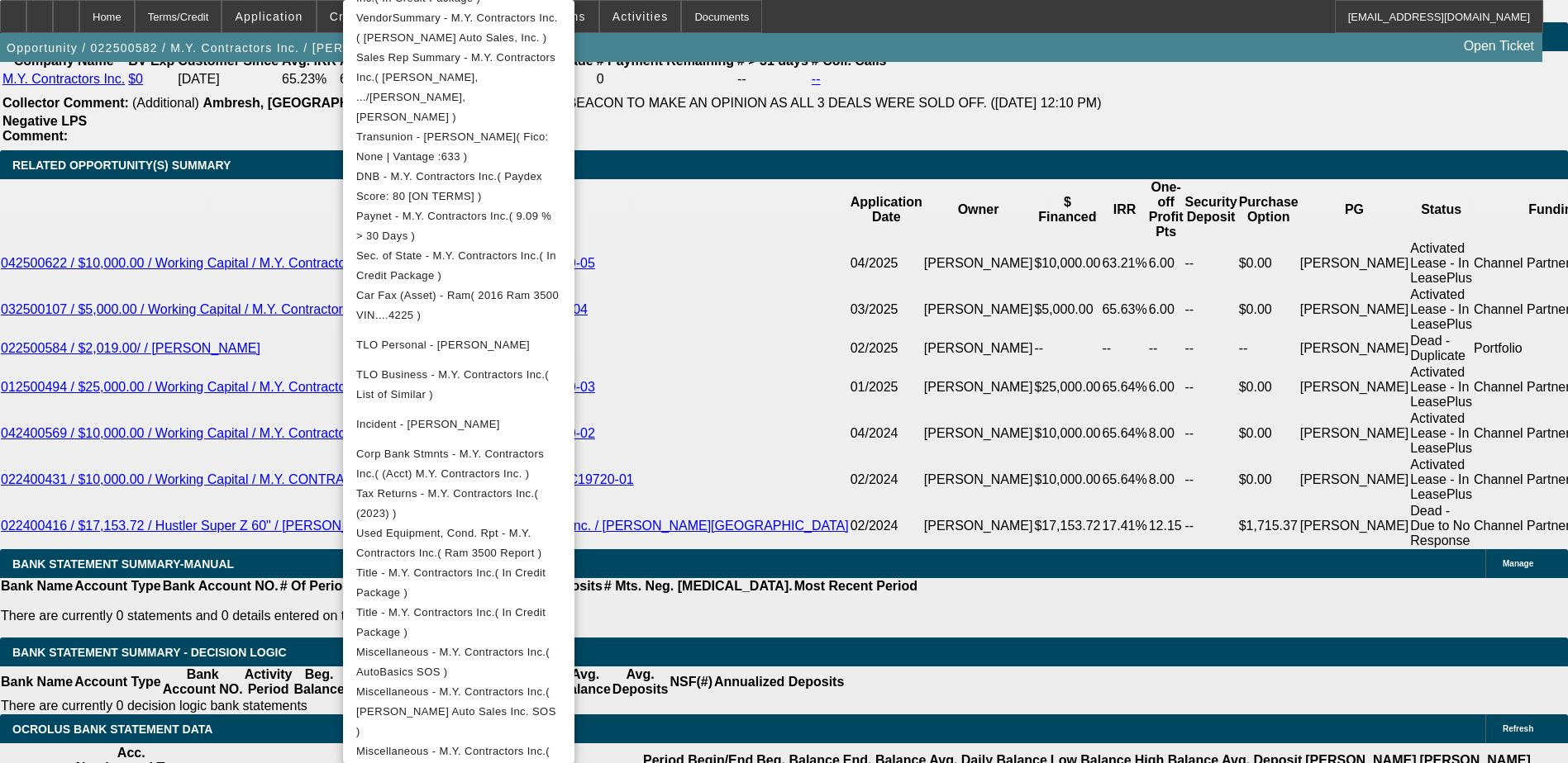
scroll to position [535, 0]
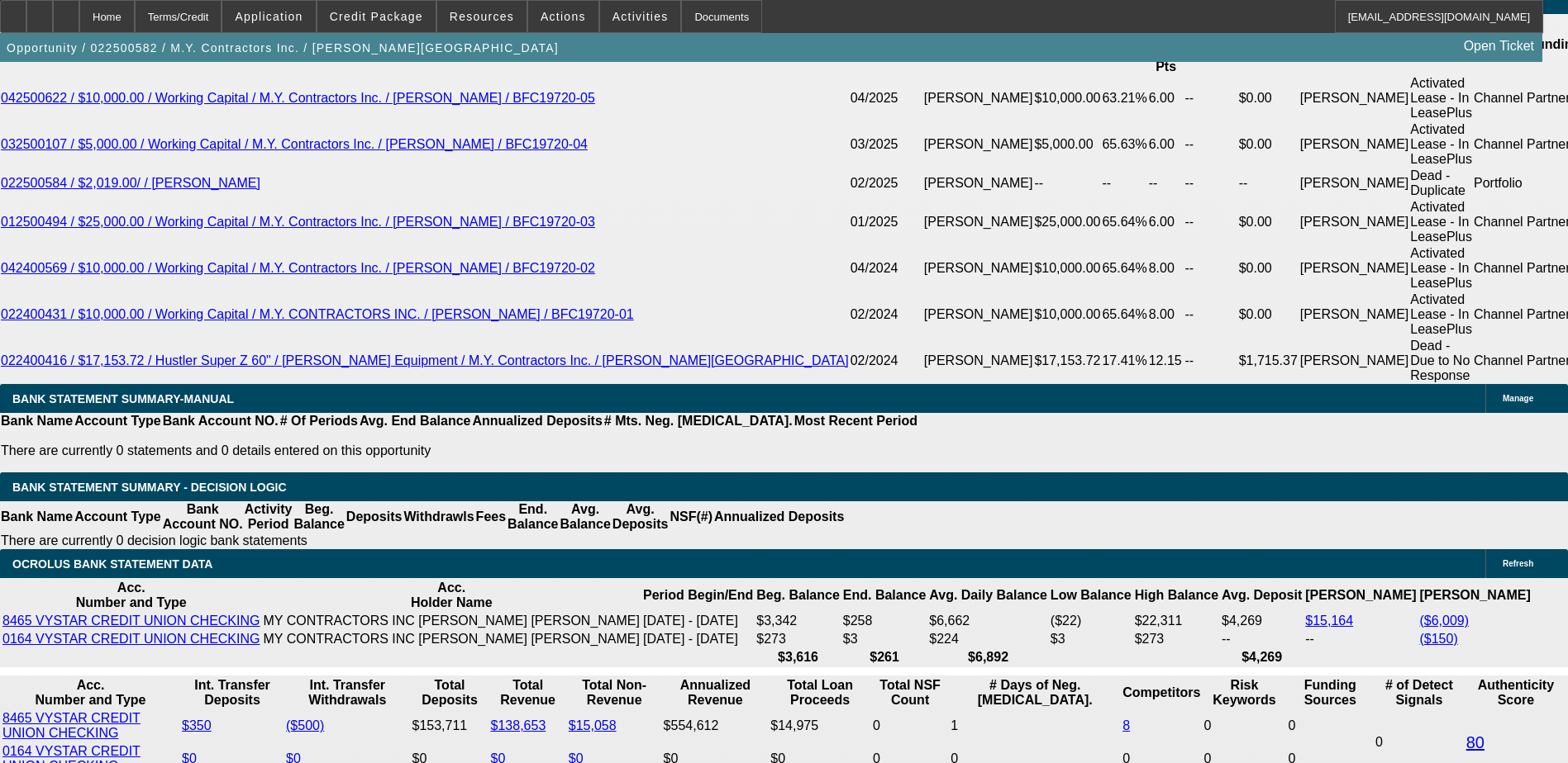
scroll to position [3056, 0]
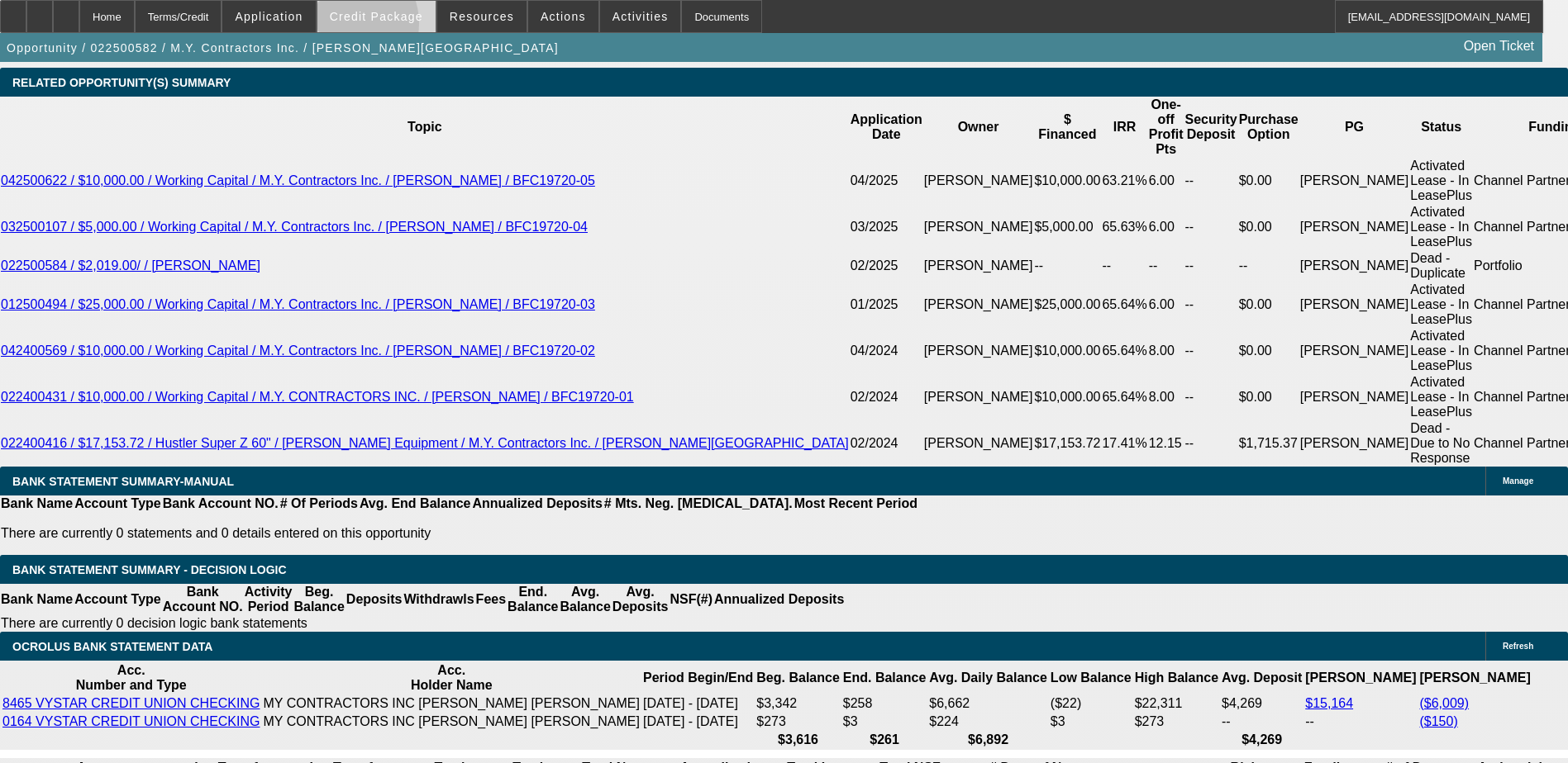
click at [374, 27] on span at bounding box center [376, 16] width 118 height 40
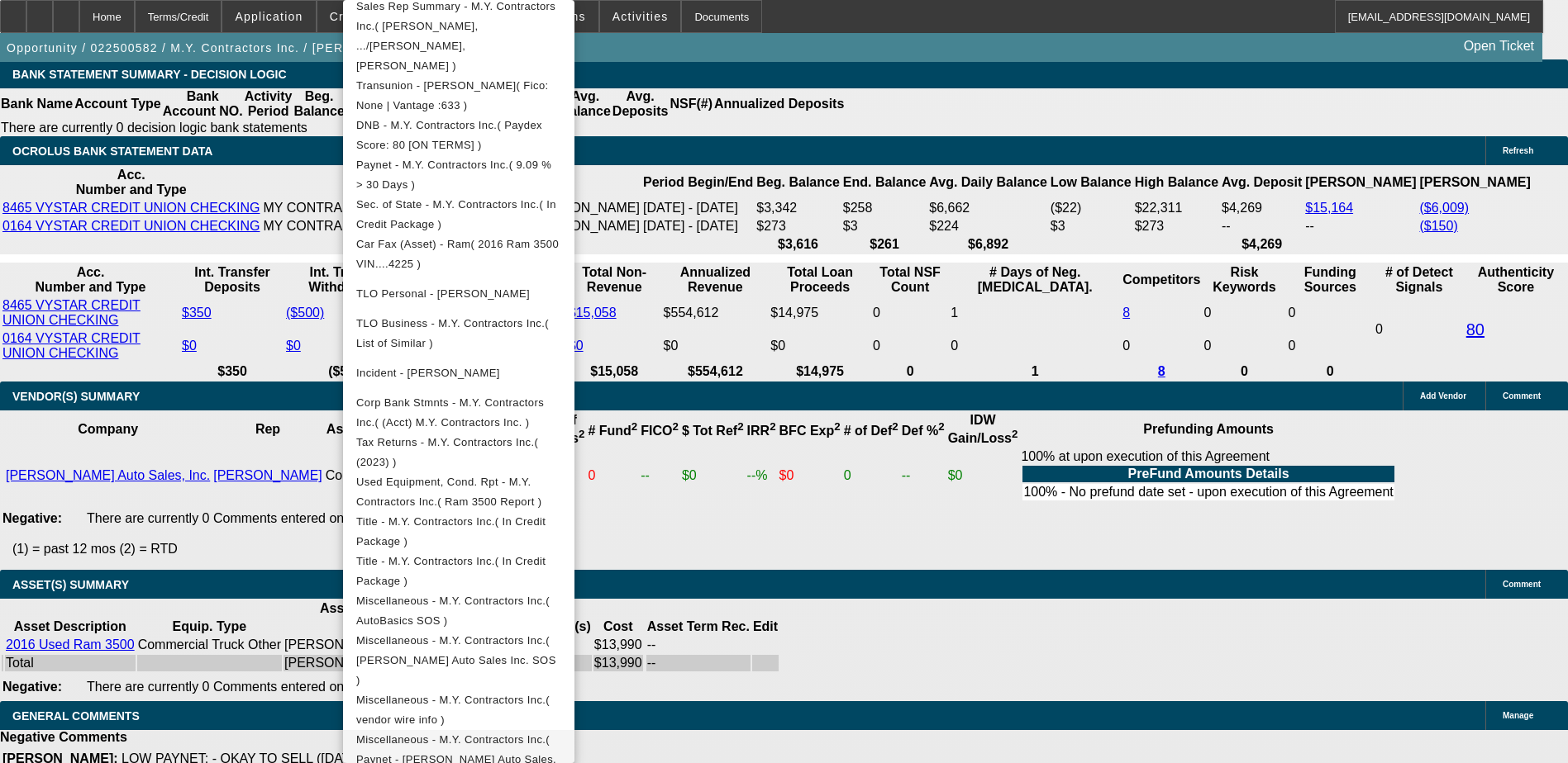
scroll to position [452, 0]
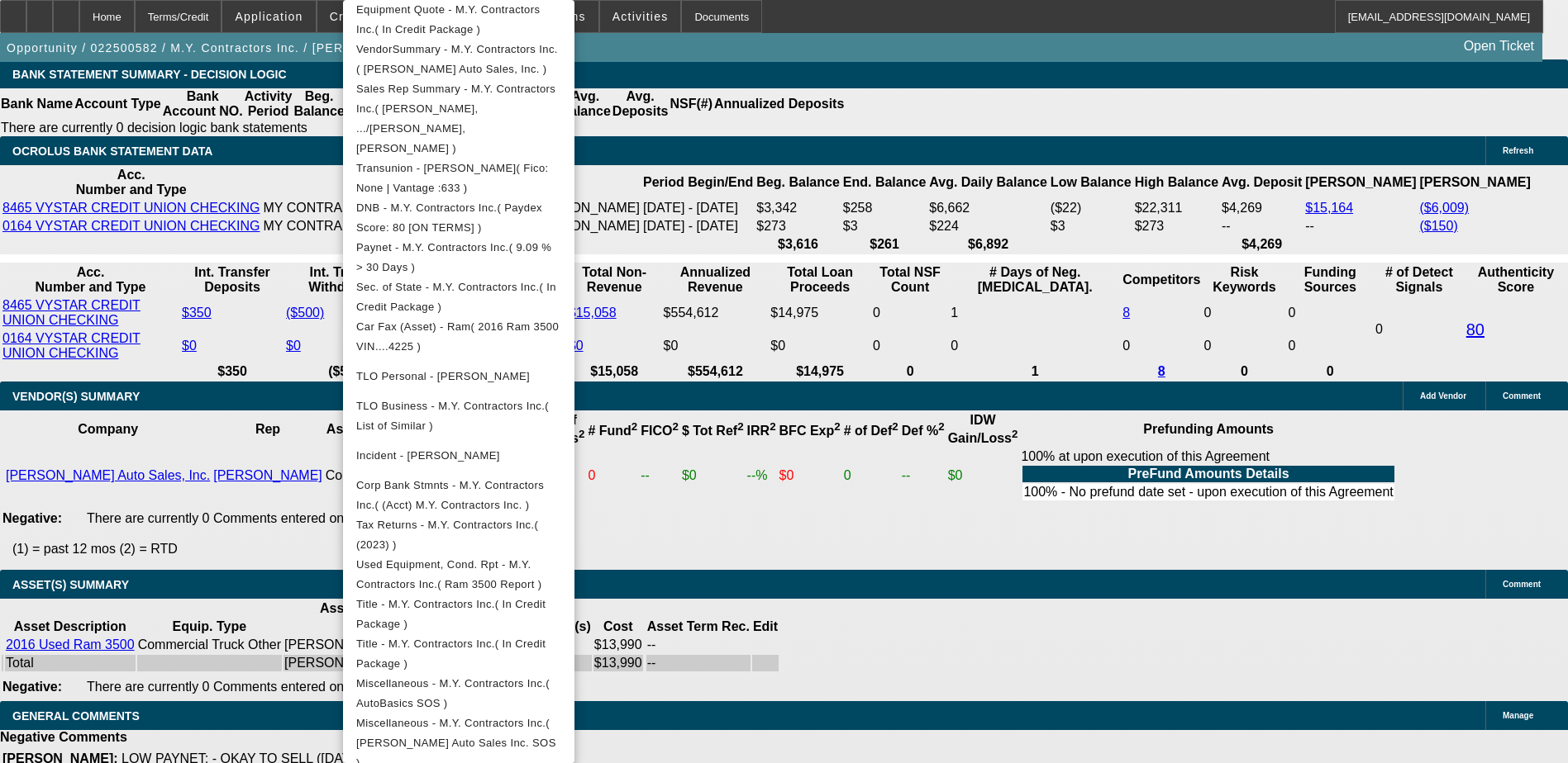
click at [802, 517] on div at bounding box center [784, 381] width 1568 height 763
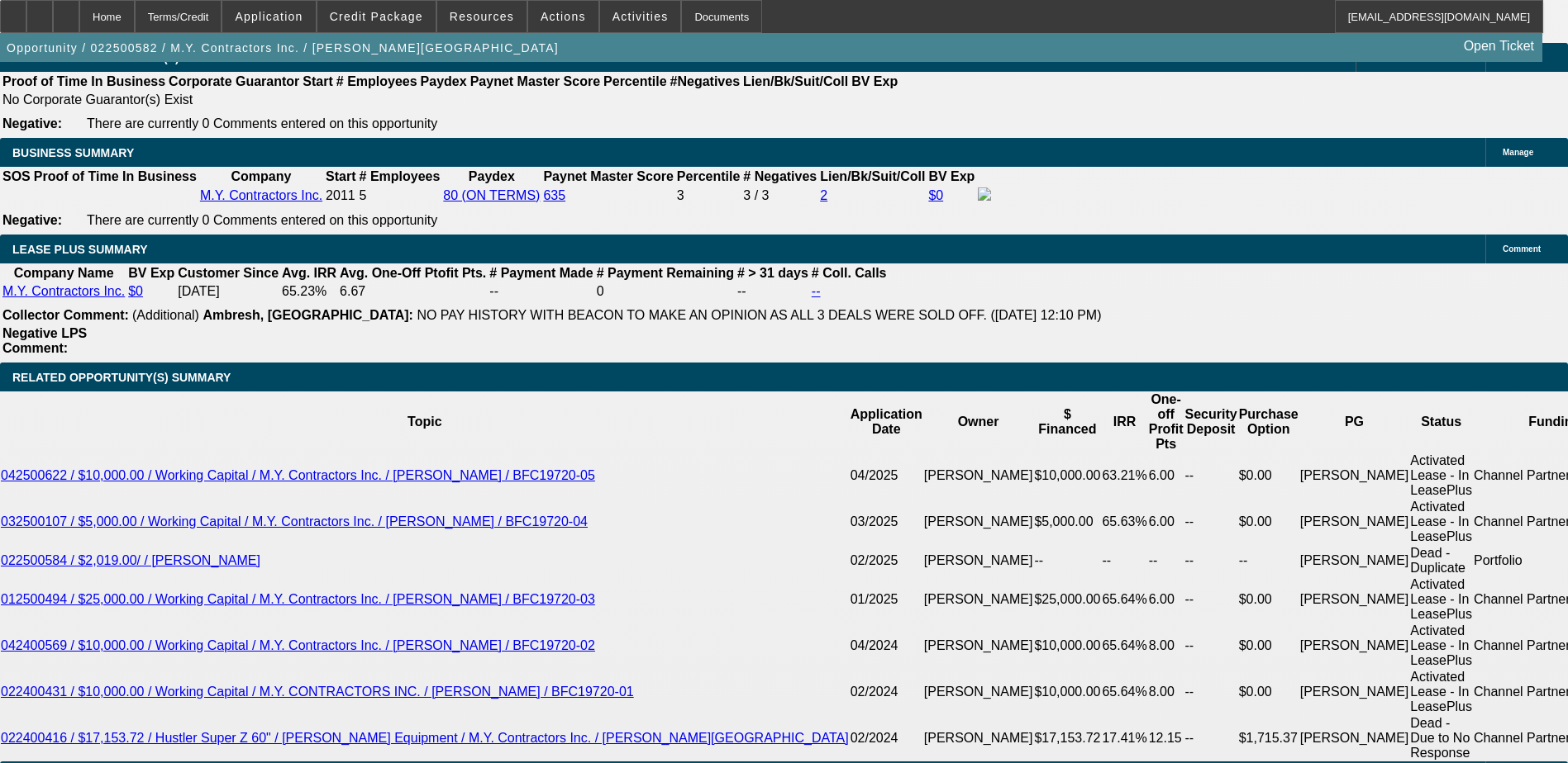
scroll to position [2726, 0]
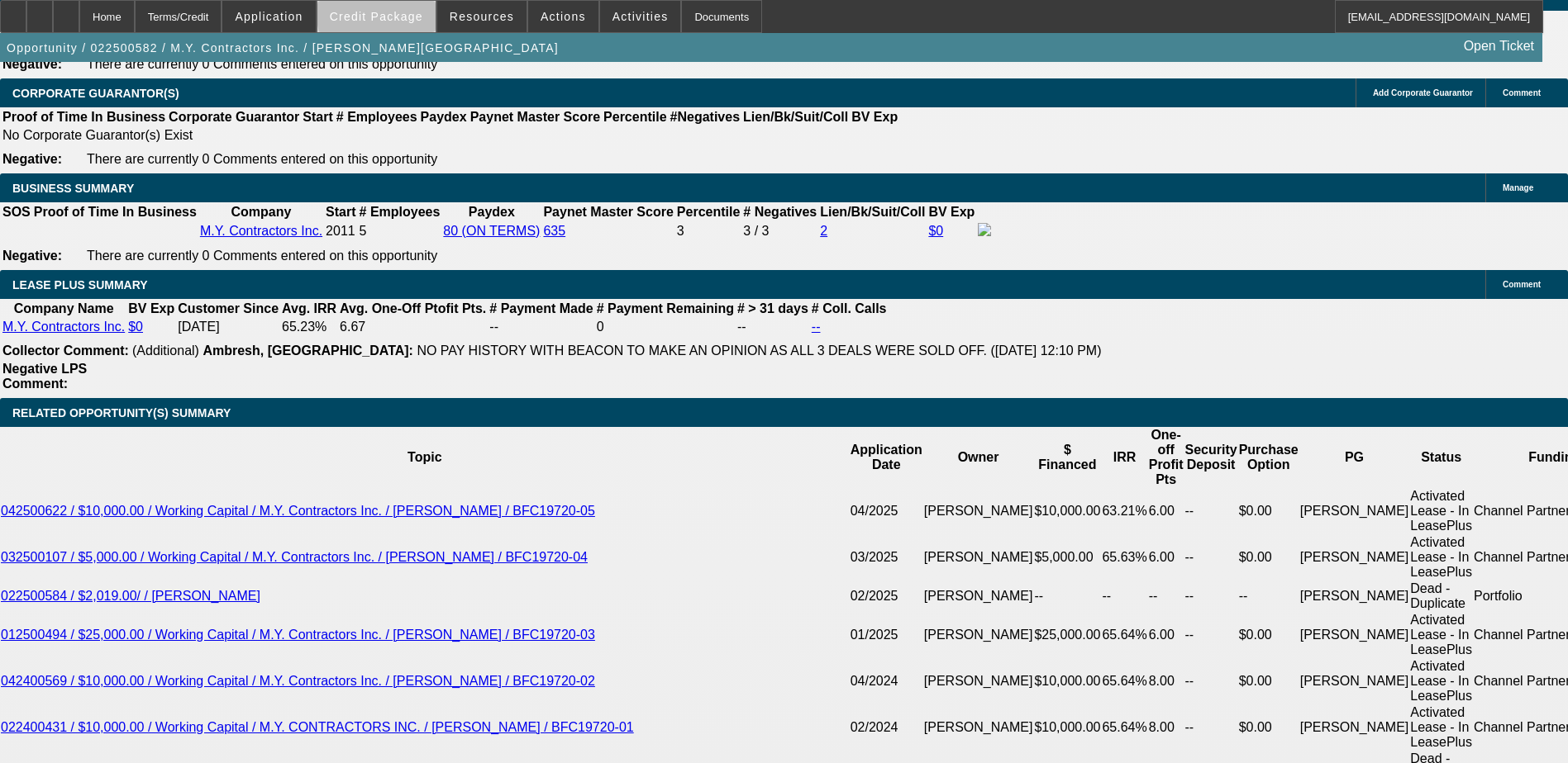
click at [428, 9] on span at bounding box center [376, 16] width 118 height 40
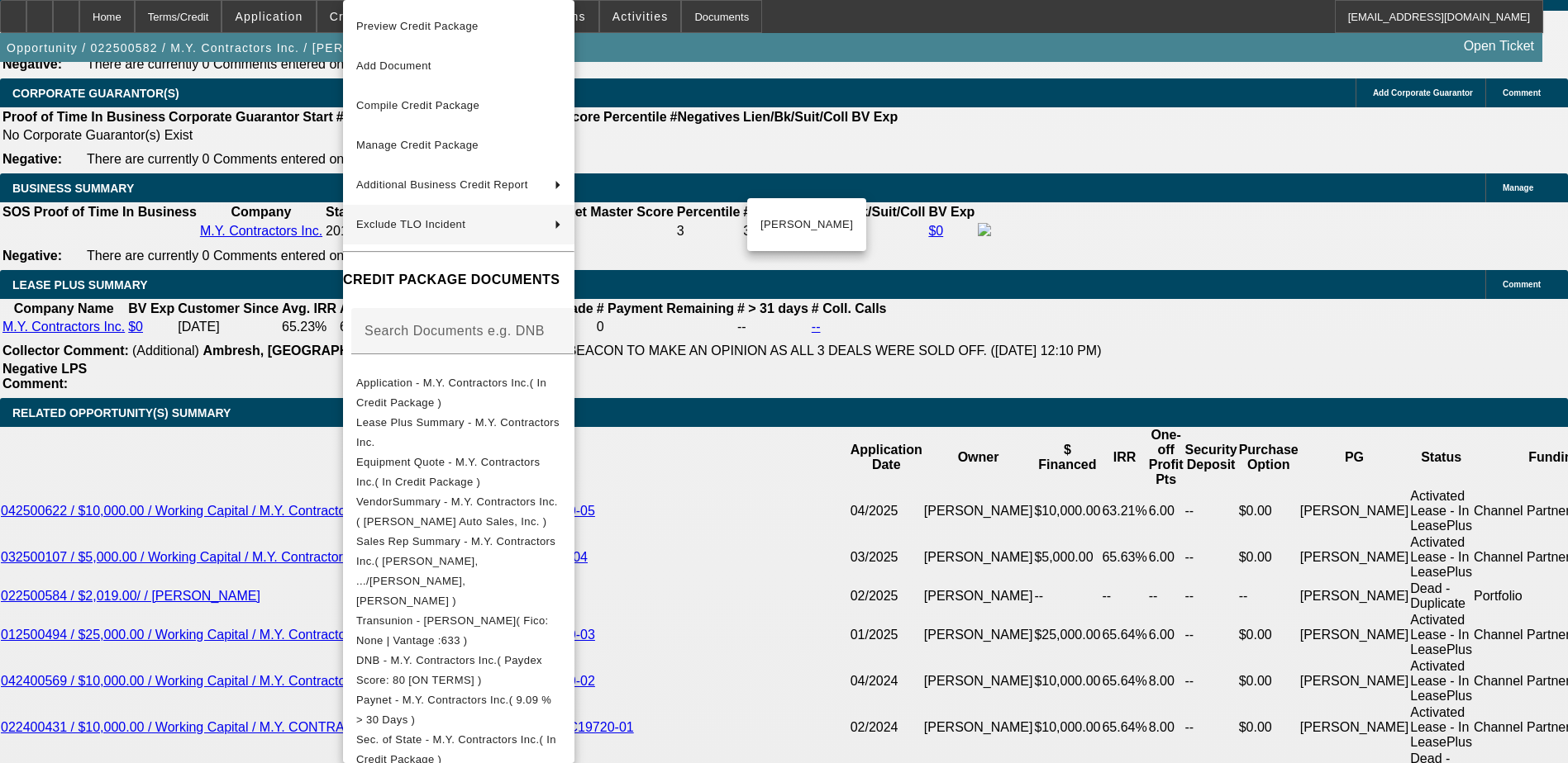
click at [217, 258] on div at bounding box center [784, 381] width 1568 height 763
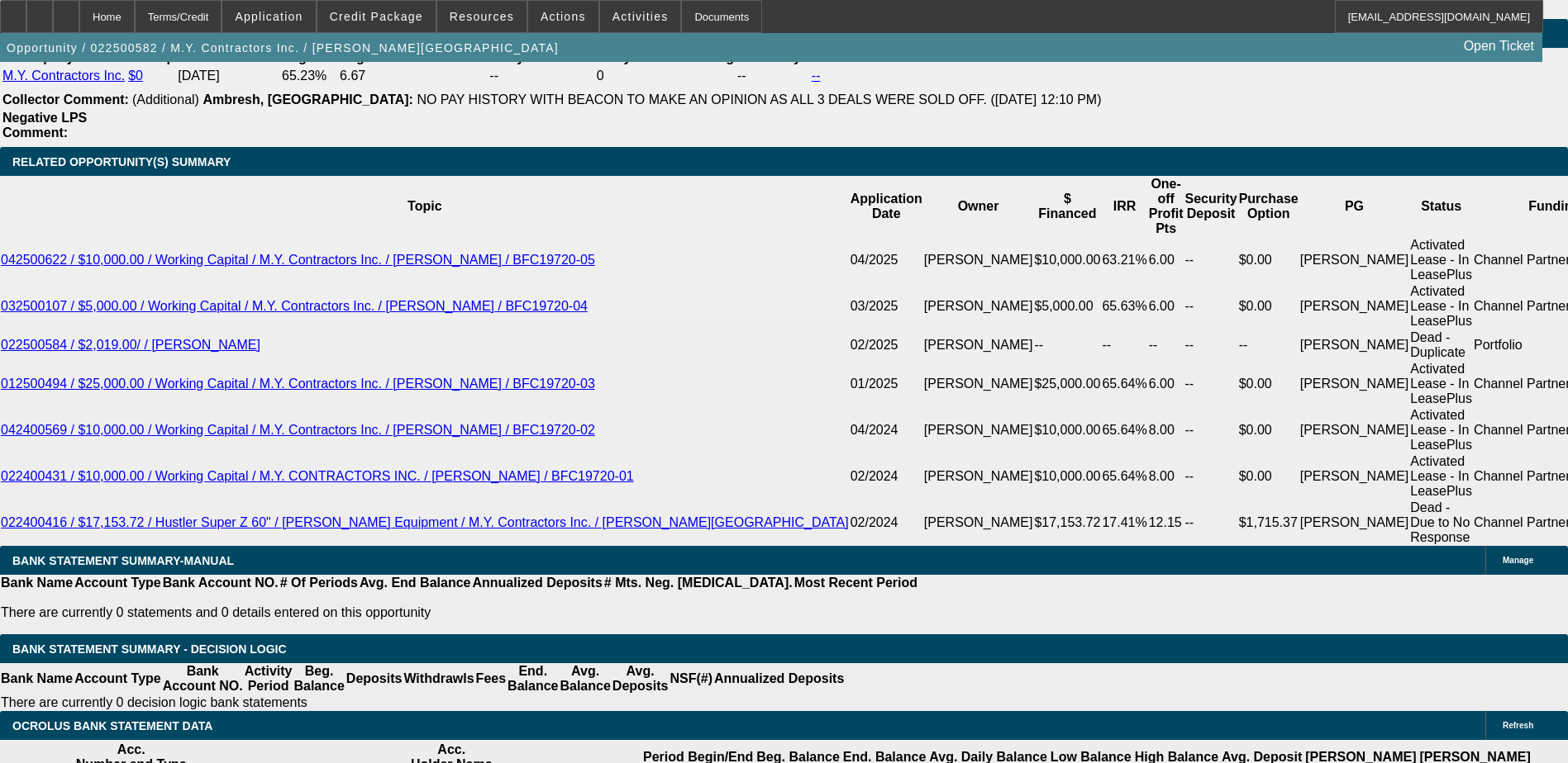
scroll to position [2974, 0]
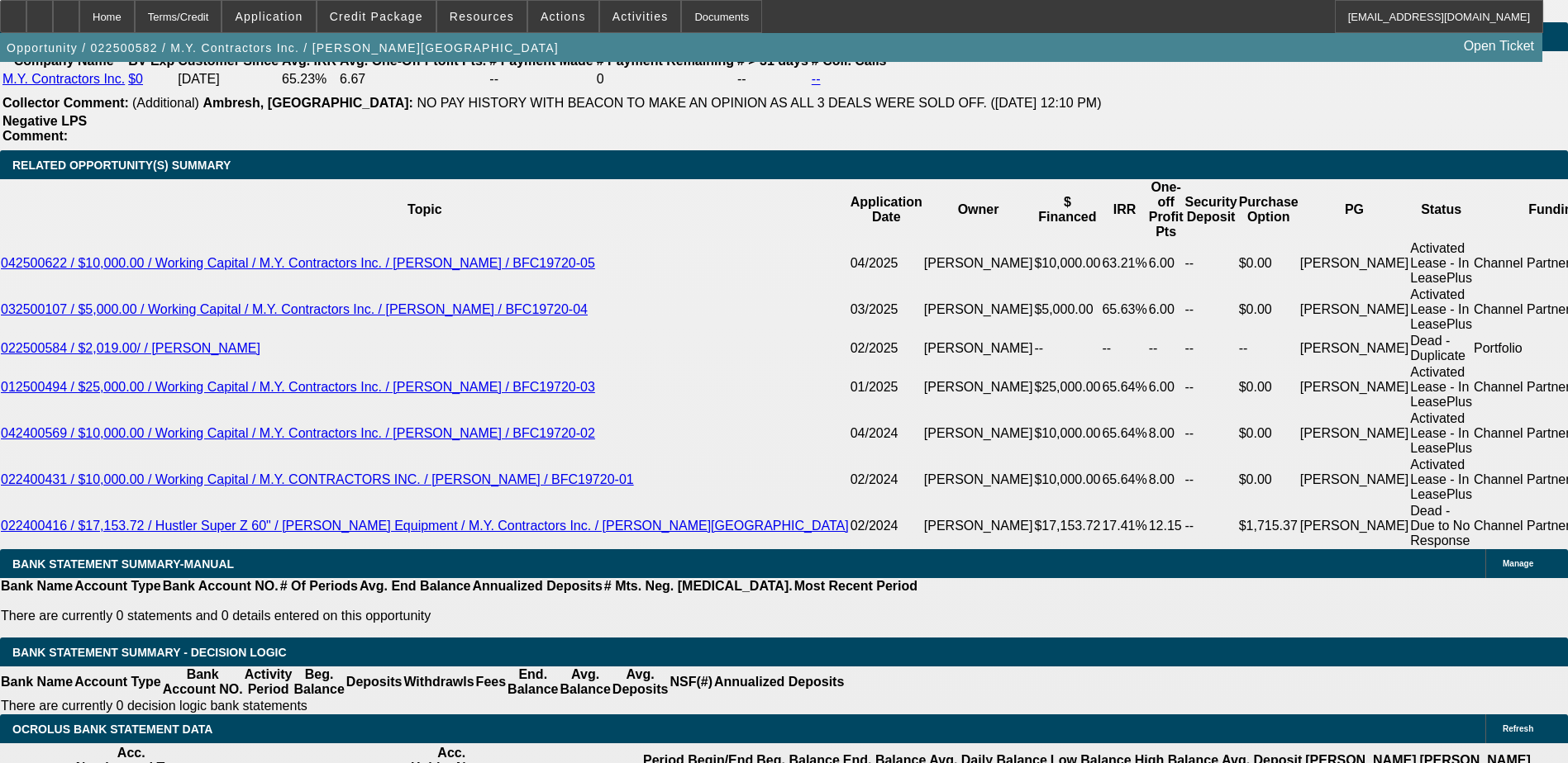
type input "UNKNOWN"
type input "15.7"
type input "$463.87"
type input "15.7"
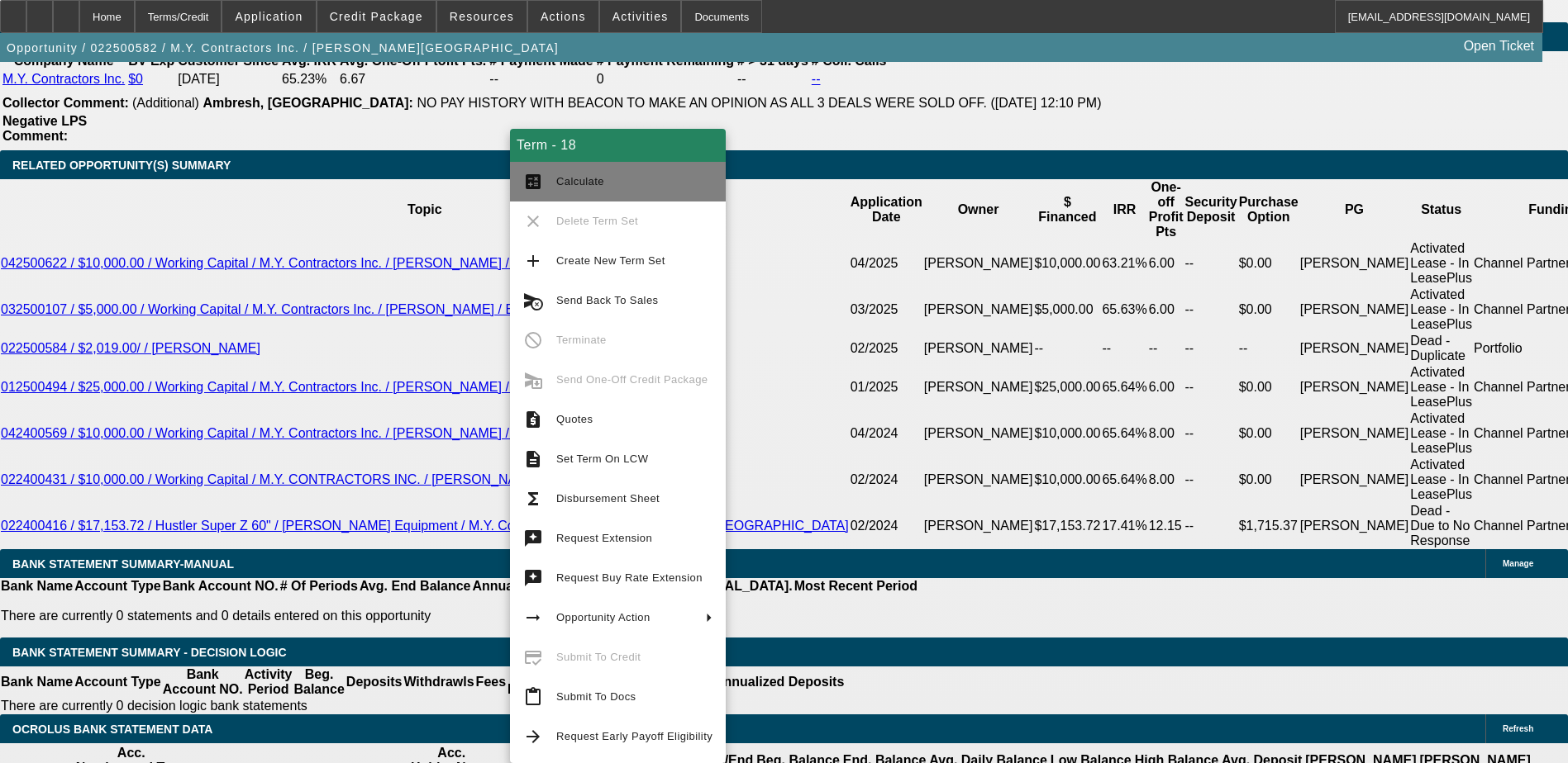
click at [571, 184] on span "Calculate" at bounding box center [580, 181] width 48 height 12
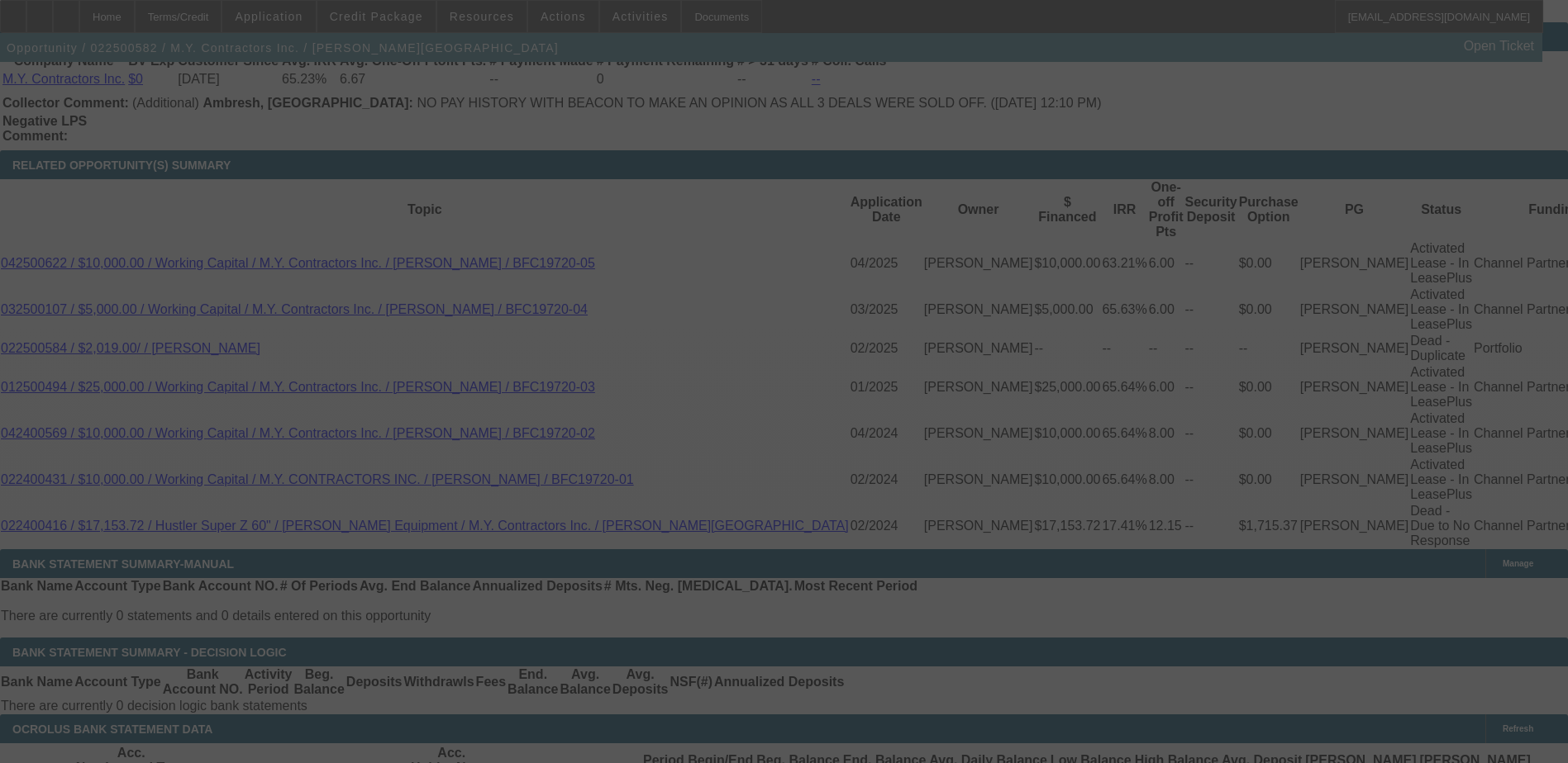
select select "0"
select select "6"
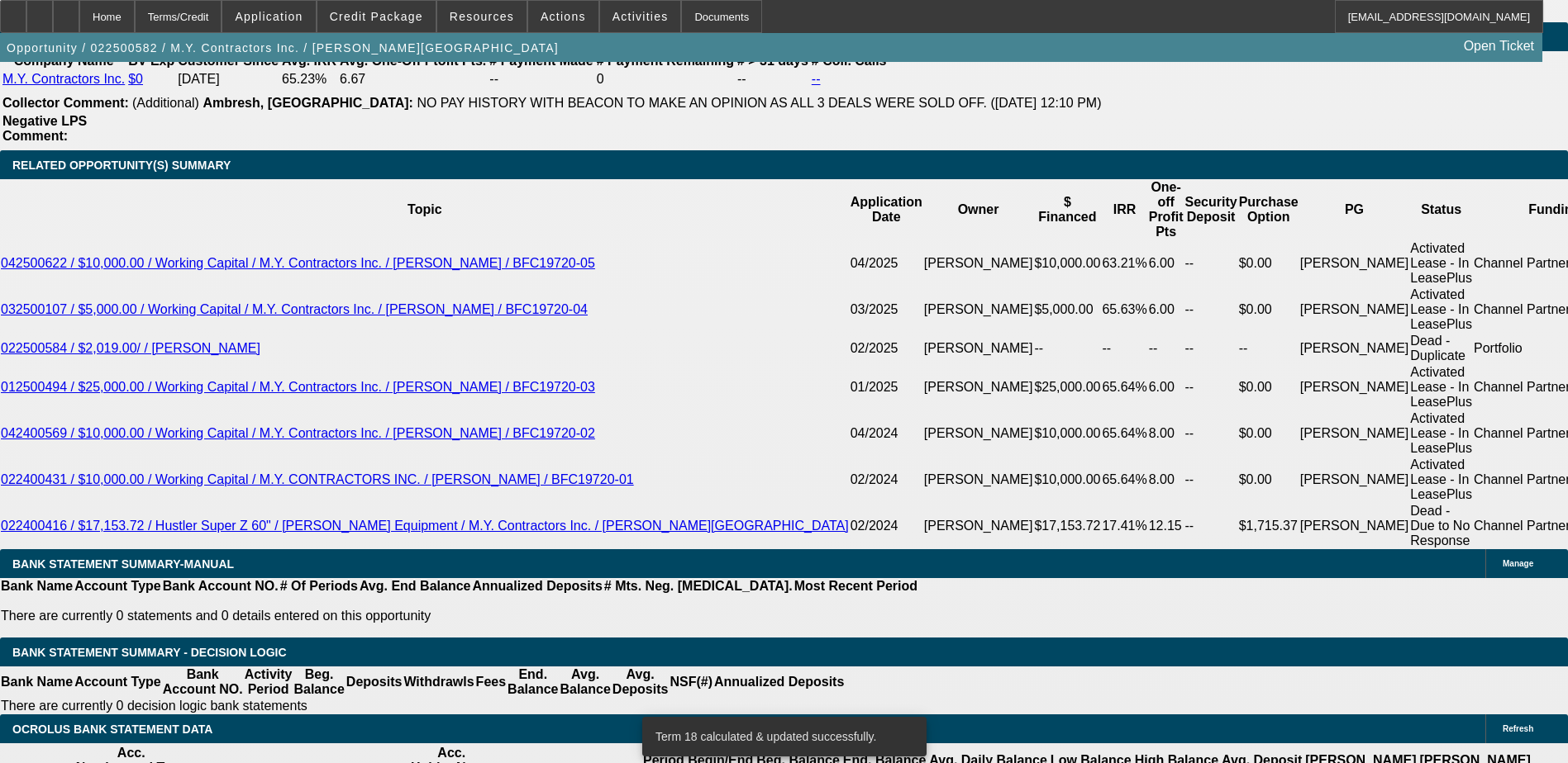
type input "UNKNOWN"
type input "15."
type input "$458.01"
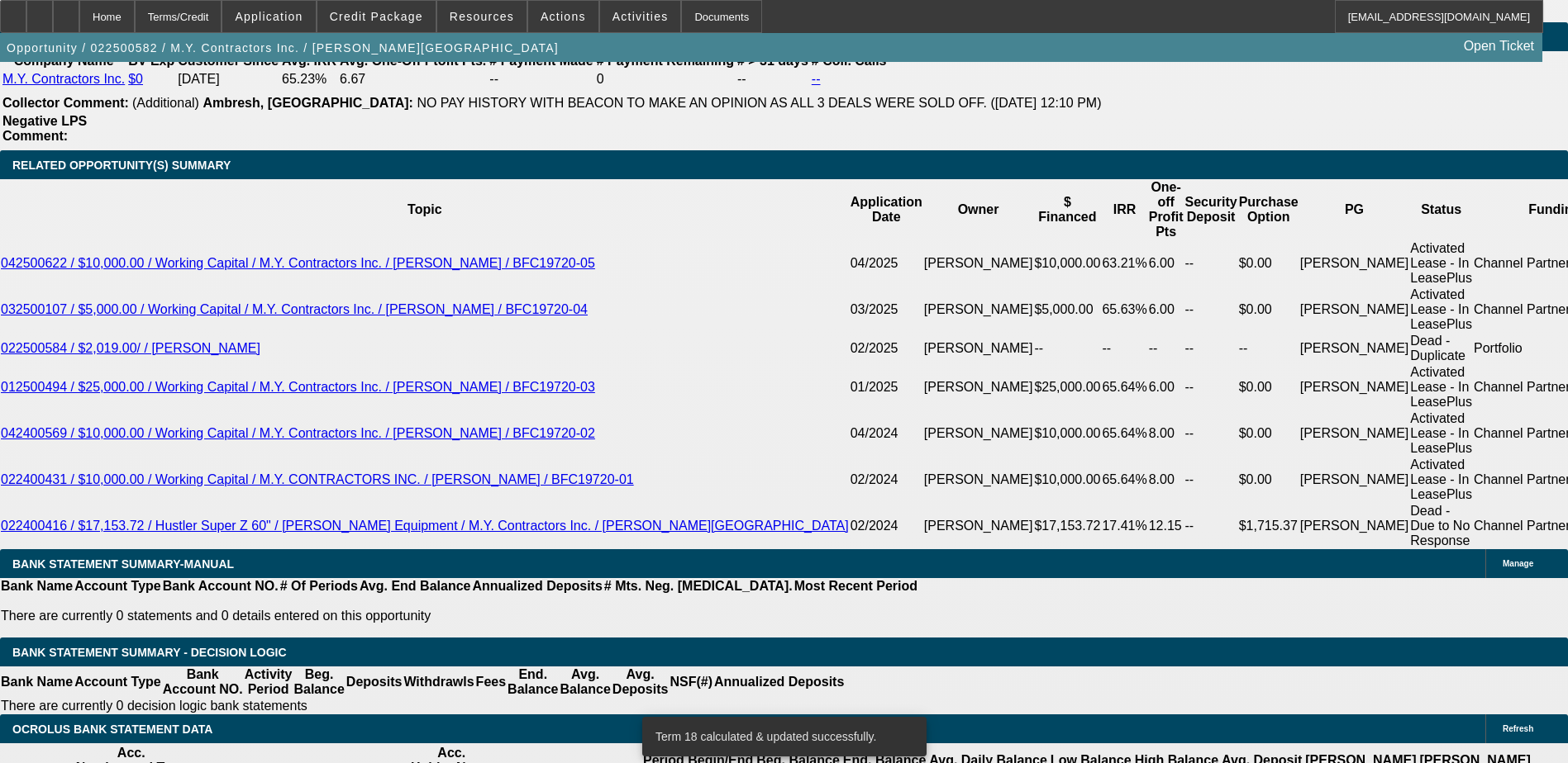
type input "15.3"
type input "$460.52"
type input "15.3"
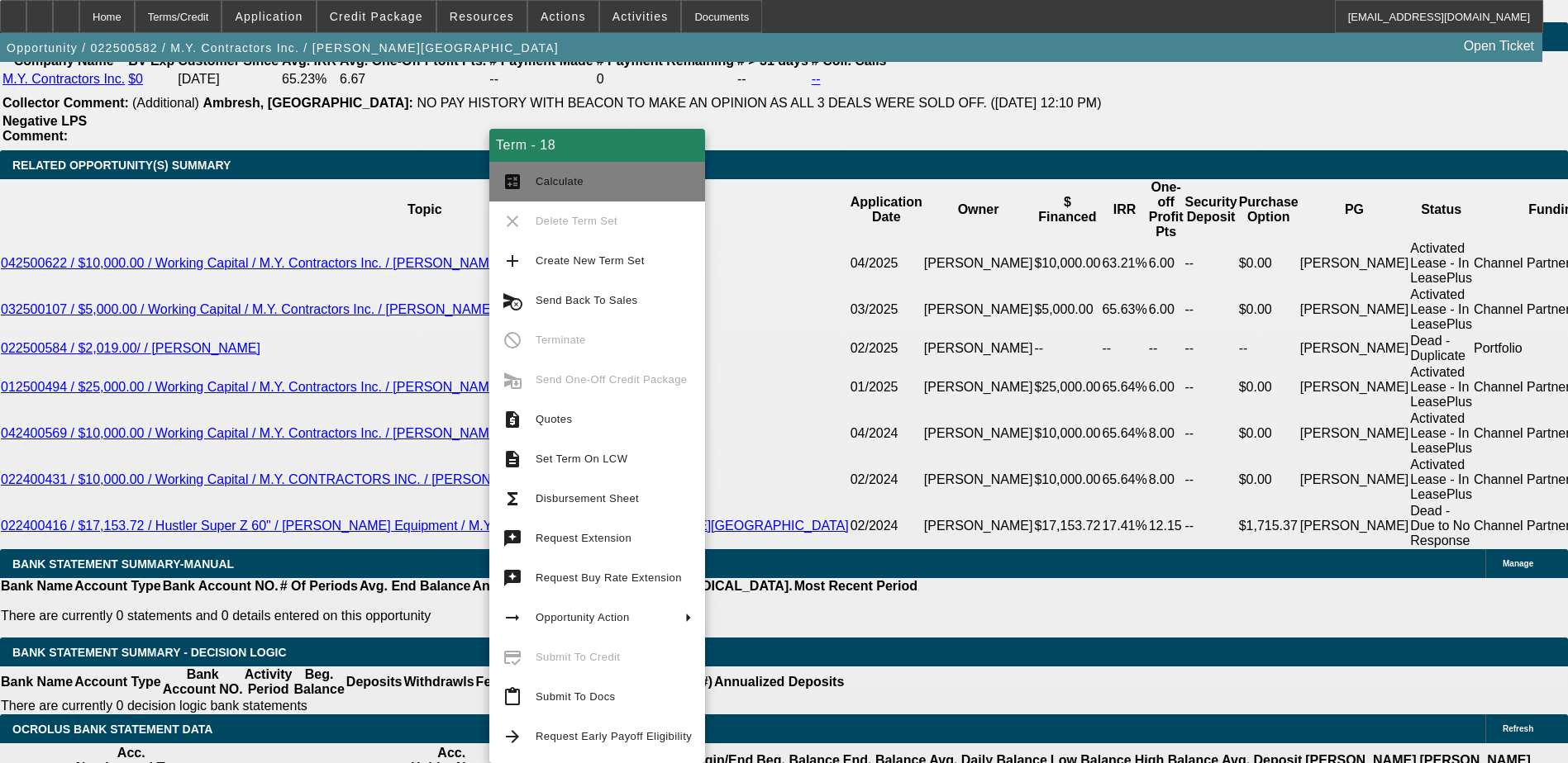
click at [510, 178] on mat-icon "calculate" at bounding box center [512, 181] width 20 height 20
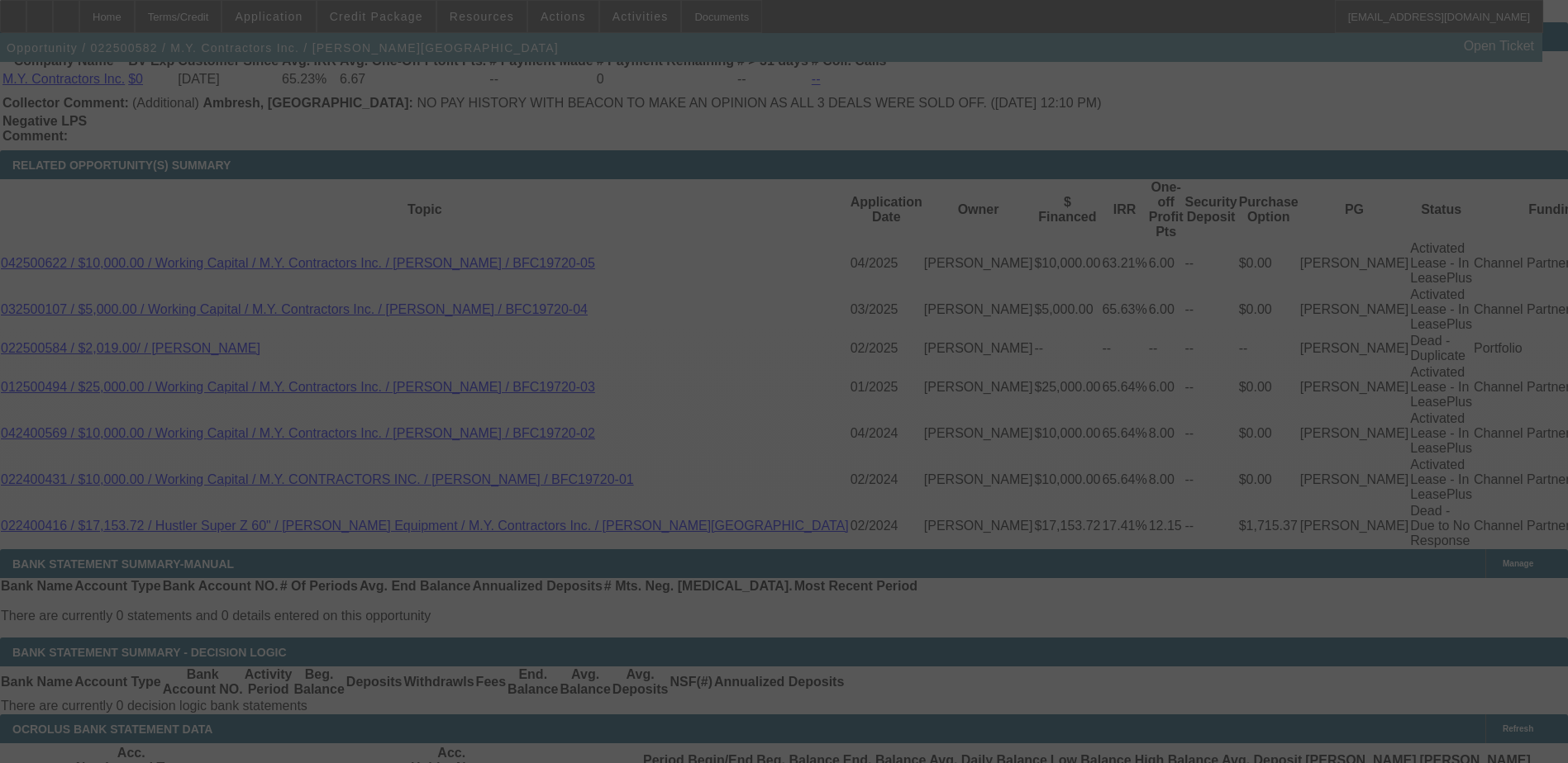
select select "0"
select select "6"
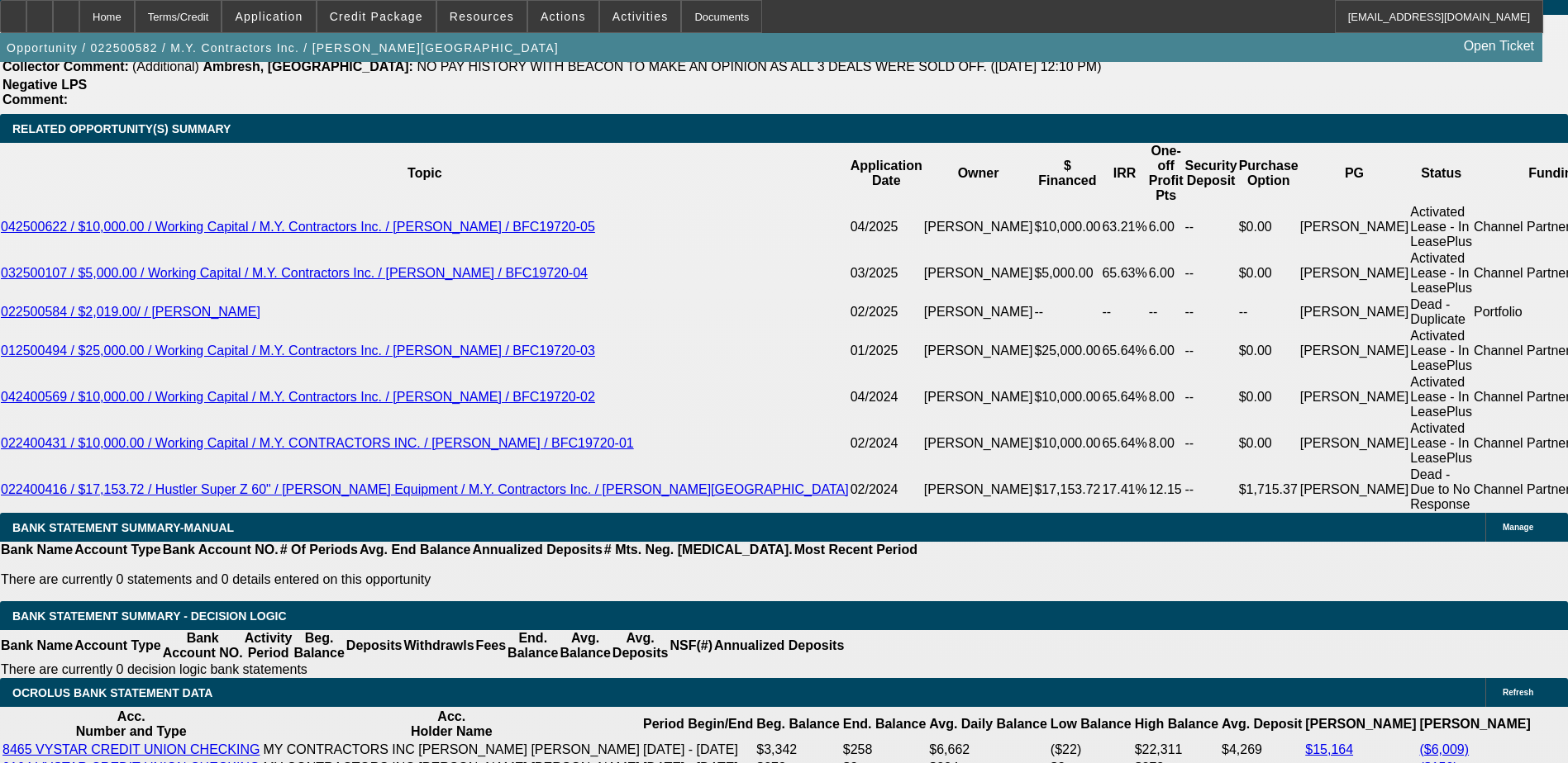
scroll to position [2892, 0]
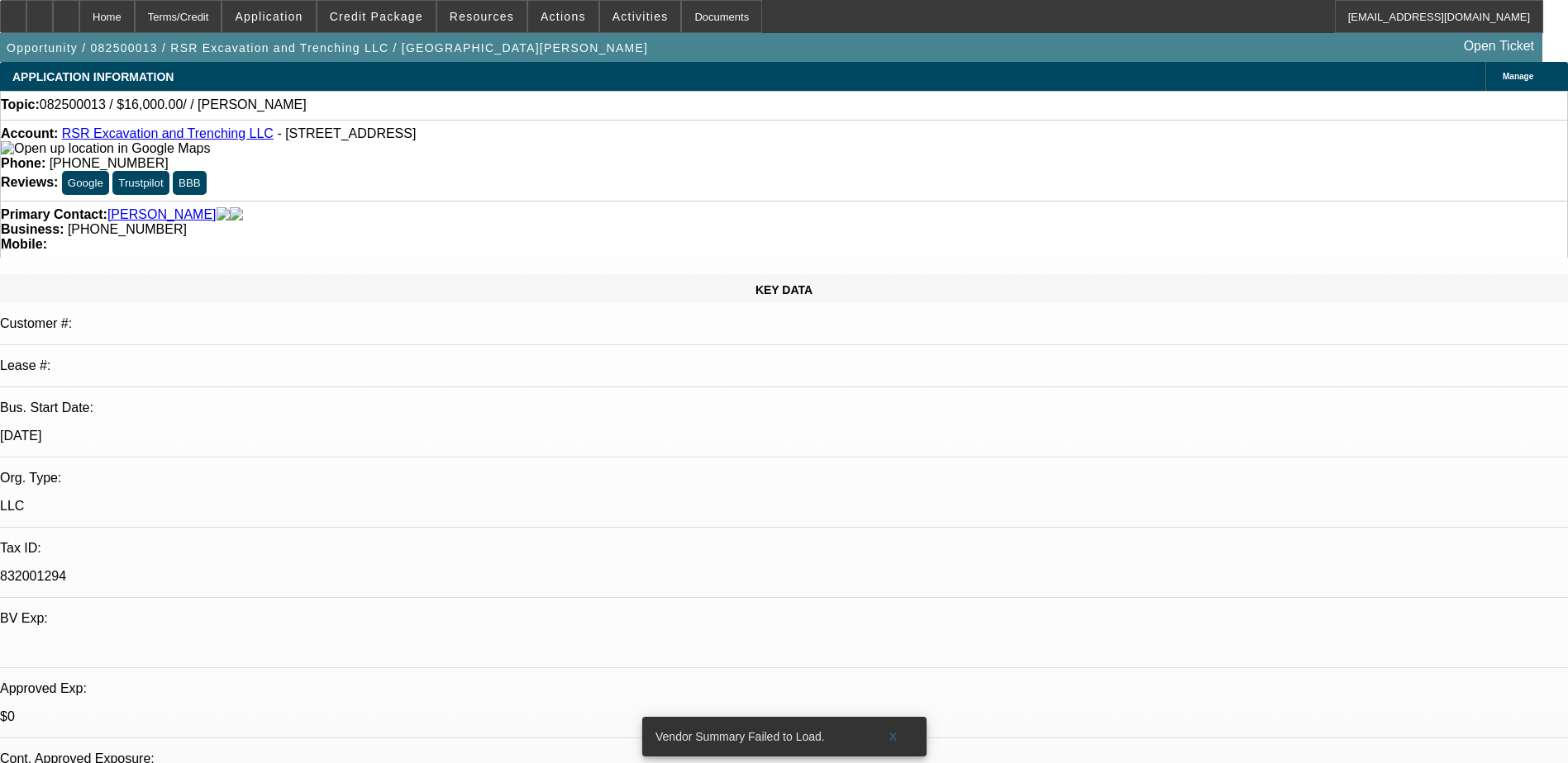
select select "0"
select select "2"
select select "0.1"
select select "4"
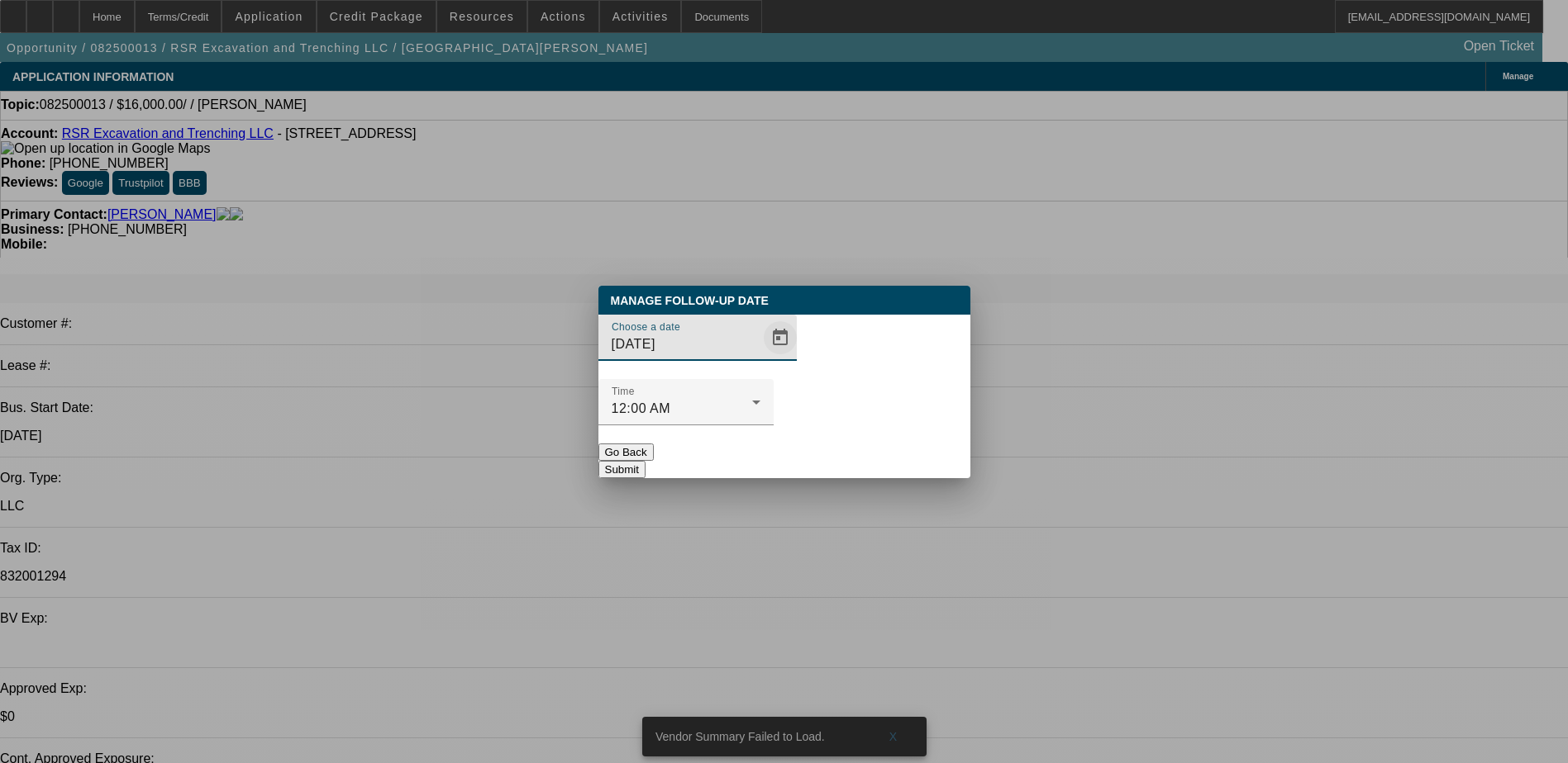
click at [761, 357] on span "Open calendar" at bounding box center [780, 337] width 40 height 40
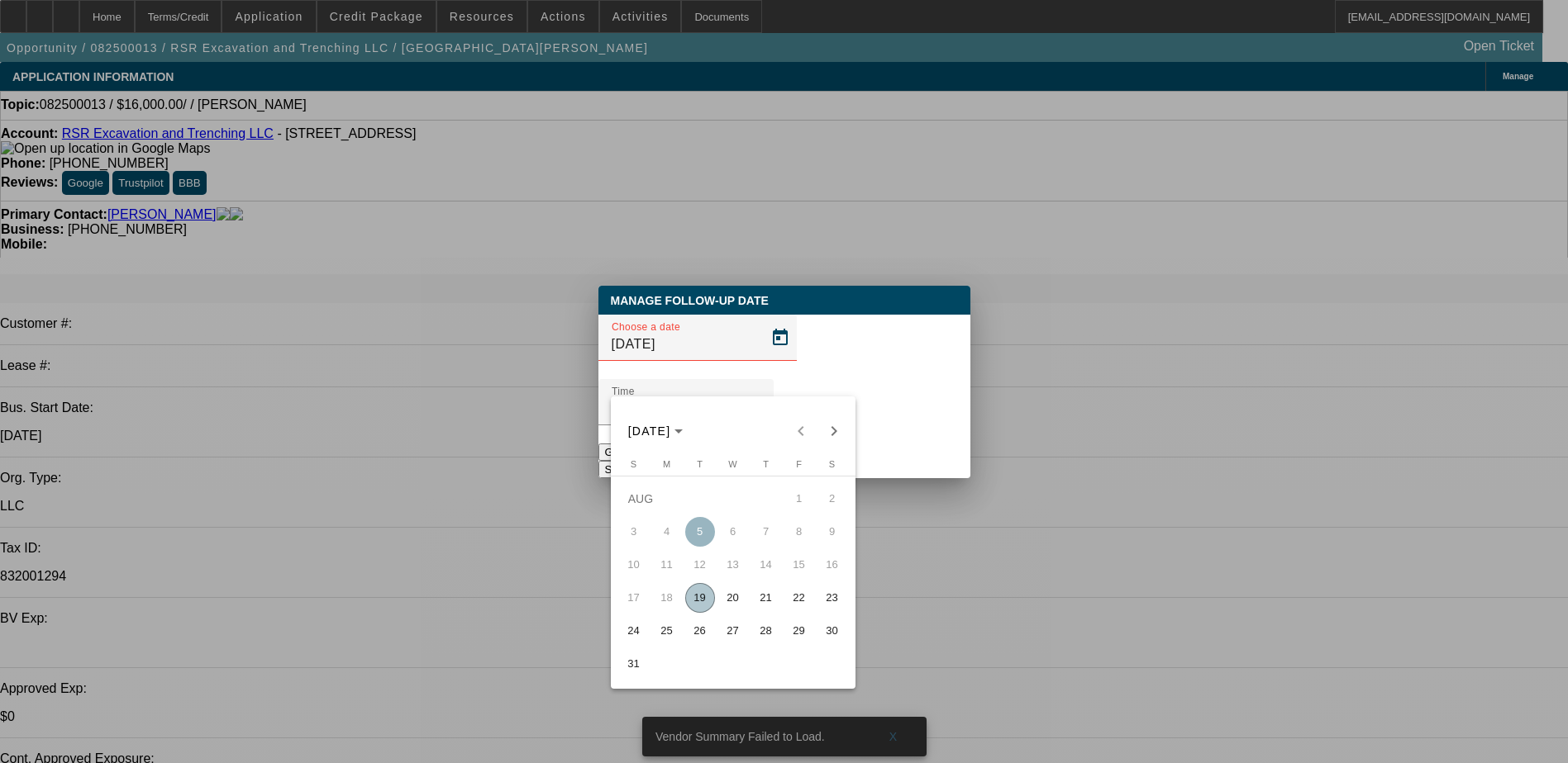
click at [721, 602] on span "20" at bounding box center [733, 598] width 30 height 30
type input "[DATE]"
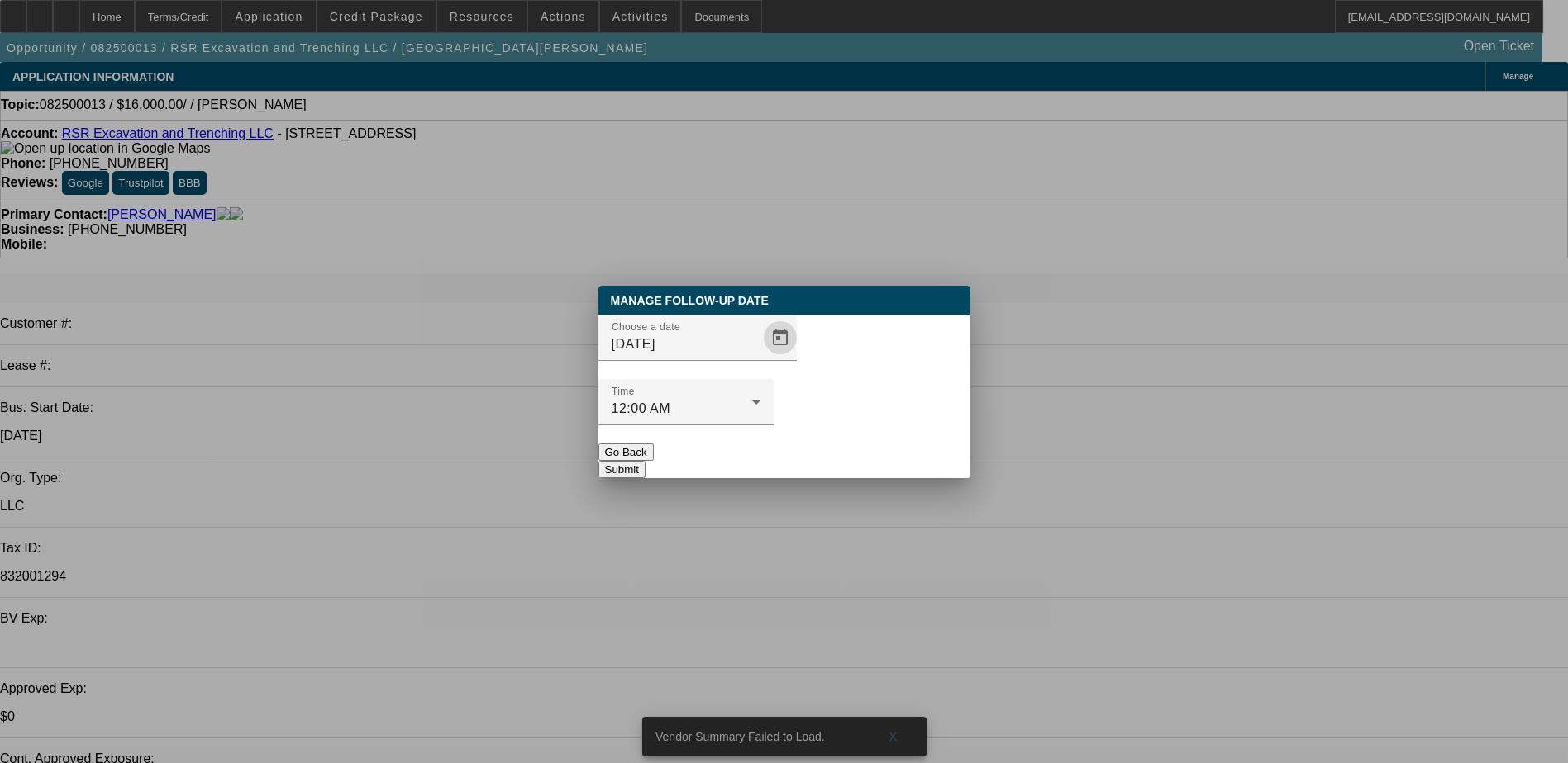
click at [645, 461] on button "Submit" at bounding box center [622, 470] width 48 height 18
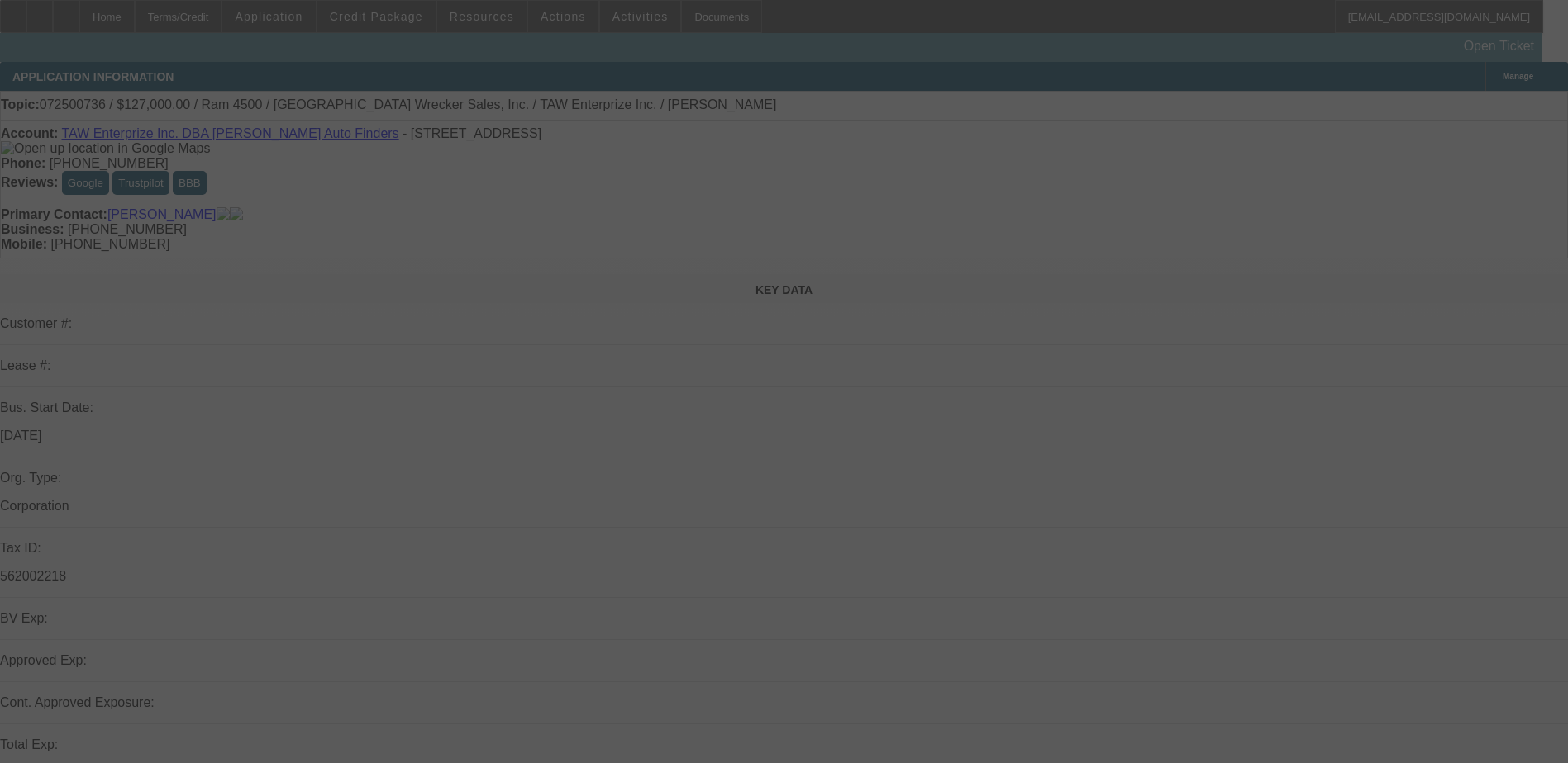
click at [784, 382] on div at bounding box center [784, 382] width 0 height 0
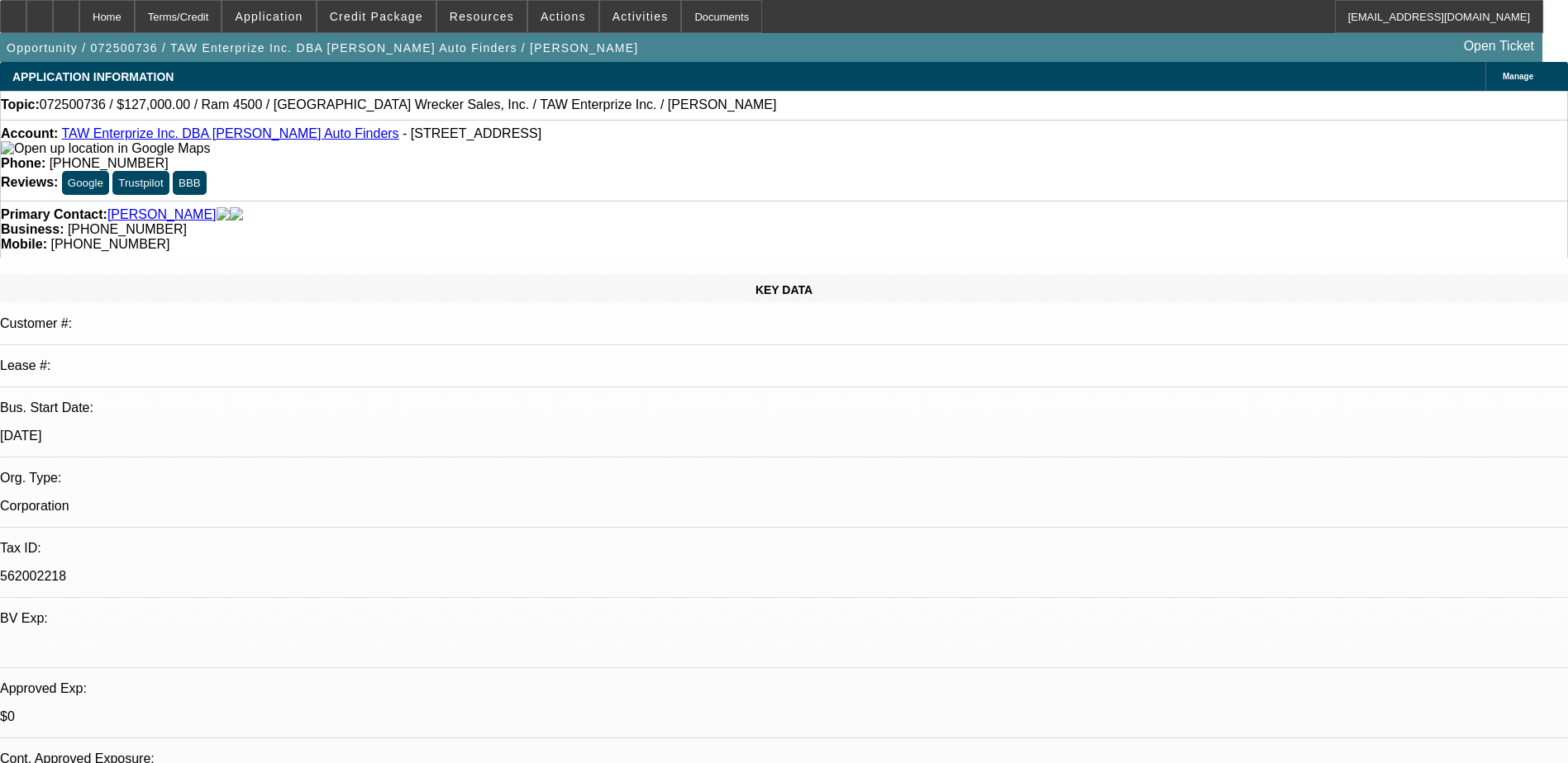
select select "0"
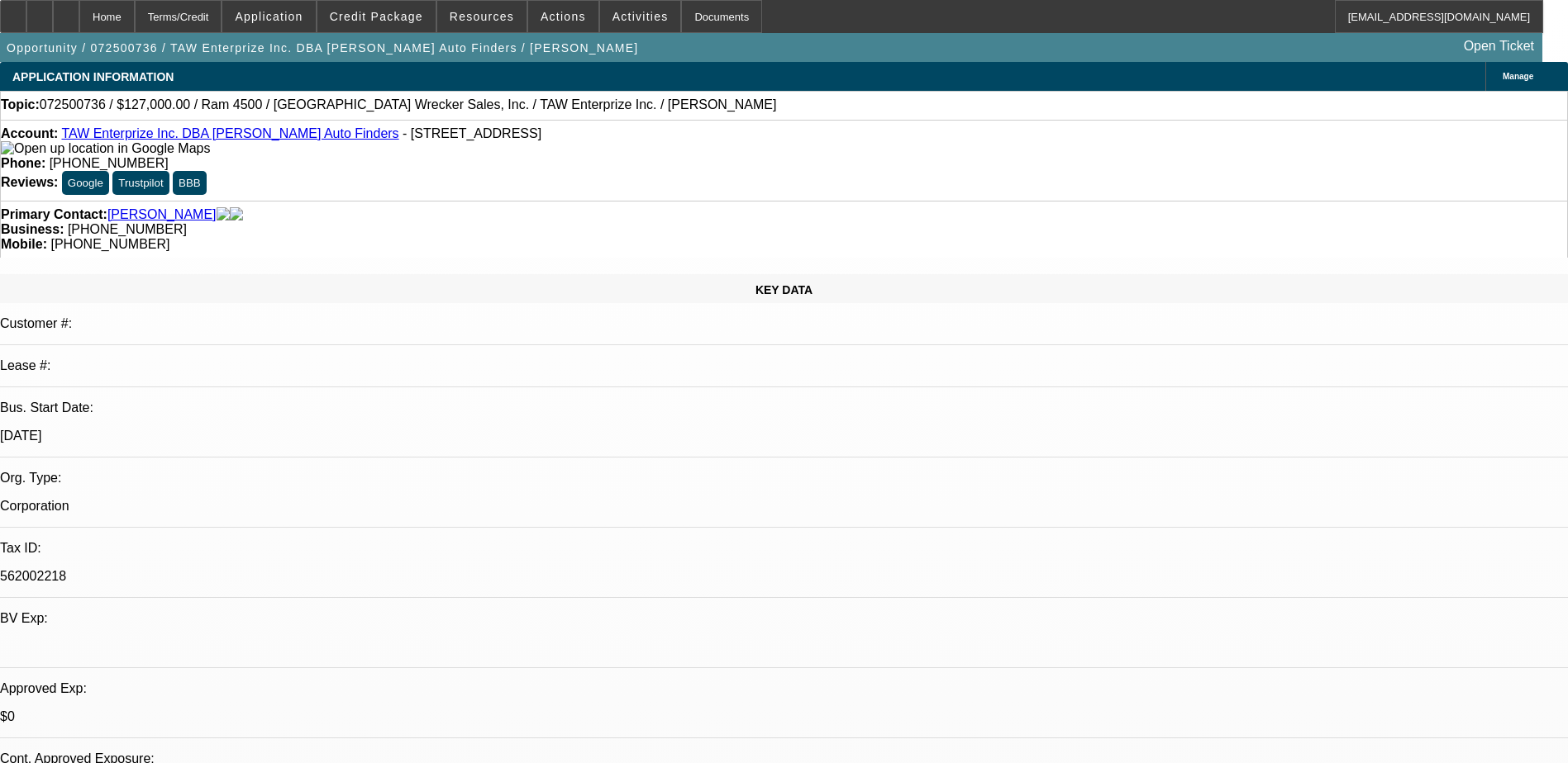
select select "0.1"
select select "0"
select select "0.1"
select select "0"
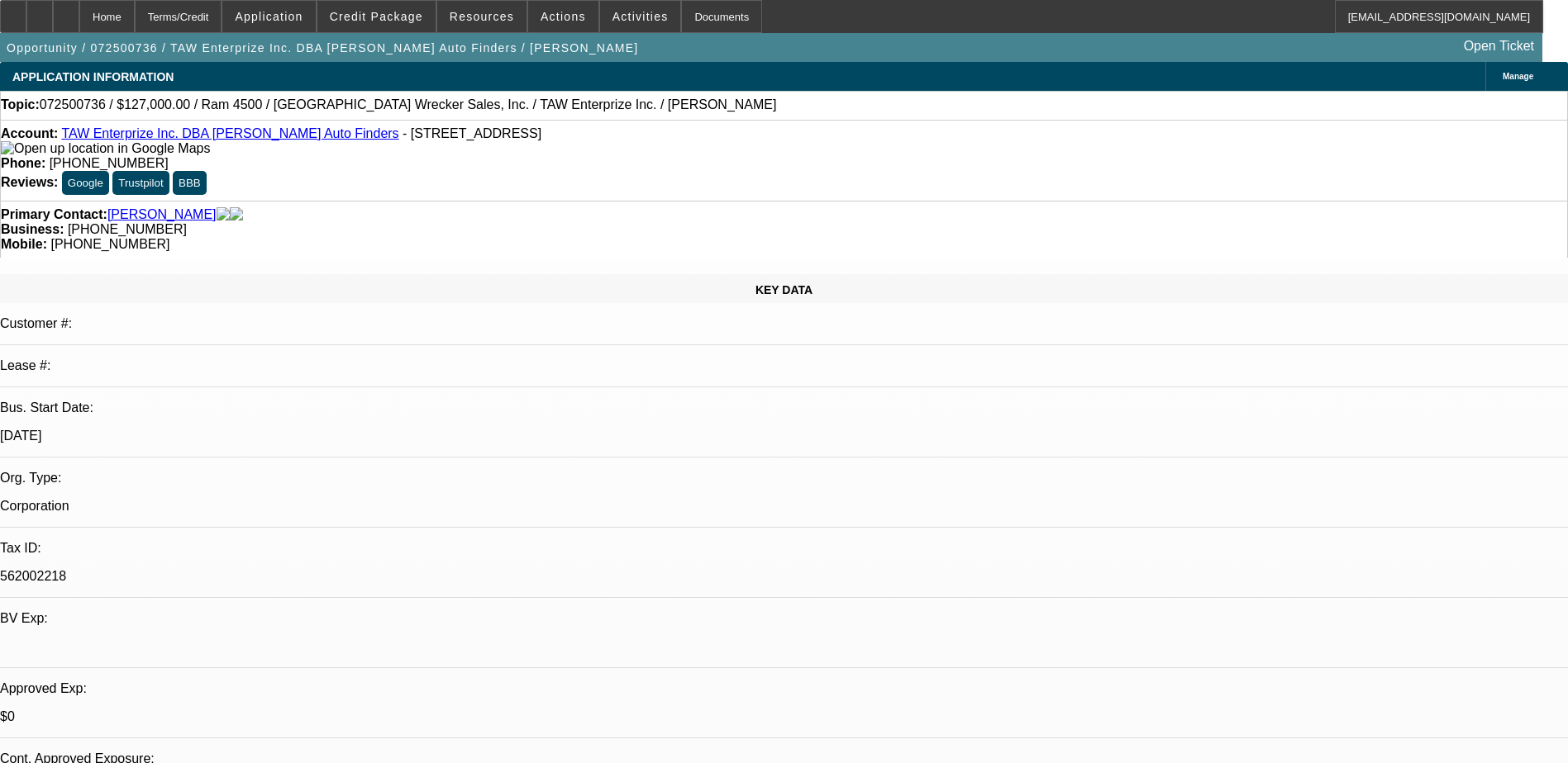
select select "0"
select select "0.1"
select select "1"
select select "3"
select select "6"
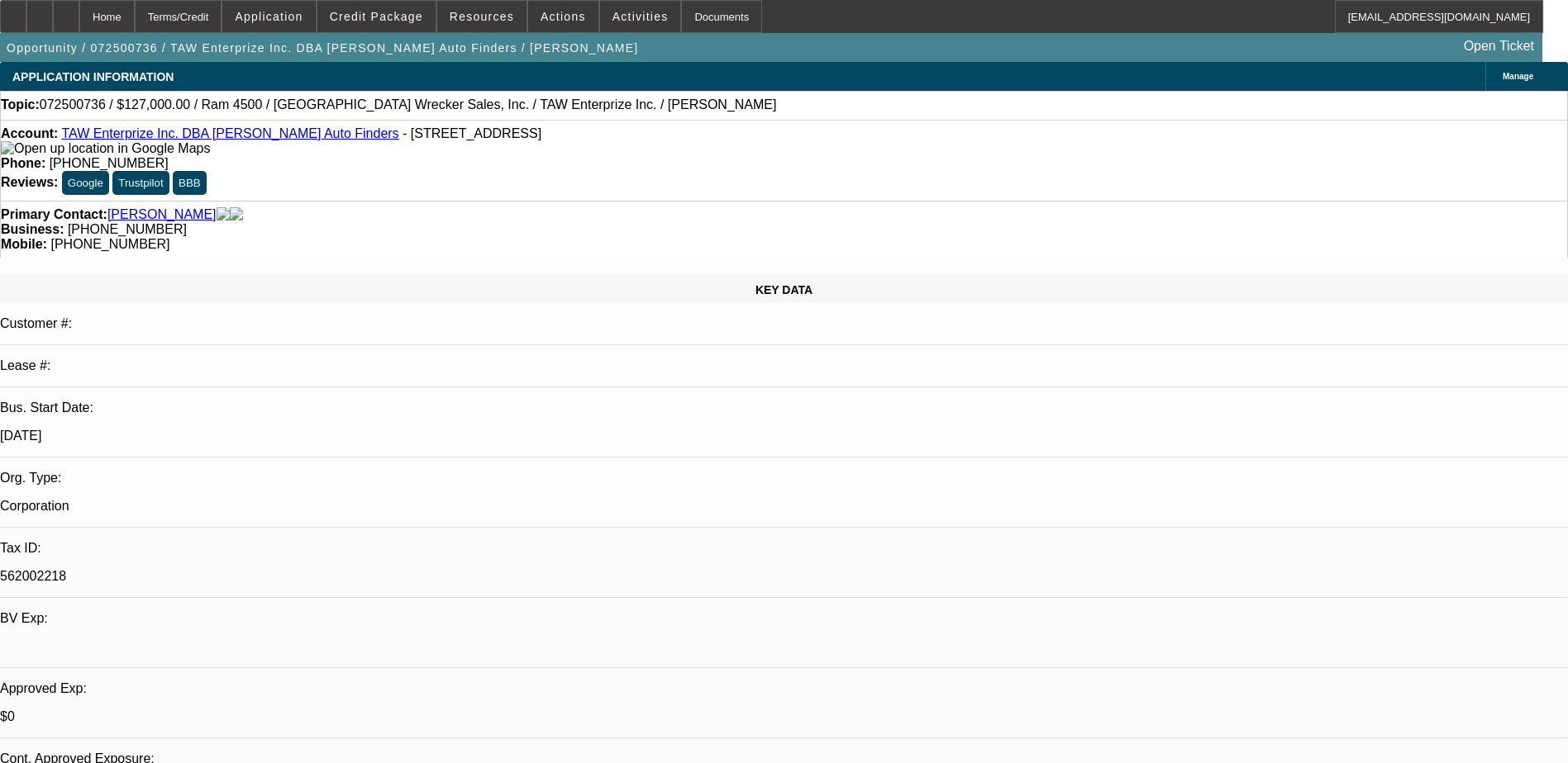
select select "1"
select select "3"
select select "6"
select select "1"
select select "2"
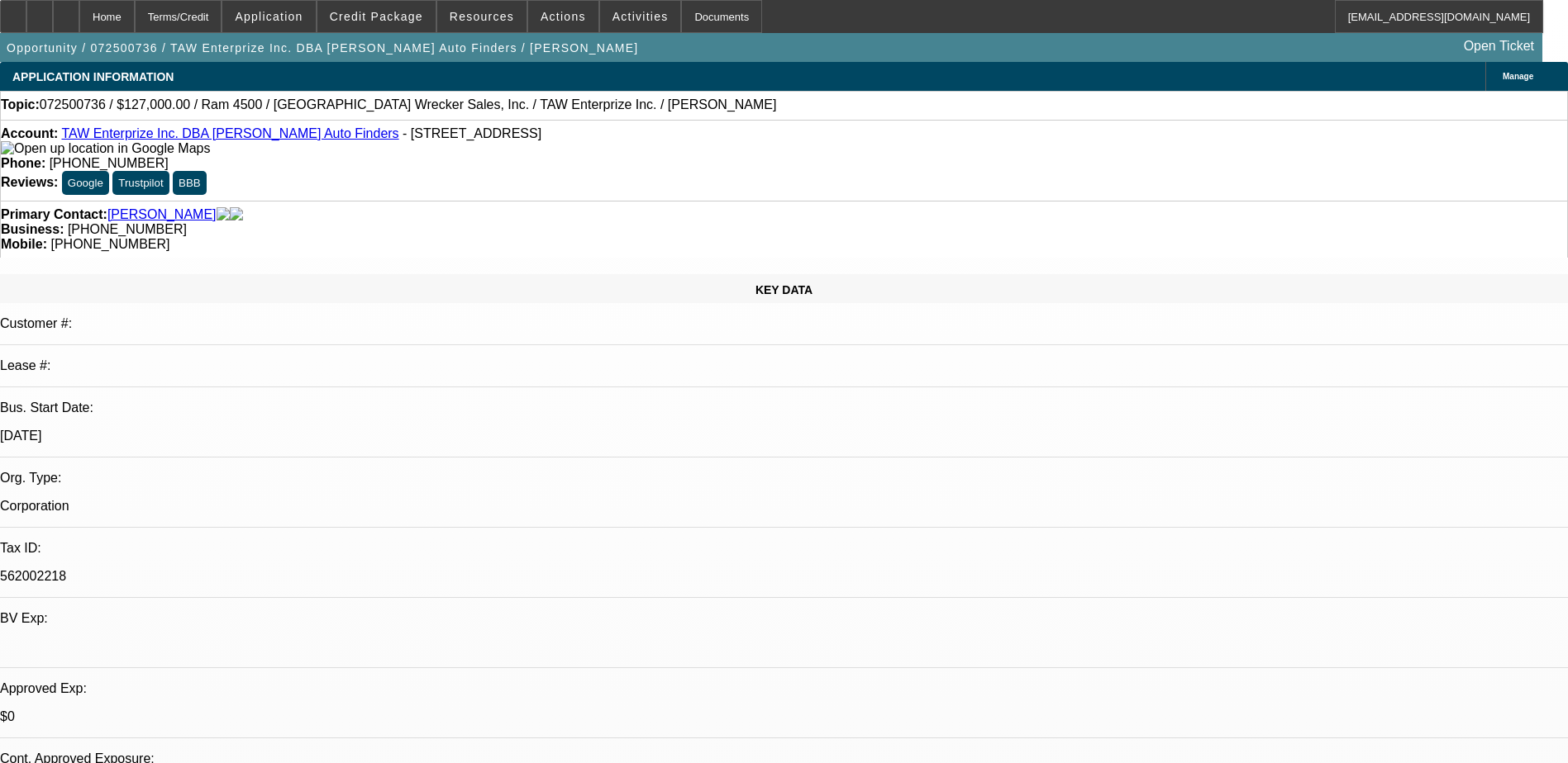
select select "4"
select select "1"
select select "2"
select select "4"
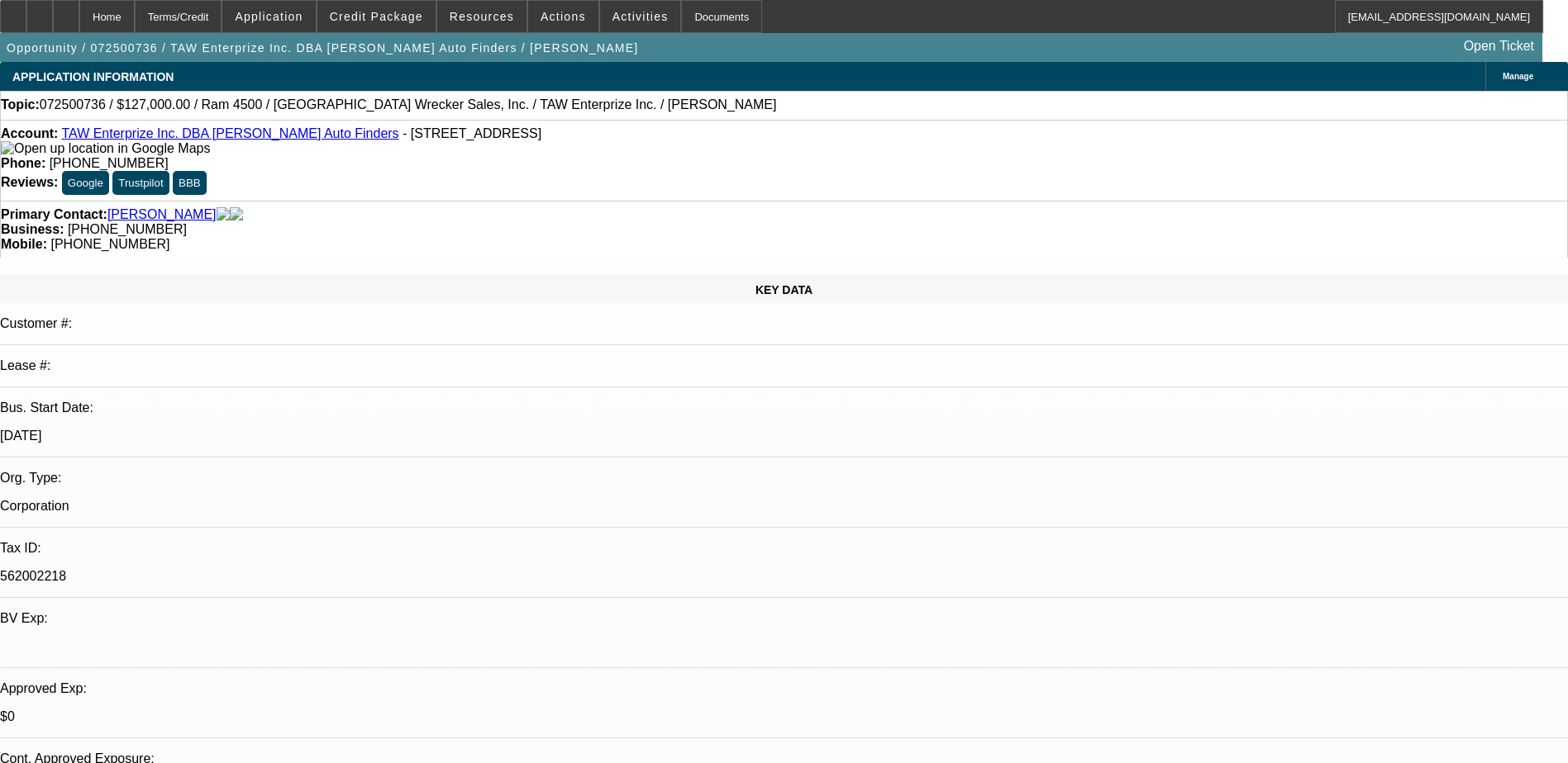
select select "0"
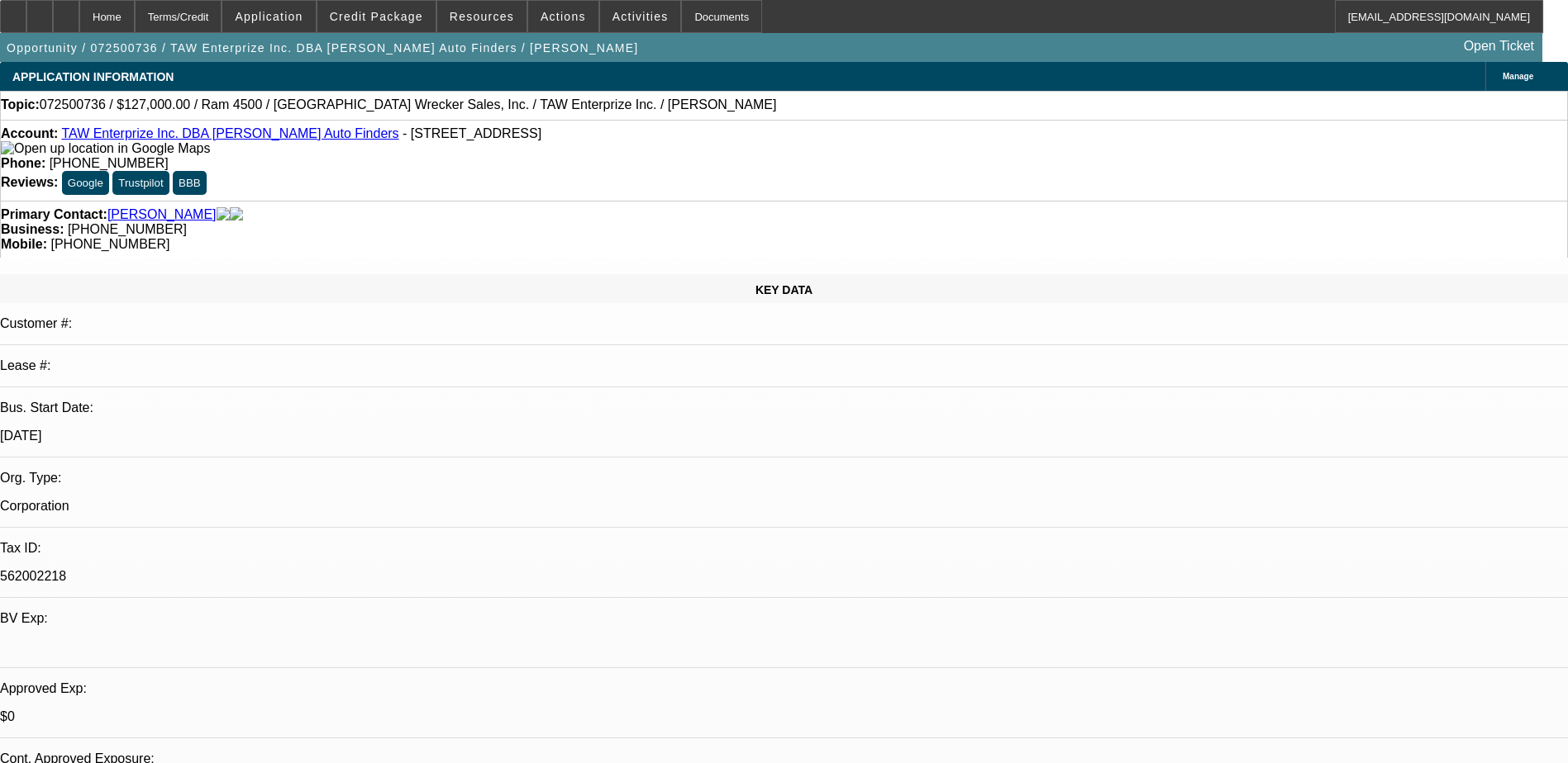
select select "0.1"
select select "0"
select select "0.1"
select select "0"
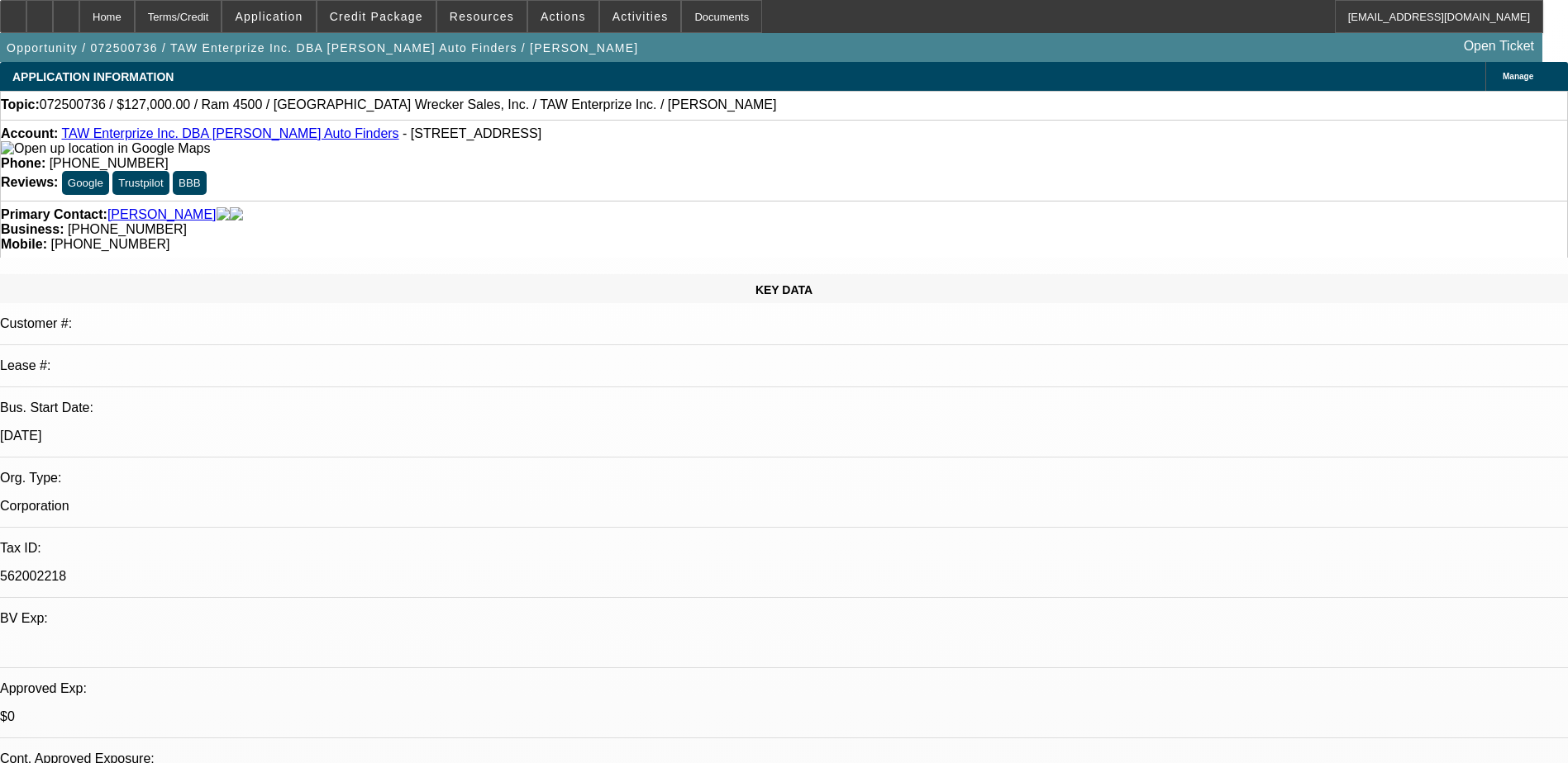
select select "0"
select select "0.1"
select select "1"
select select "3"
select select "6"
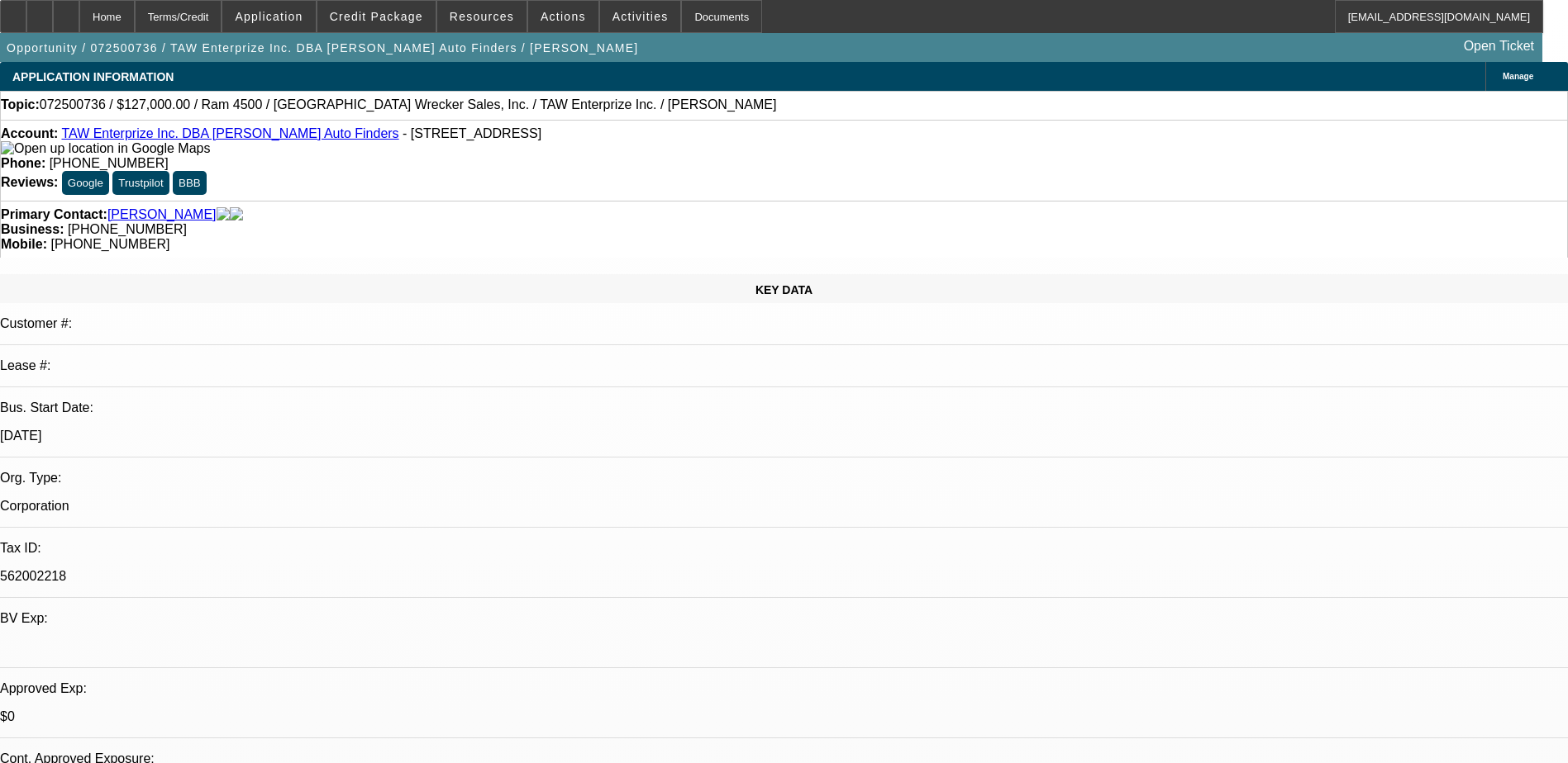
select select "1"
select select "3"
select select "6"
select select "1"
select select "2"
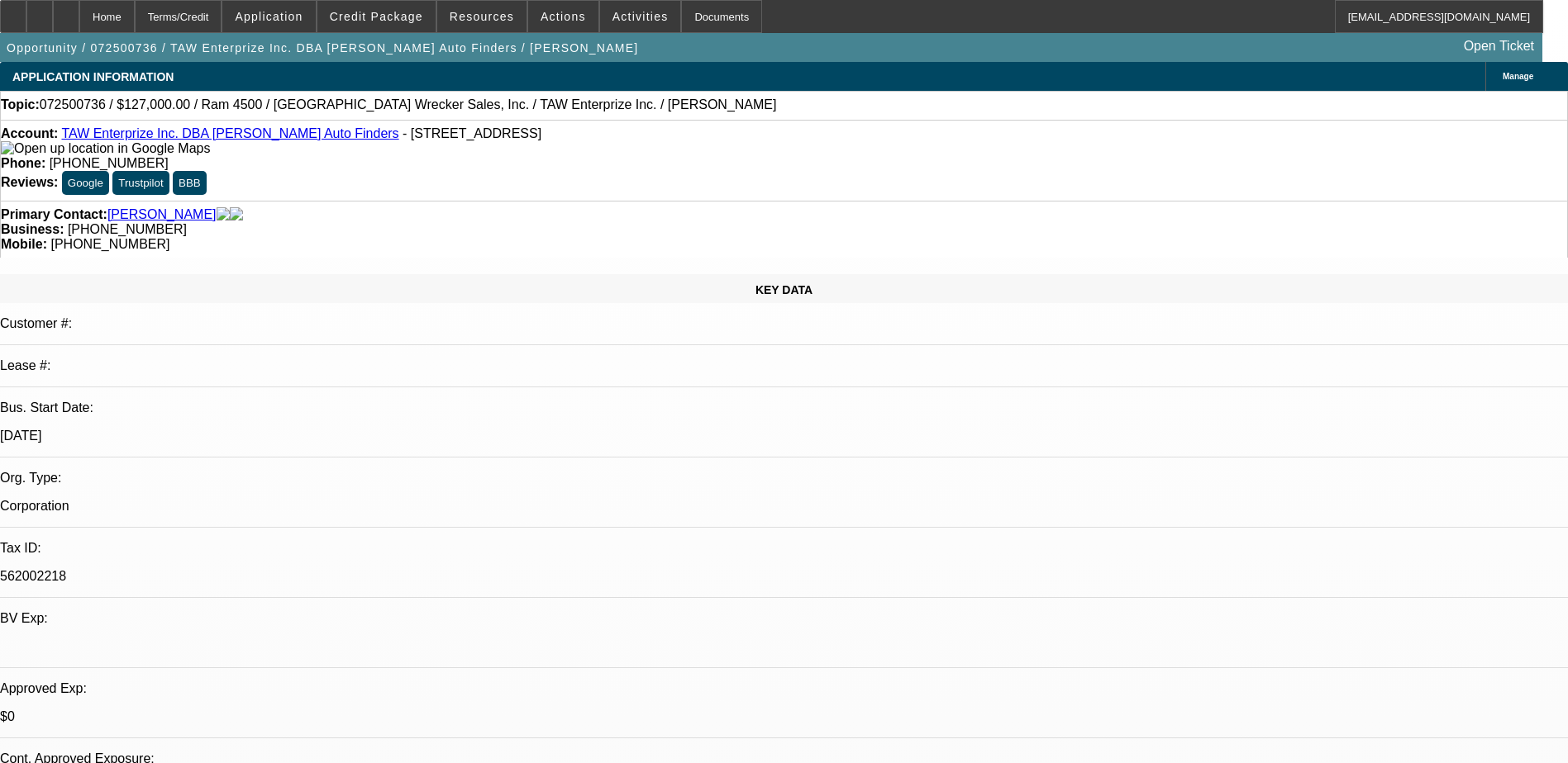
select select "4"
select select "1"
select select "2"
select select "4"
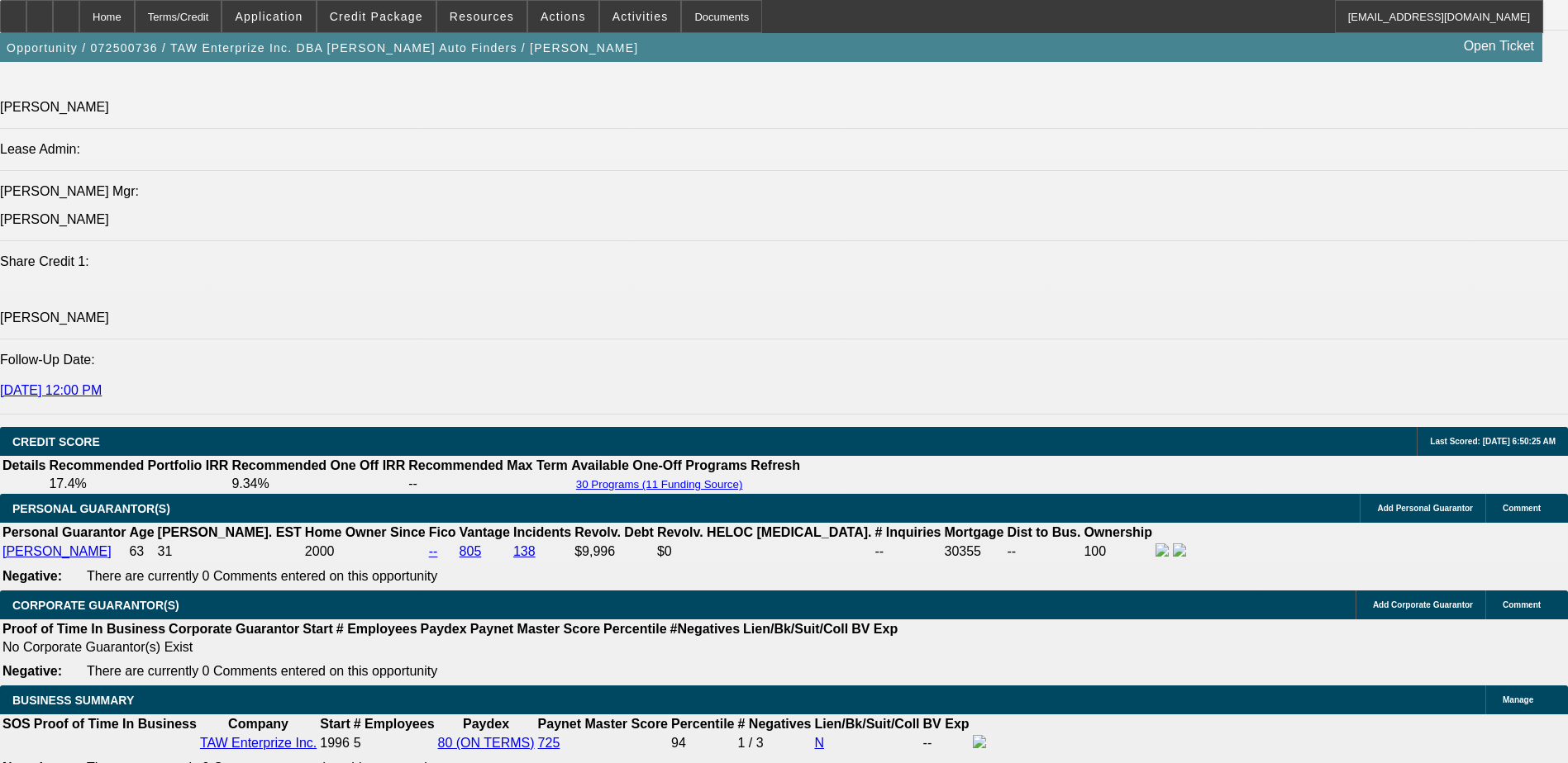
scroll to position [2313, 0]
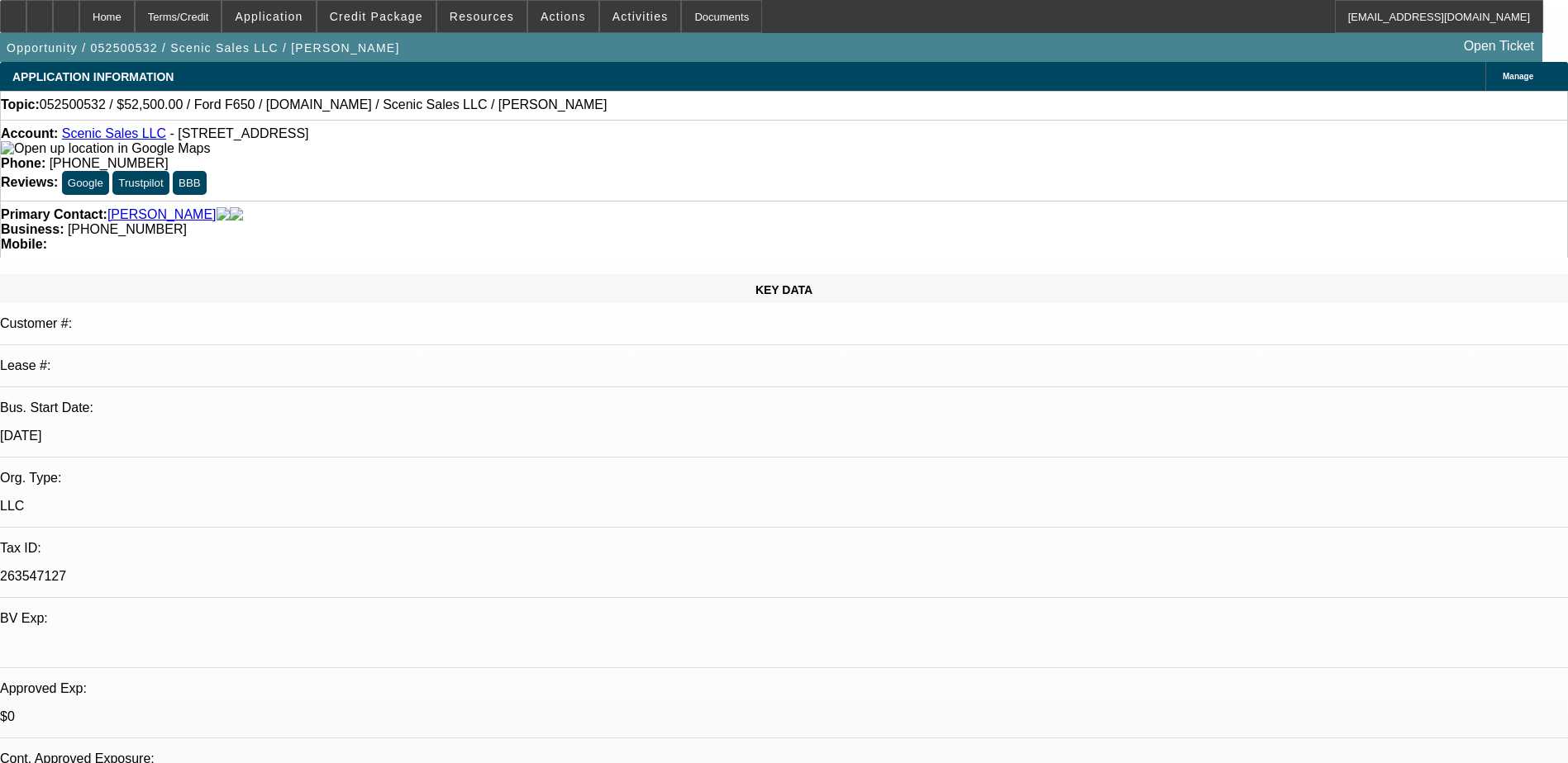
select select "0"
select select "0.1"
select select "0"
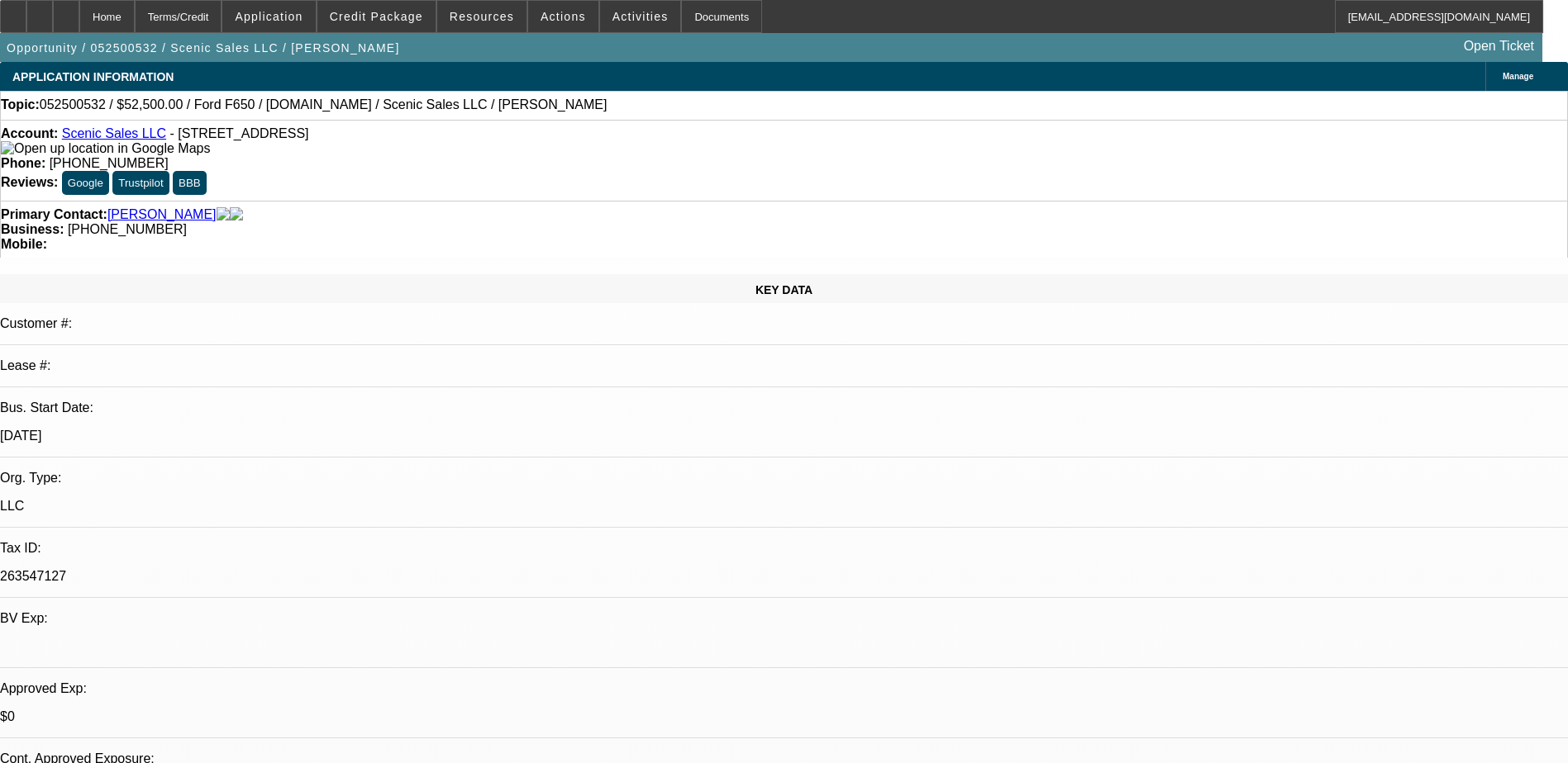
select select "0.1"
select select "0"
select select "0.1"
select select "0"
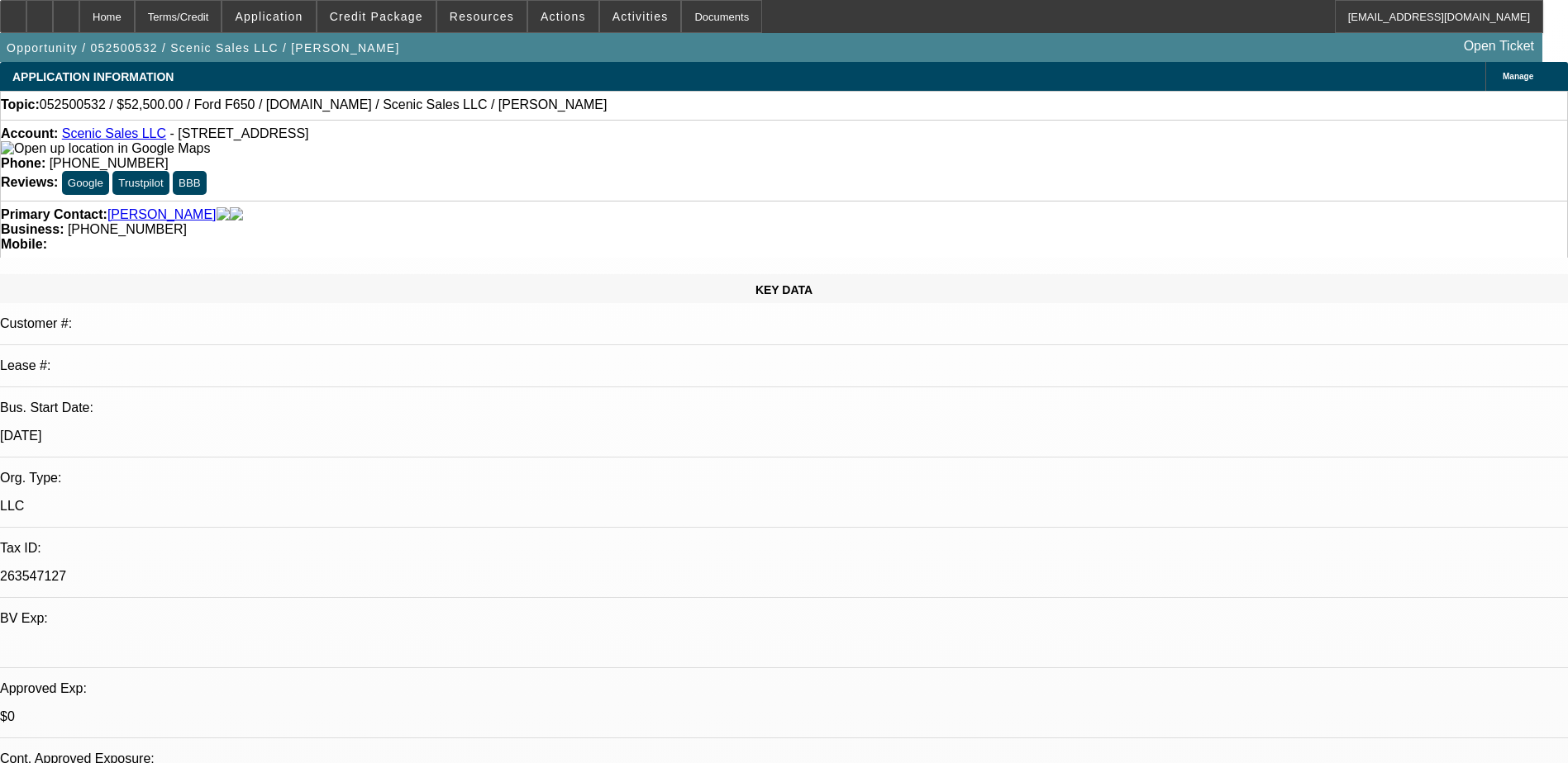
select select "0"
select select "0.1"
select select "1"
select select "3"
select select "4"
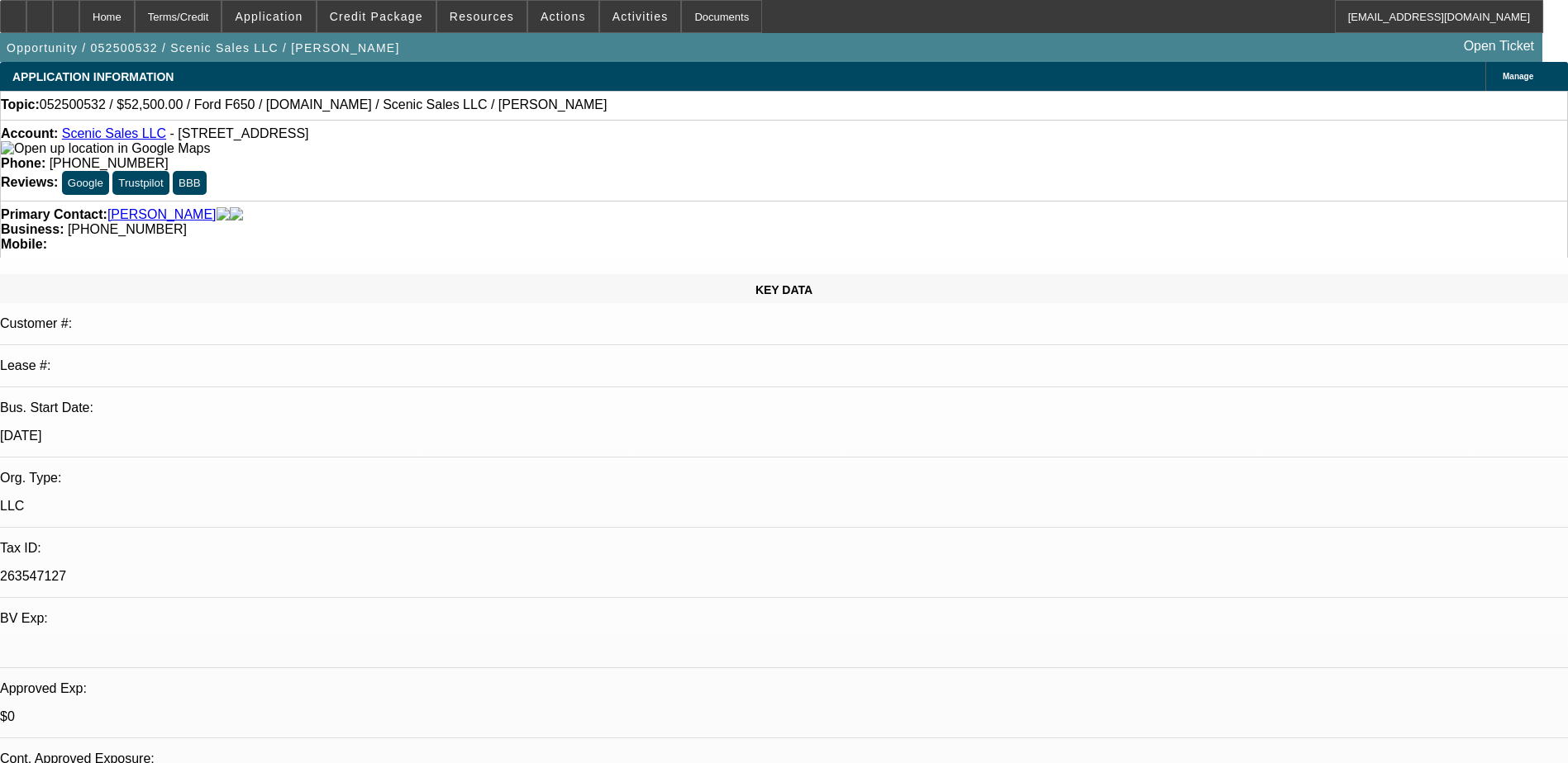
select select "1"
select select "3"
select select "4"
select select "1"
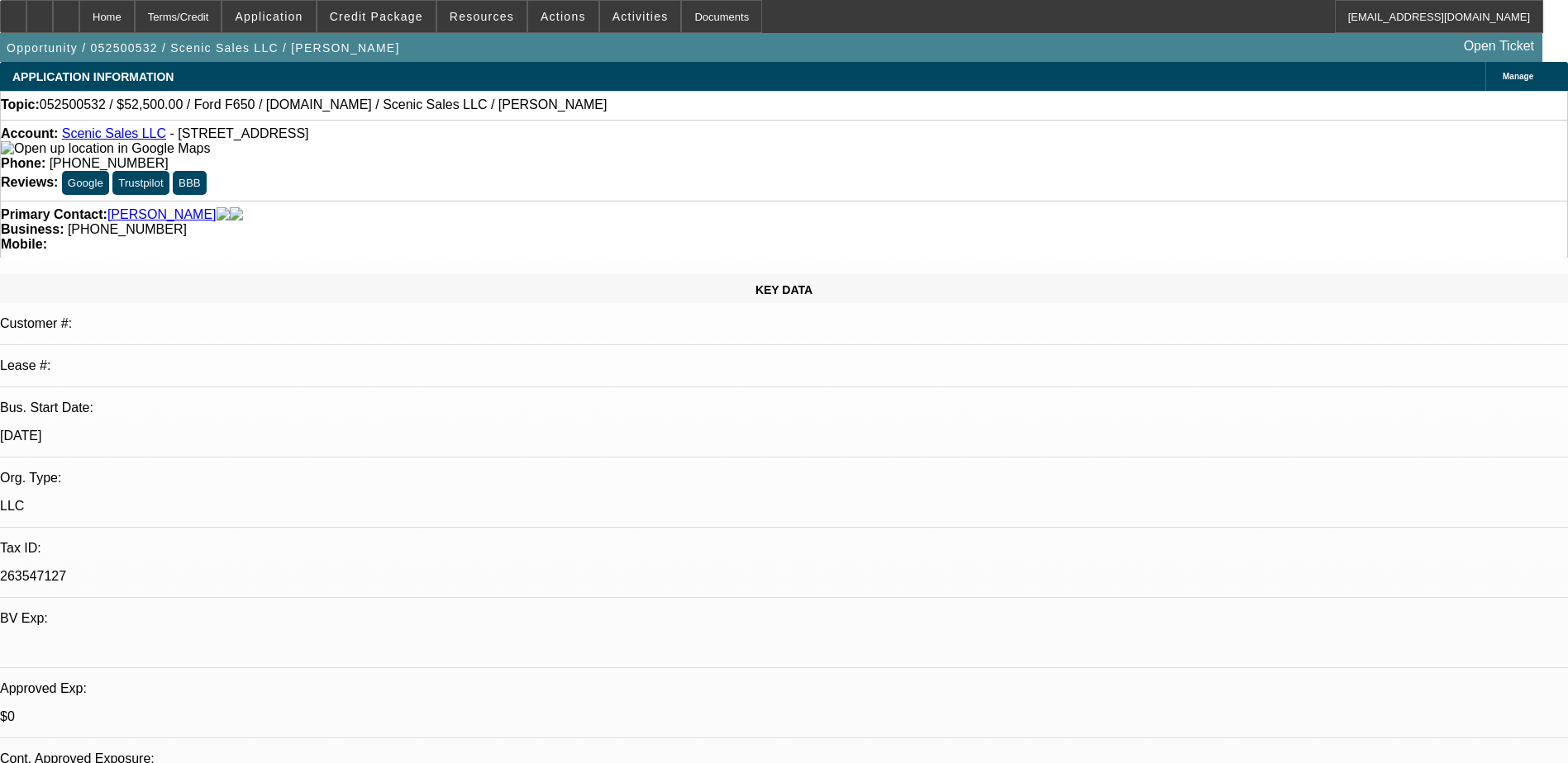
select select "4"
select select "1"
select select "3"
select select "4"
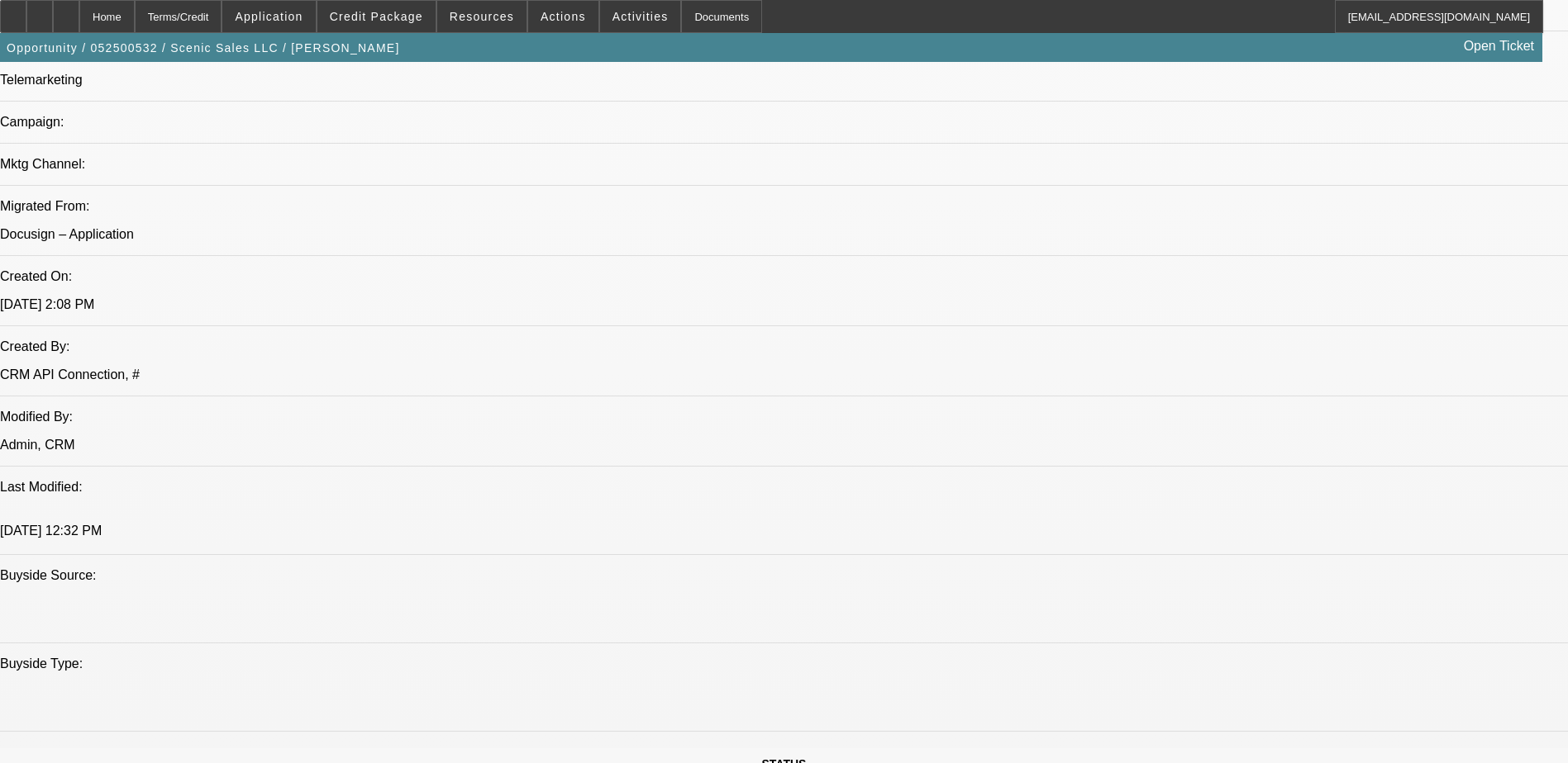
scroll to position [1156, 0]
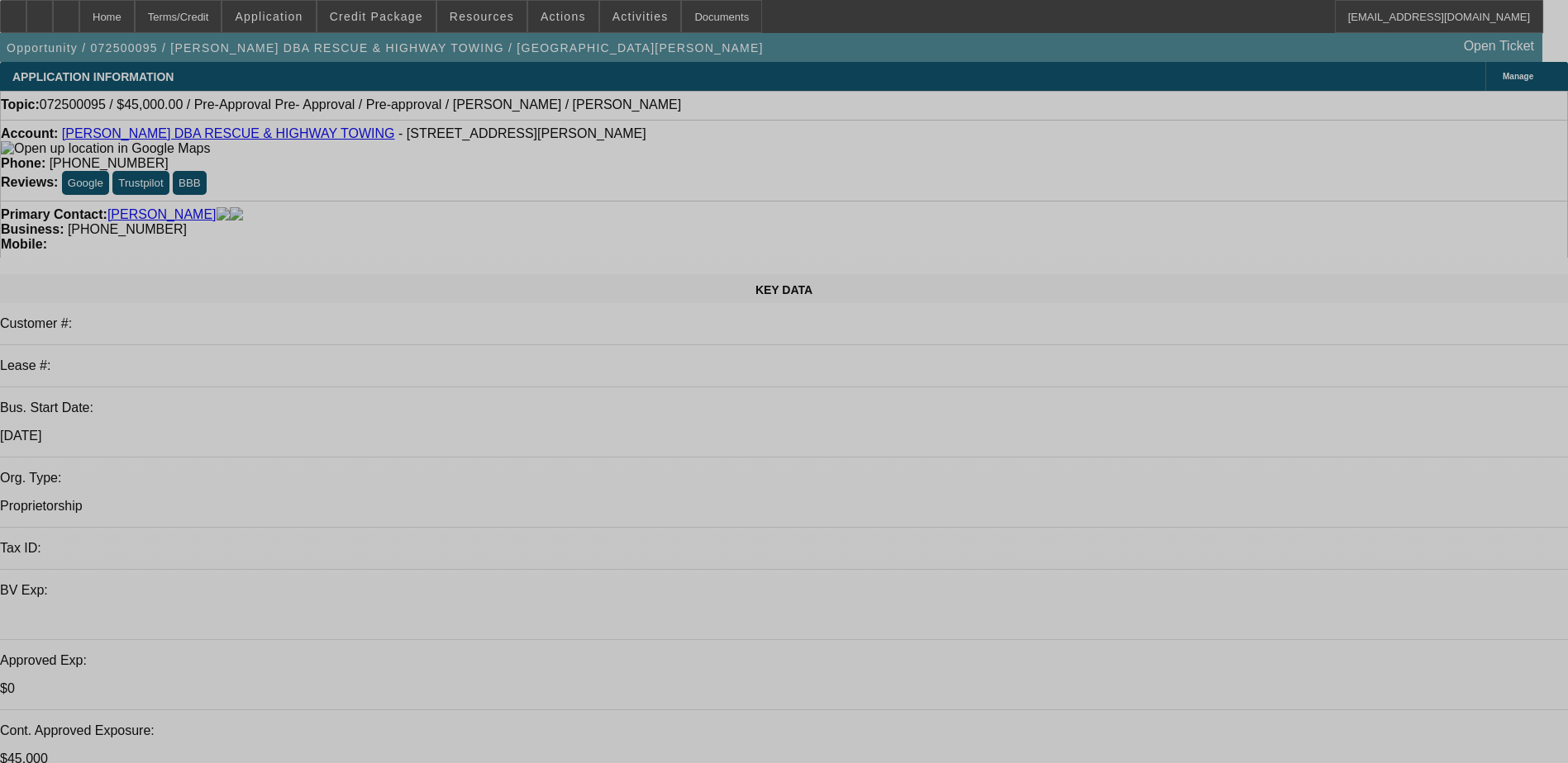
select select "0.1"
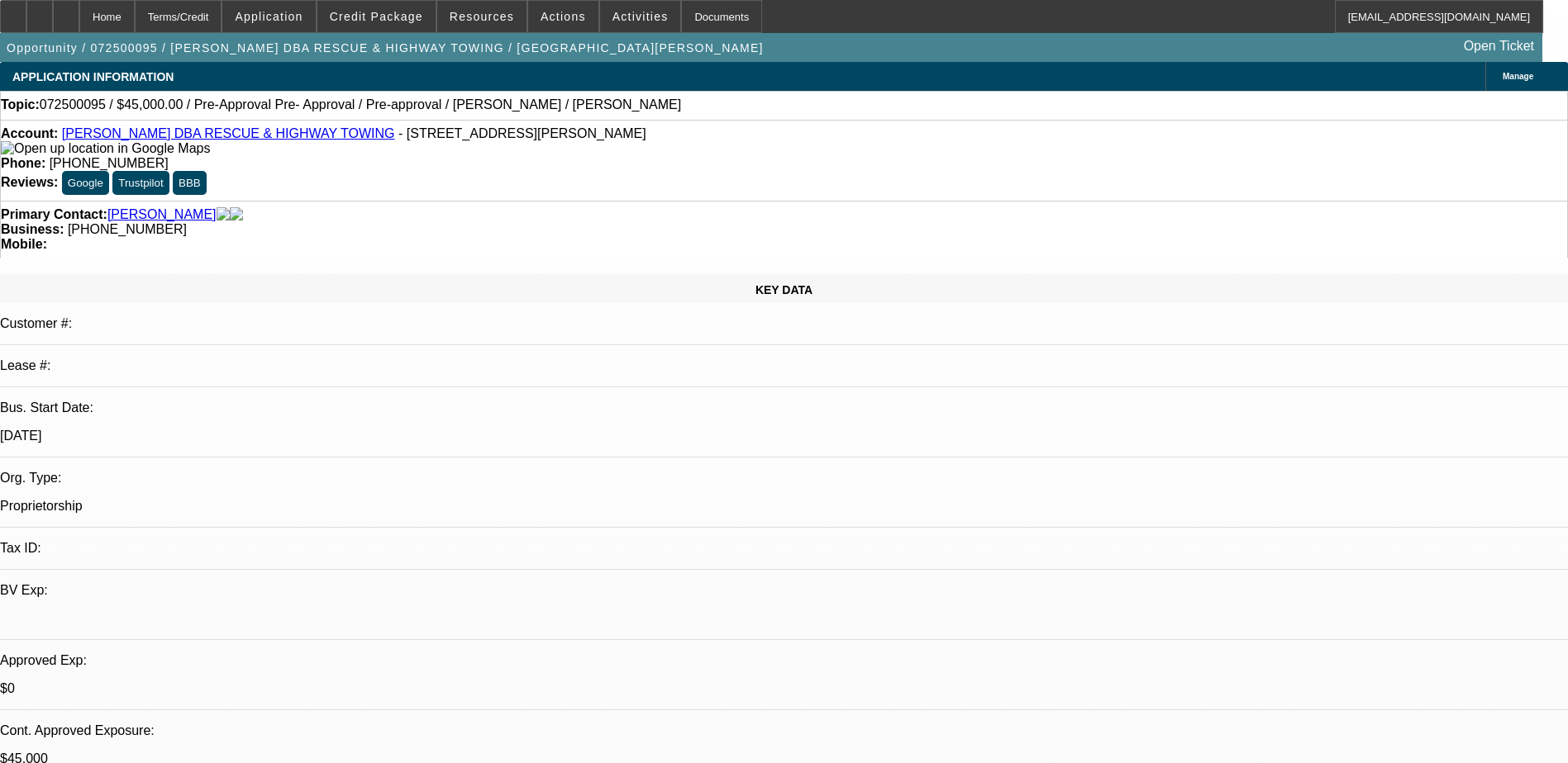
select select "2"
select select "0.1"
select select "2"
select select "0.1"
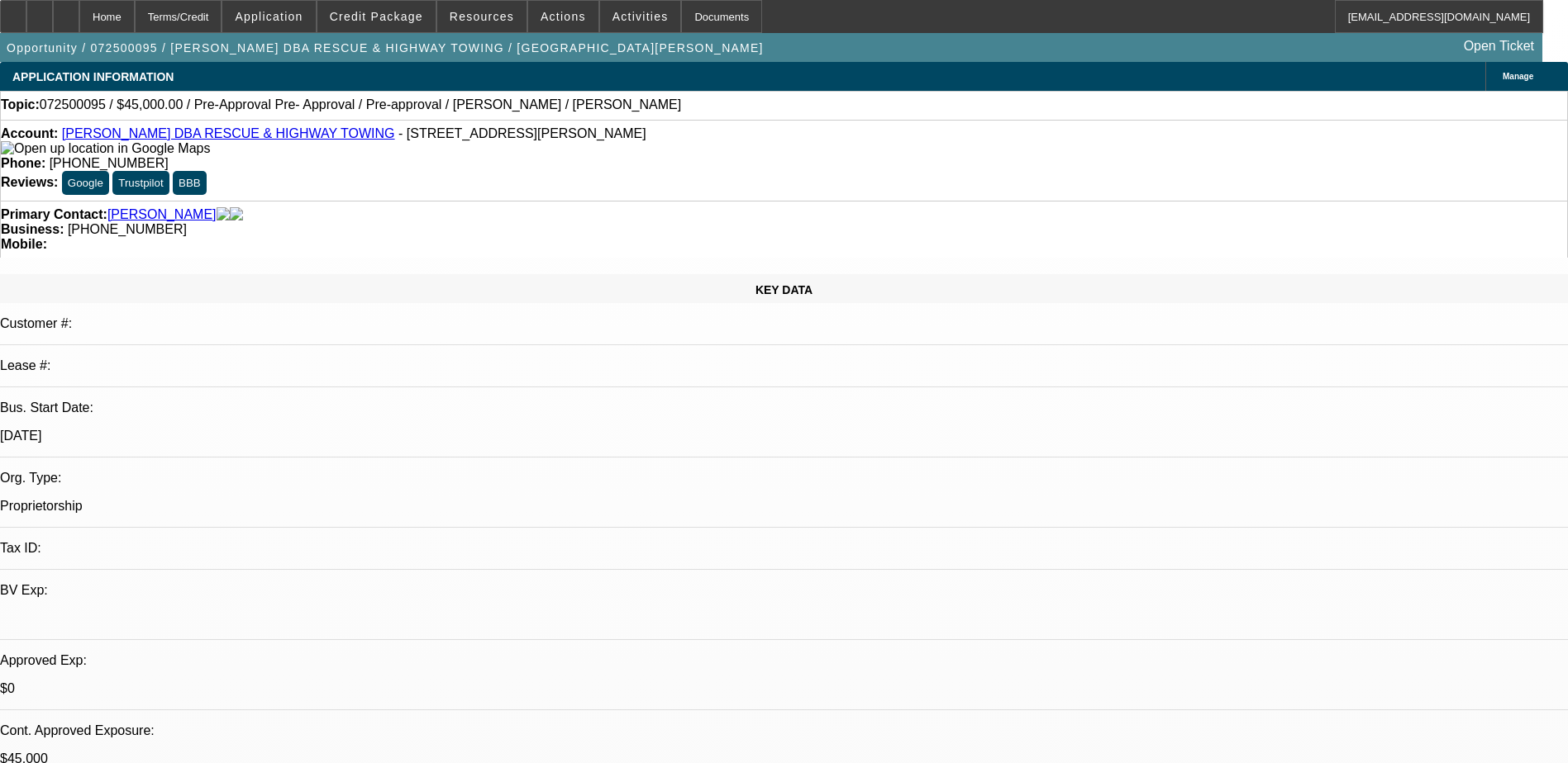
select select "0.1"
select select "2"
select select "0.1"
drag, startPoint x: 1152, startPoint y: 183, endPoint x: 789, endPoint y: 293, distance: 379.3
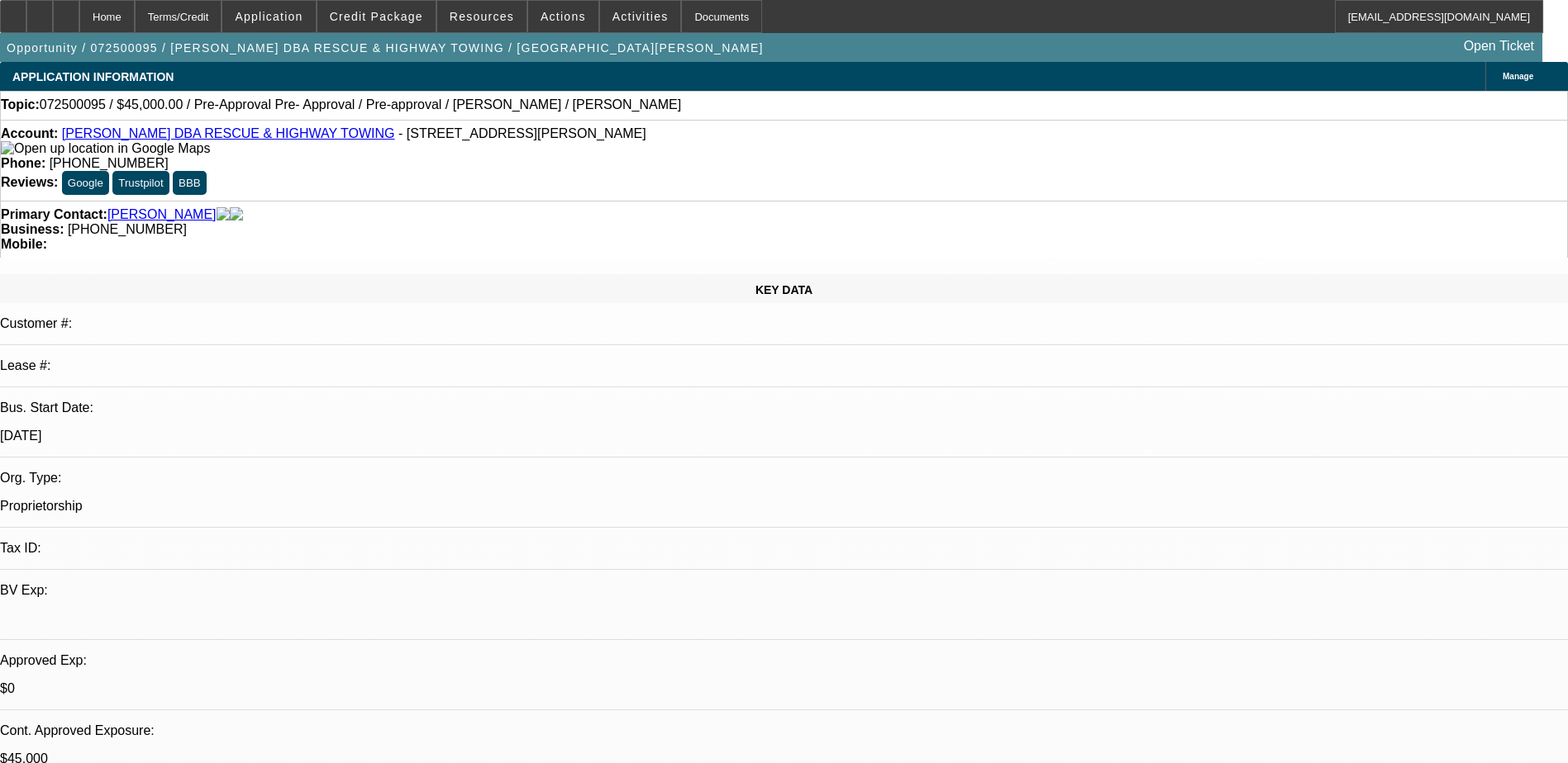
select select "1"
select select "2"
select select "4"
select select "1"
select select "2"
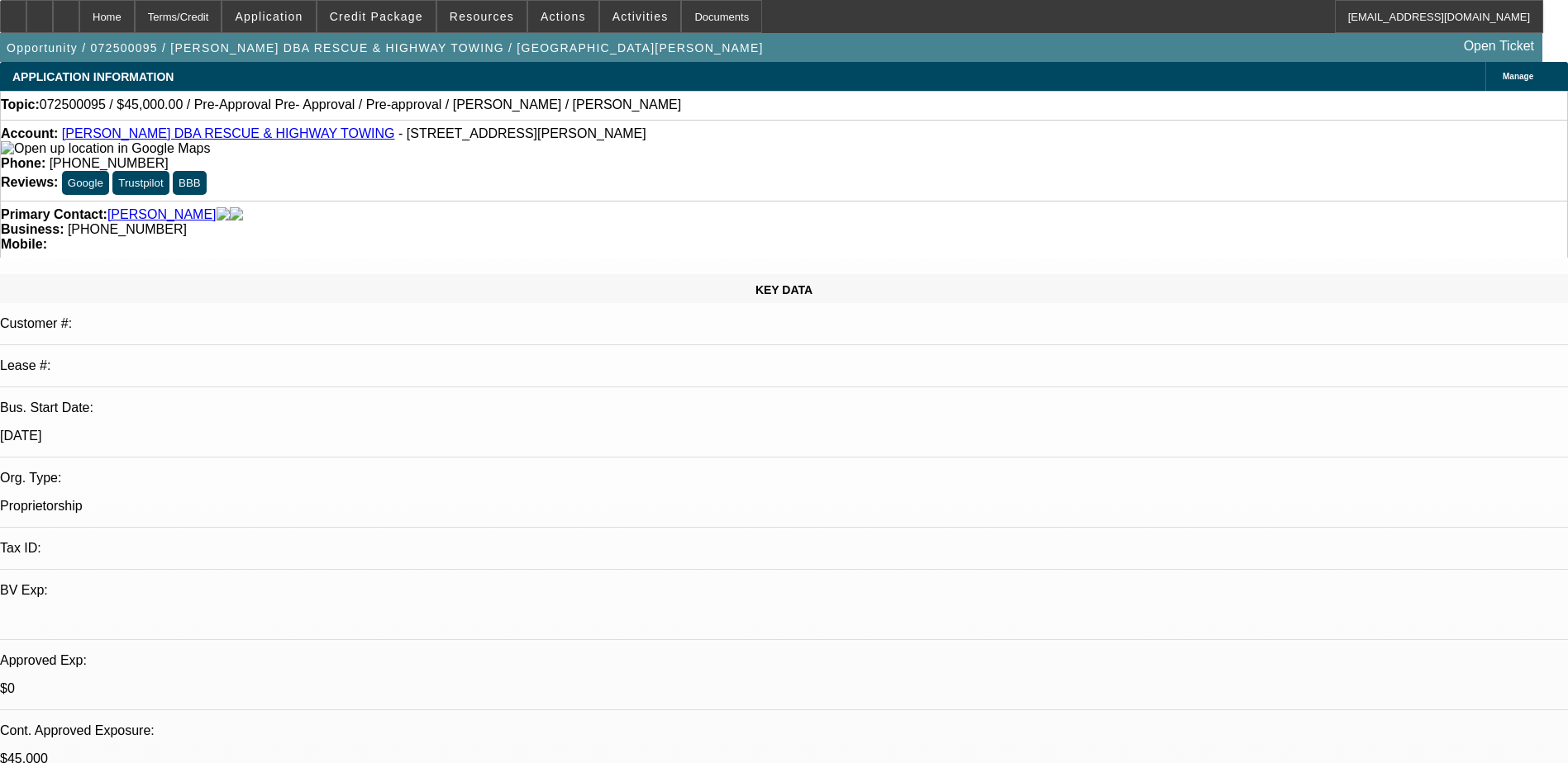
select select "4"
select select "1"
select select "2"
select select "4"
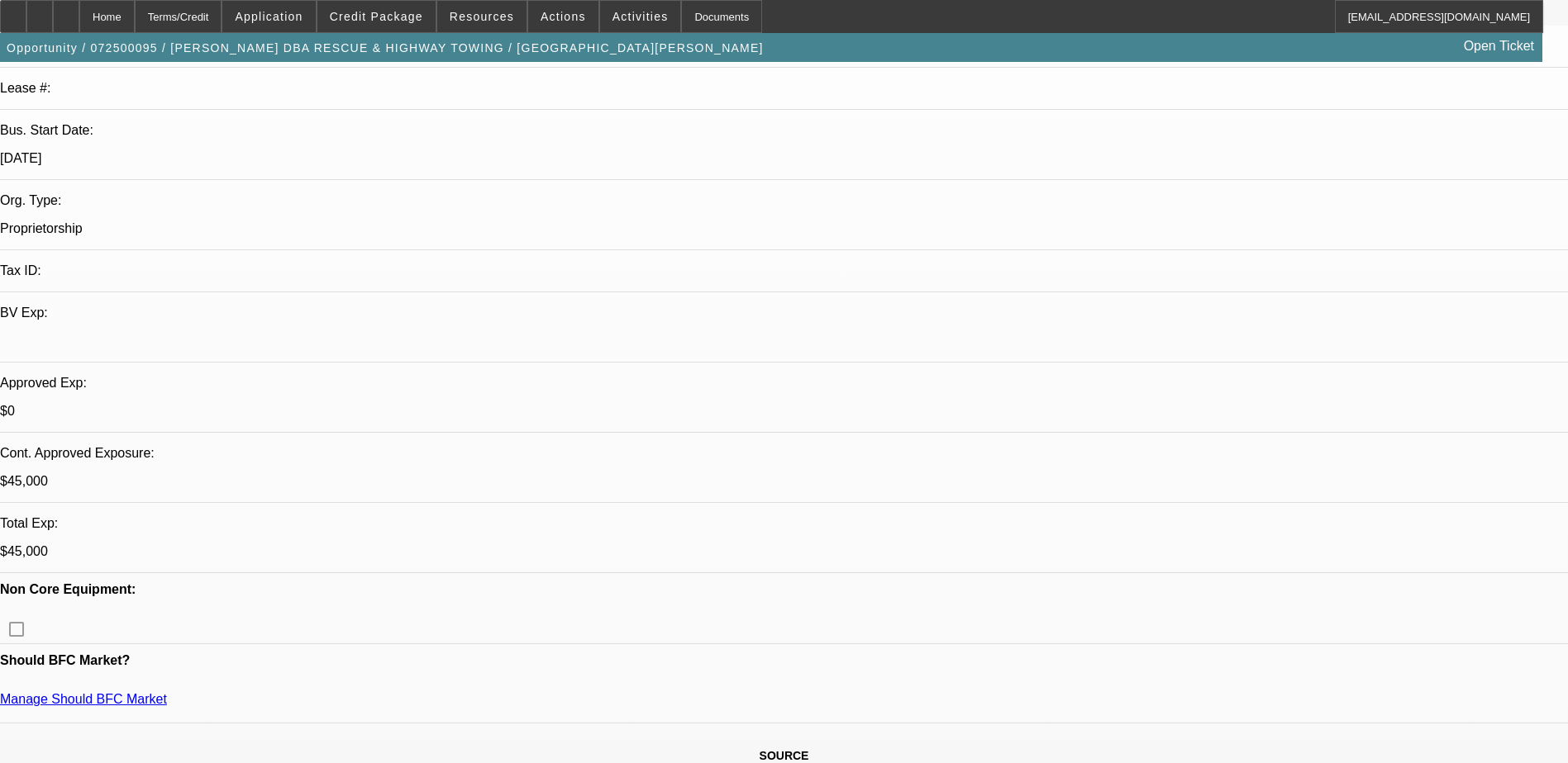
scroll to position [414, 0]
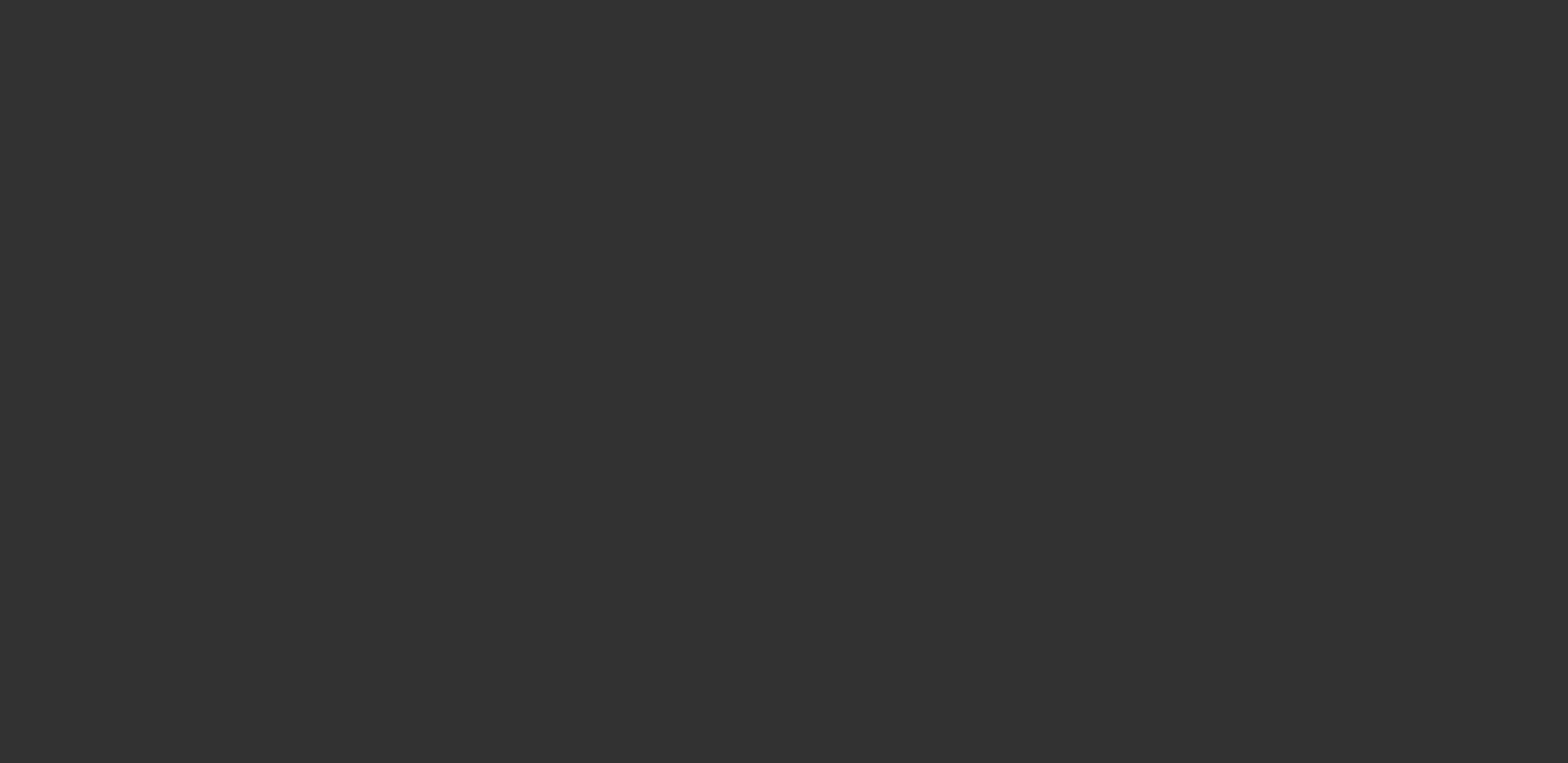
select select "0.1"
select select "2"
select select "0.1"
select select "0"
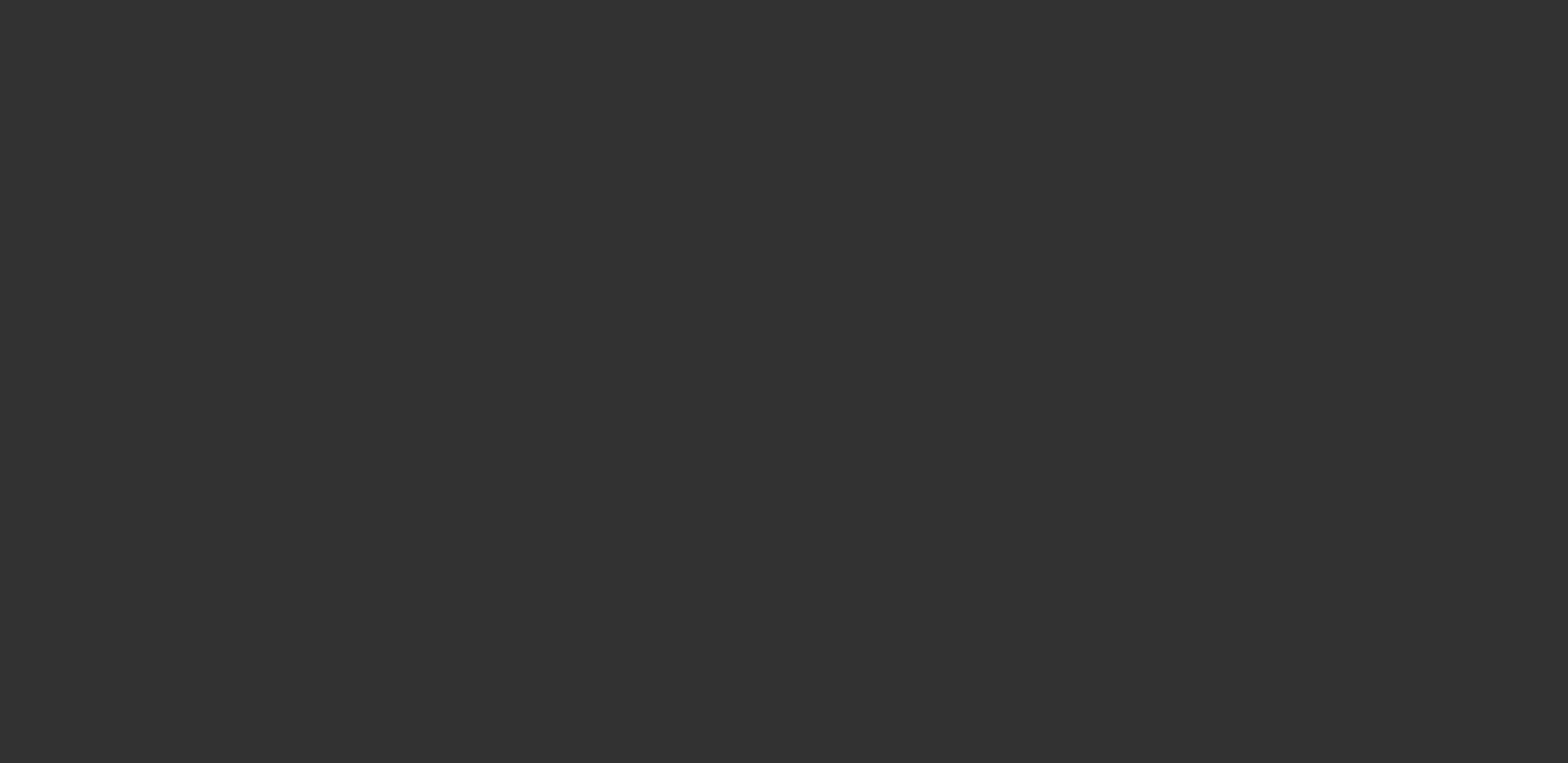
select select "0.1"
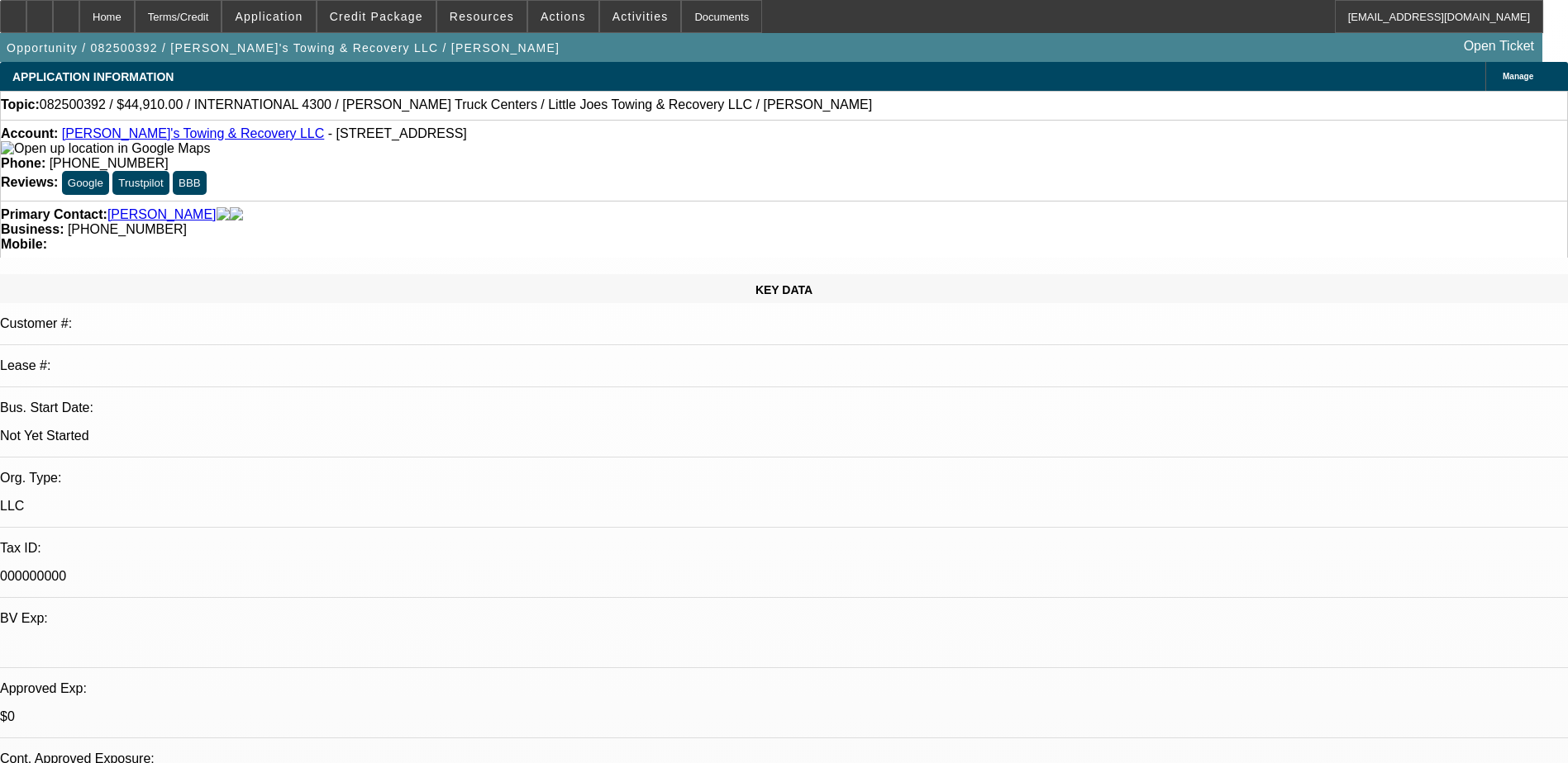
select select "1"
select select "2"
select select "4"
select select "1"
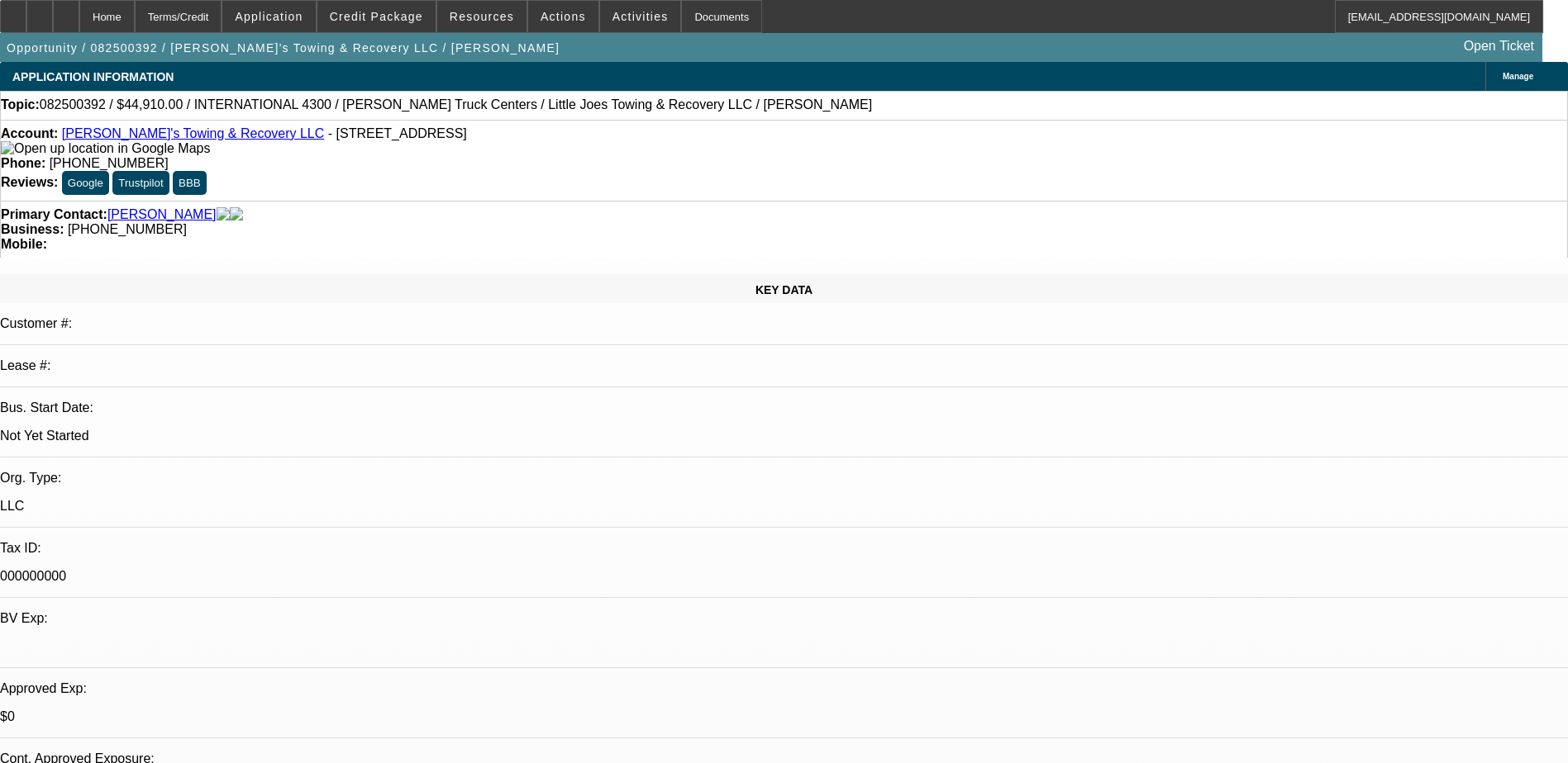
select select "4"
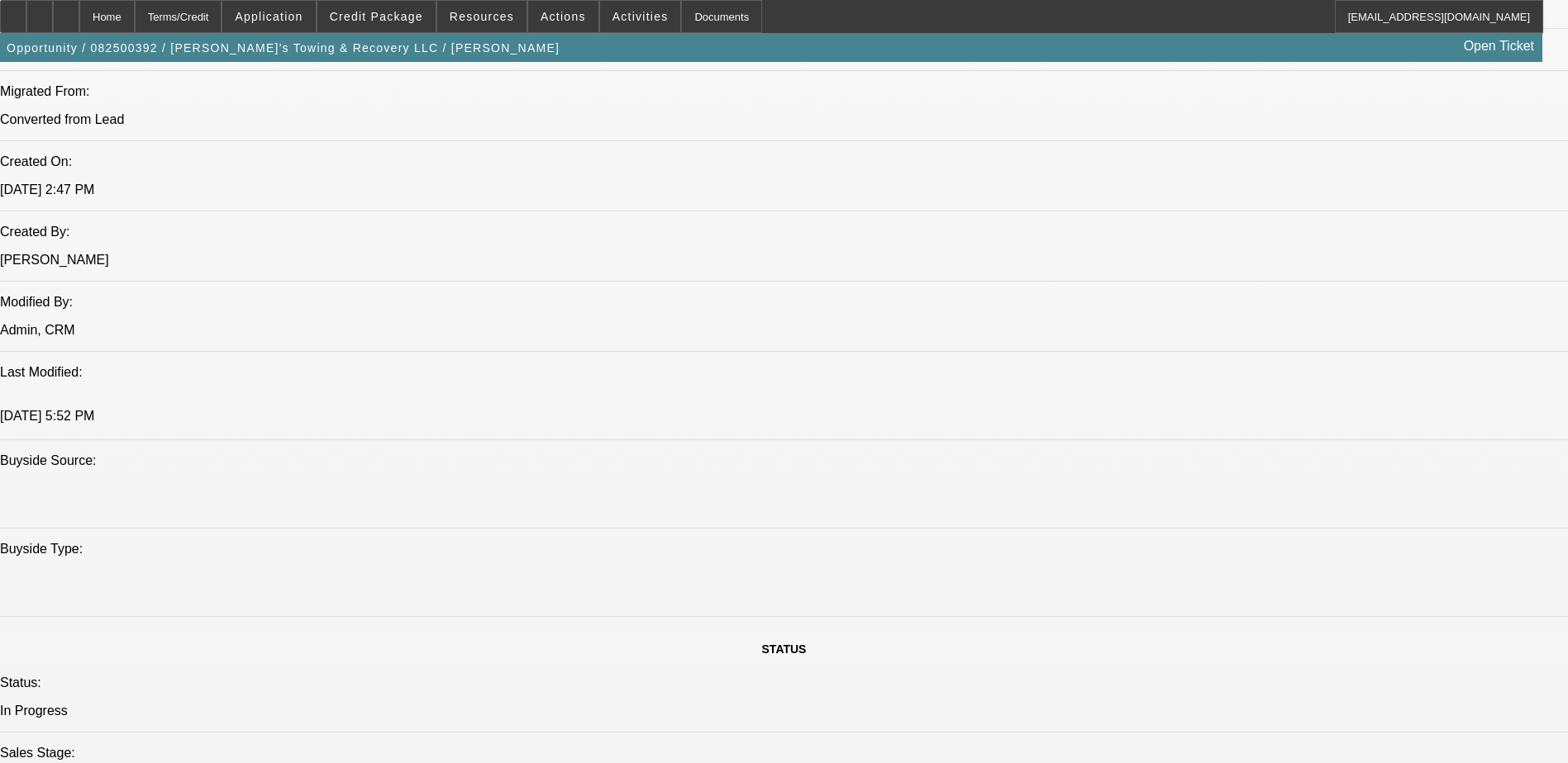
scroll to position [1239, 0]
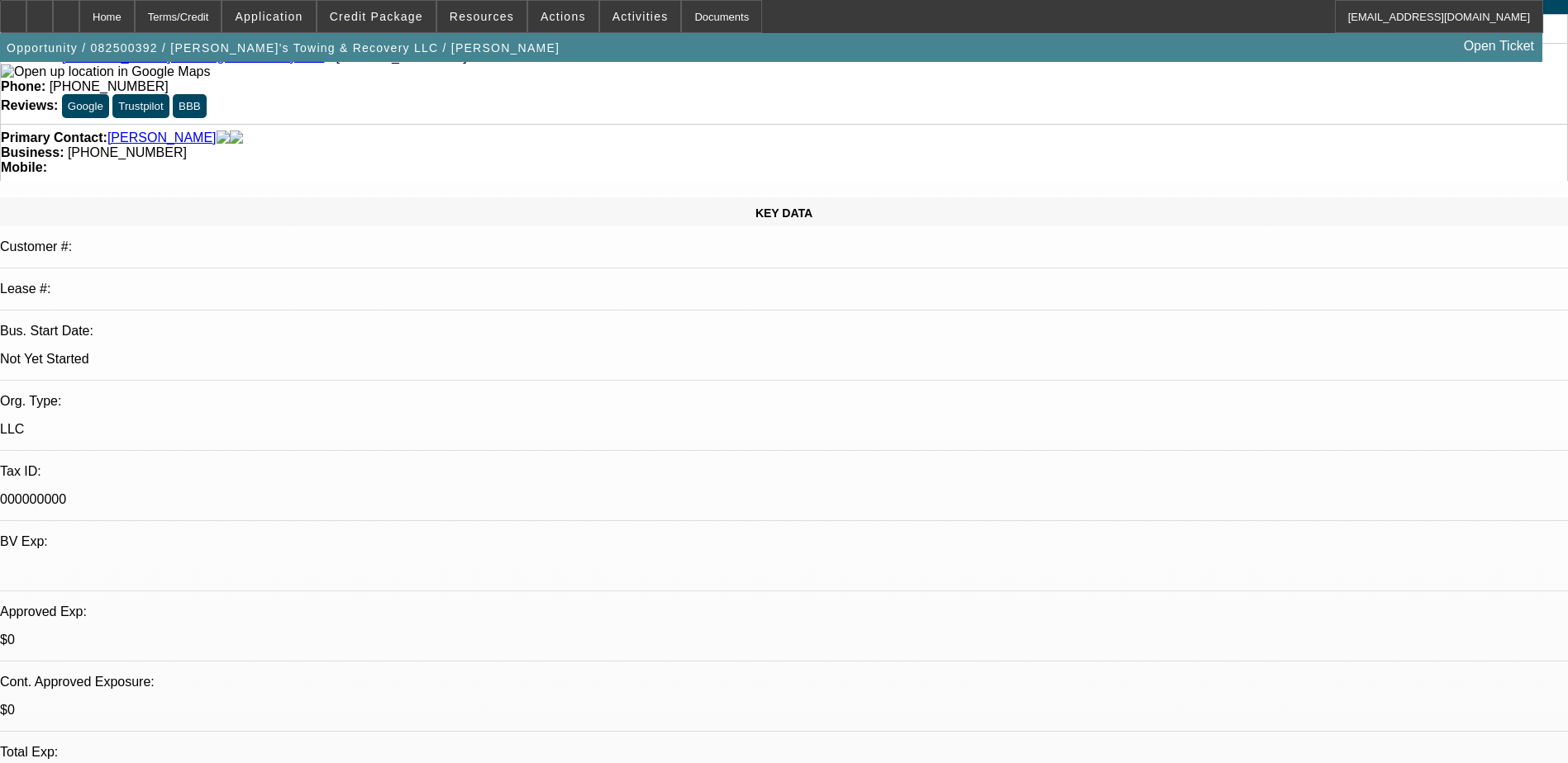
scroll to position [0, 0]
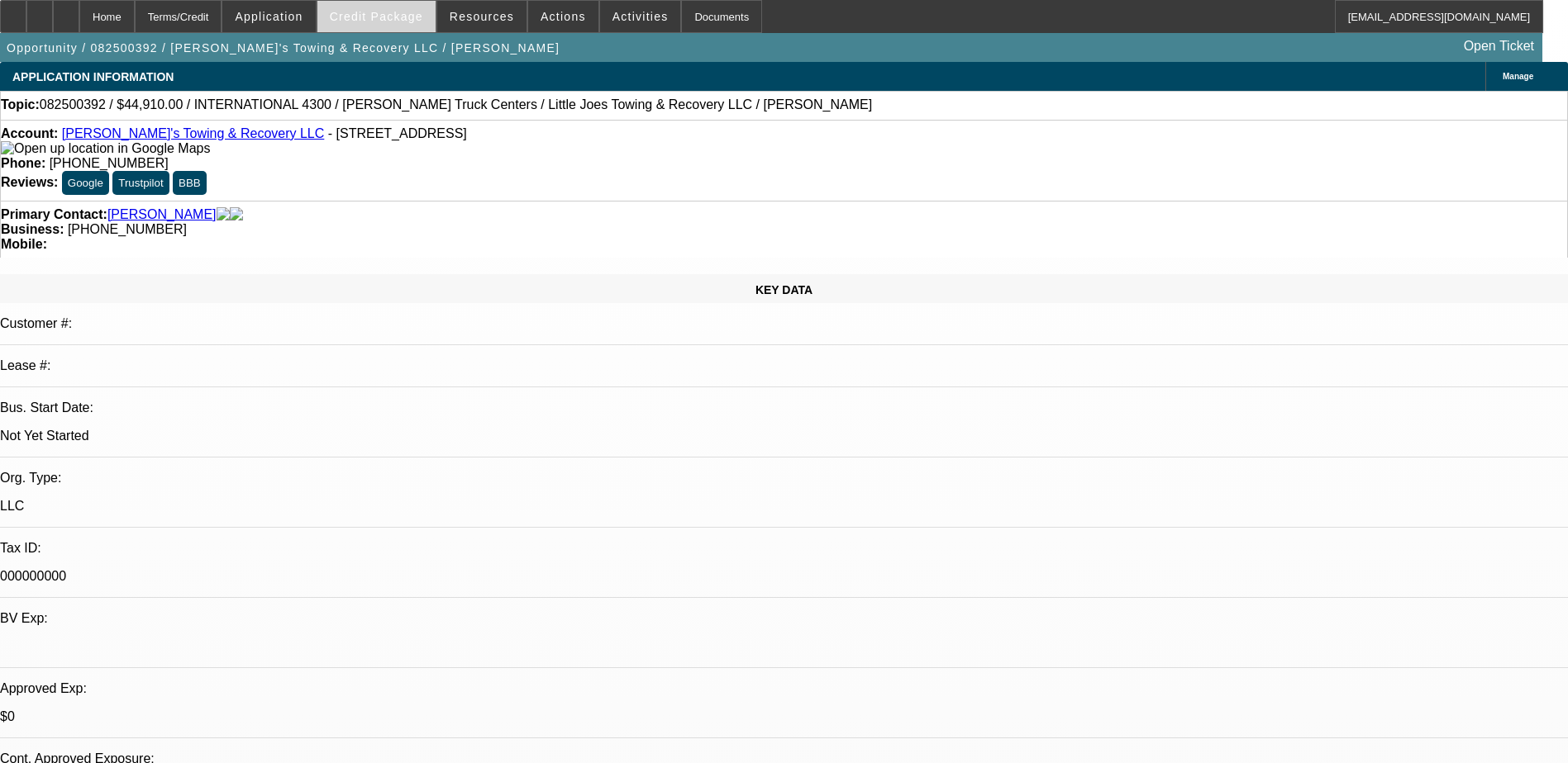
click at [404, 24] on span at bounding box center [376, 16] width 118 height 40
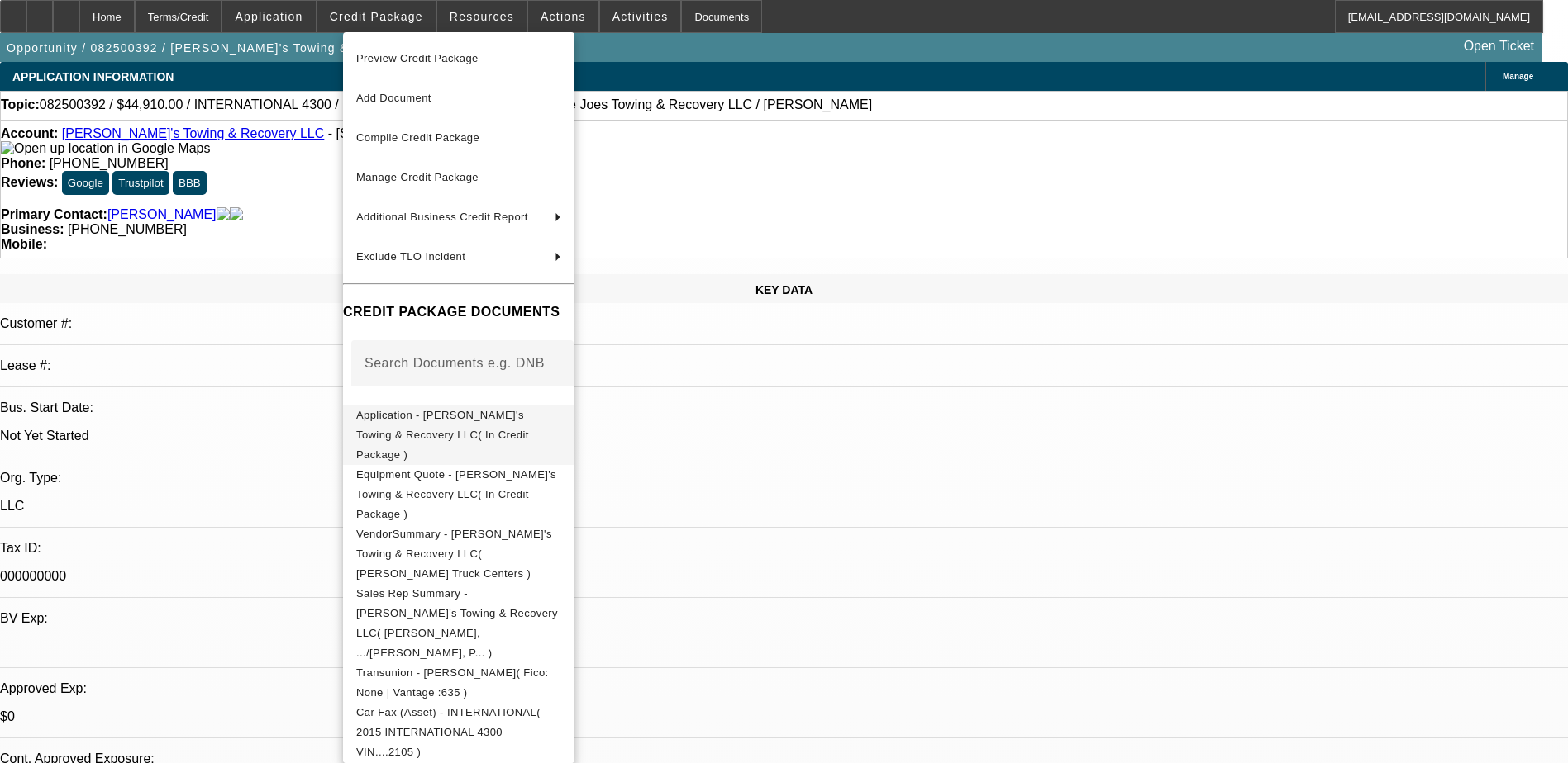
click at [480, 425] on span "Application - Lil Joe's Towing & Recovery LLC( In Credit Package )" at bounding box center [459, 436] width 205 height 60
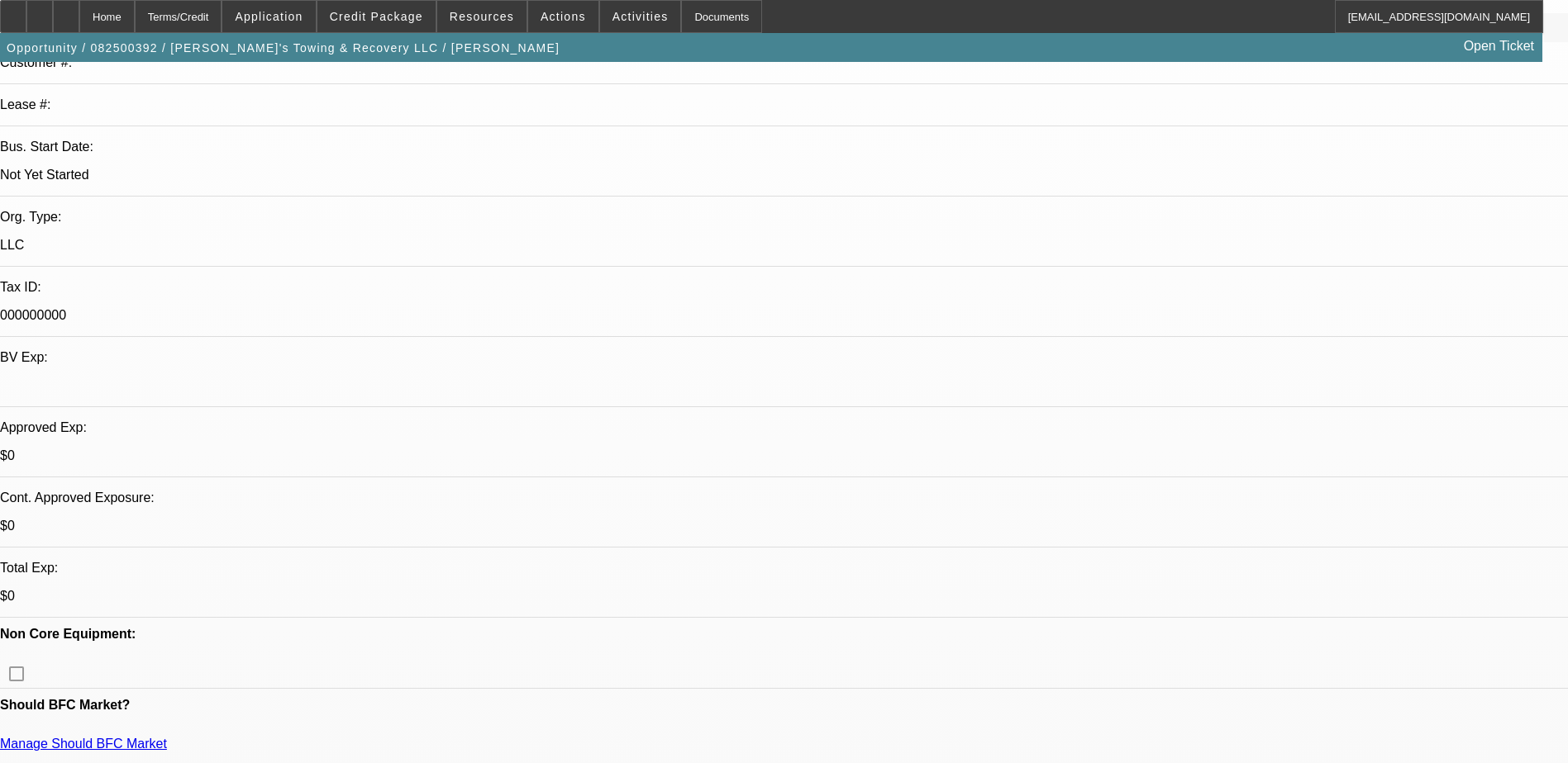
scroll to position [578, 0]
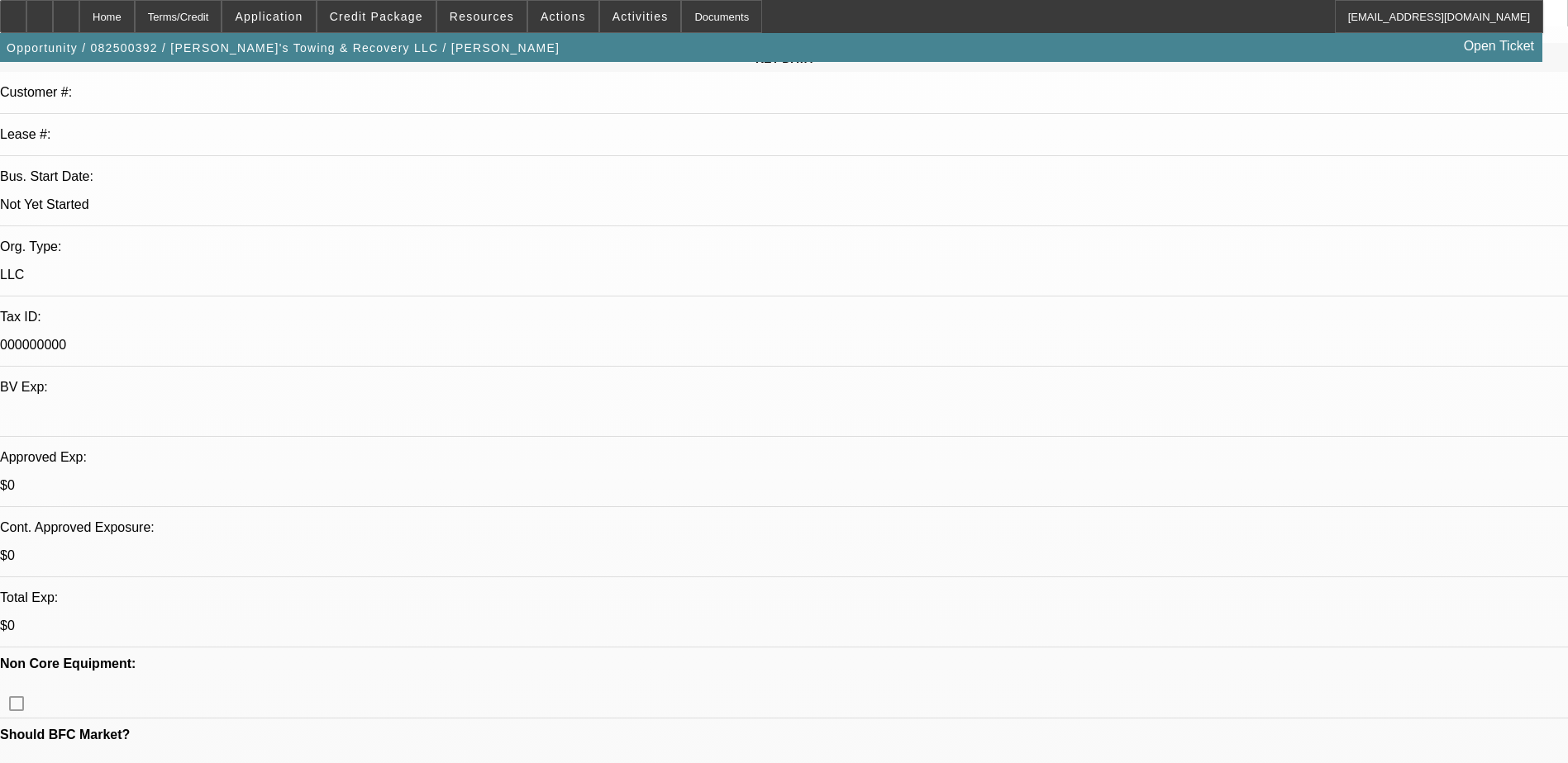
scroll to position [83, 0]
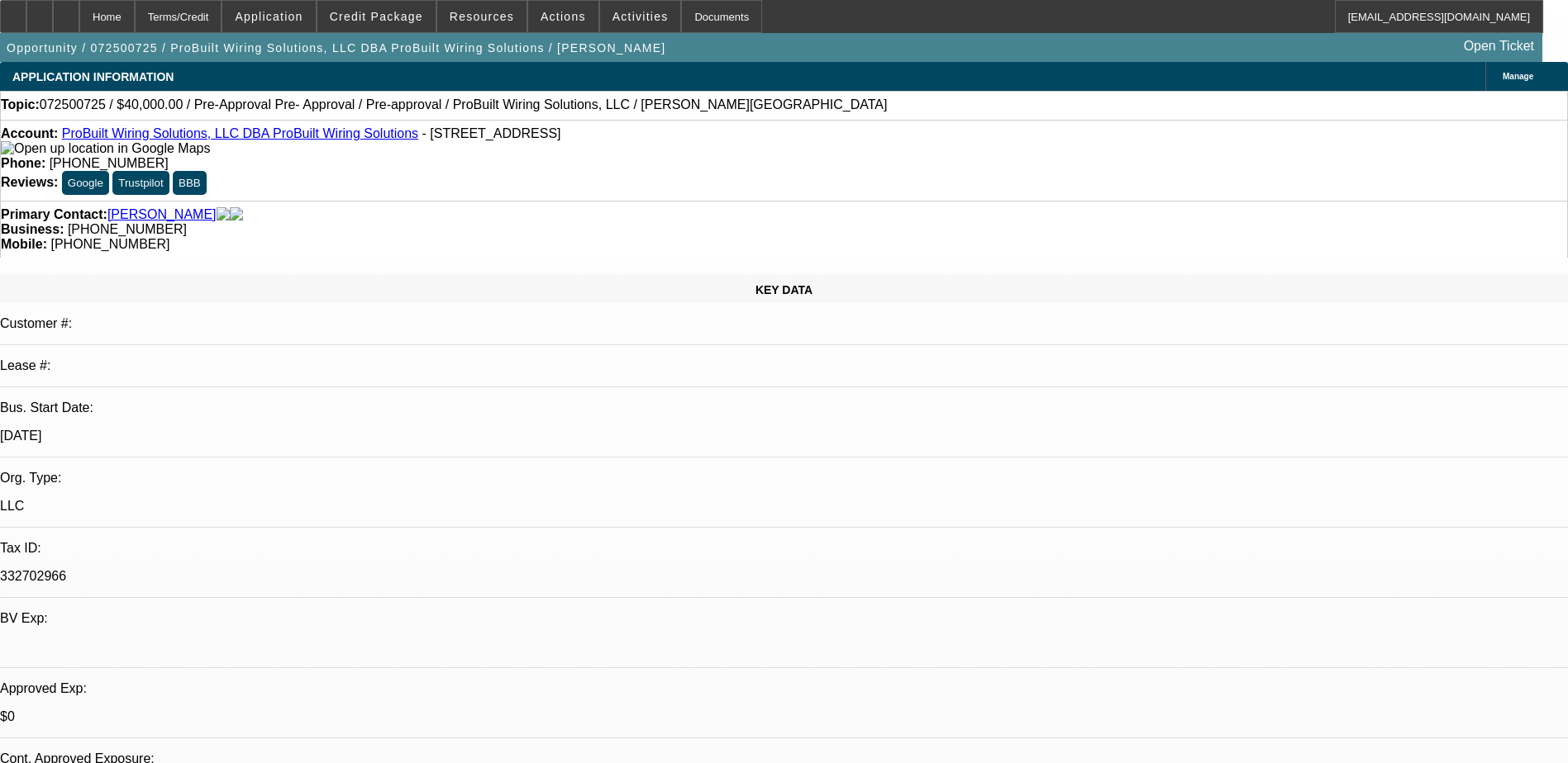
select select "0.2"
select select "2"
select select "0.1"
select select "0"
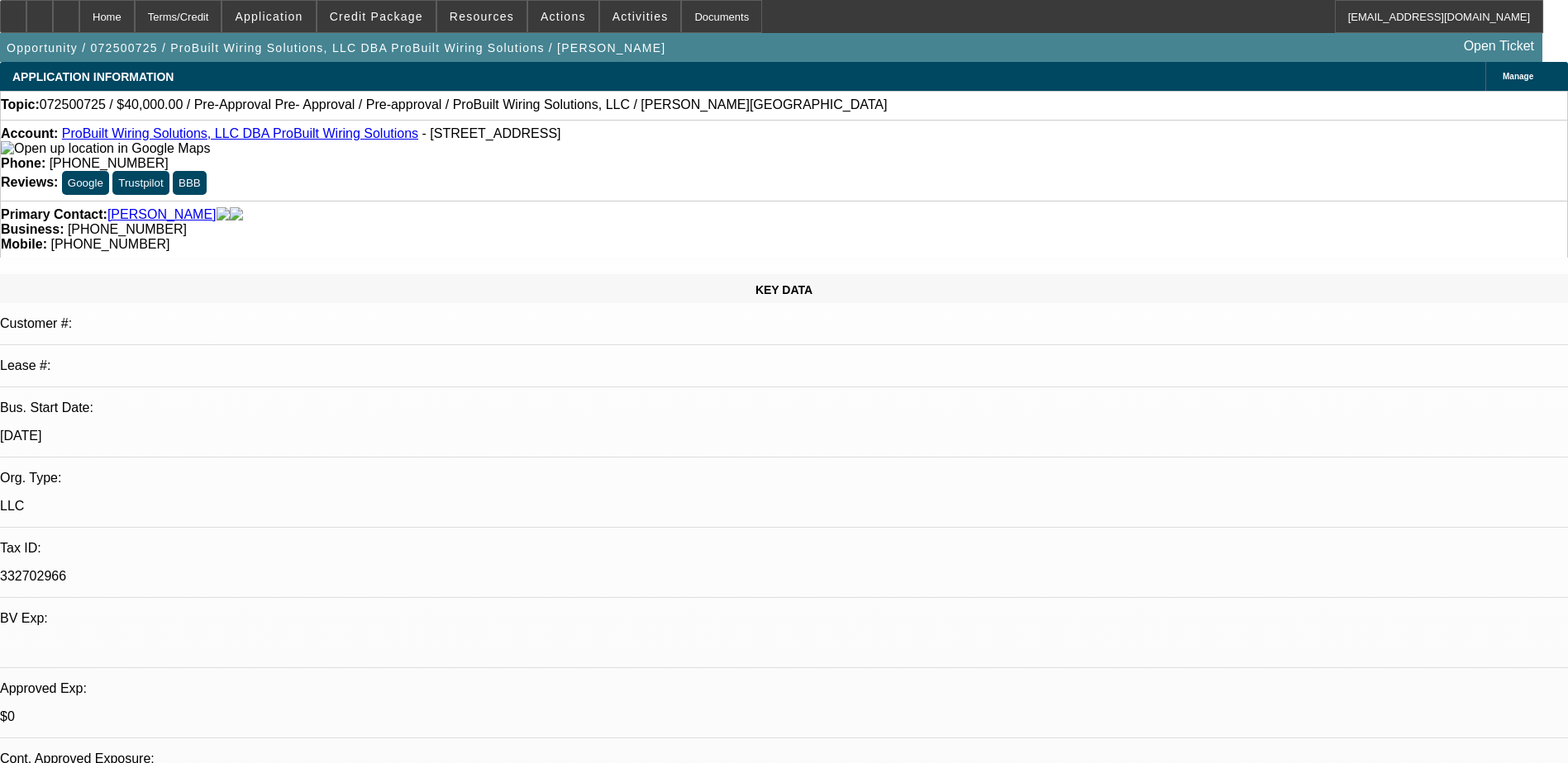
select select "0.1"
select select "1"
select select "2"
select select "4"
select select "1"
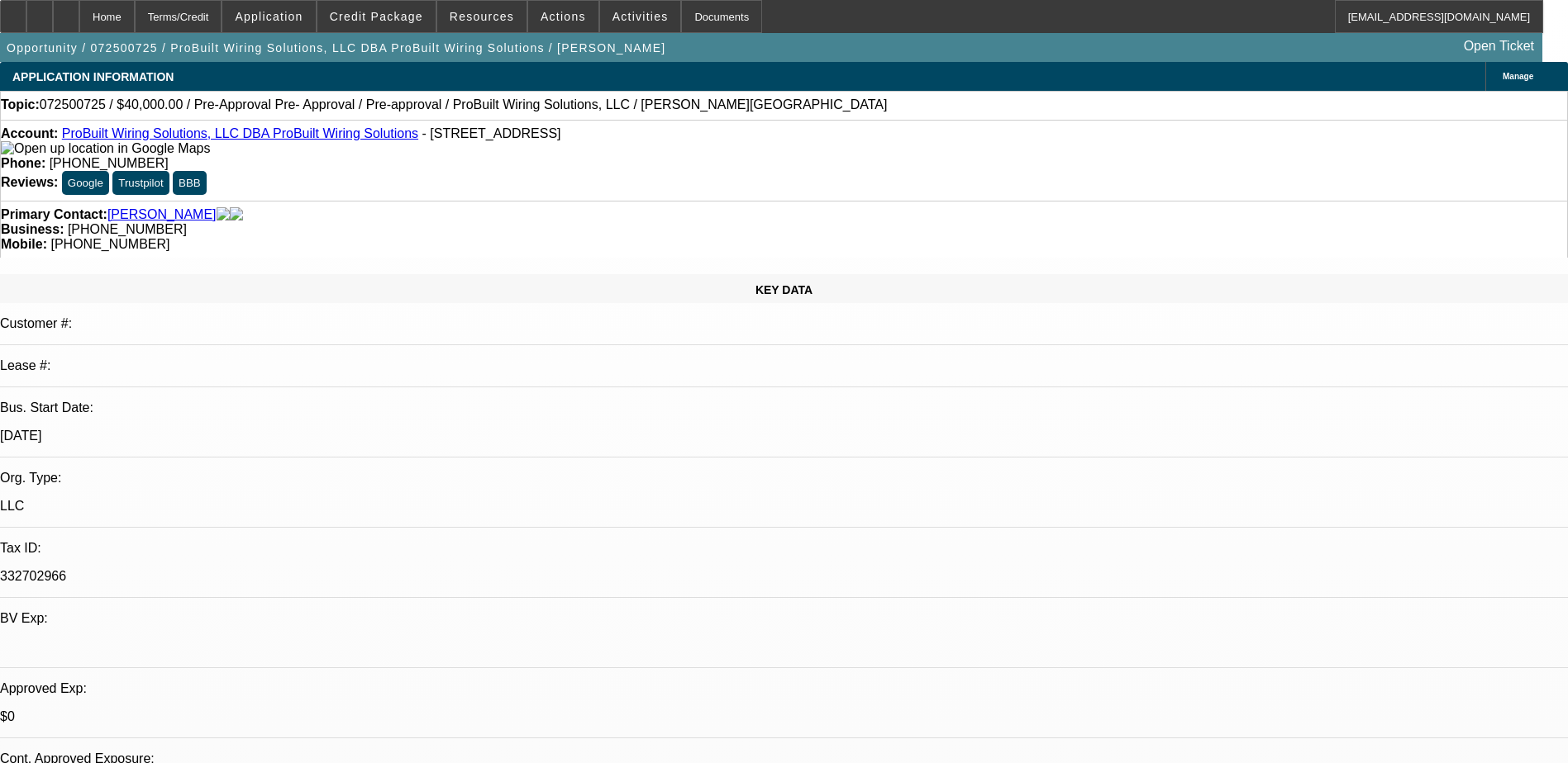
select select "1"
select select "4"
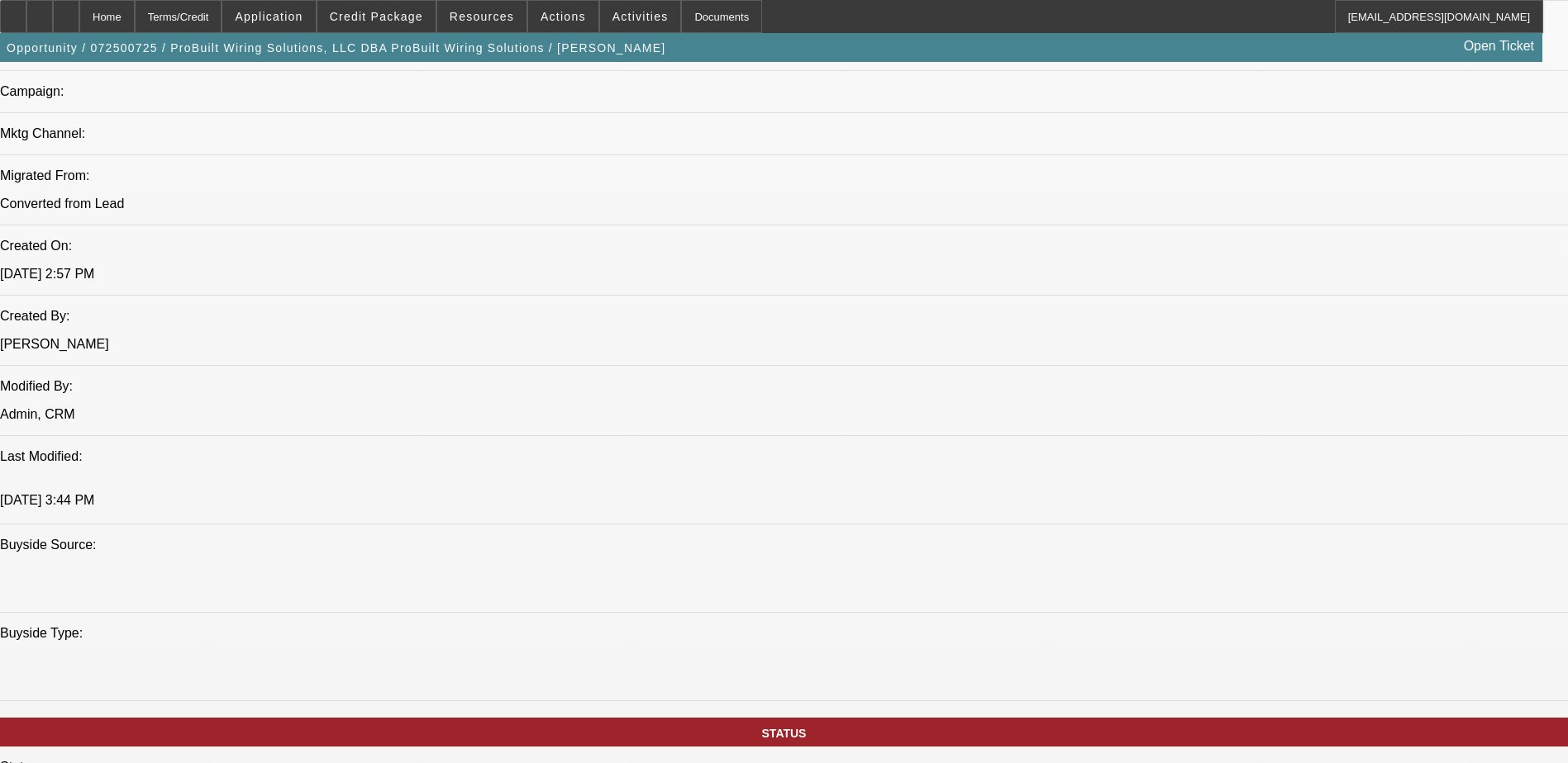
scroll to position [1487, 0]
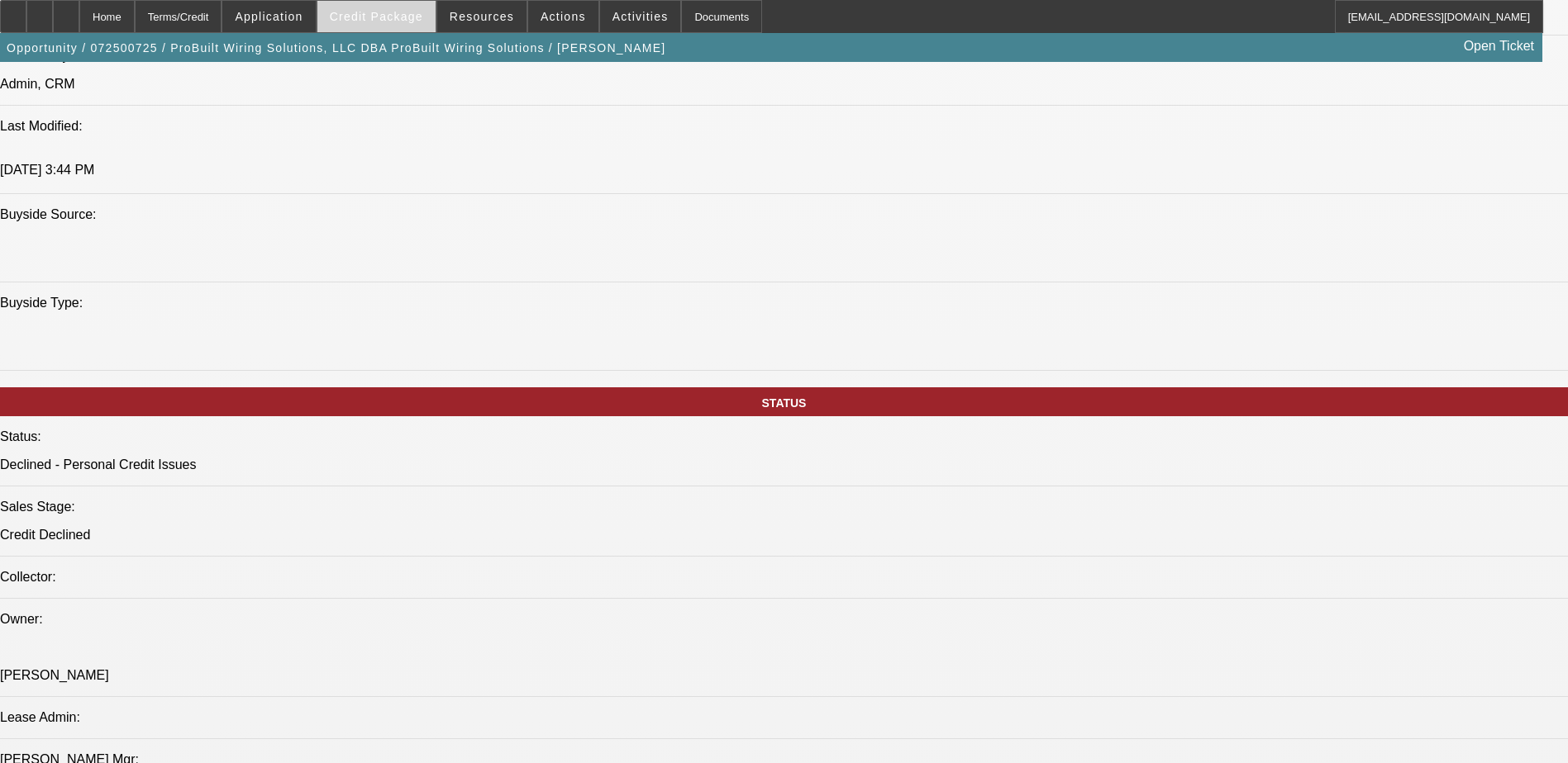
click at [377, 22] on span "Credit Package" at bounding box center [377, 16] width 93 height 13
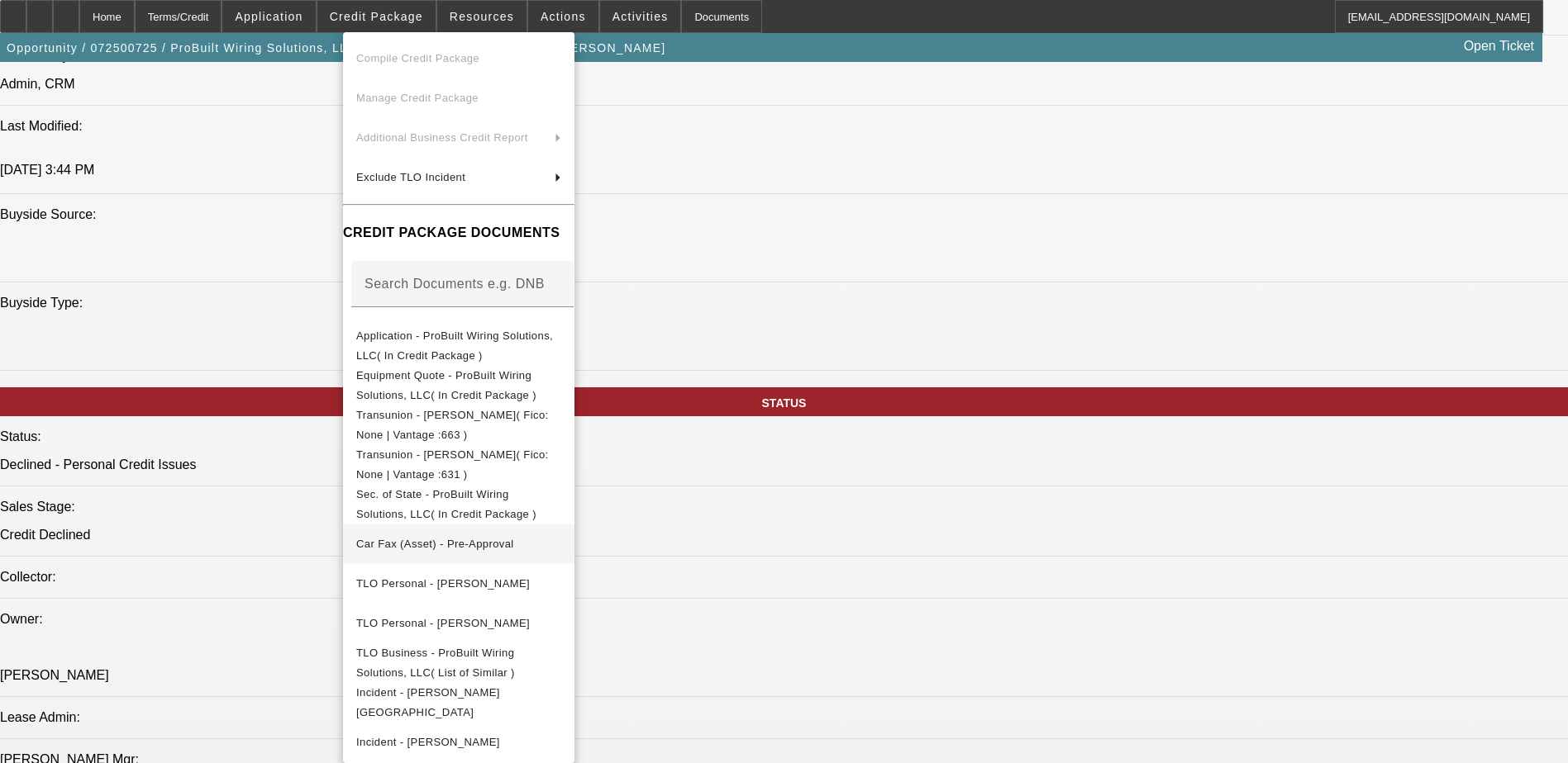
scroll to position [167, 0]
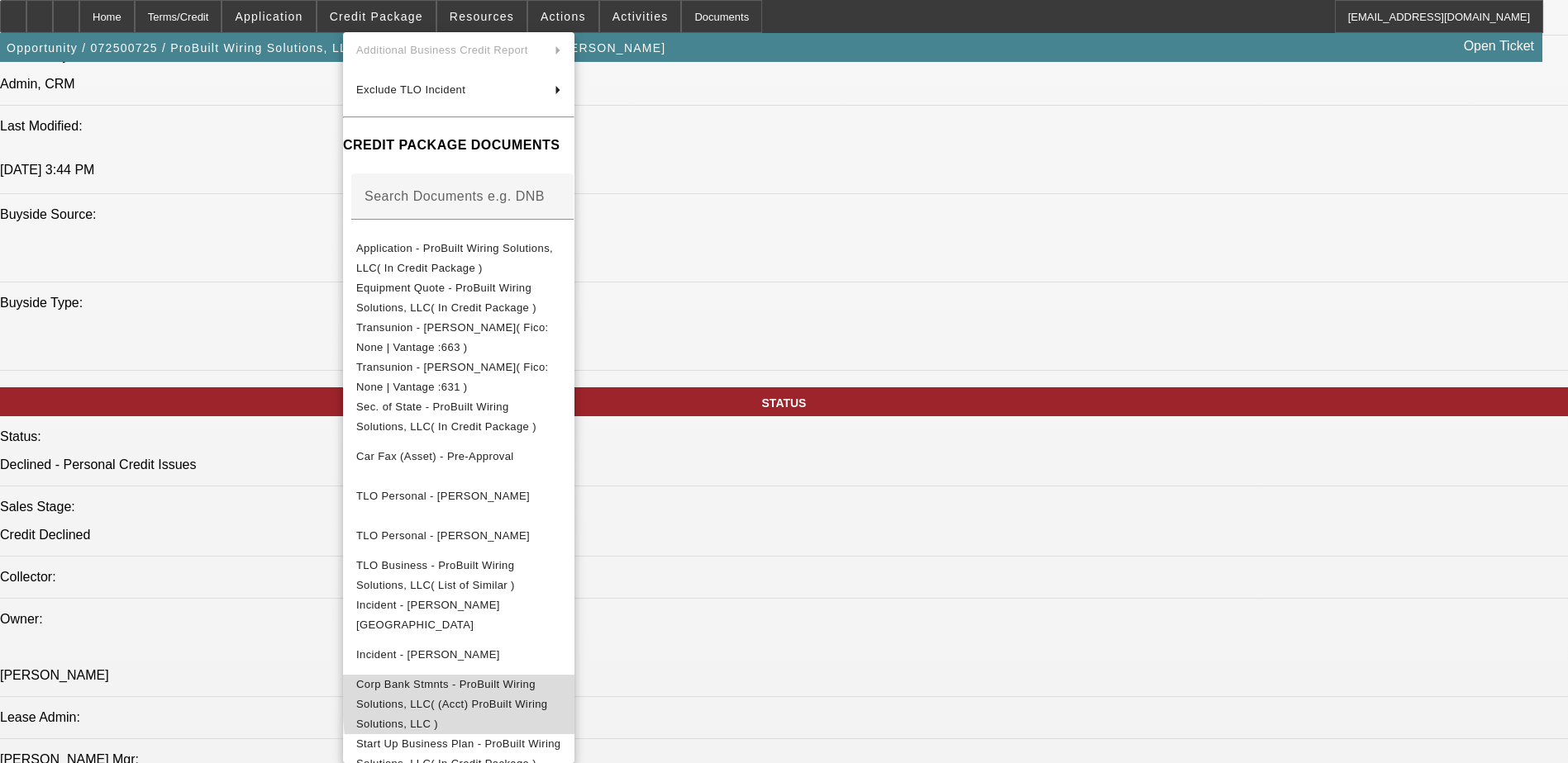
click at [561, 689] on span "Corp Bank Stmnts - ProBuilt Wiring Solutions, LLC( (Acct) ProBuilt Wiring Solut…" at bounding box center [459, 705] width 205 height 60
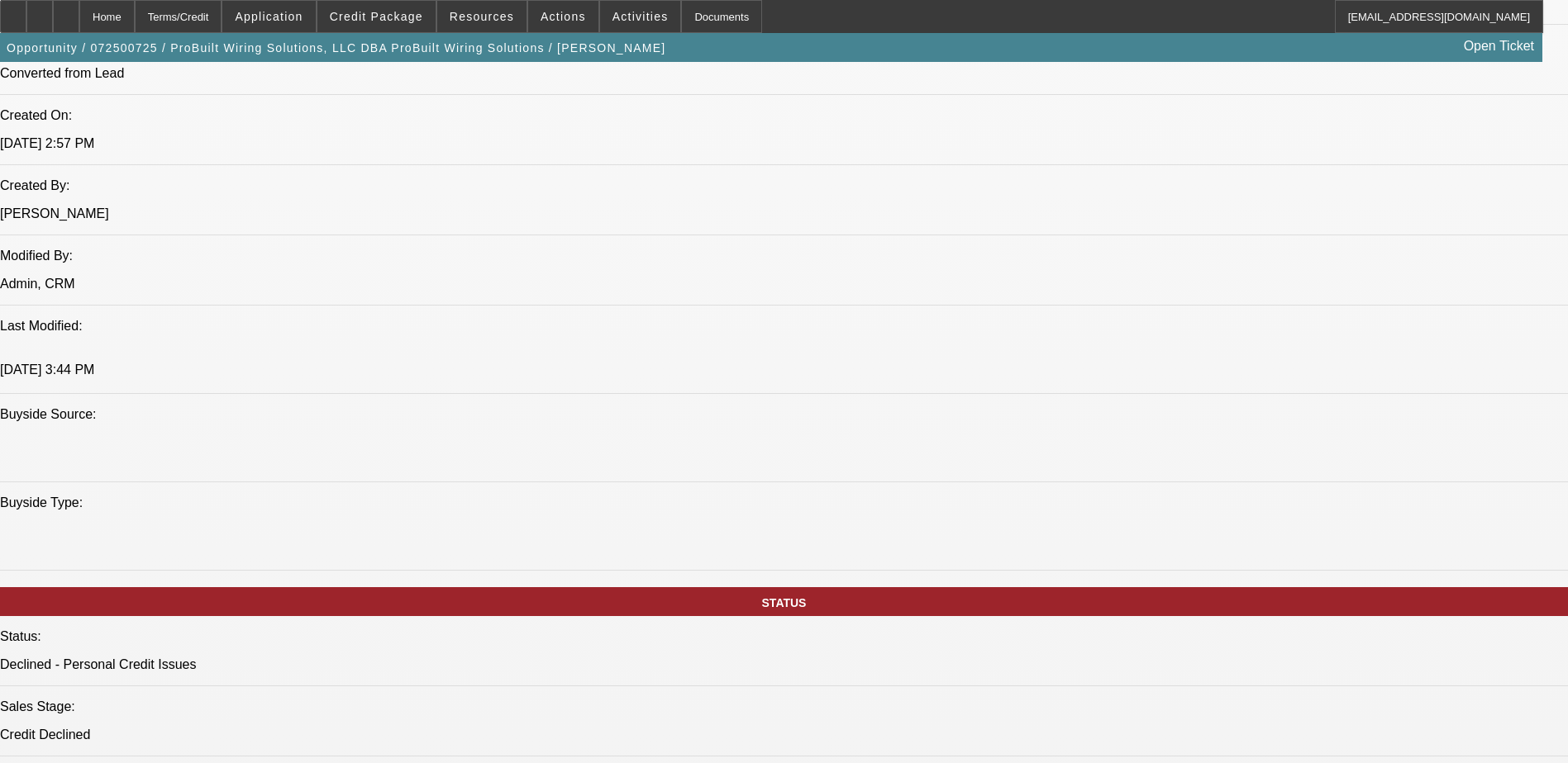
scroll to position [1074, 0]
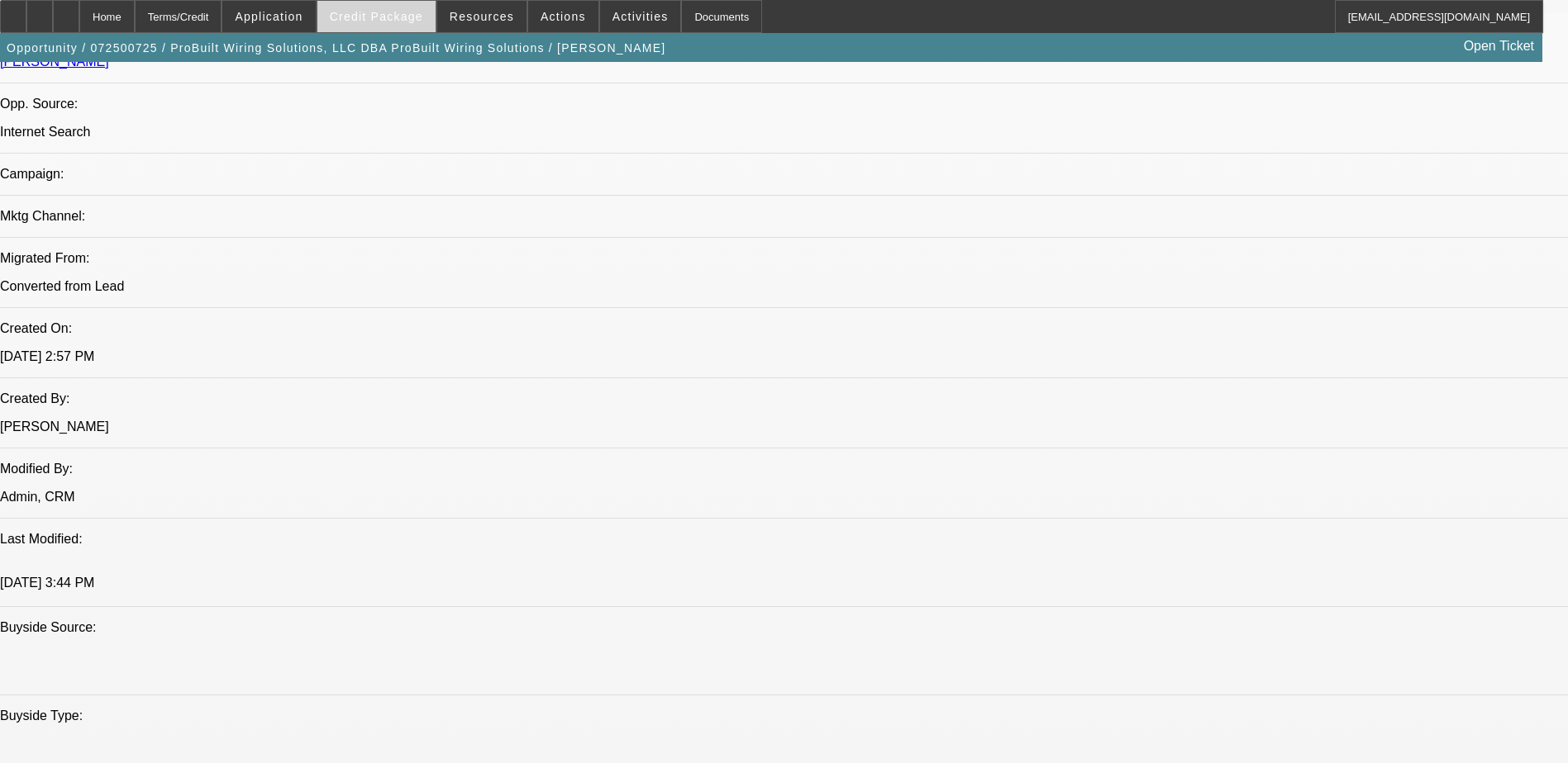
click at [398, 19] on span "Credit Package" at bounding box center [377, 16] width 93 height 13
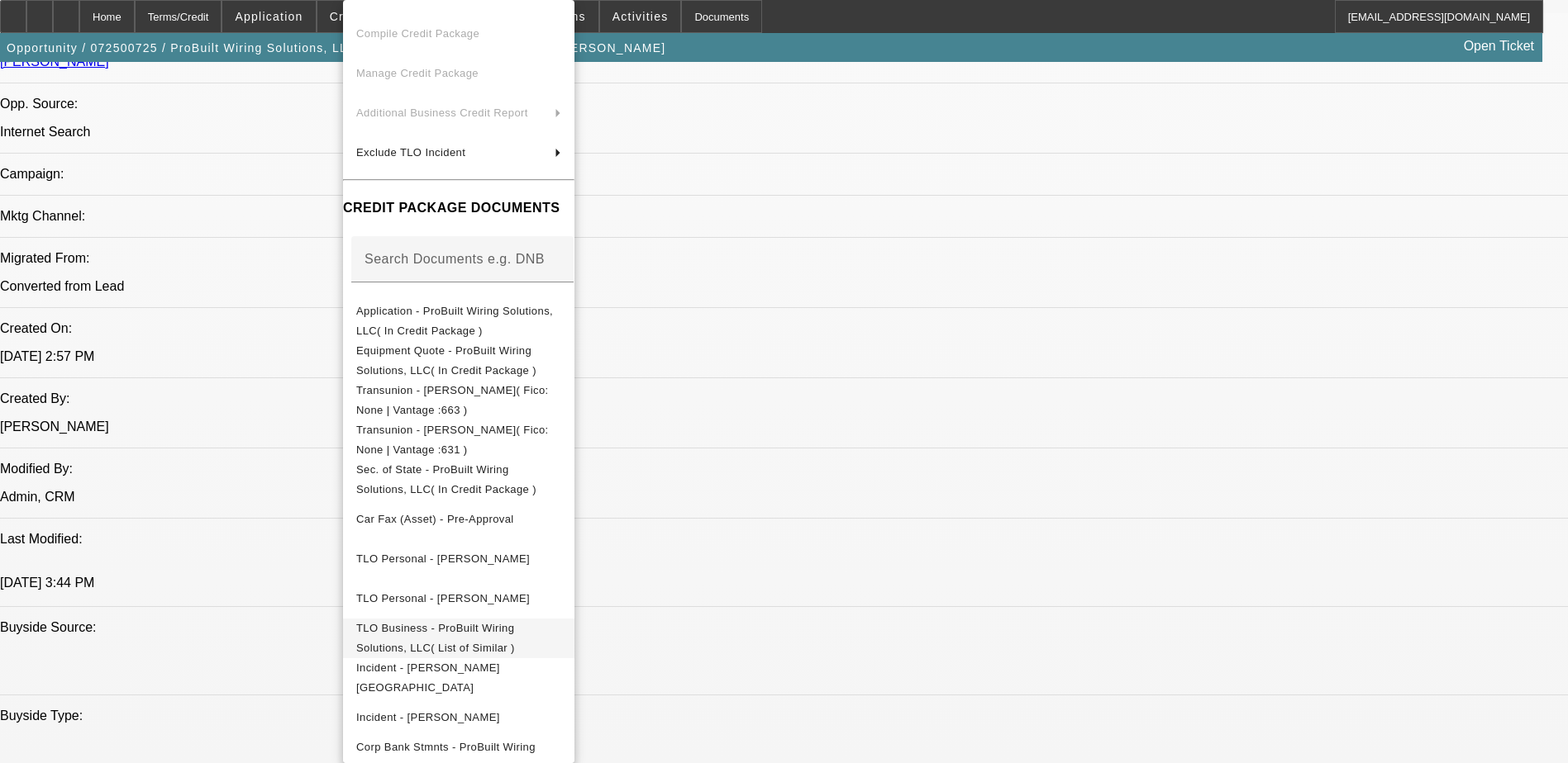
scroll to position [135, 0]
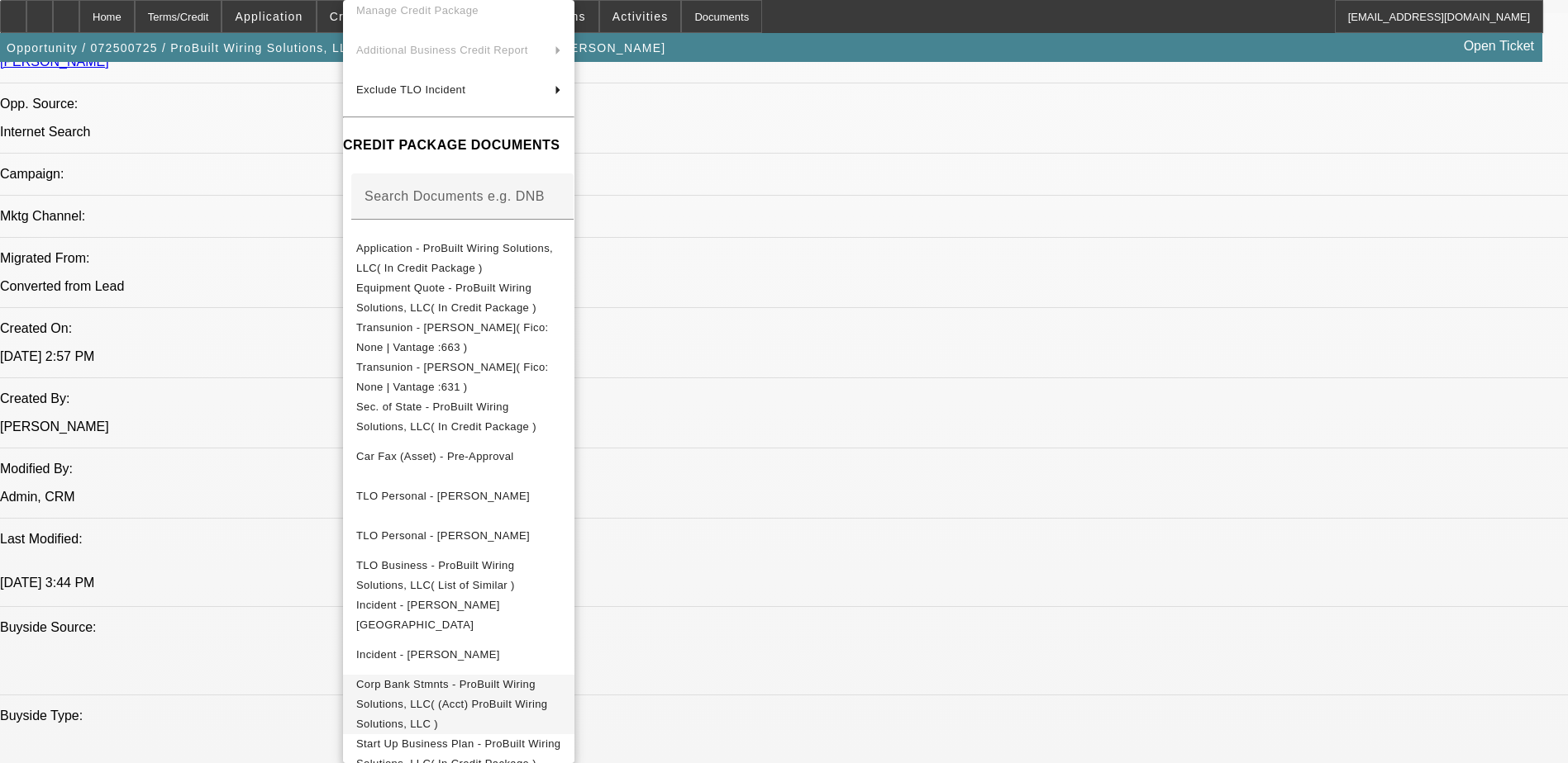
click at [561, 693] on span "Corp Bank Stmnts - ProBuilt Wiring Solutions, LLC( (Acct) ProBuilt Wiring Solut…" at bounding box center [459, 705] width 205 height 60
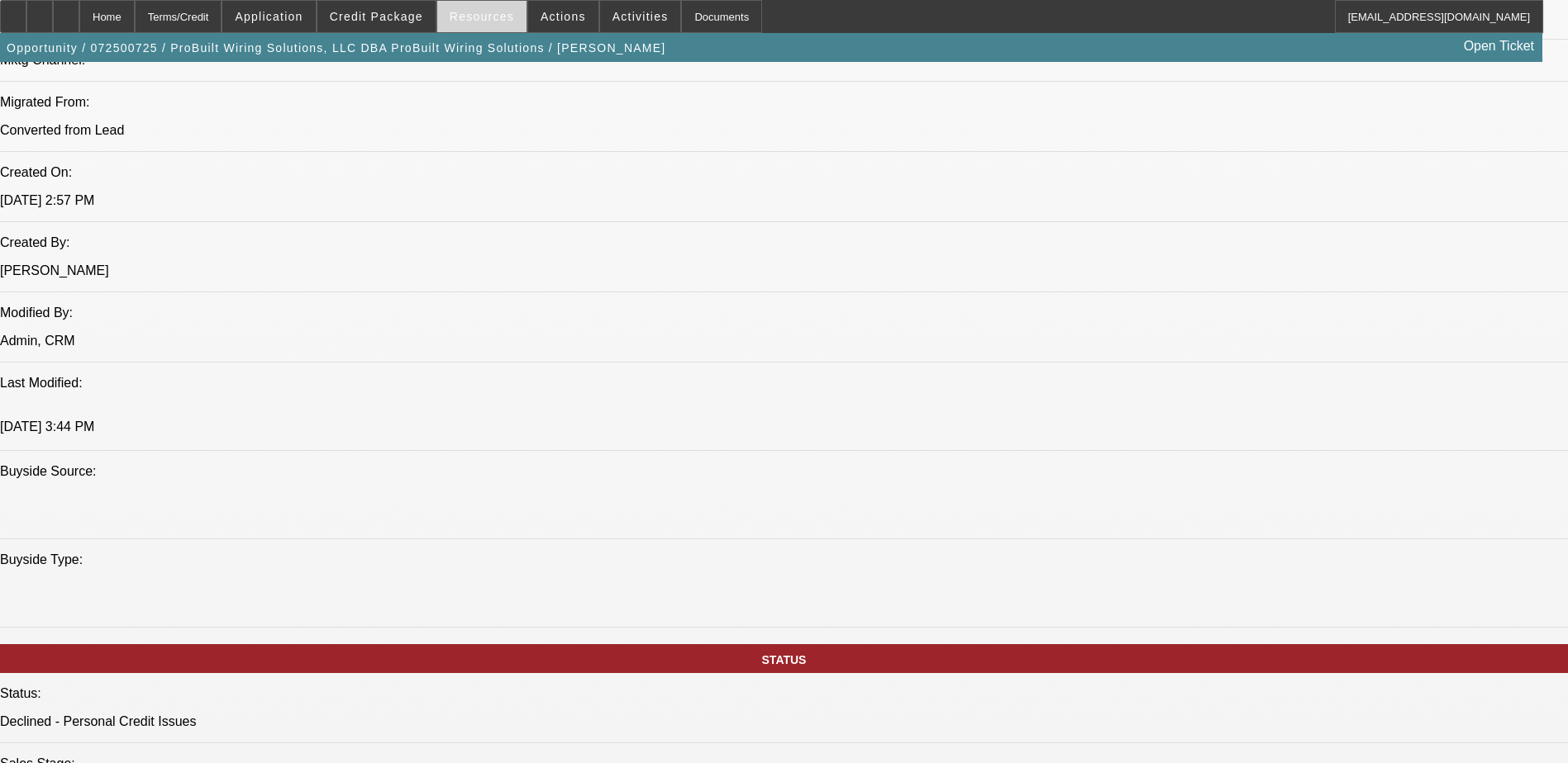
scroll to position [1074, 0]
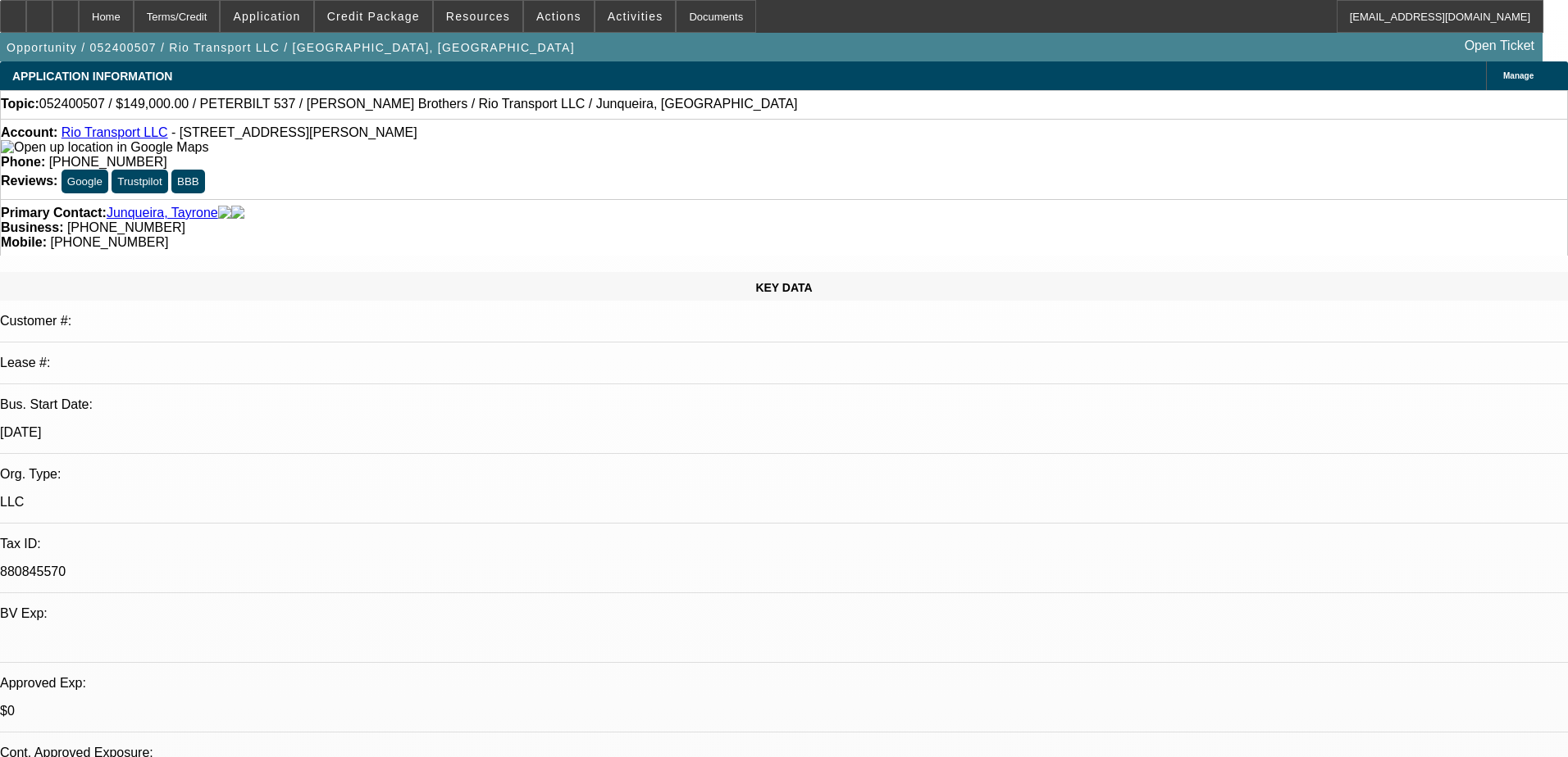
select select "0"
select select "0.1"
select select "0"
select select "2"
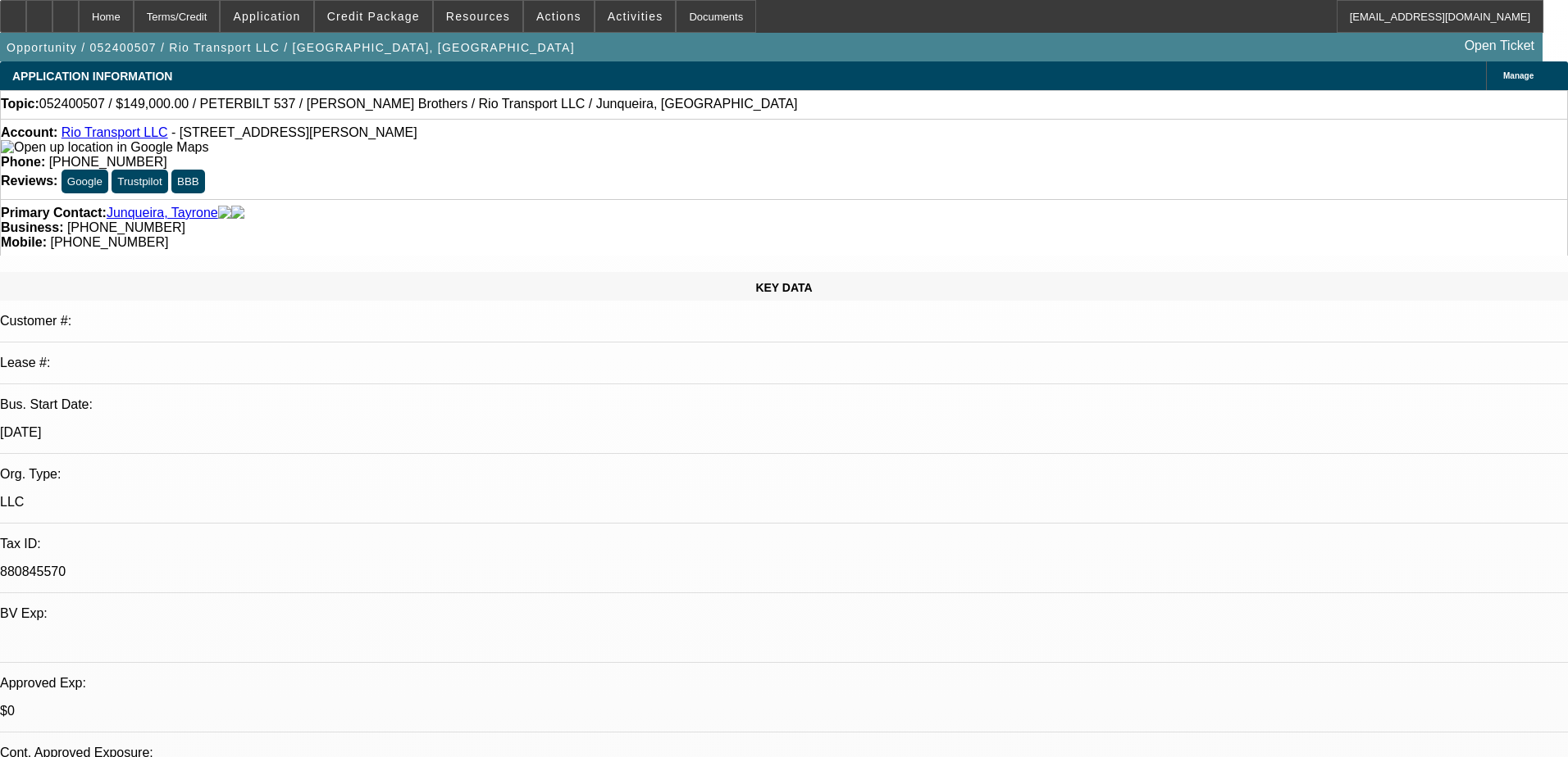
select select "0"
select select "1"
select select "2"
select select "4"
select select "1"
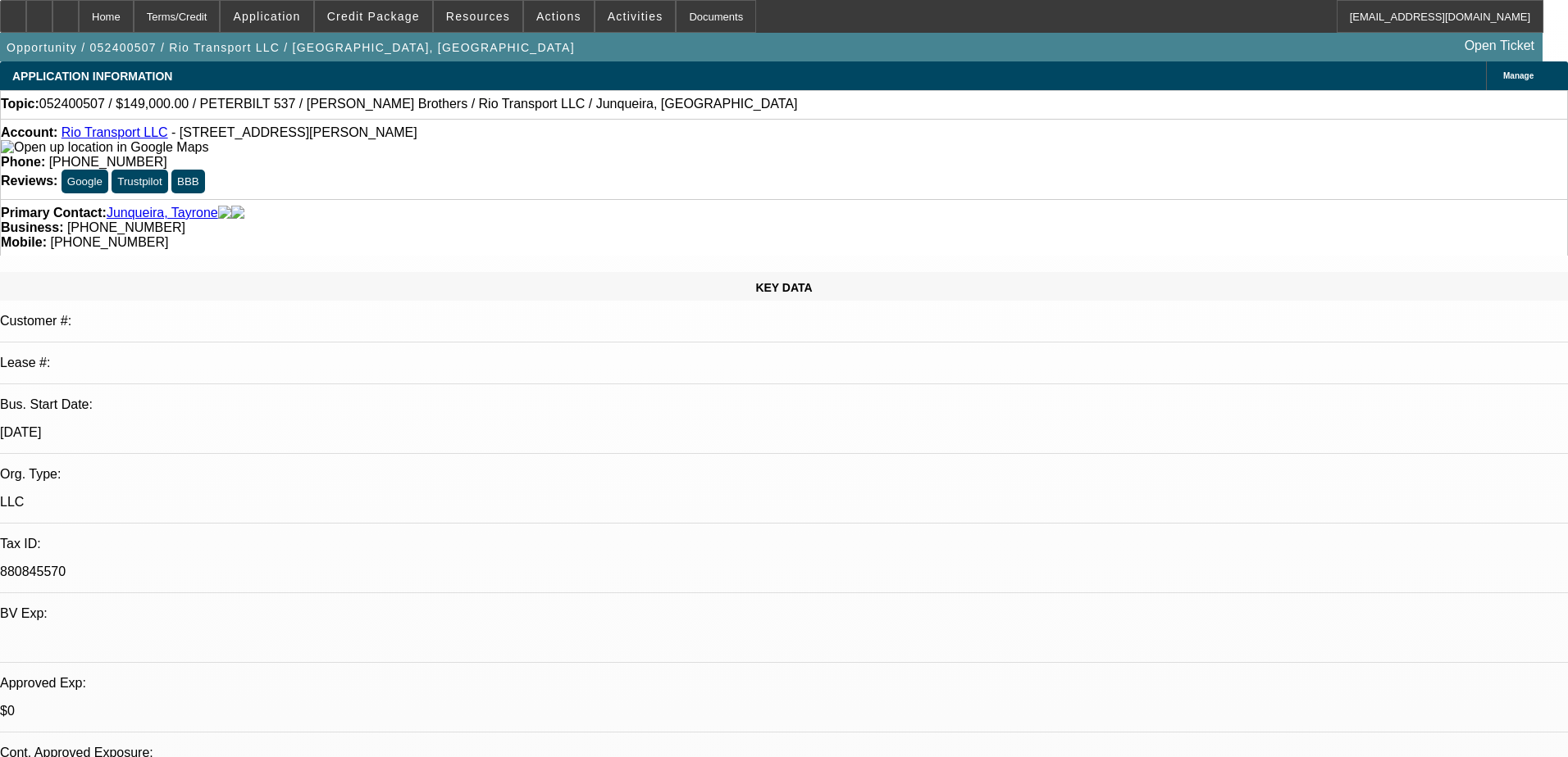
select select "2"
select select "6"
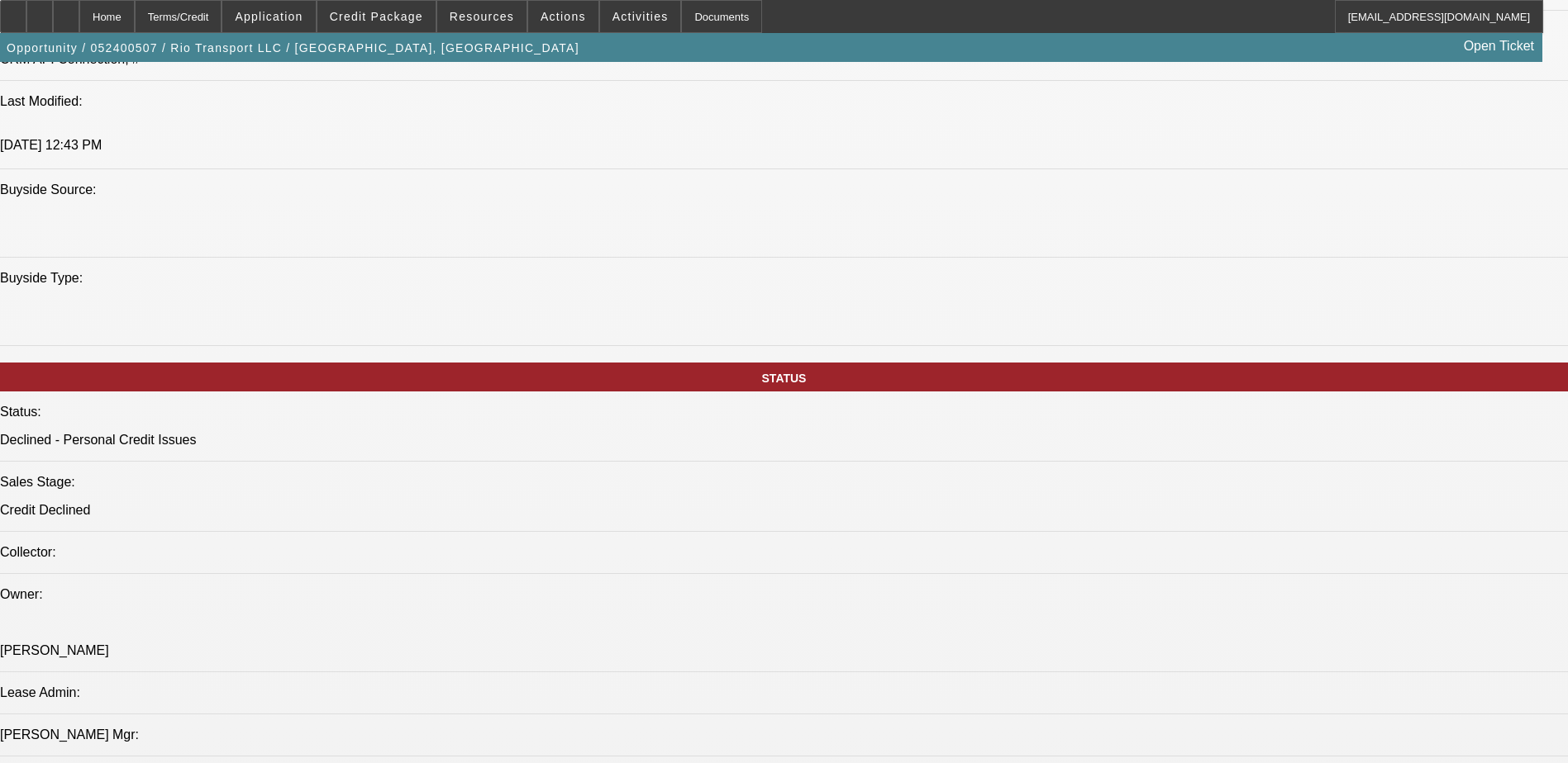
scroll to position [1569, 0]
